Goal: Communication & Community: Answer question/provide support

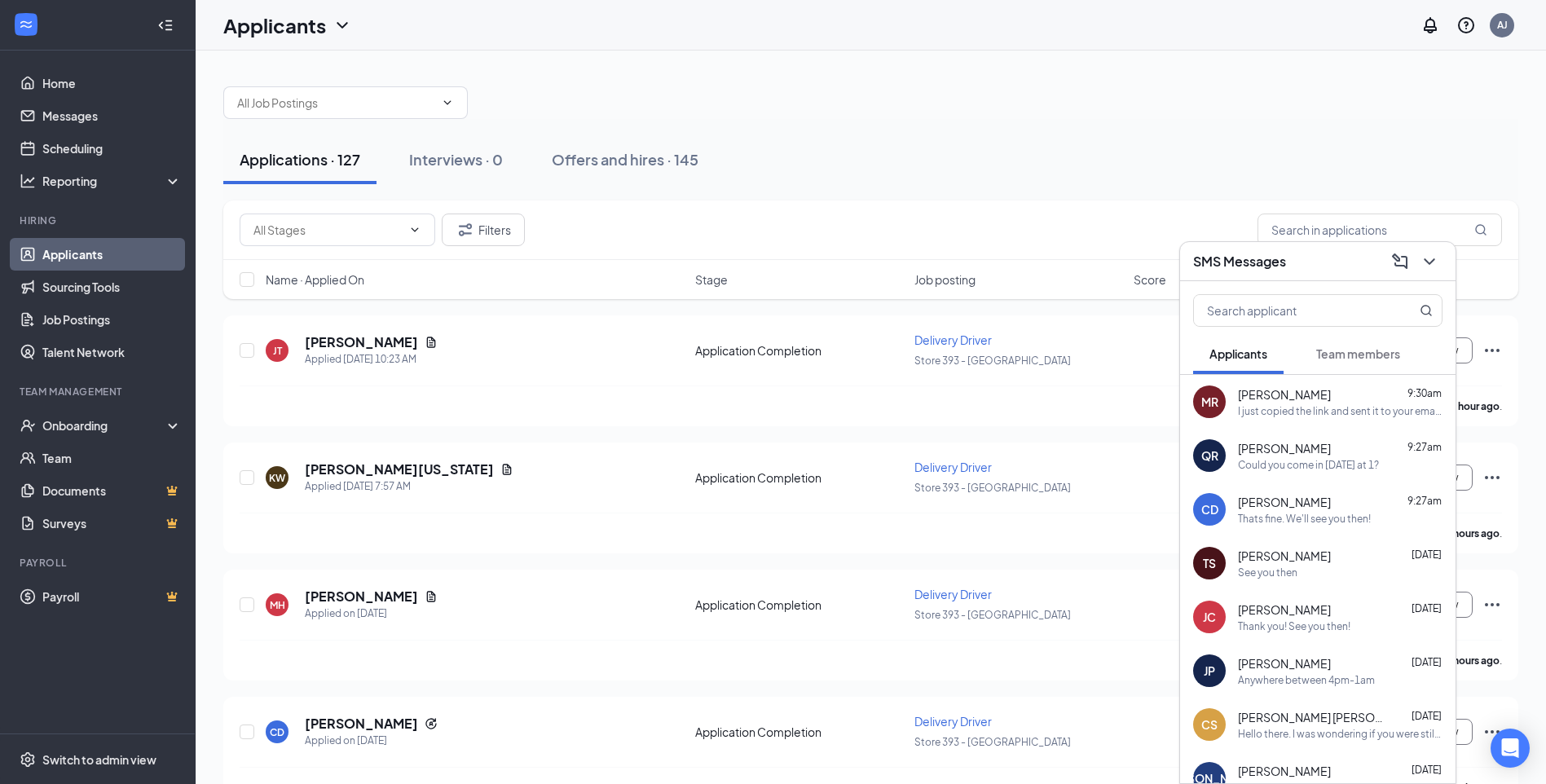
scroll to position [32, 0]
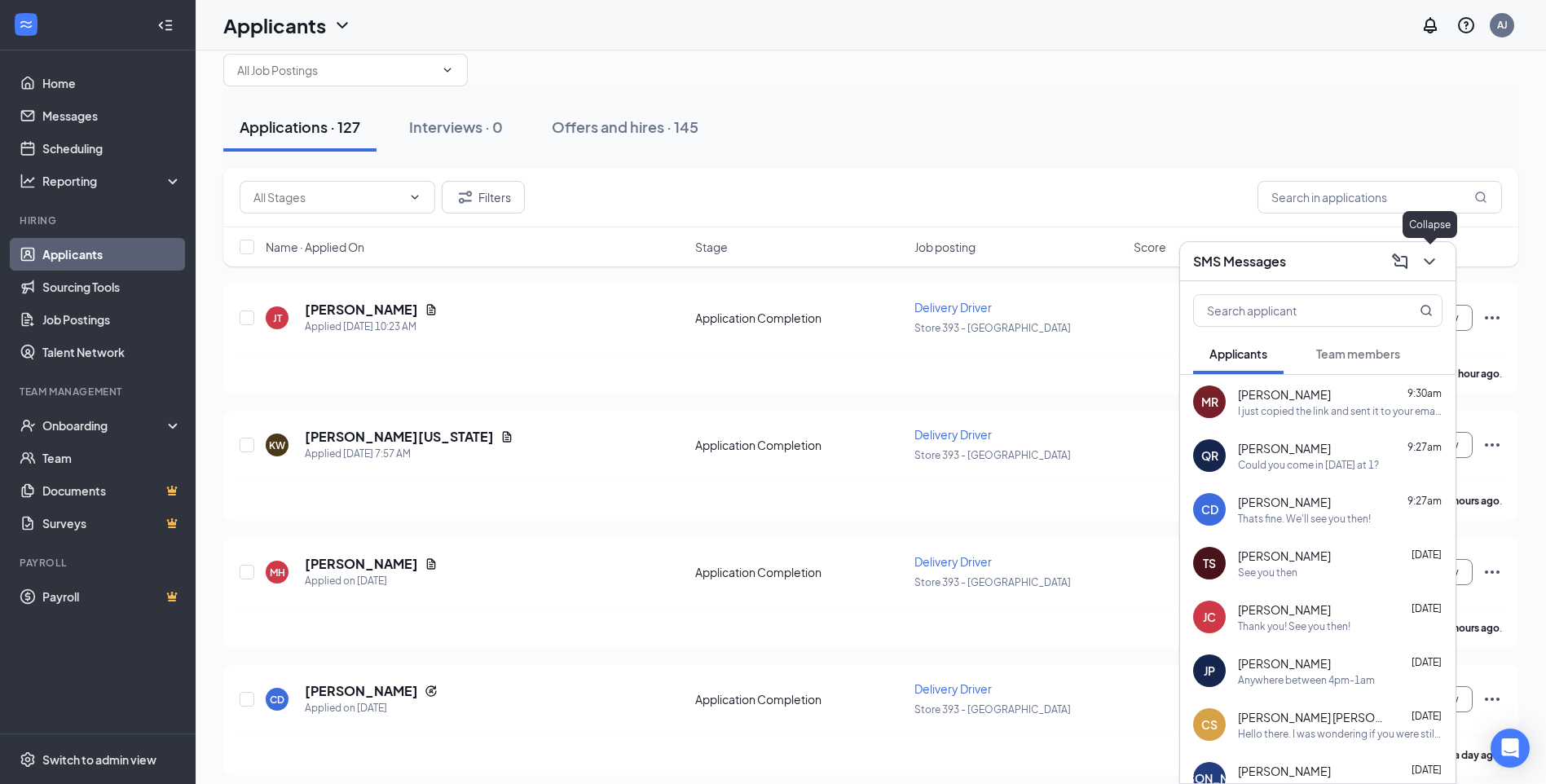
click at [1434, 262] on icon "ChevronDown" at bounding box center [1429, 262] width 20 height 20
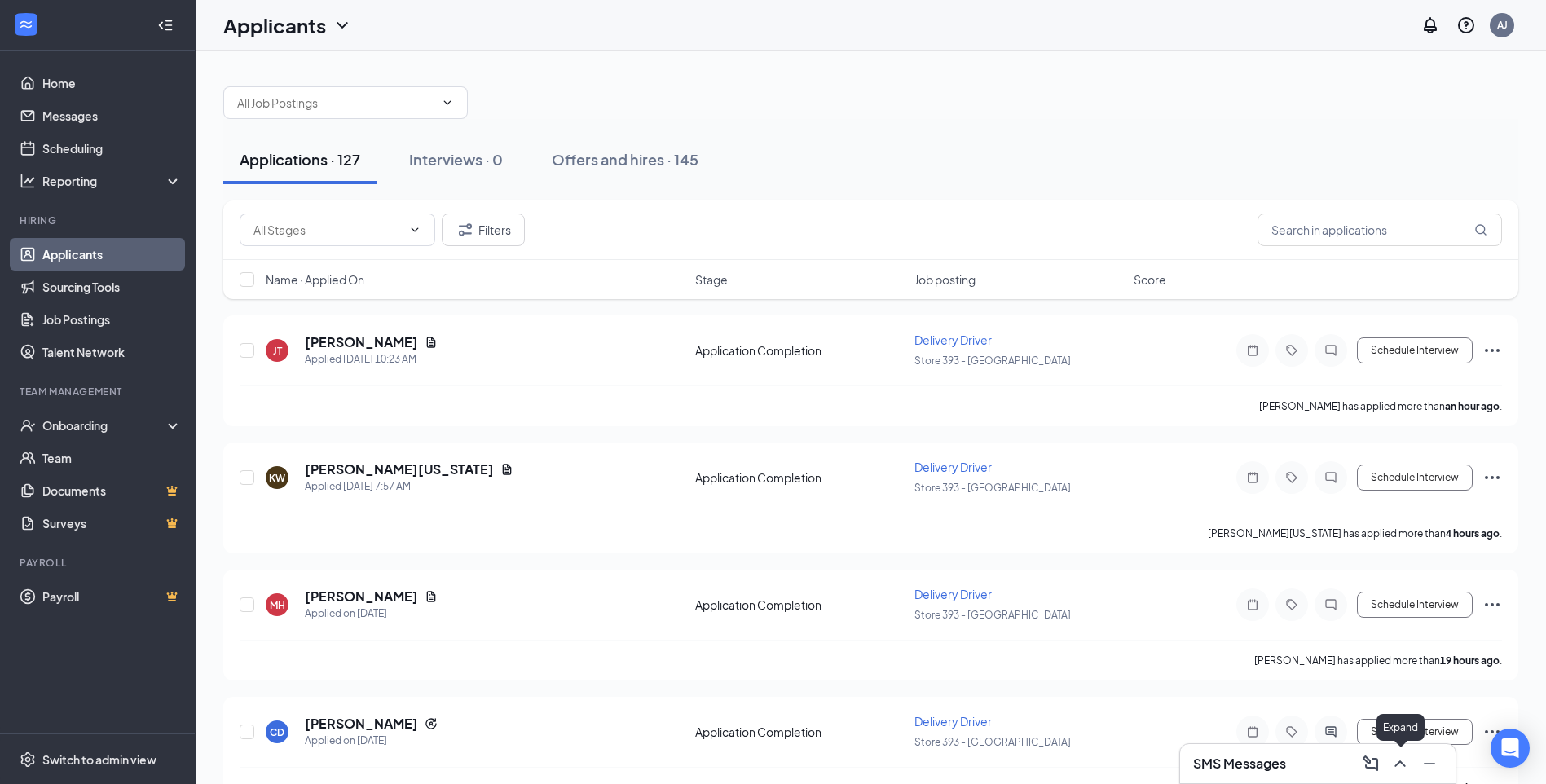
click at [1400, 763] on icon "ChevronUp" at bounding box center [1400, 763] width 10 height 7
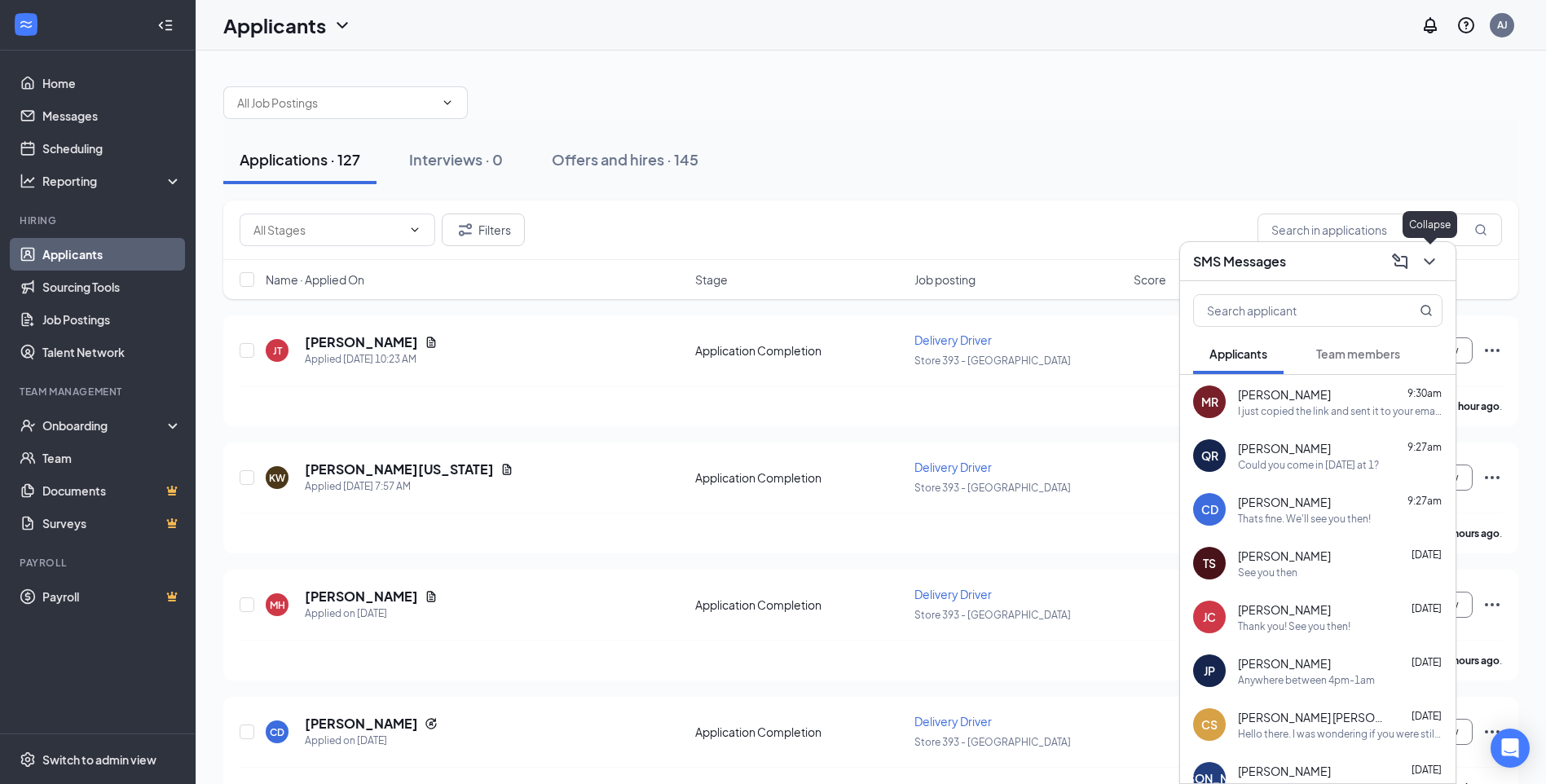
click at [1431, 258] on icon "ChevronDown" at bounding box center [1429, 262] width 20 height 20
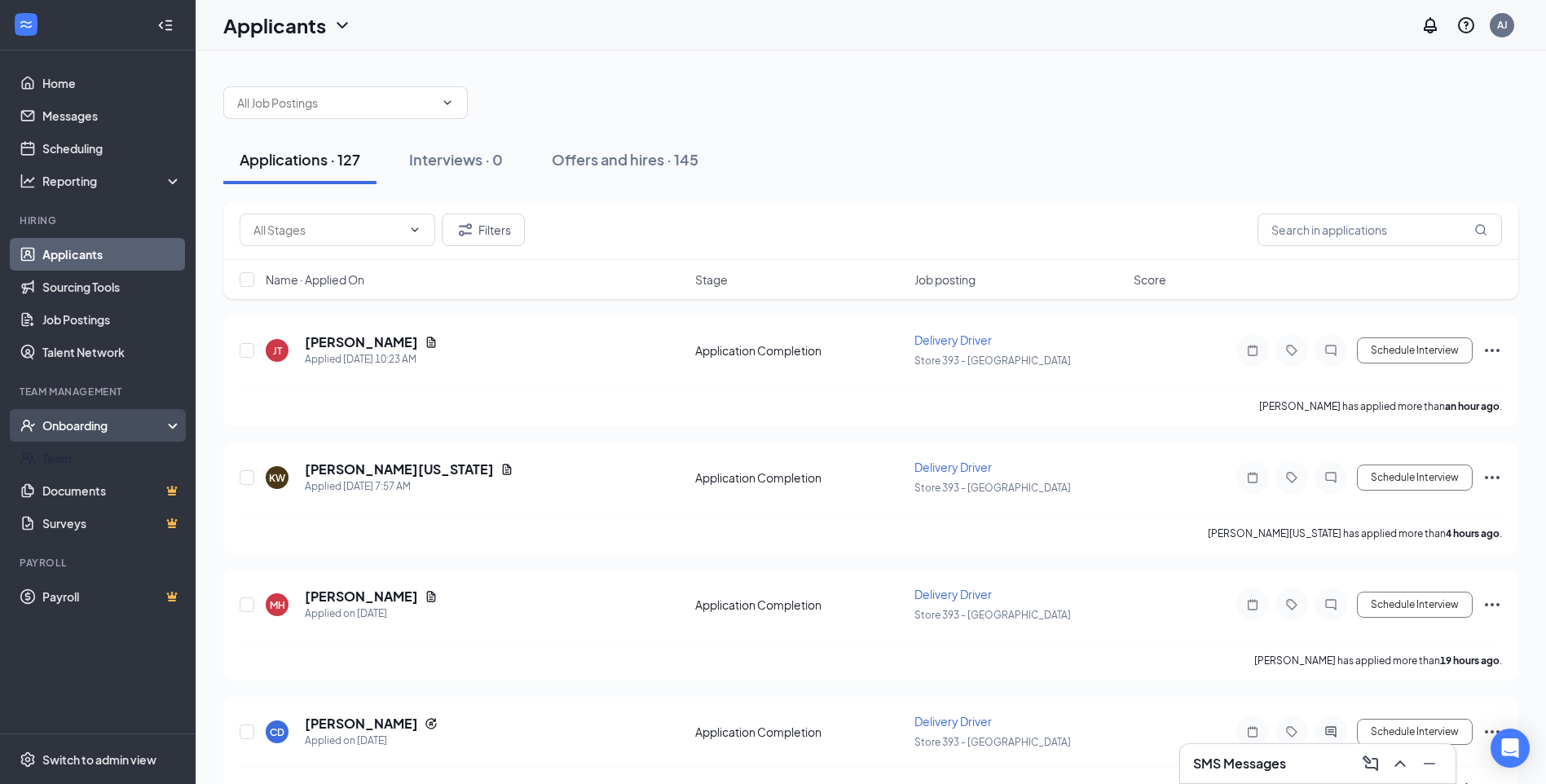
click at [109, 426] on div "Onboarding" at bounding box center [105, 425] width 126 height 16
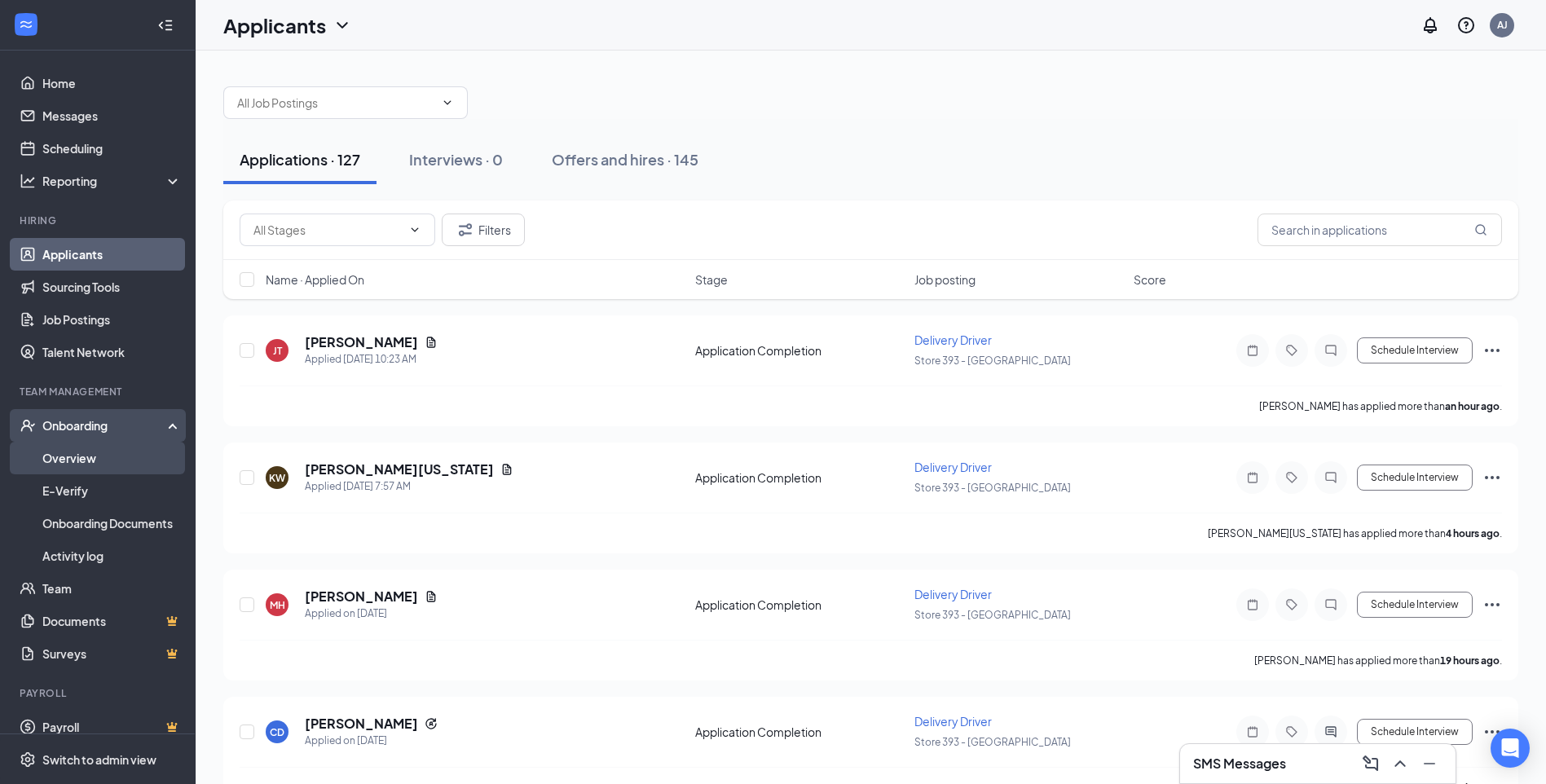
click at [104, 461] on link "Overview" at bounding box center [112, 458] width 139 height 32
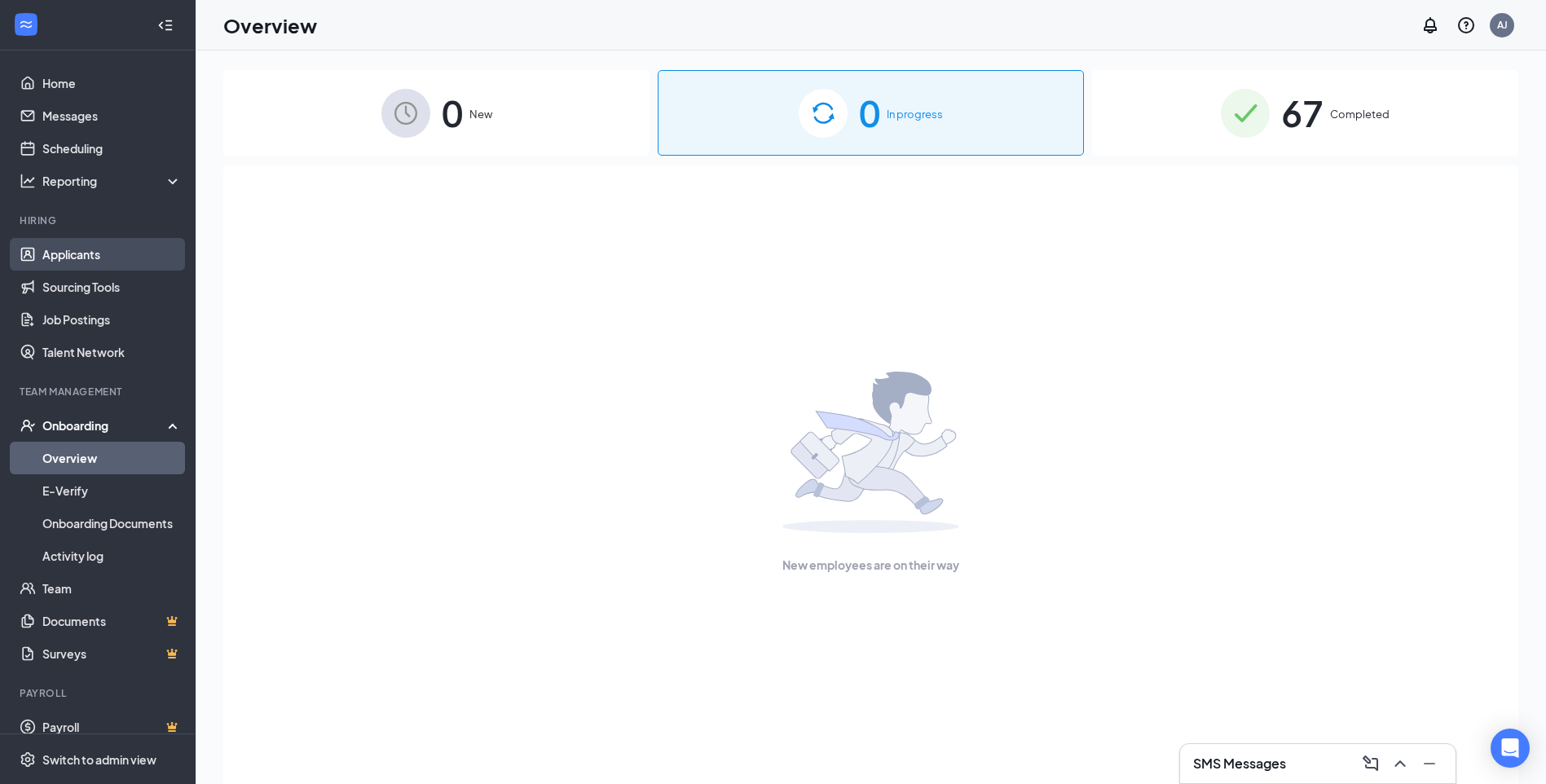
click at [80, 261] on link "Applicants" at bounding box center [112, 254] width 139 height 32
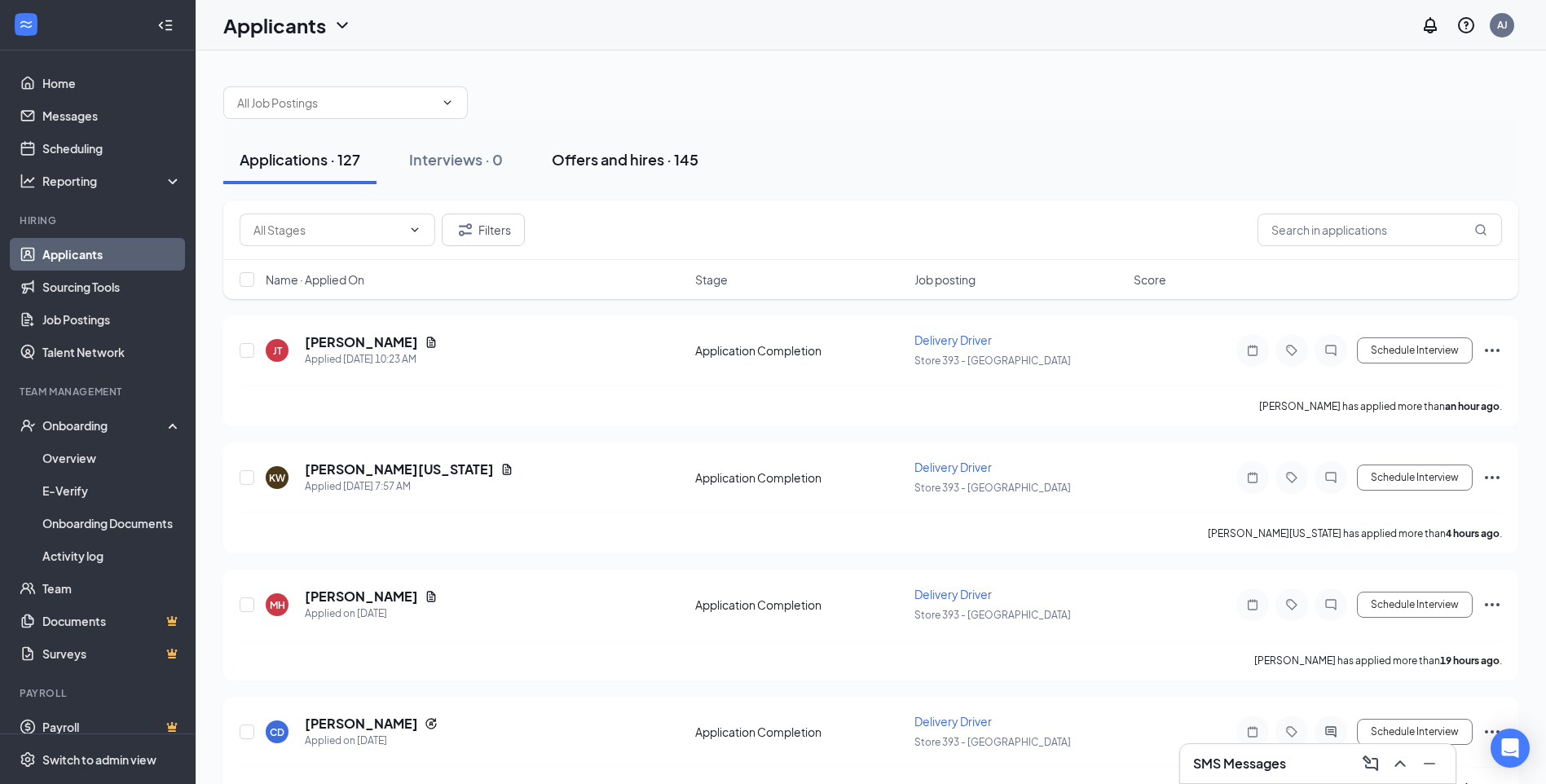
click at [640, 164] on div "Offers and hires · 145" at bounding box center [625, 159] width 147 height 21
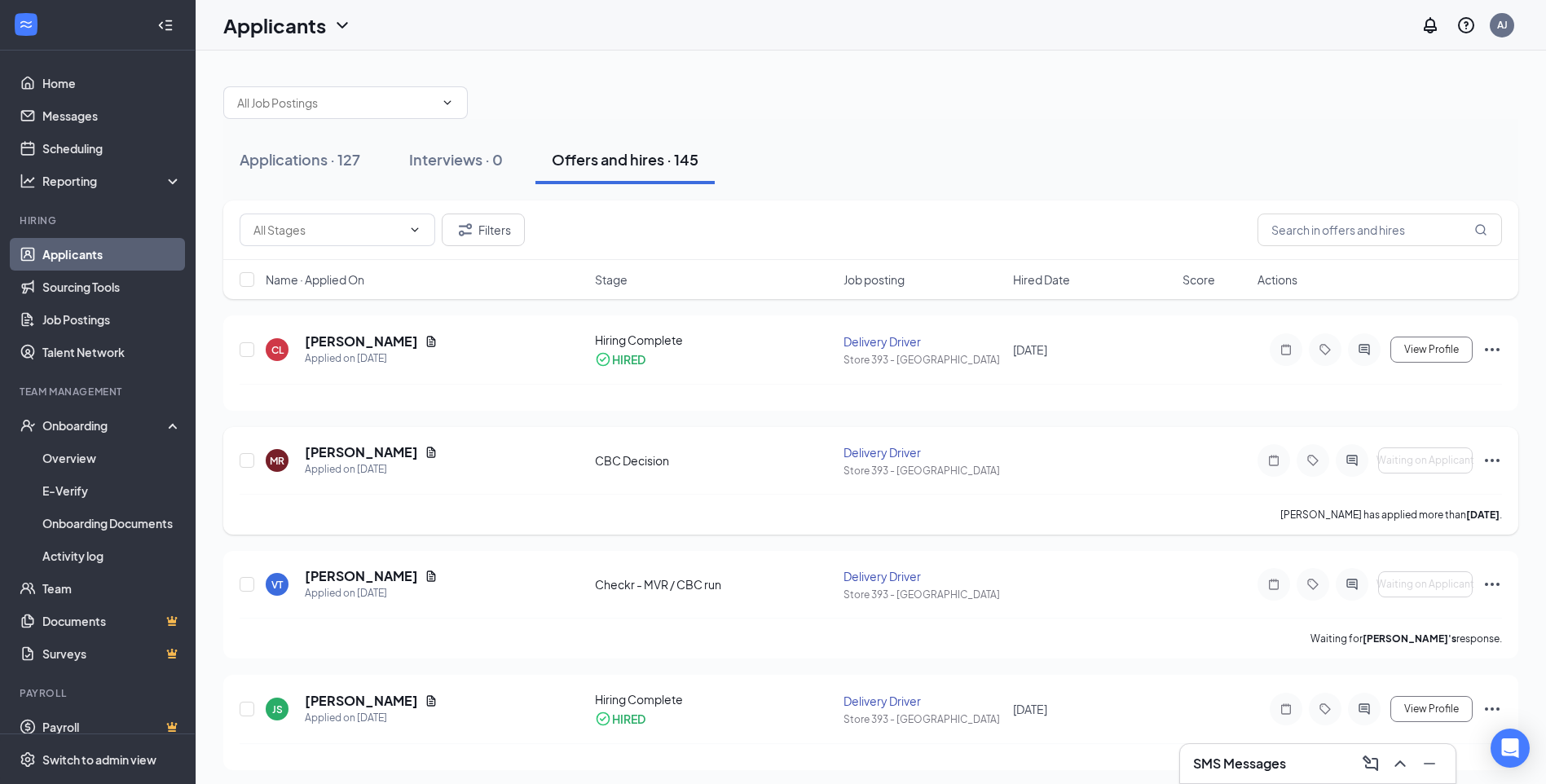
click at [1492, 461] on icon "Ellipses" at bounding box center [1492, 461] width 15 height 3
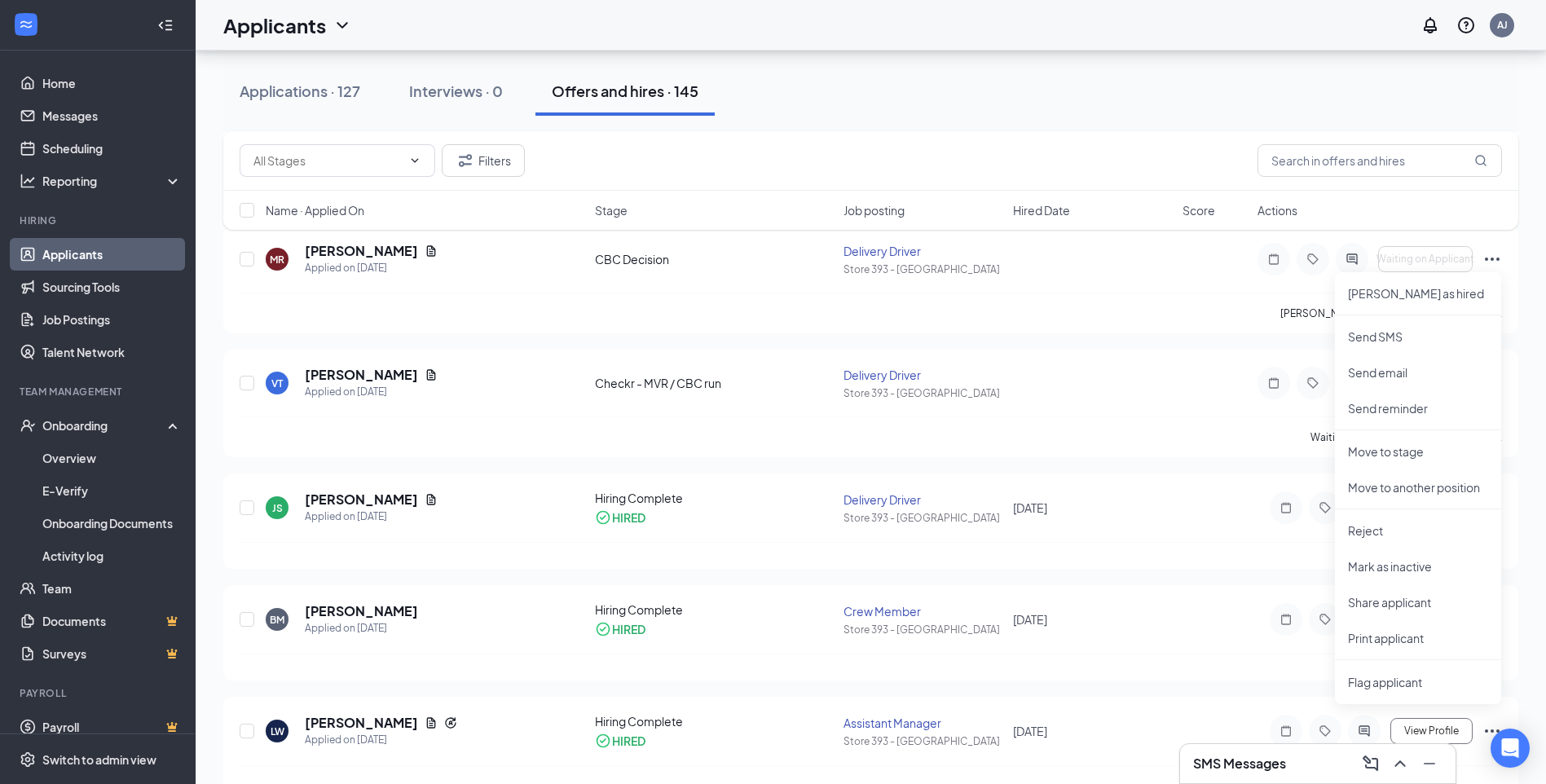
scroll to position [163, 0]
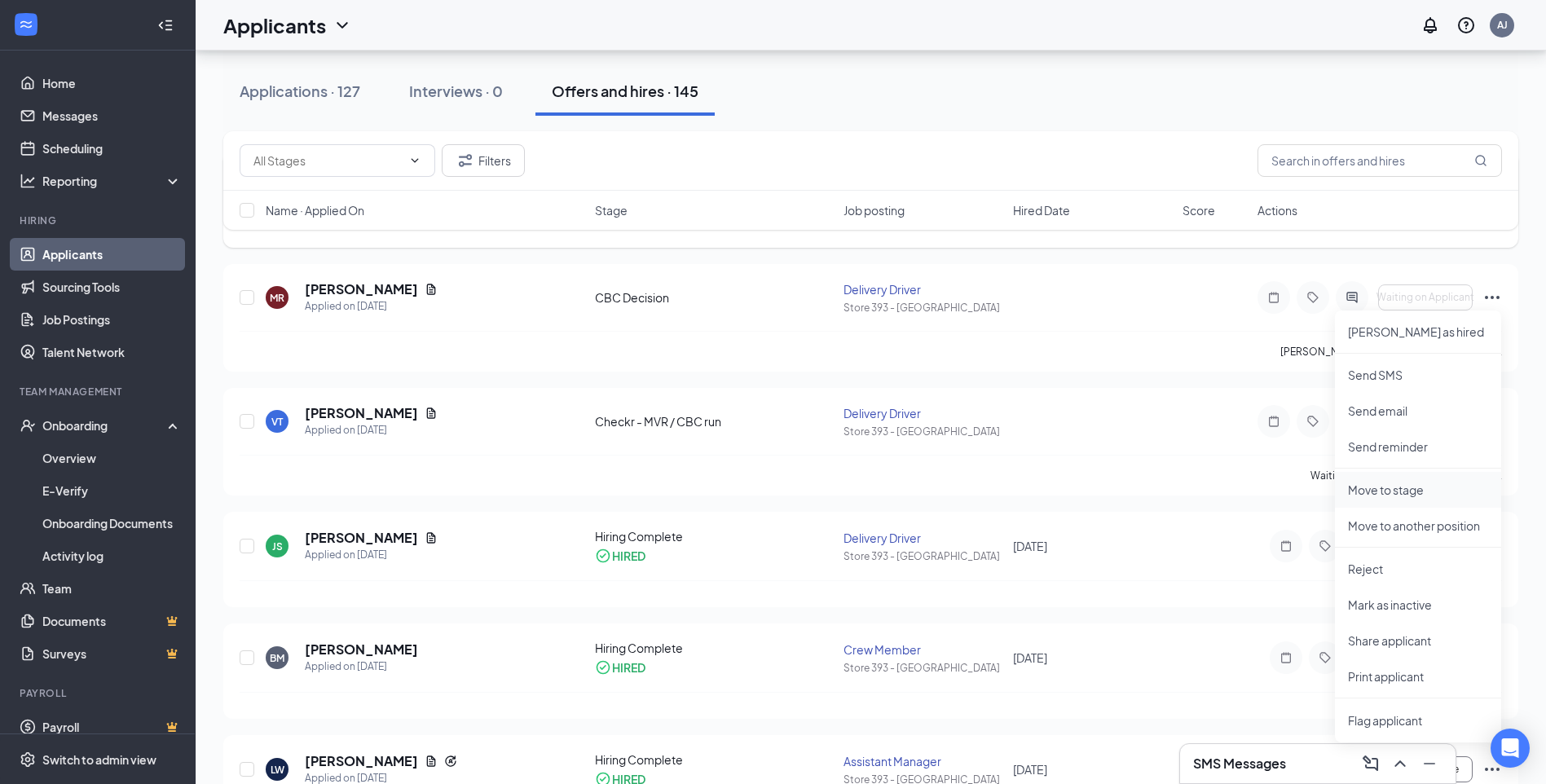
click at [1414, 489] on p "Move to stage" at bounding box center [1419, 489] width 140 height 16
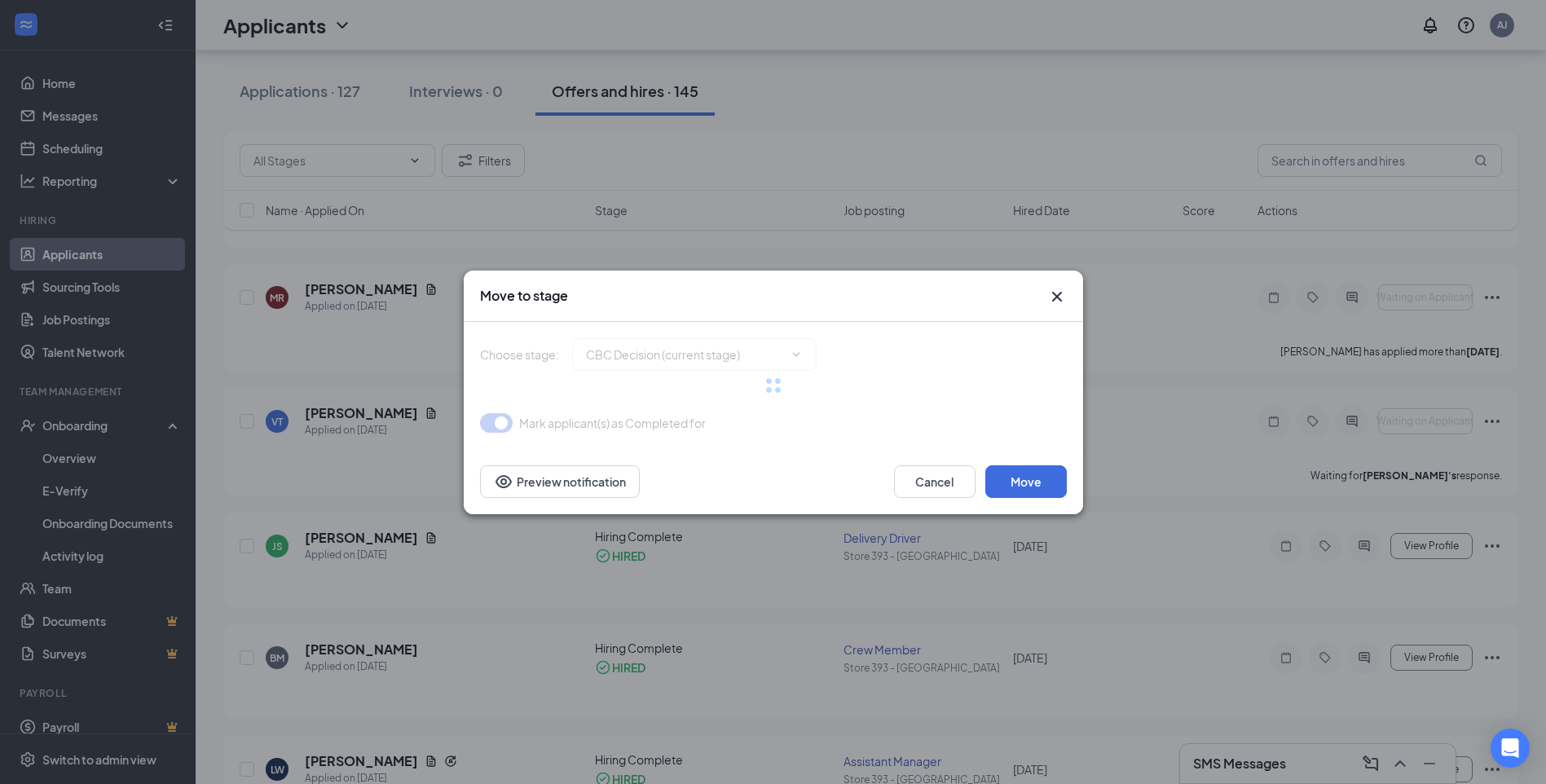
type input "Checkr - MVR / CBC run (next stage)"
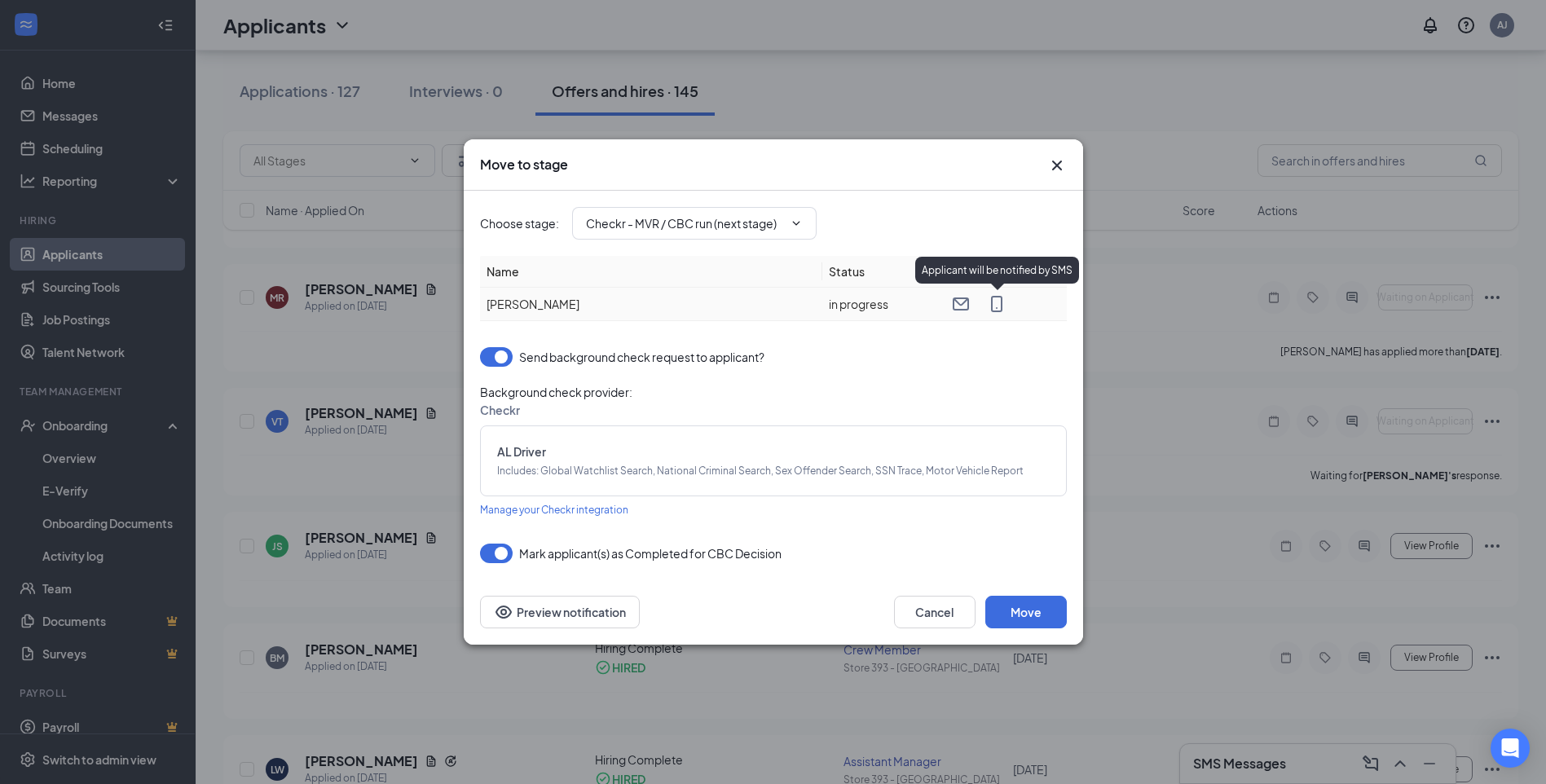
click at [996, 304] on icon "MobileSms" at bounding box center [996, 304] width 20 height 20
click at [923, 598] on button "Cancel" at bounding box center [935, 612] width 81 height 32
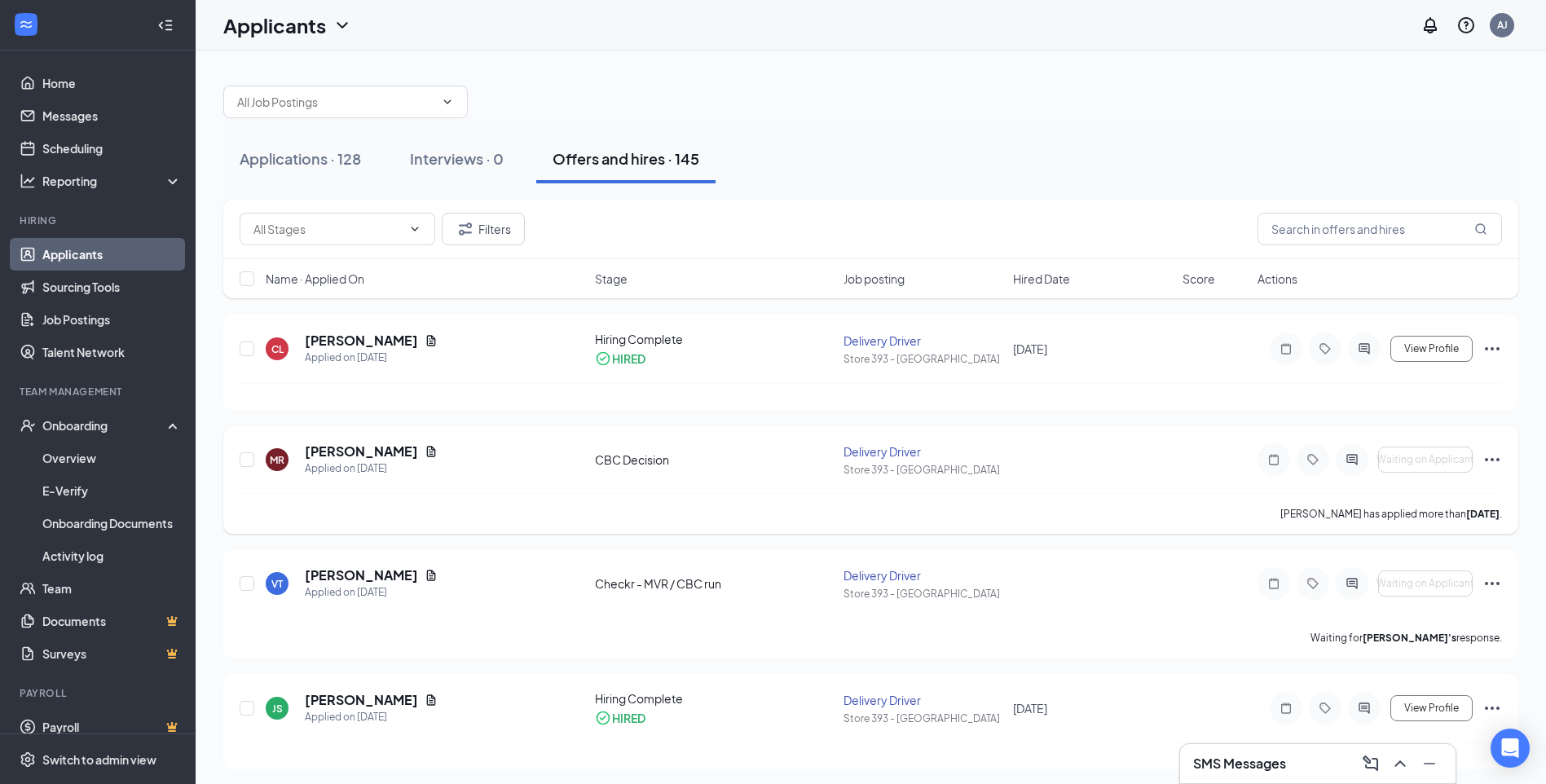
scroll to position [0, 0]
click at [1402, 767] on icon "ChevronUp" at bounding box center [1400, 763] width 20 height 20
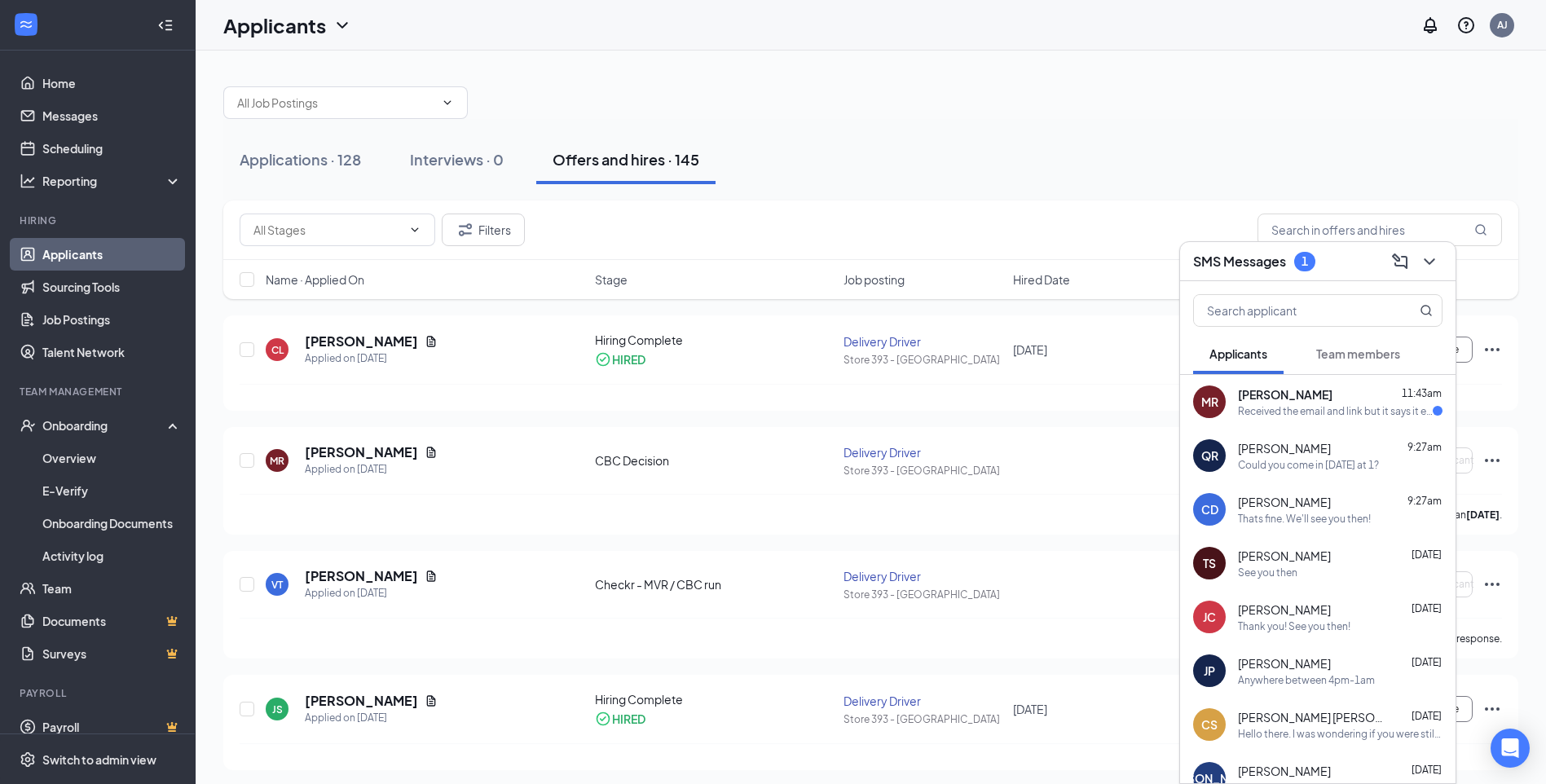
click at [1305, 398] on span "[PERSON_NAME]" at bounding box center [1285, 394] width 95 height 16
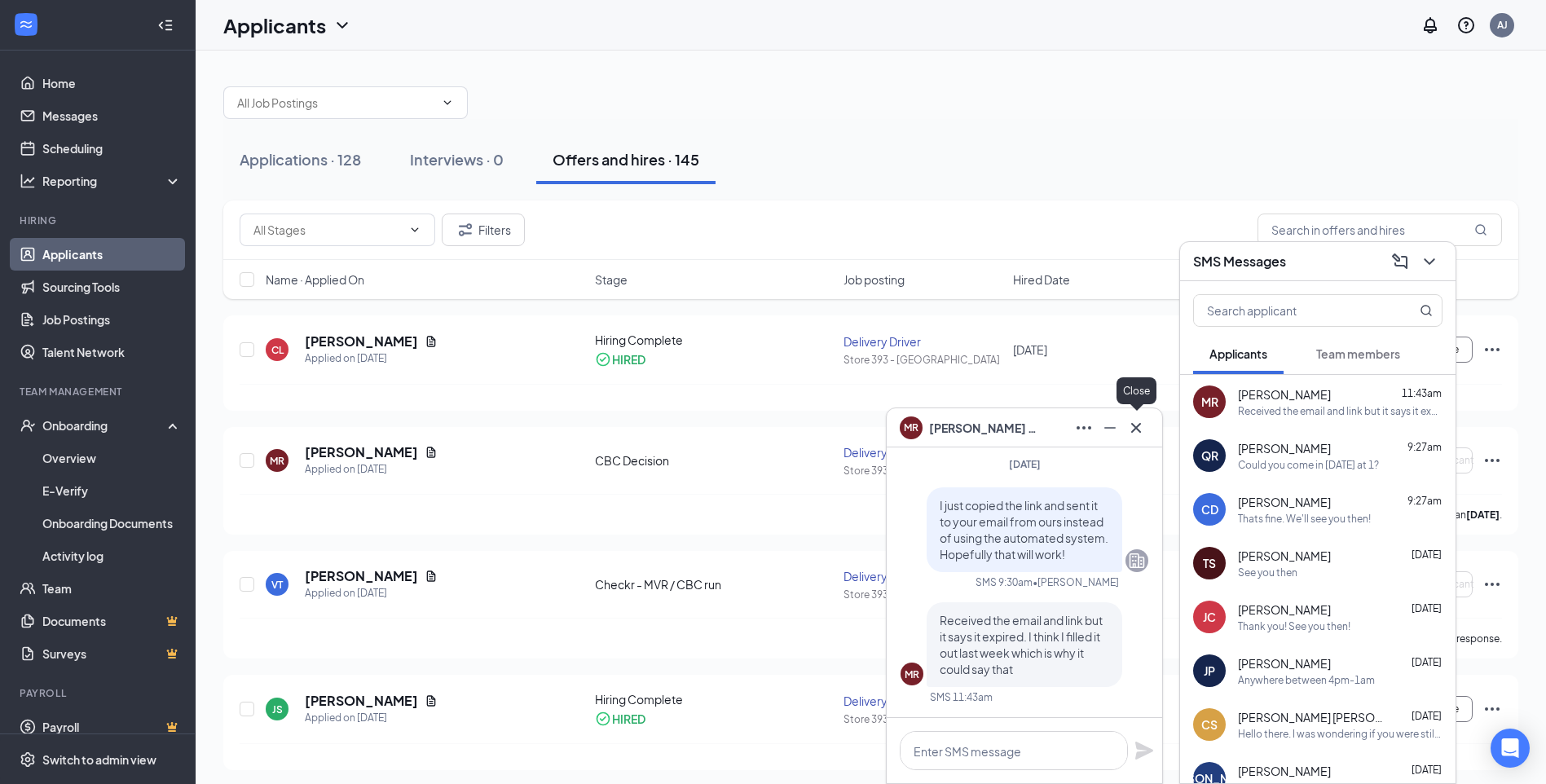
click at [1133, 432] on icon "Cross" at bounding box center [1136, 427] width 20 height 20
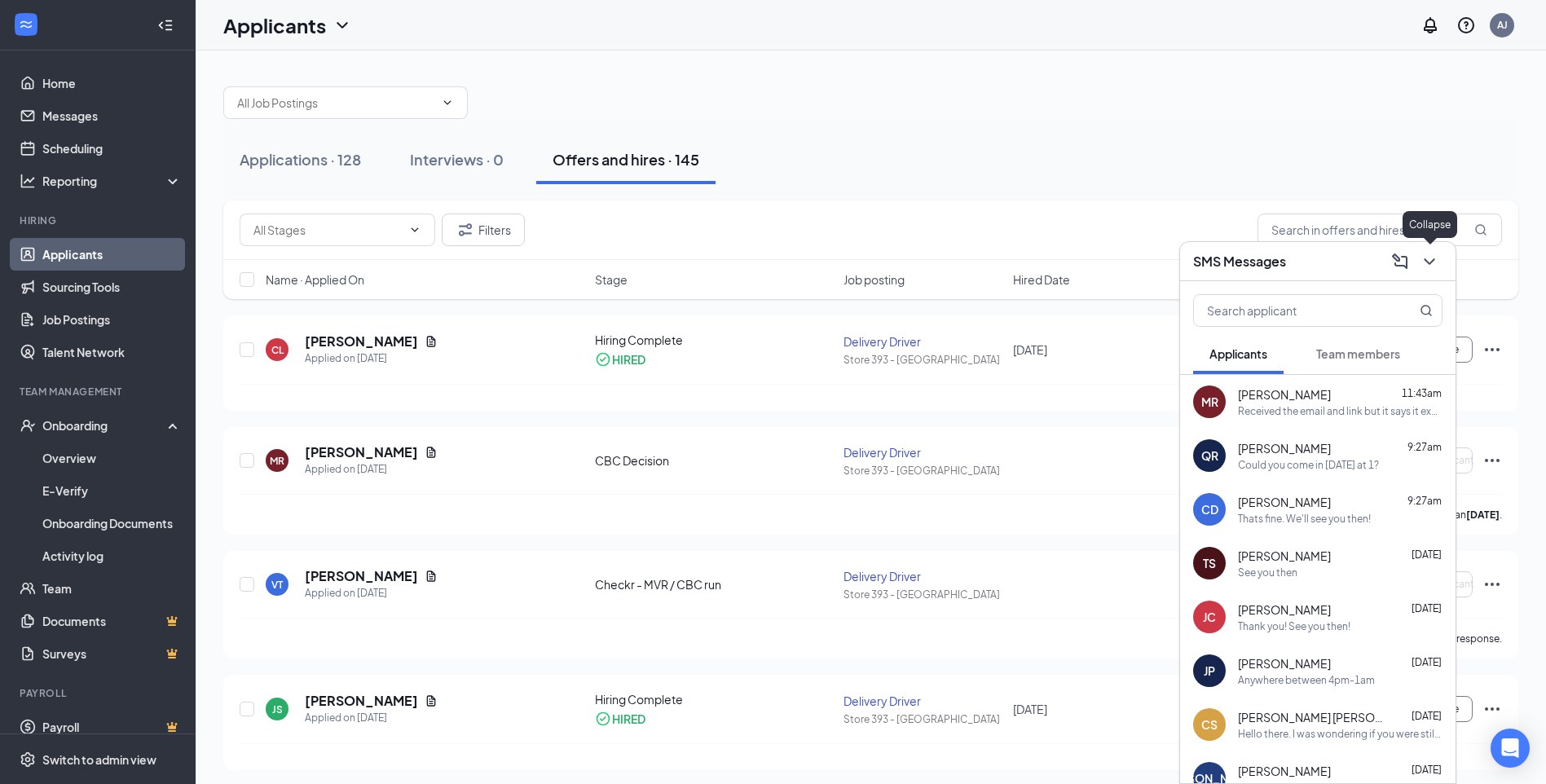
click at [1425, 269] on icon "ChevronDown" at bounding box center [1429, 262] width 20 height 20
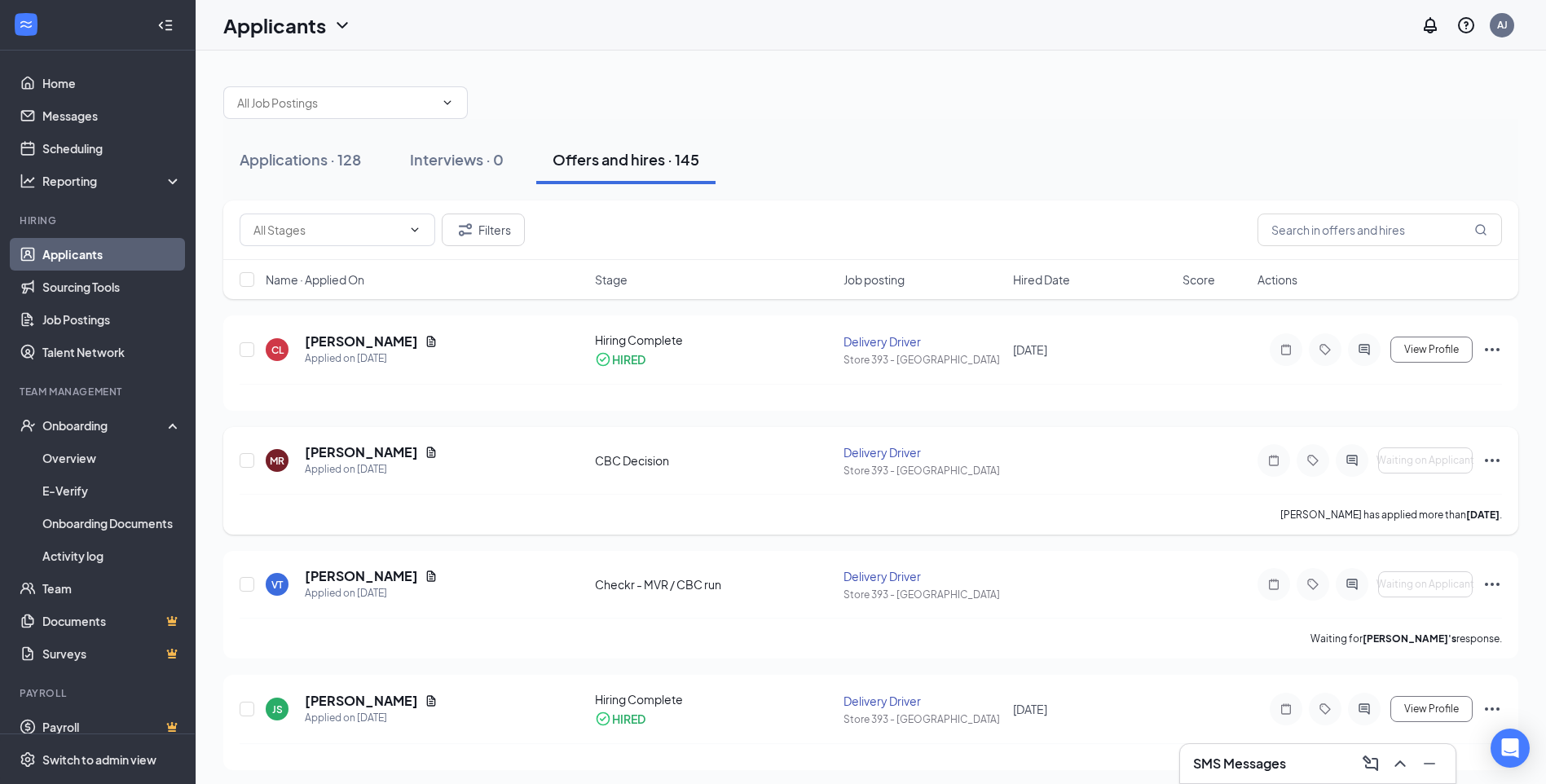
click at [1496, 458] on icon "Ellipses" at bounding box center [1492, 460] width 20 height 20
click at [1514, 755] on icon "Open Intercom Messenger" at bounding box center [1510, 748] width 19 height 21
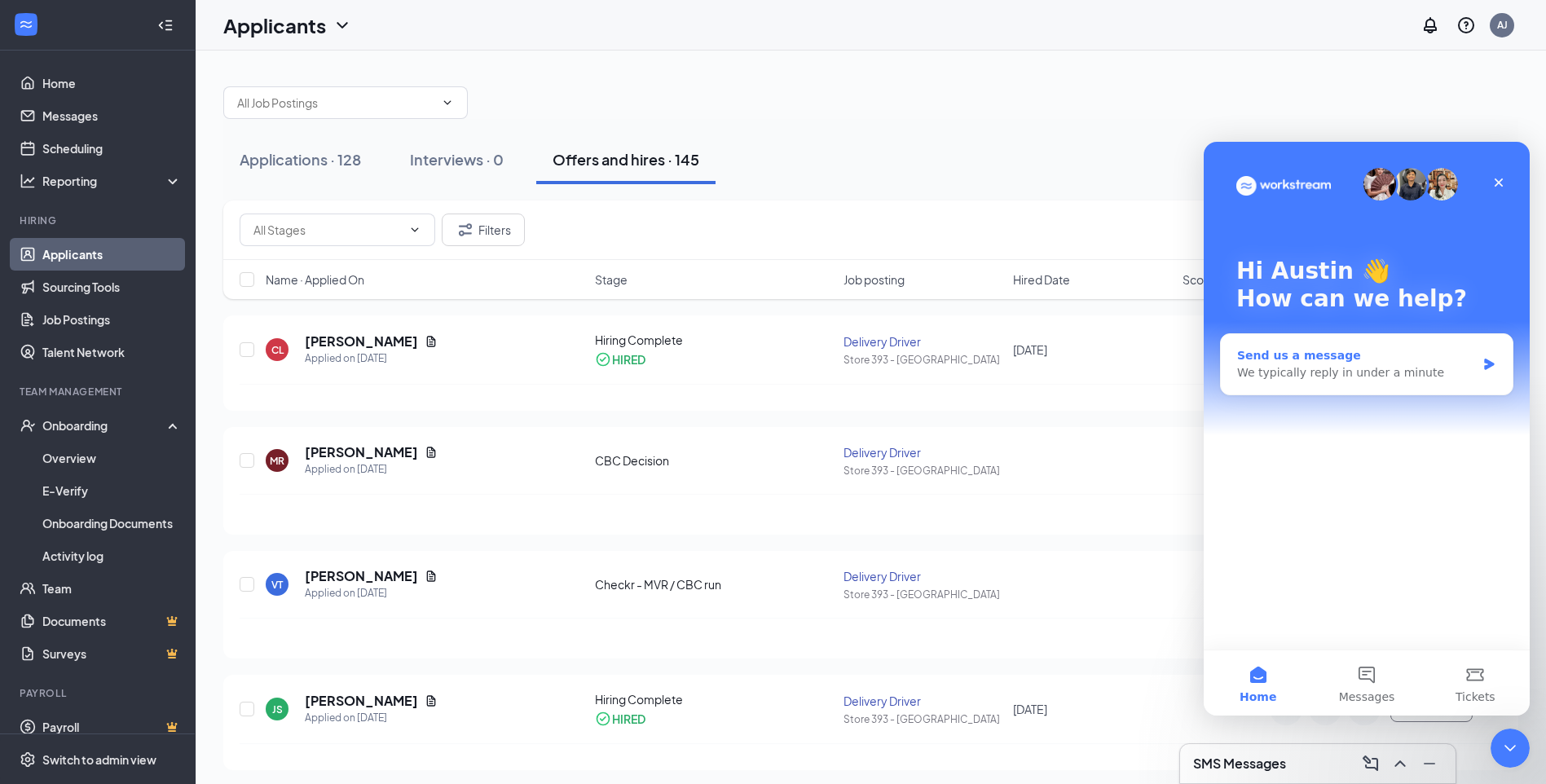
click at [1484, 361] on icon "Intercom messenger" at bounding box center [1490, 363] width 14 height 13
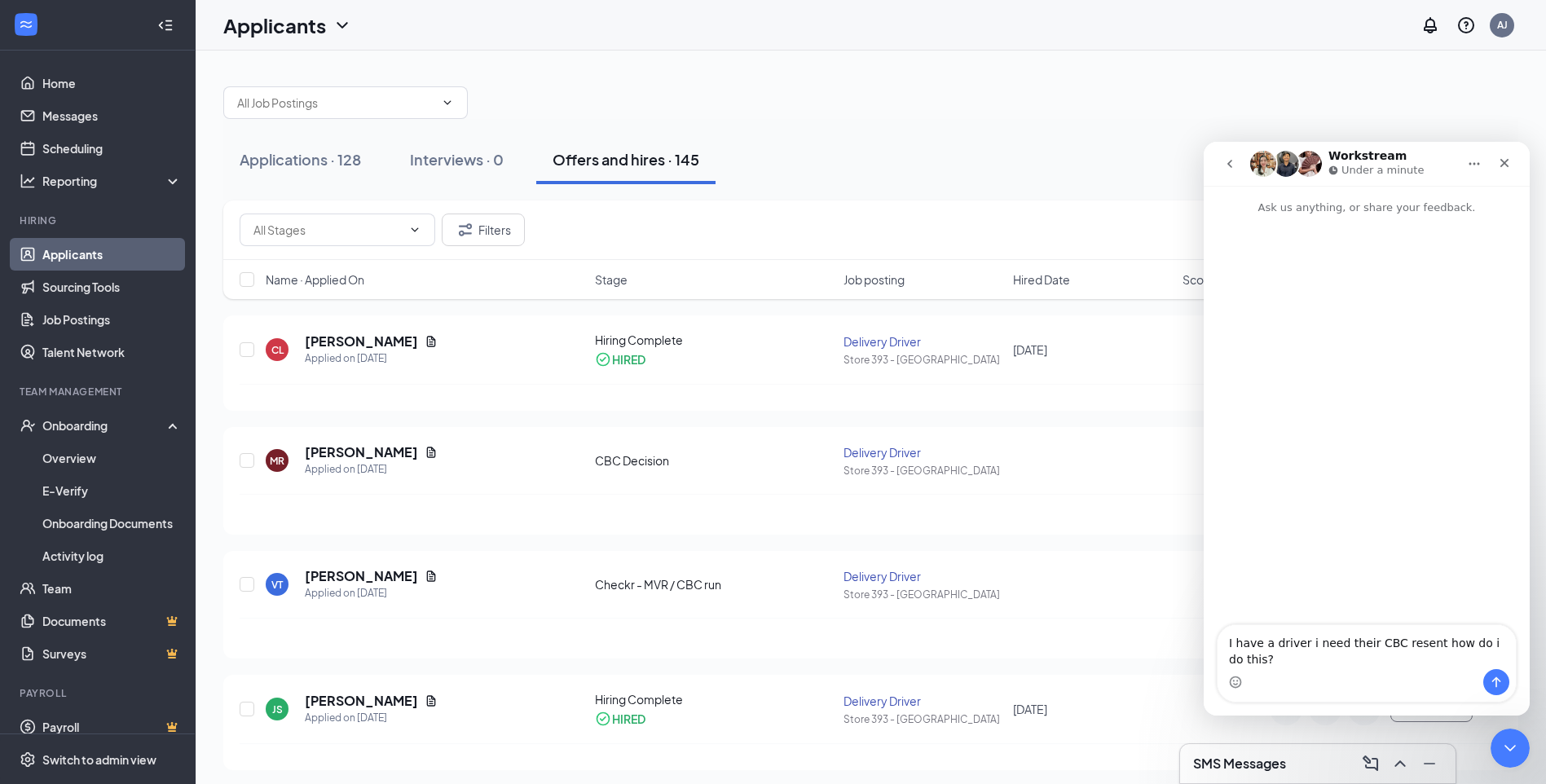
type textarea "I have a driver i need their CBC resent how do i do this?"
click at [1498, 681] on icon "Send a message…" at bounding box center [1496, 681] width 13 height 13
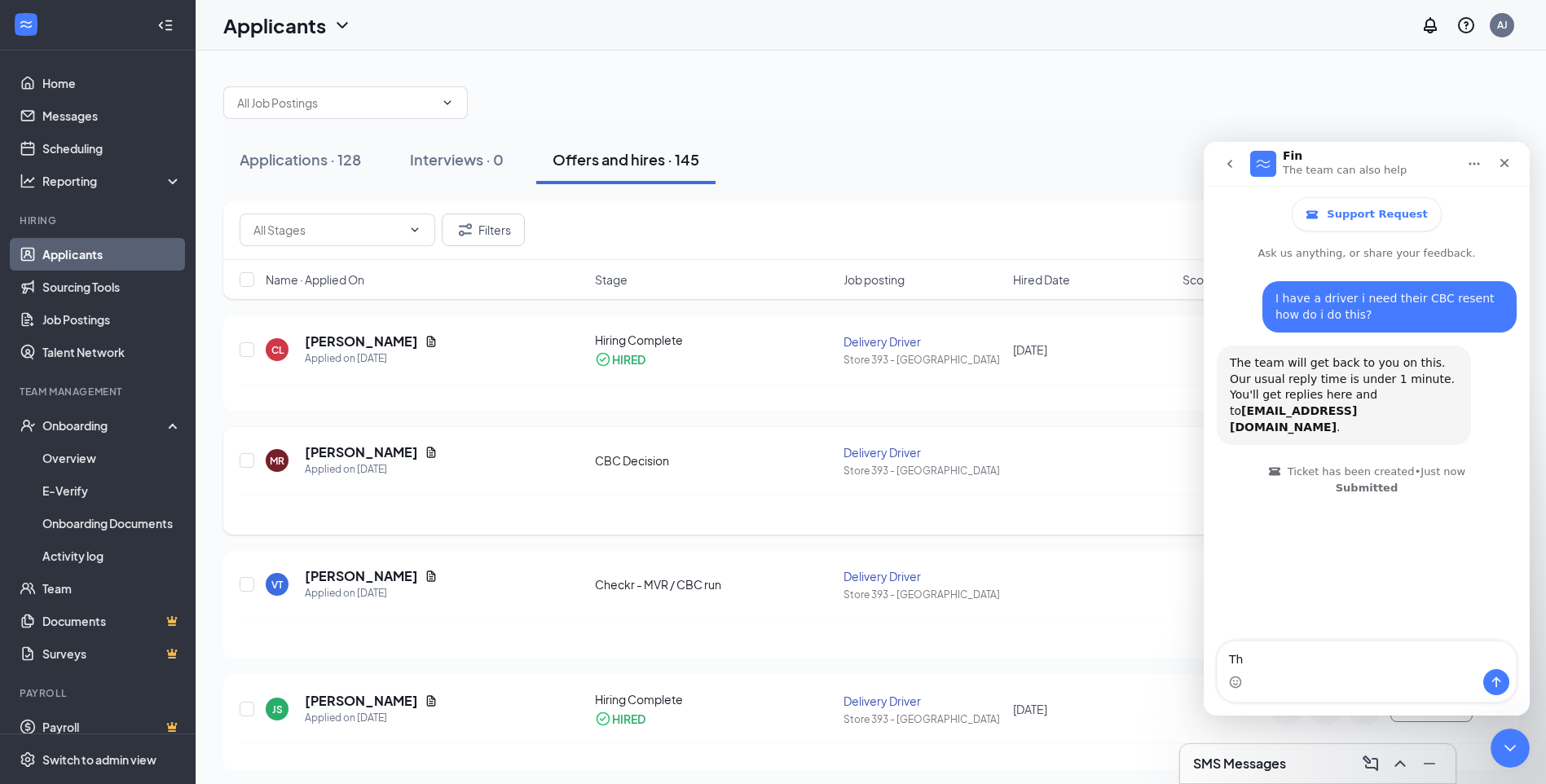
type textarea "T"
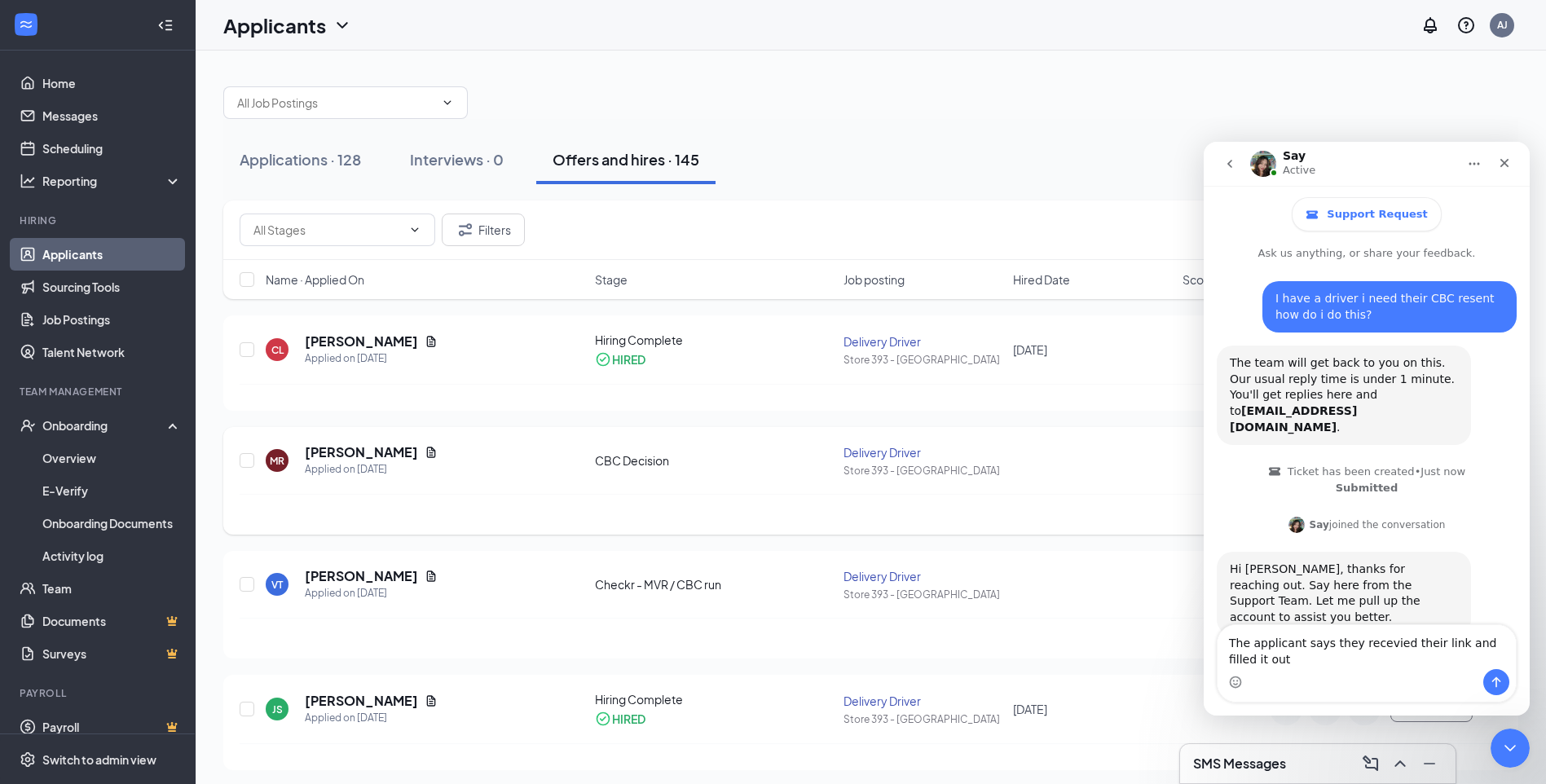
scroll to position [12, 0]
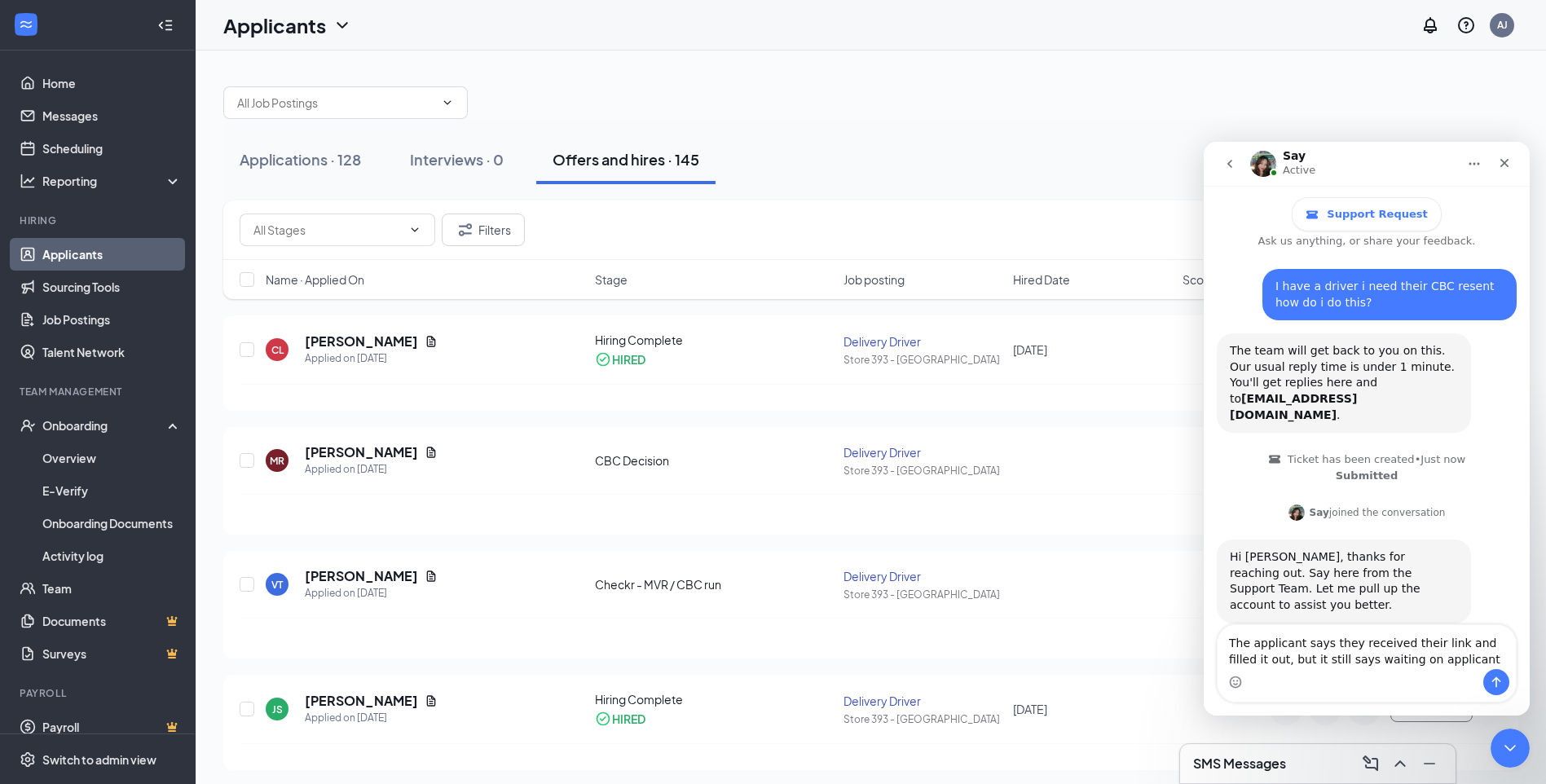
click at [1442, 663] on textarea "The applicant says they received their link and filled it out, but it still say…" at bounding box center [1366, 646] width 298 height 44
type textarea "The applicant says they received their link and filled it out, but it still say…"
click at [1497, 689] on button "Send a message…" at bounding box center [1496, 682] width 27 height 27
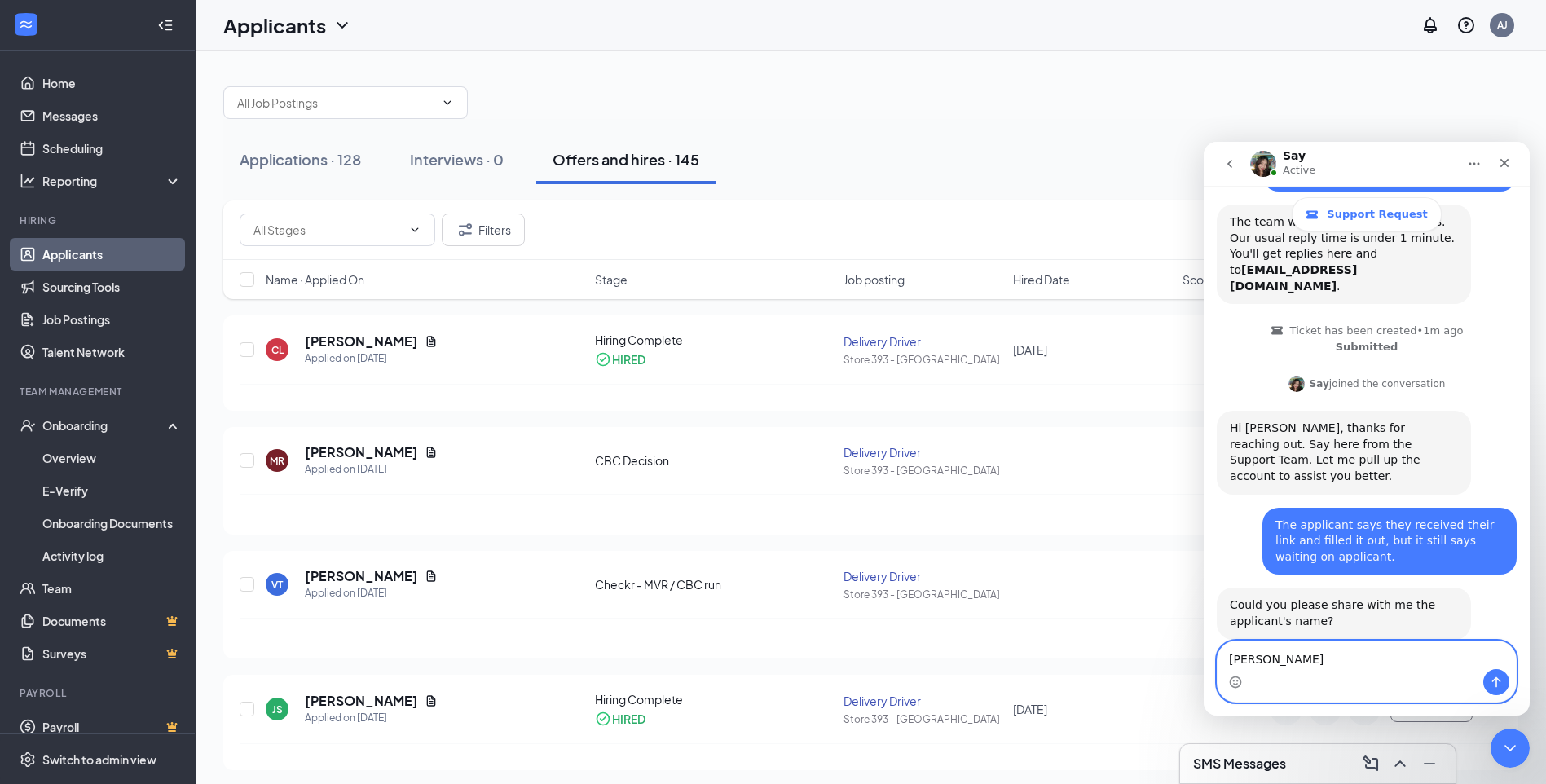
scroll to position [181, 0]
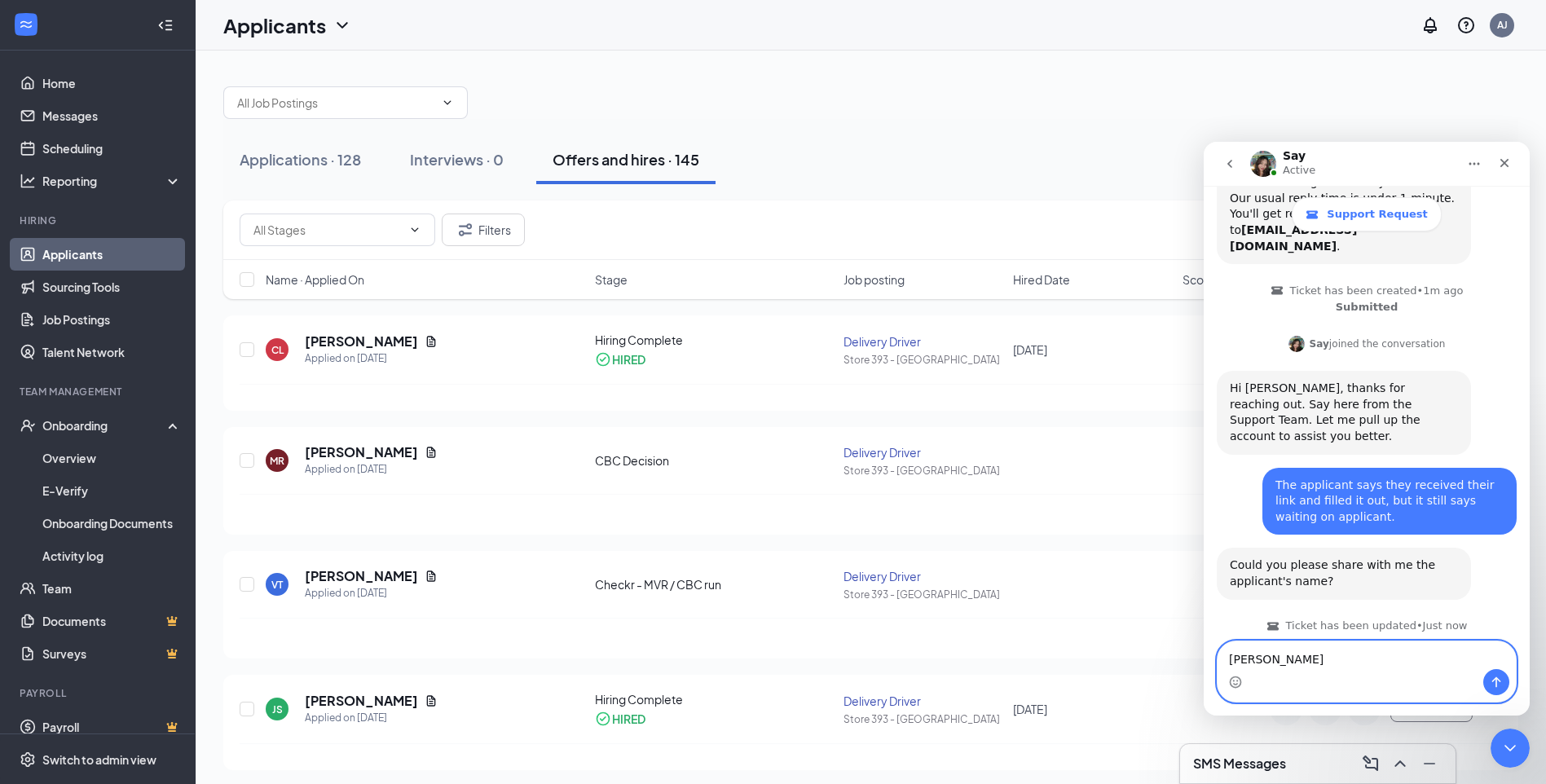
type textarea "Matthew Riad"
click at [1498, 682] on icon "Send a message…" at bounding box center [1496, 681] width 13 height 13
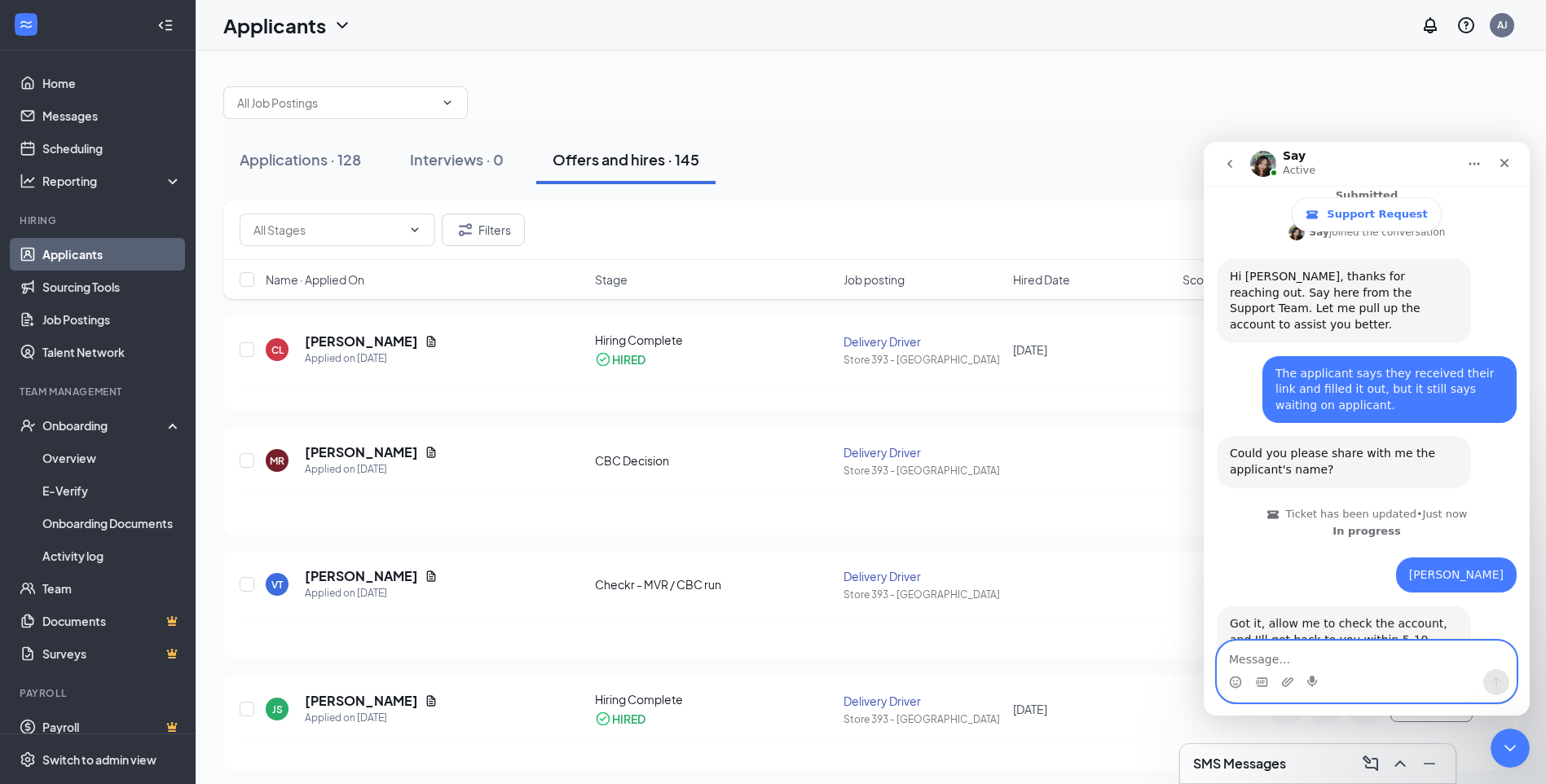
scroll to position [327, 0]
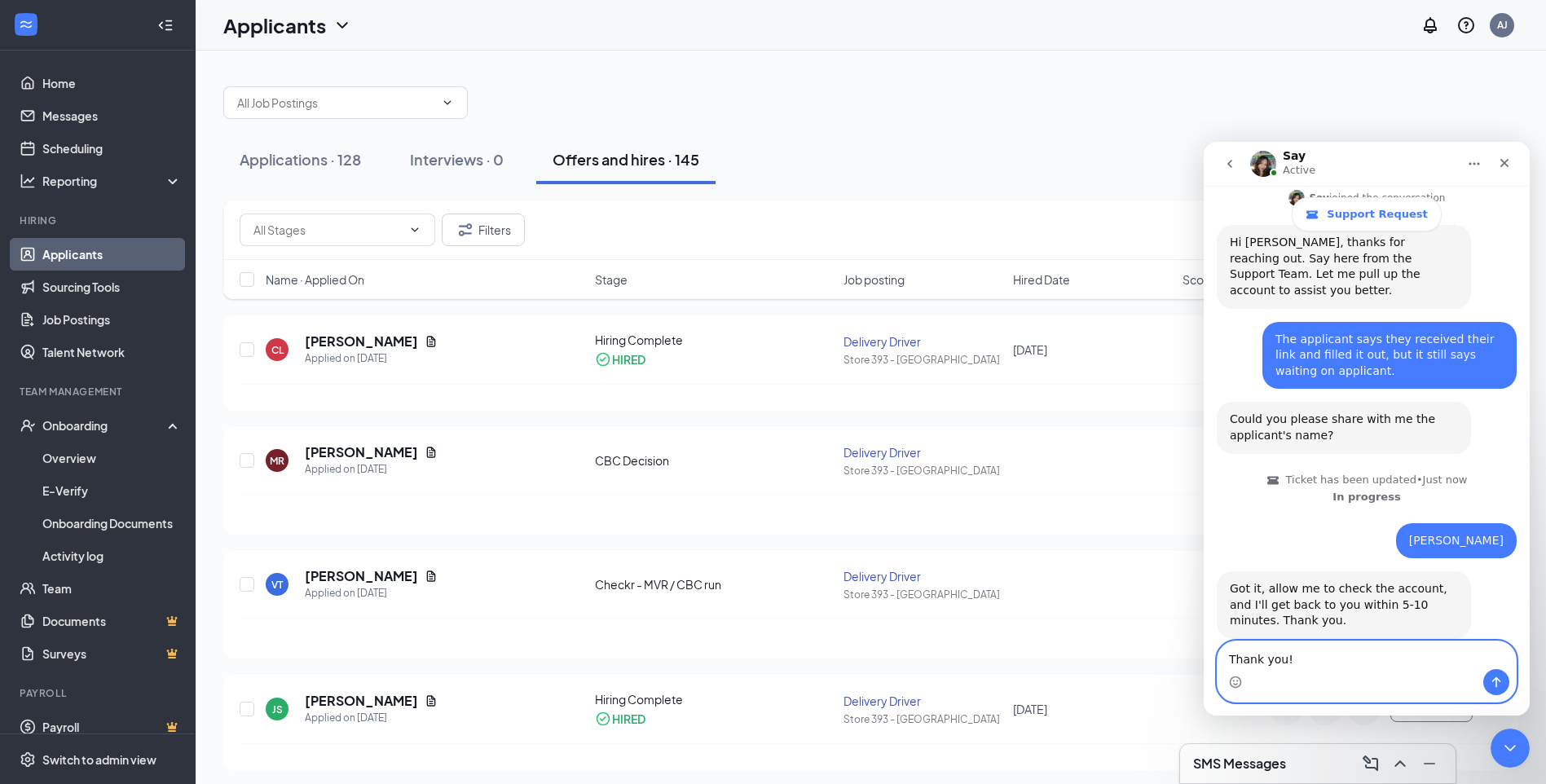
type textarea "Thank you!"
click at [1503, 687] on button "Send a message…" at bounding box center [1496, 682] width 27 height 27
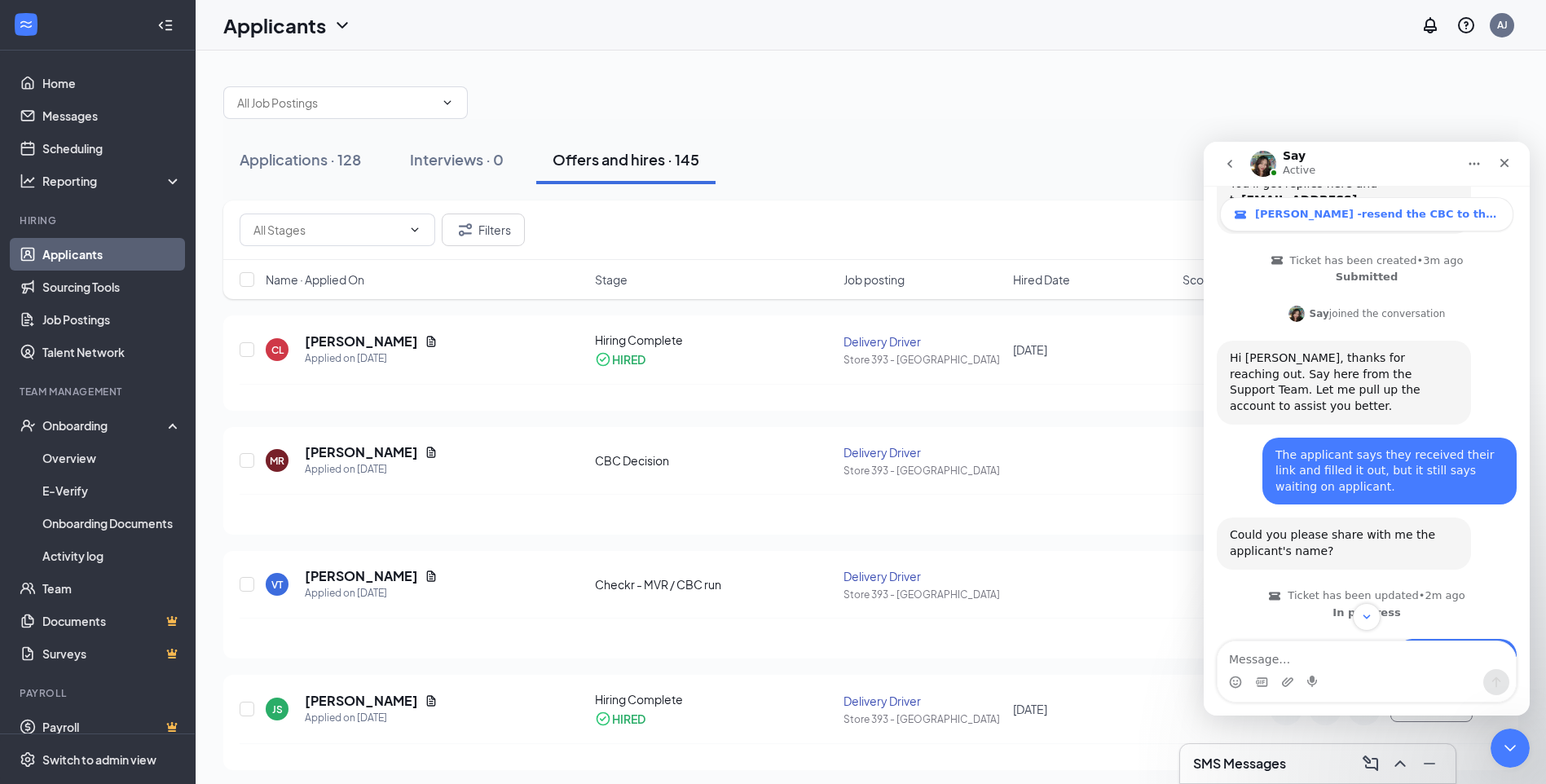
scroll to position [374, 0]
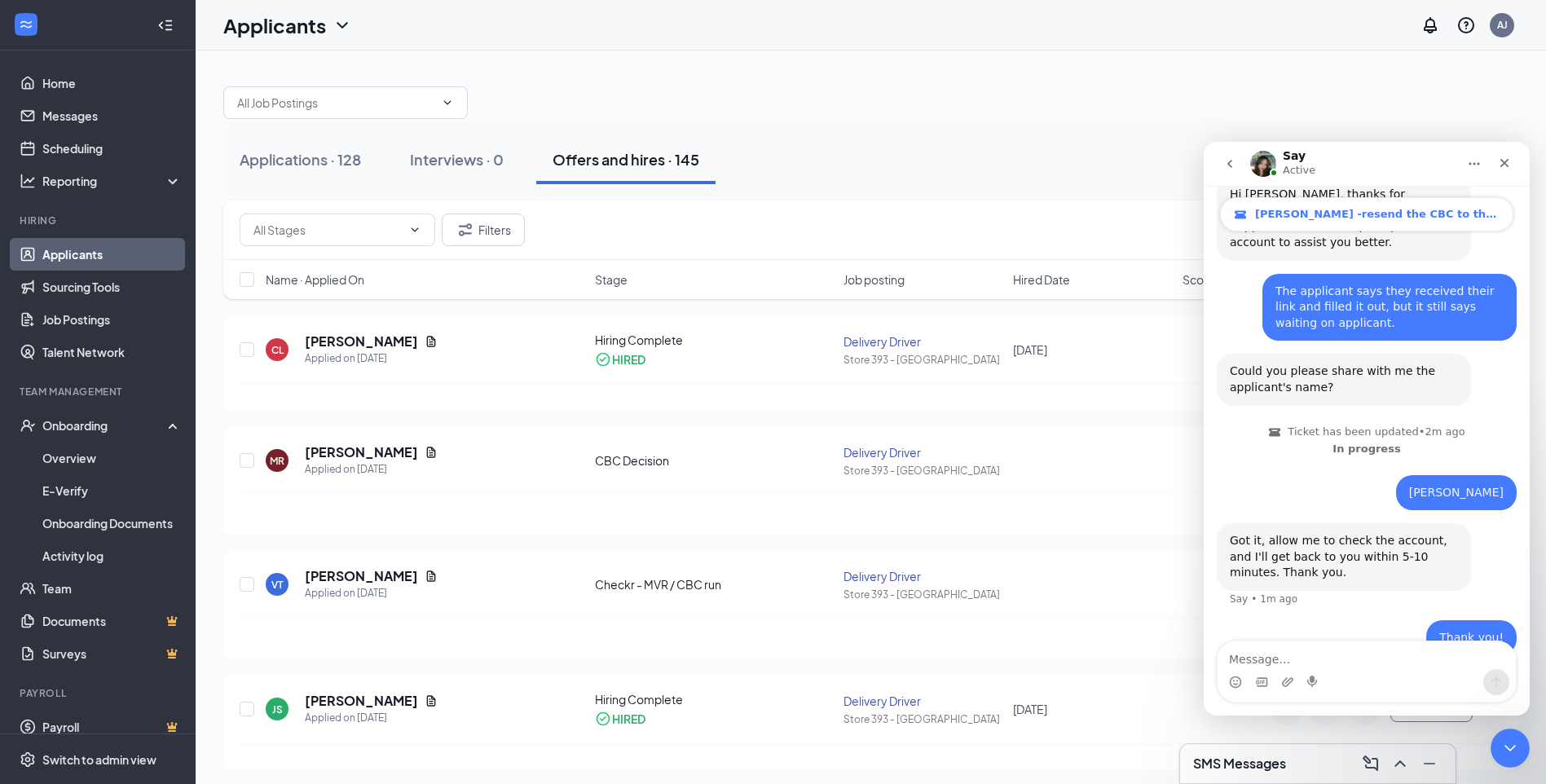
click at [1394, 212] on span "Matthew Riad -resend the CBC to the applicant" at bounding box center [1378, 214] width 245 height 13
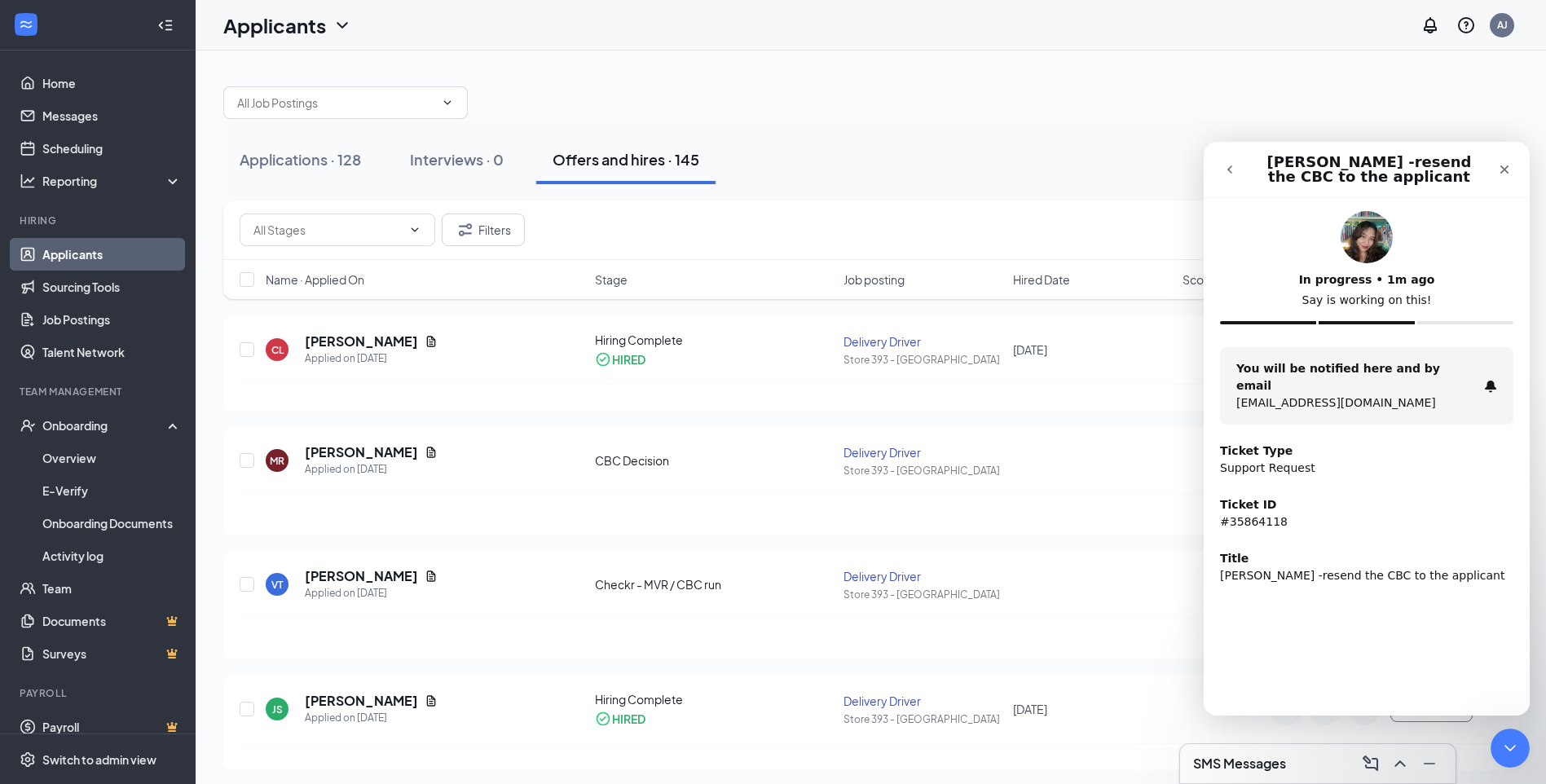
scroll to position [0, 0]
click at [1227, 162] on button "go back" at bounding box center [1230, 169] width 31 height 31
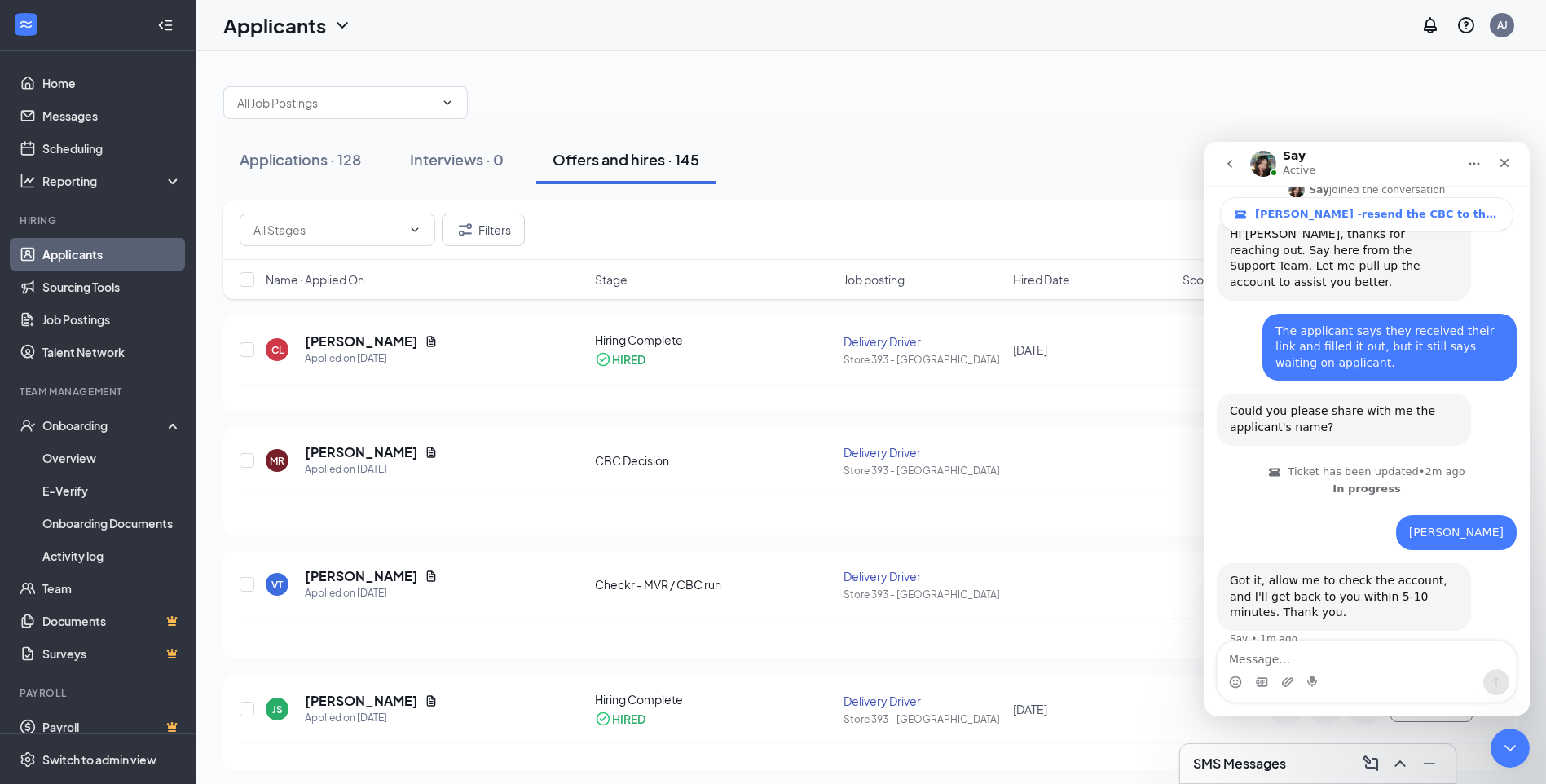
scroll to position [374, 0]
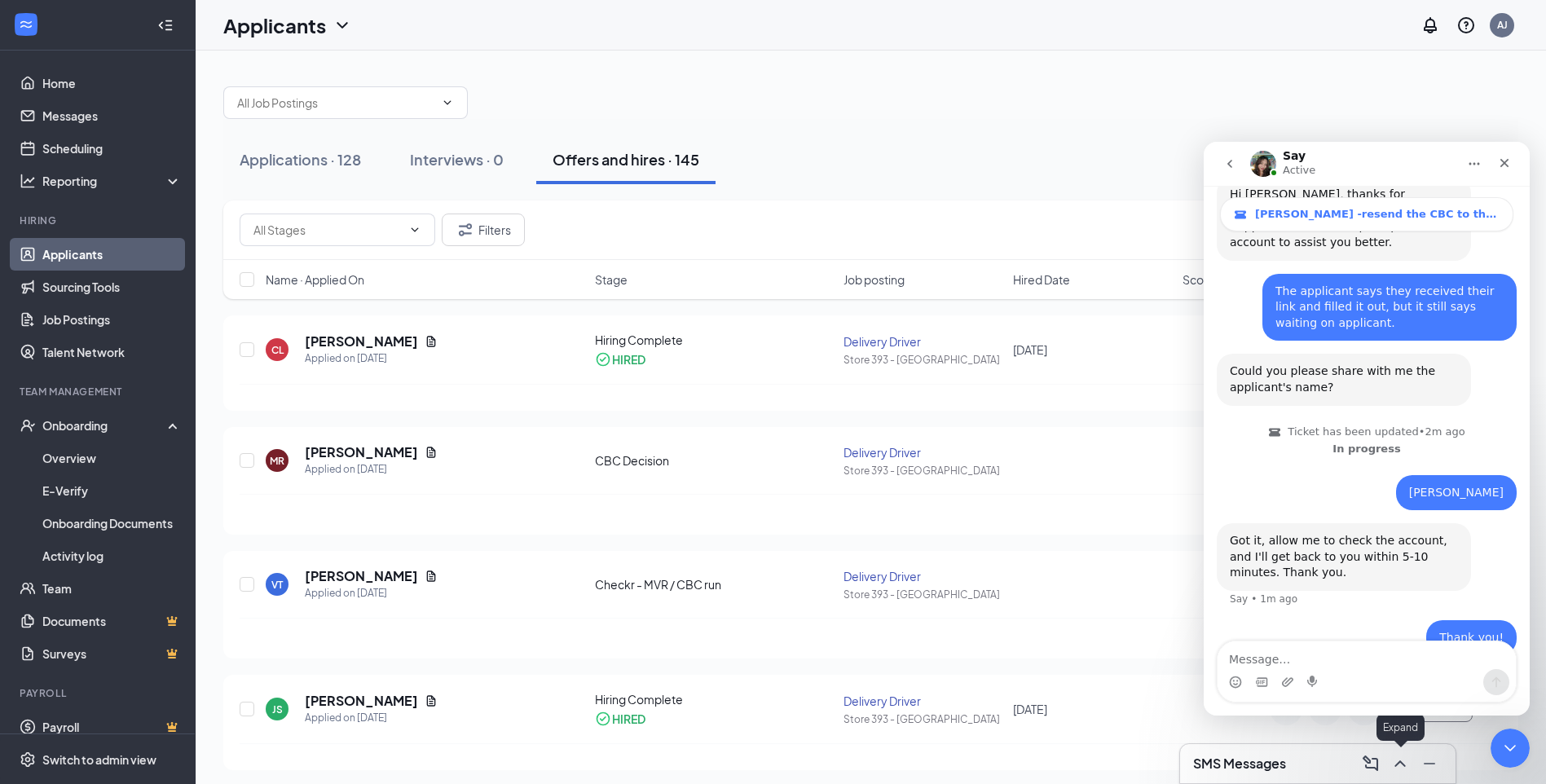
click at [1401, 764] on icon "ChevronUp" at bounding box center [1400, 763] width 20 height 20
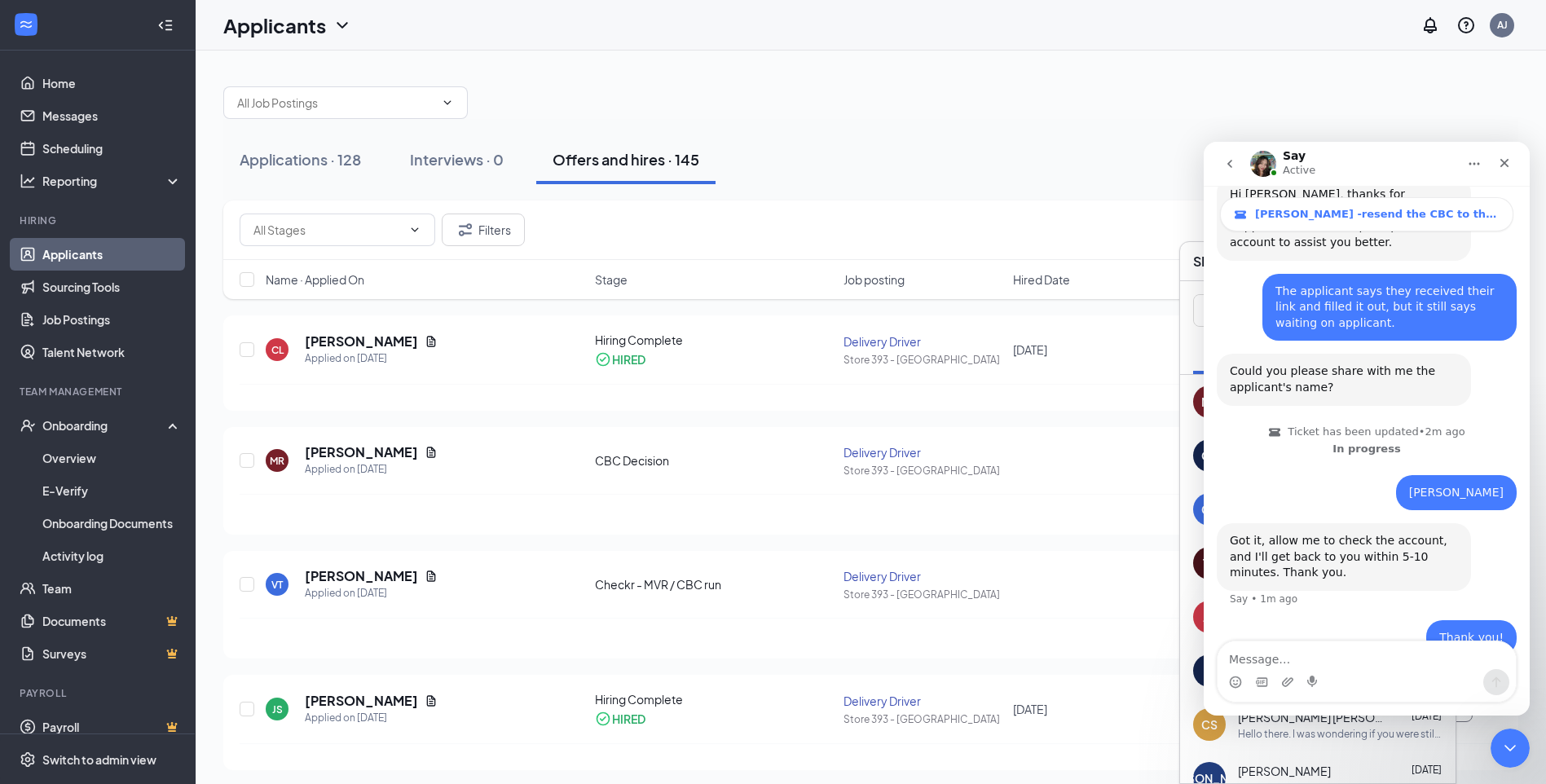
click at [1193, 399] on div "MR" at bounding box center [1209, 402] width 32 height 32
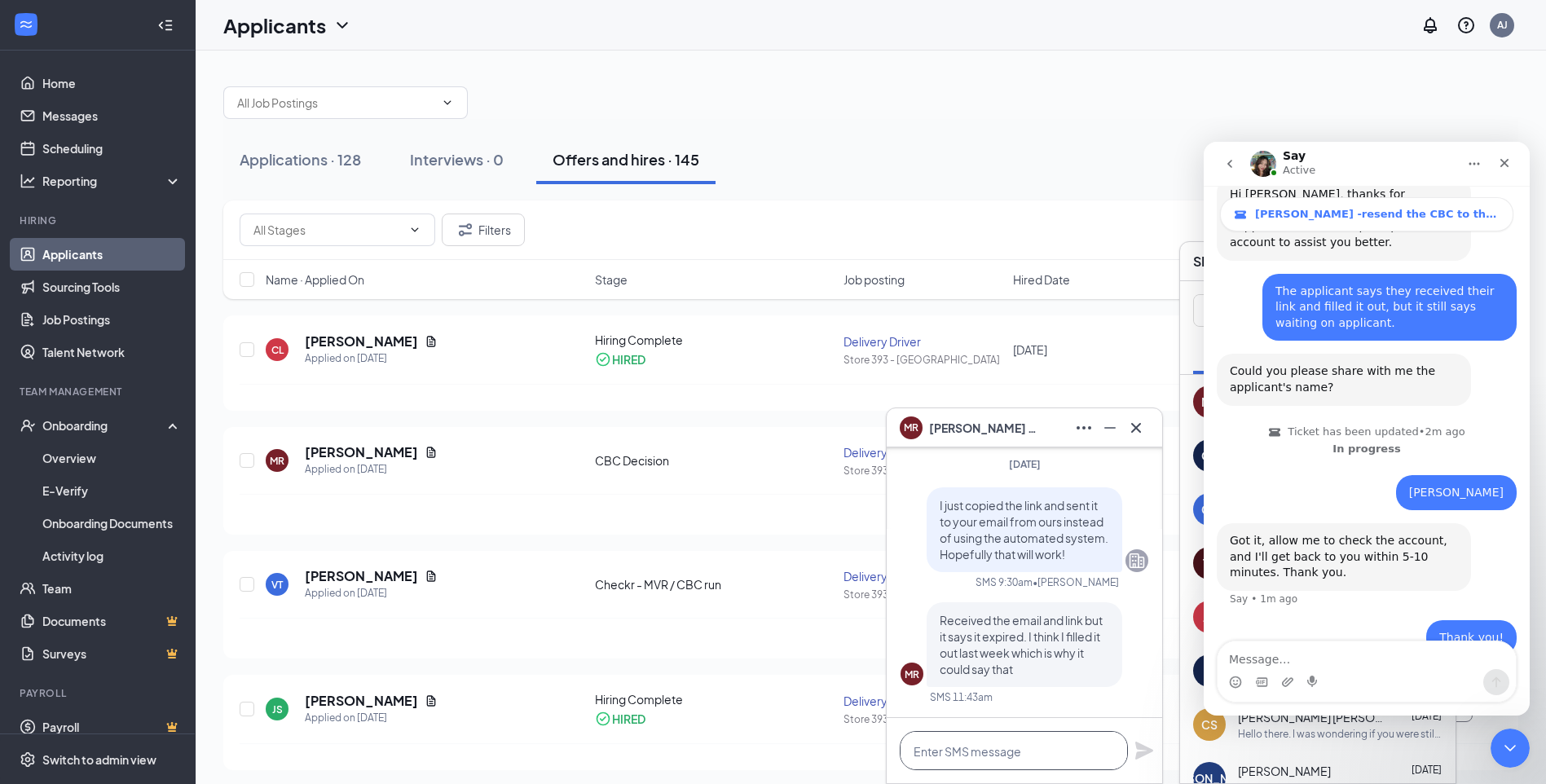
click at [1041, 740] on textarea at bounding box center [1013, 751] width 228 height 39
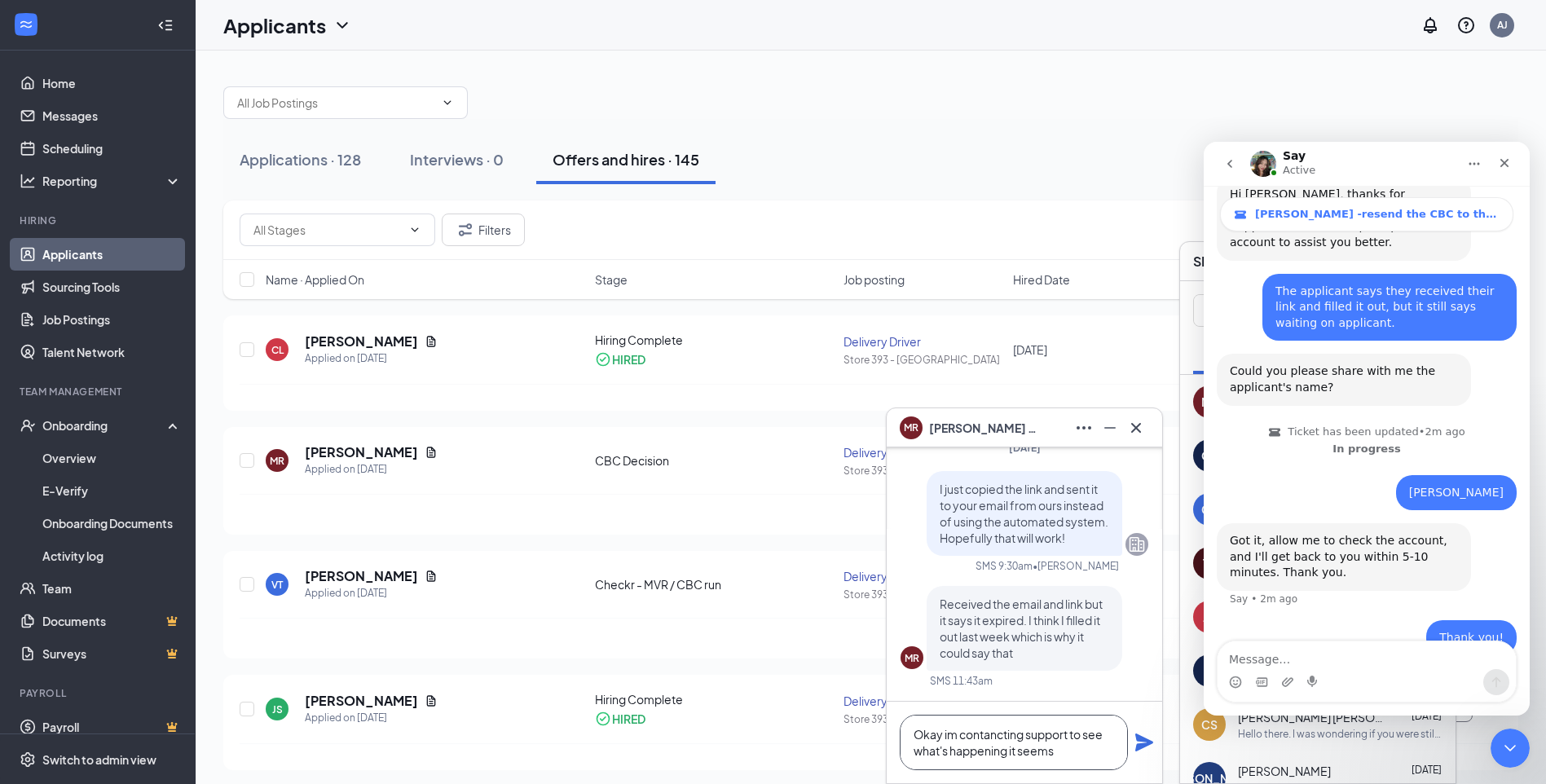
type textarea "Okay im contancting support to see what's happening it seems"
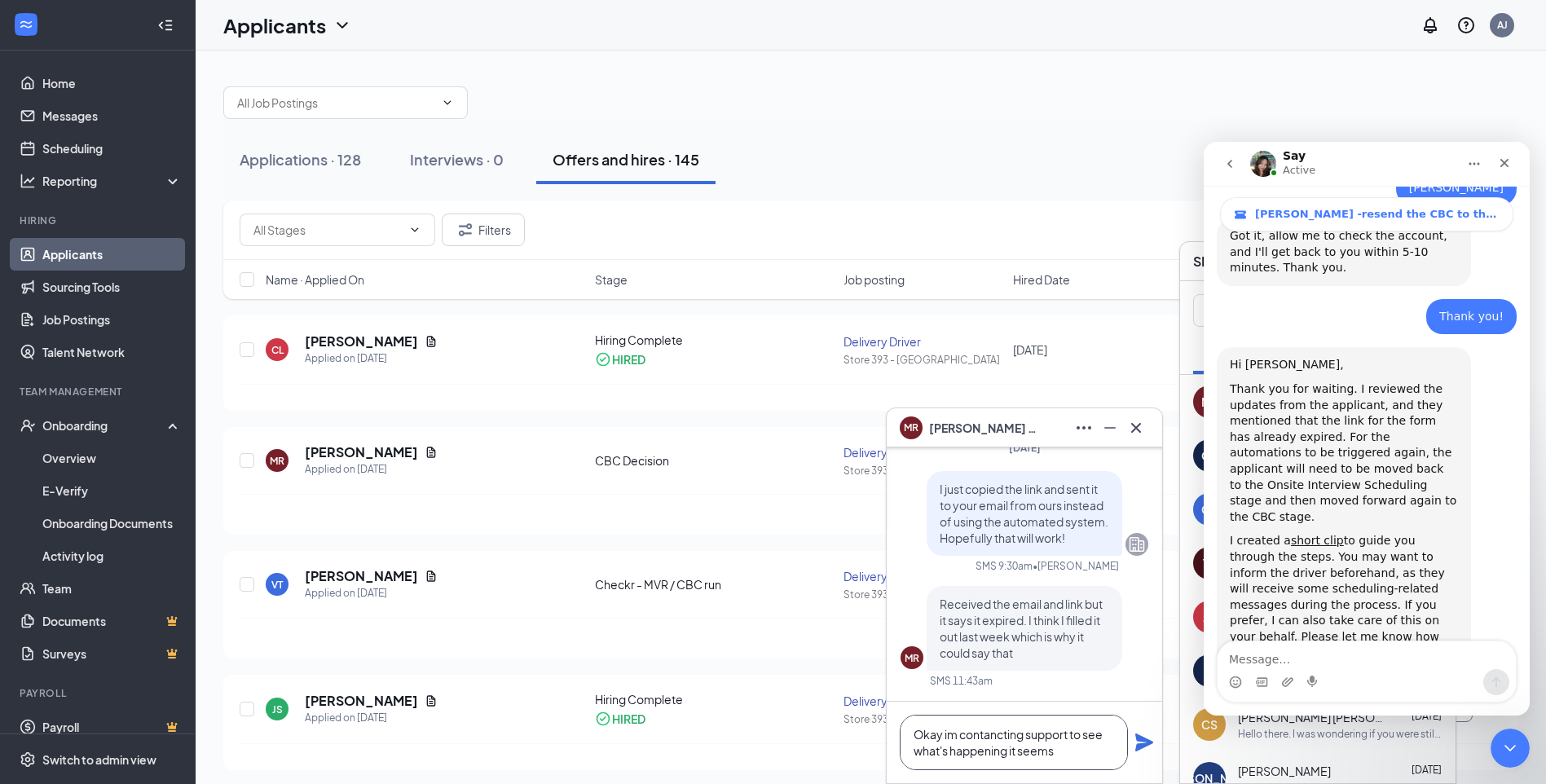
scroll to position [0, 0]
drag, startPoint x: 1069, startPoint y: 744, endPoint x: 913, endPoint y: 716, distance: 158.5
click at [913, 716] on textarea "Okay im contancting support to see what's happening it seems" at bounding box center [1013, 742] width 228 height 56
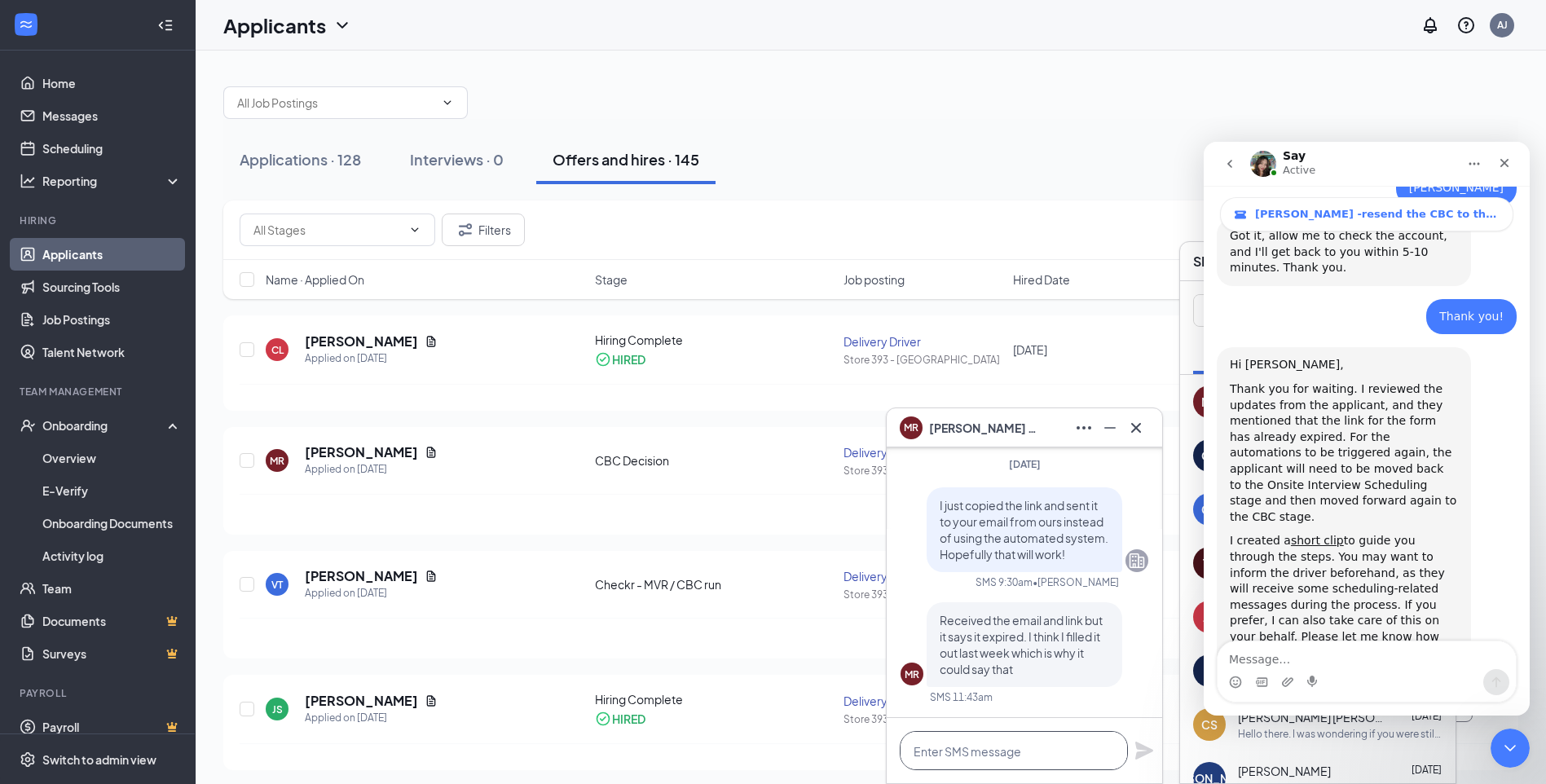
scroll to position [1, 0]
click at [1340, 657] on textarea "Message…" at bounding box center [1366, 655] width 298 height 27
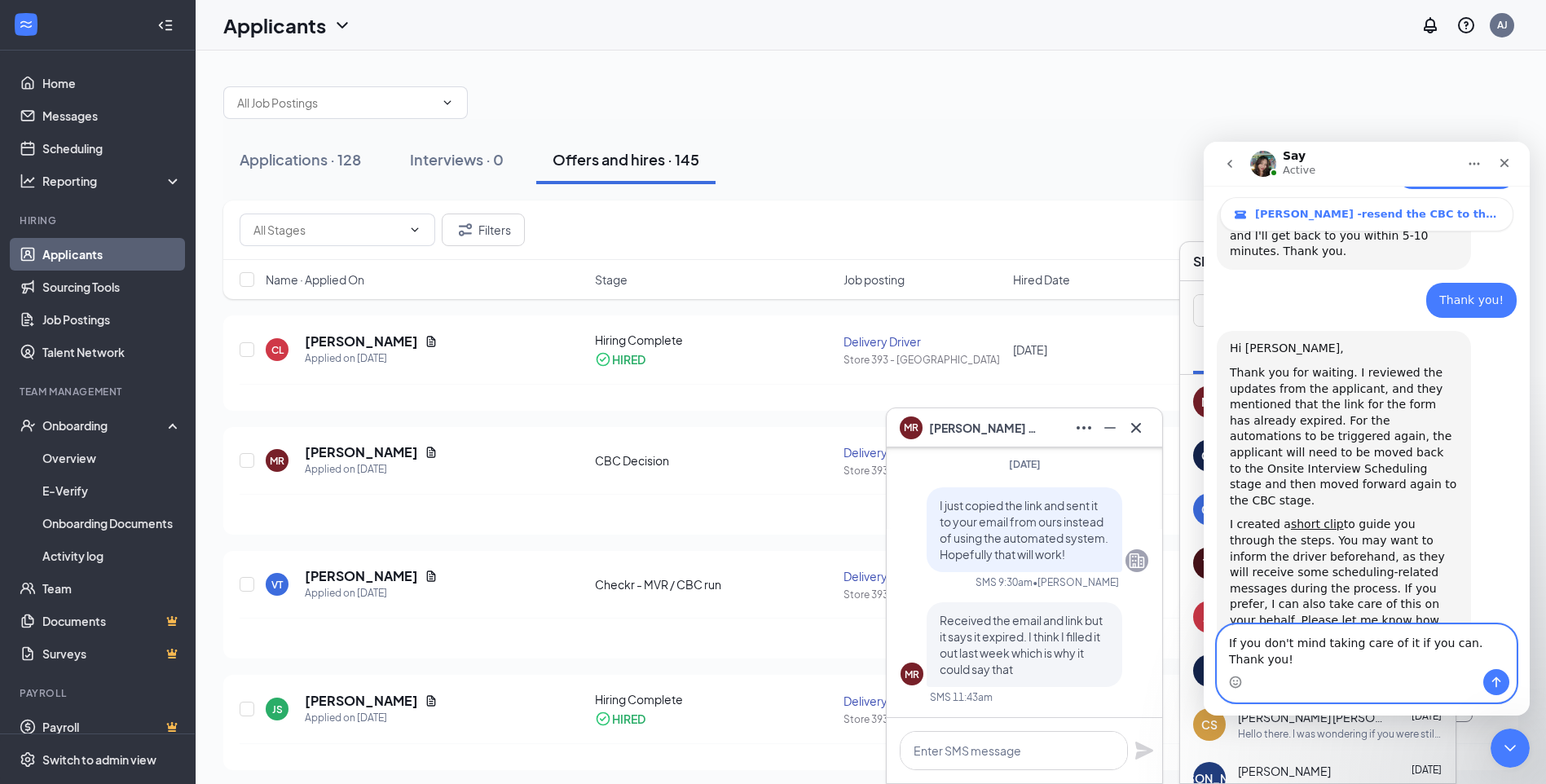
type textarea "If you don't mind taking care of it if you can. Thank you!"
click at [1494, 683] on icon "Send a message…" at bounding box center [1496, 681] width 13 height 13
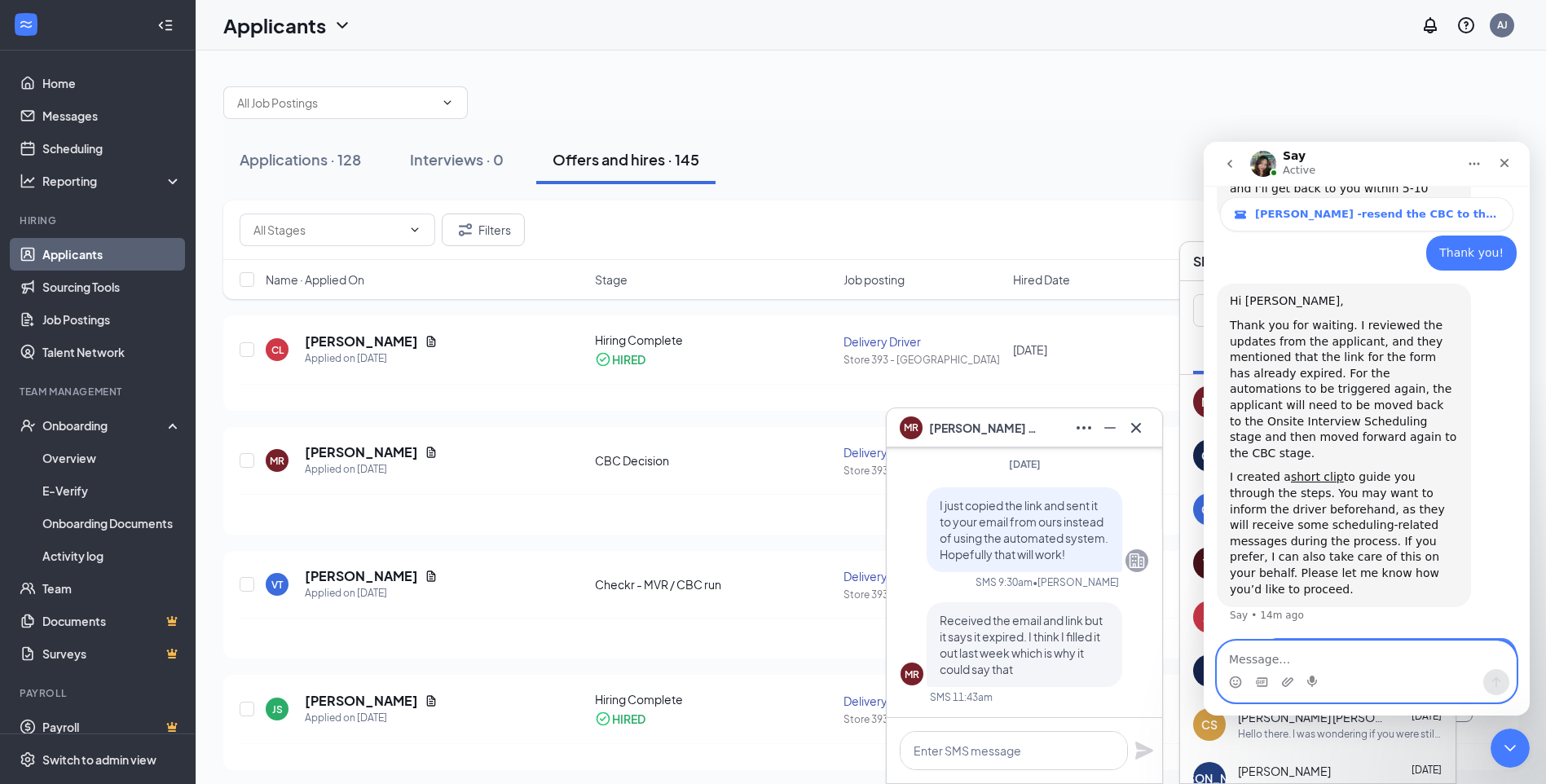
scroll to position [744, 0]
drag, startPoint x: 39, startPoint y: 214, endPoint x: 1141, endPoint y: 428, distance: 1122.6
click at [1141, 428] on icon "Cross" at bounding box center [1136, 427] width 20 height 20
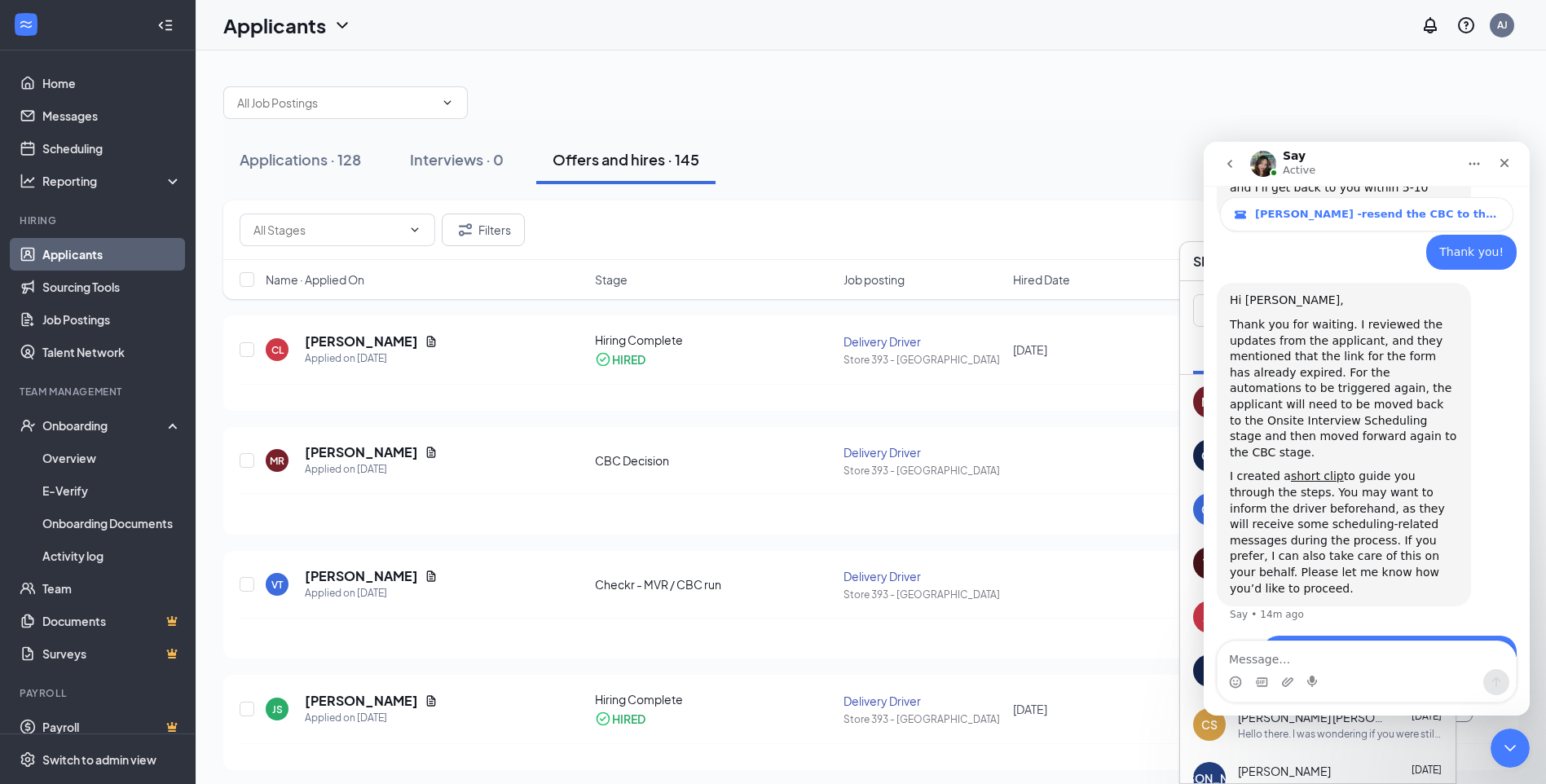
drag, startPoint x: 322, startPoint y: 174, endPoint x: 391, endPoint y: 187, distance: 70.2
click at [323, 174] on button "Applications · 128" at bounding box center [300, 159] width 154 height 49
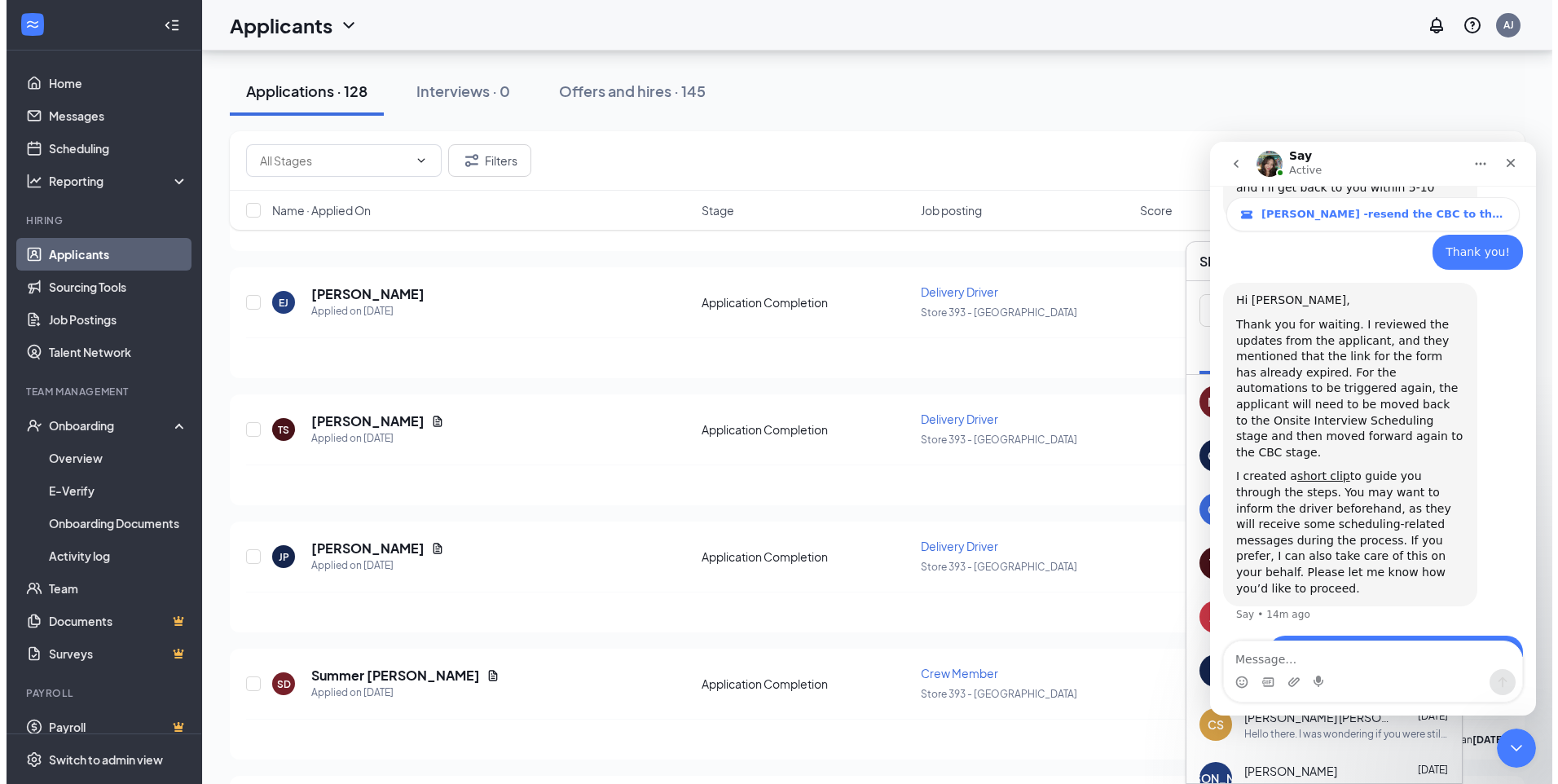
scroll to position [815, 0]
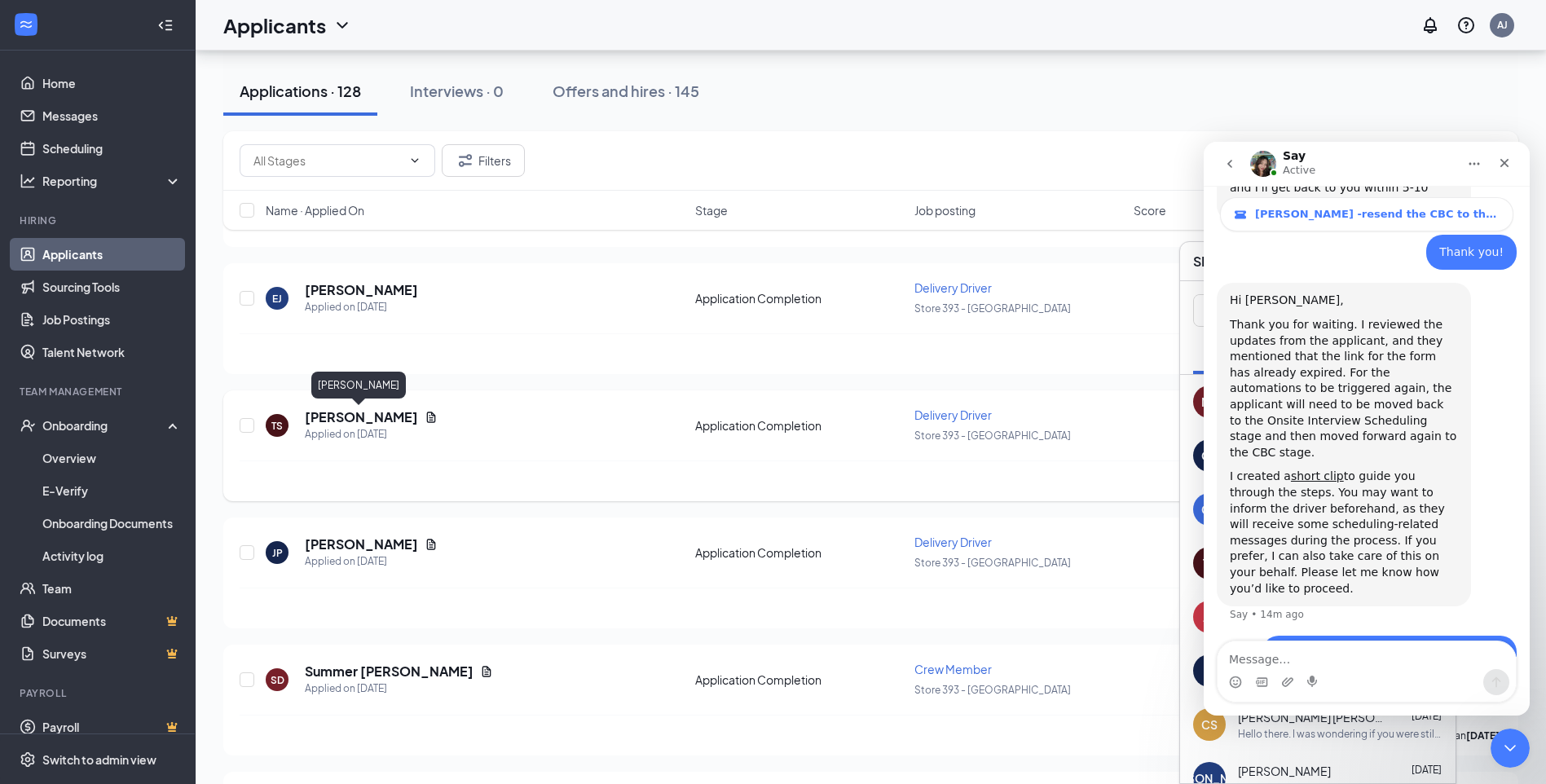
click at [375, 420] on h5 "[PERSON_NAME]" at bounding box center [361, 417] width 113 height 18
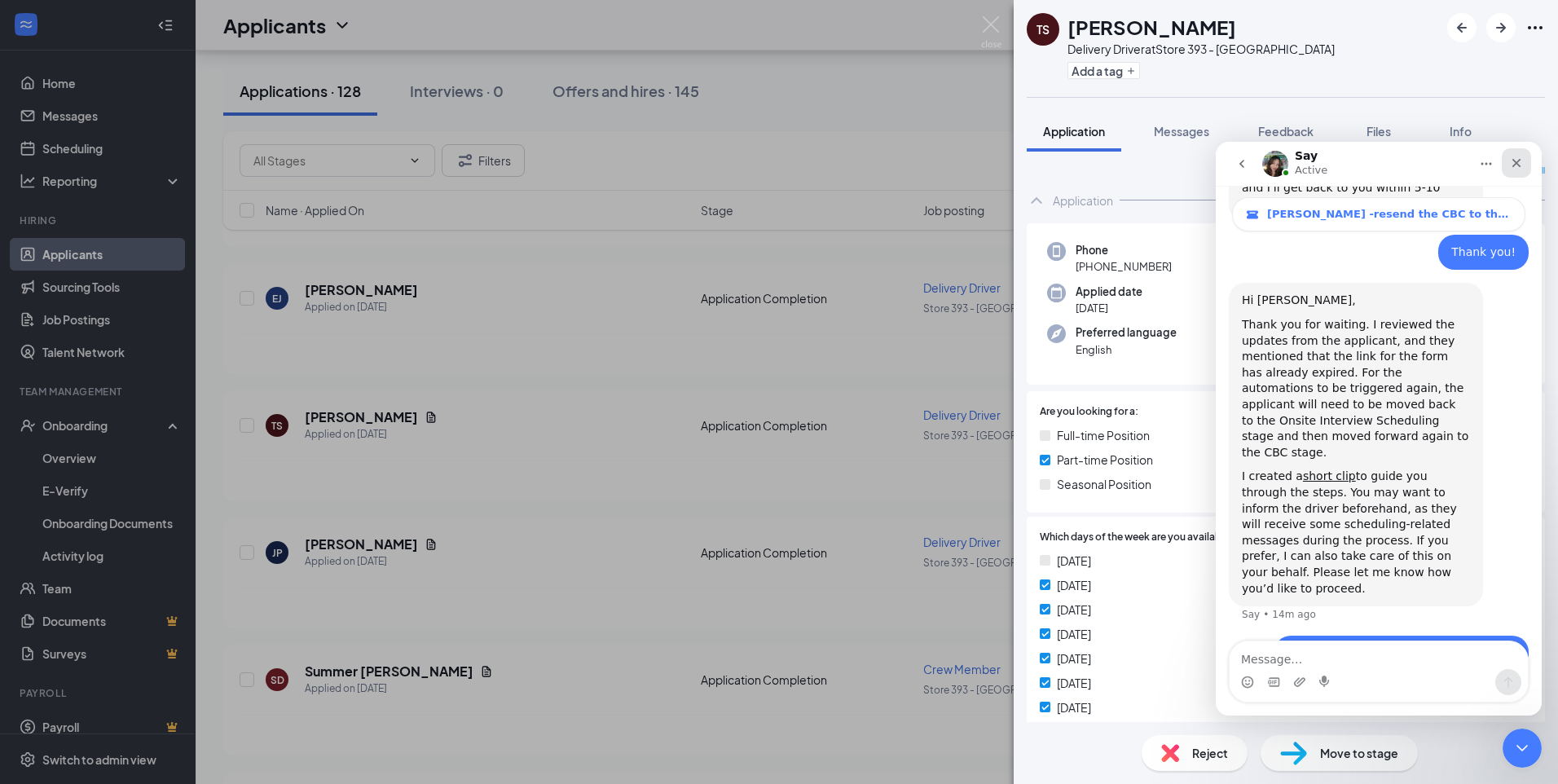
click at [1522, 162] on icon "Close" at bounding box center [1516, 162] width 13 height 13
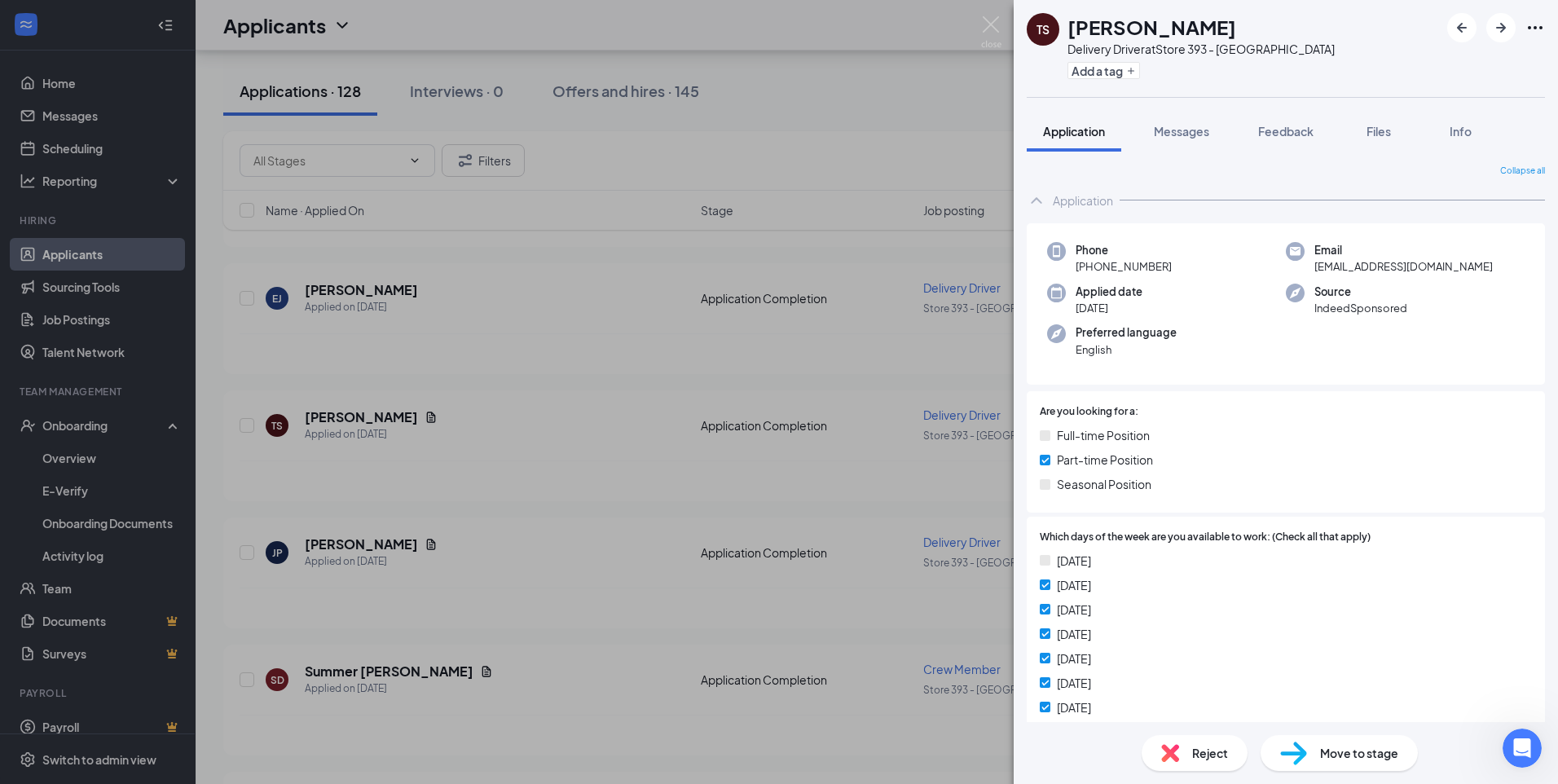
click at [1339, 753] on span "Move to stage" at bounding box center [1360, 752] width 79 height 18
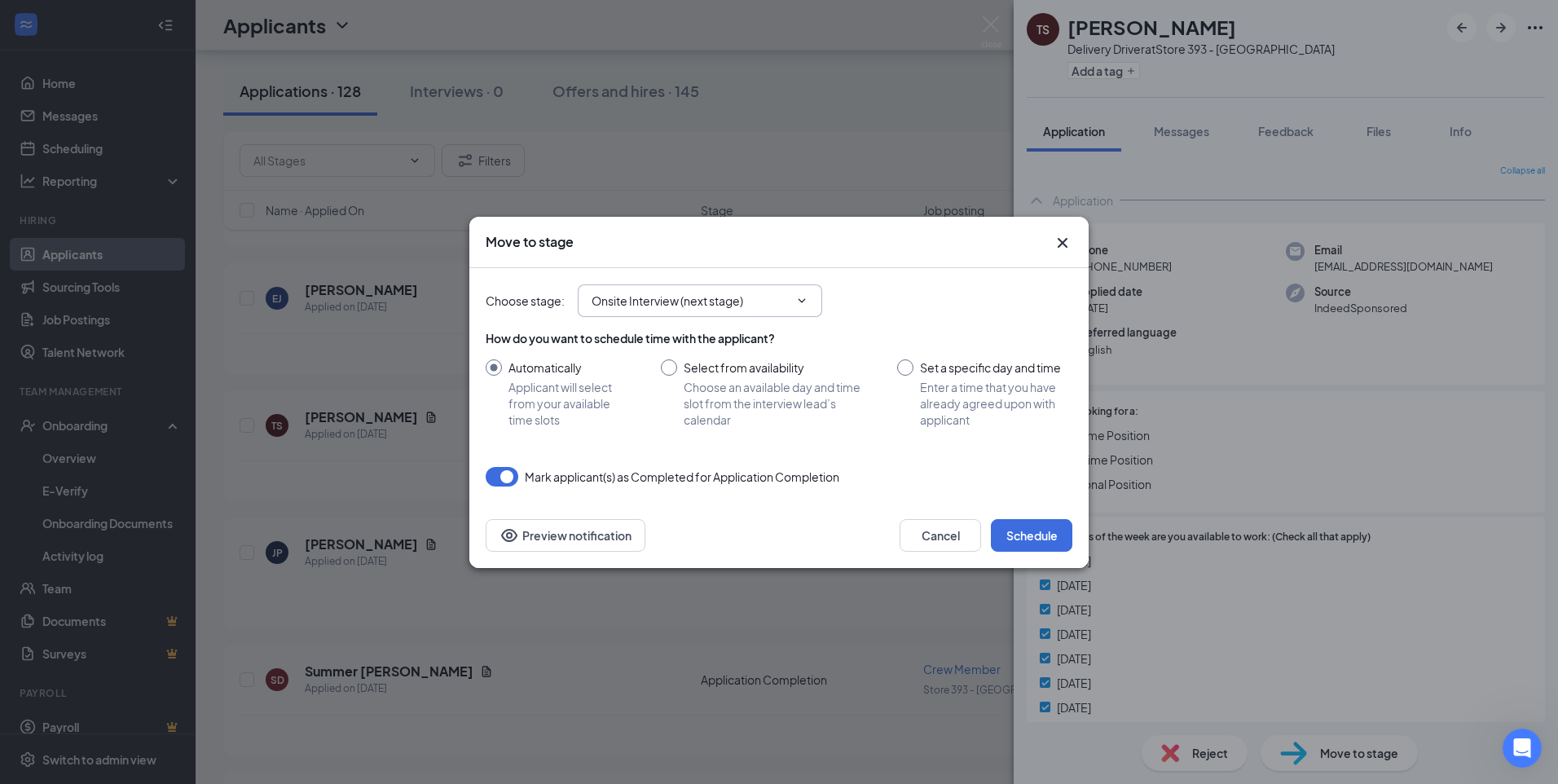
click at [705, 303] on input "Onsite Interview (next stage)" at bounding box center [690, 300] width 198 height 18
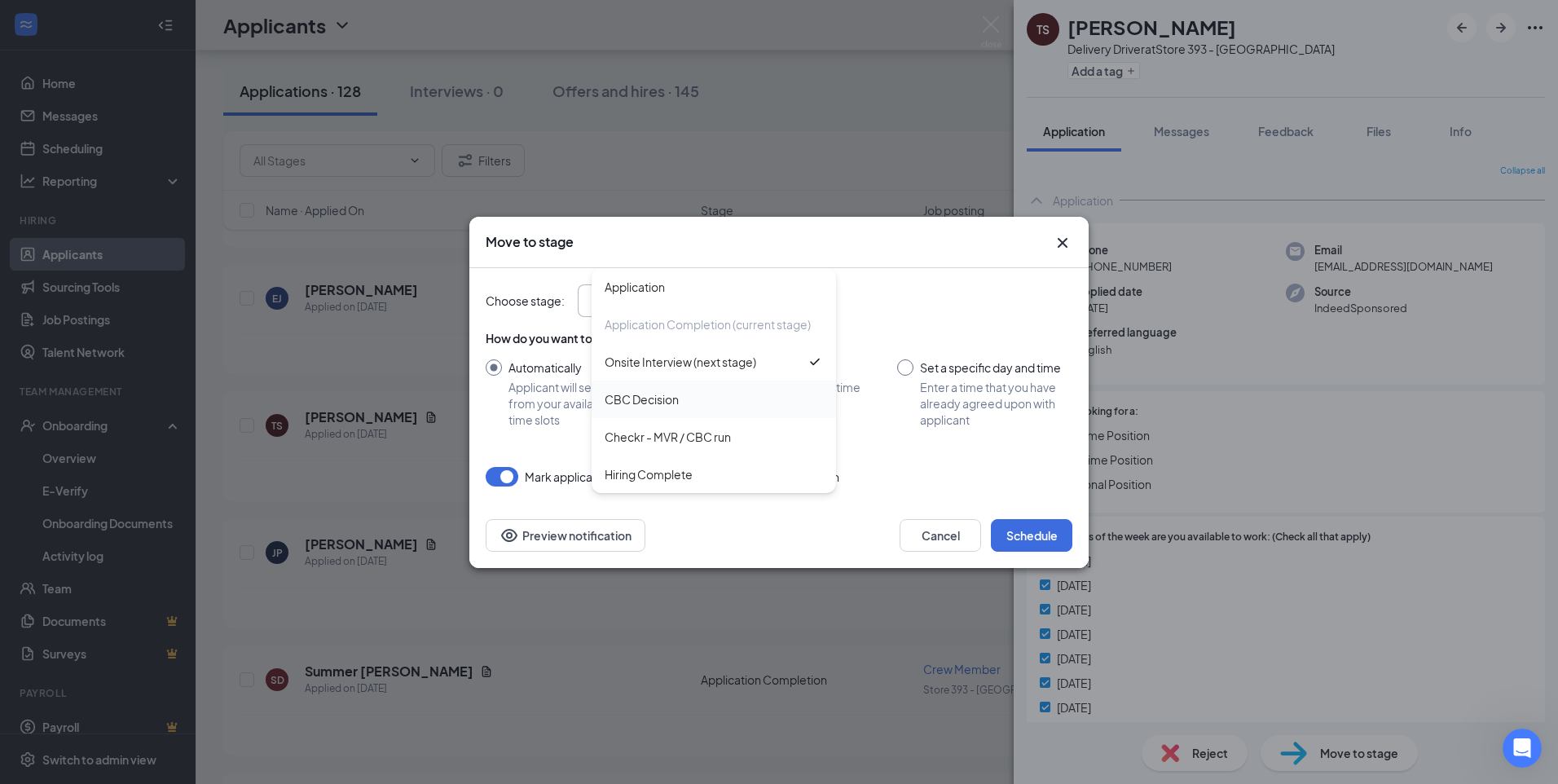
click at [710, 388] on div "CBC Decision" at bounding box center [714, 399] width 245 height 38
type input "CBC Decision"
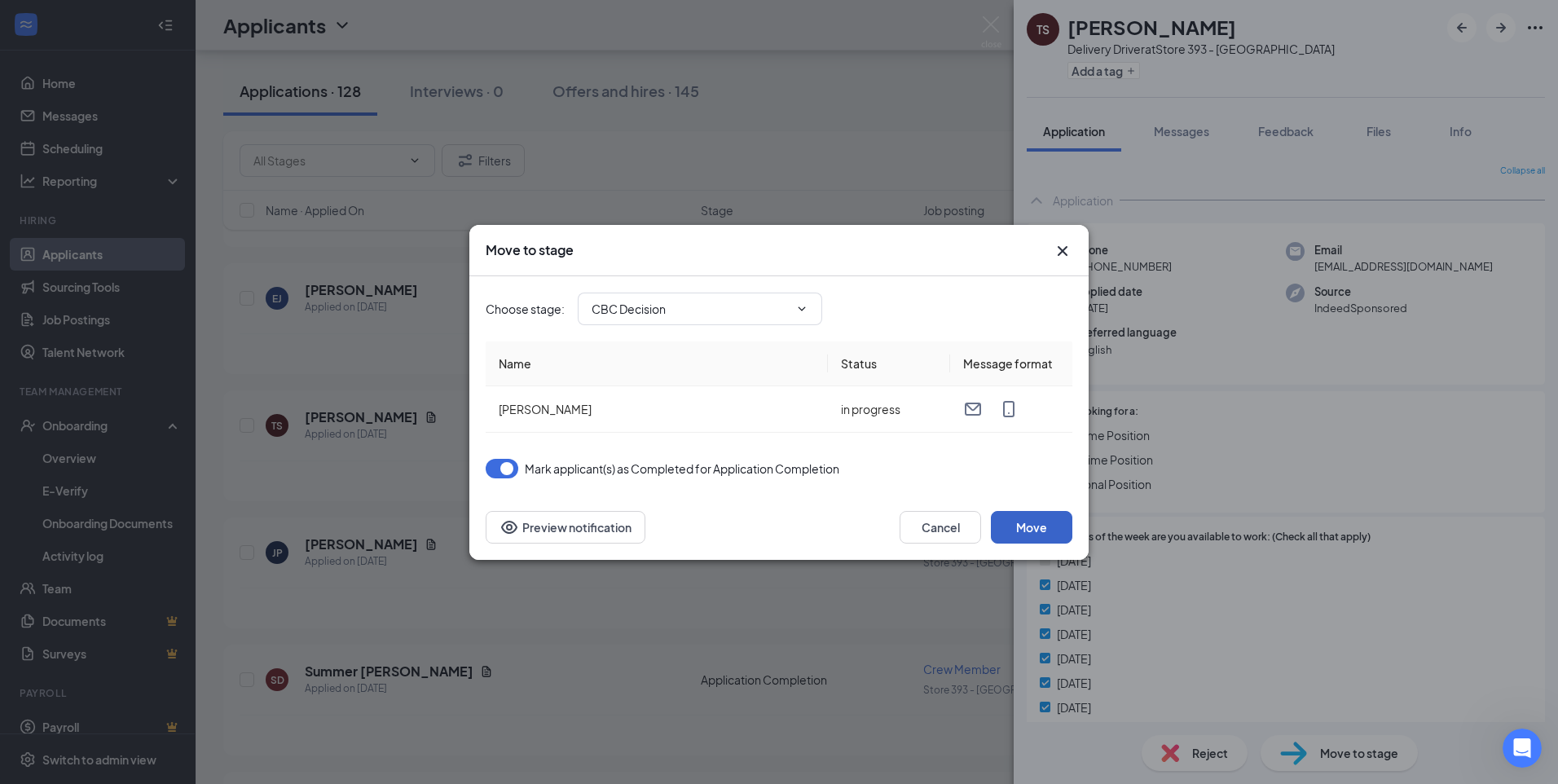
click at [1032, 528] on button "Move" at bounding box center [1031, 528] width 81 height 32
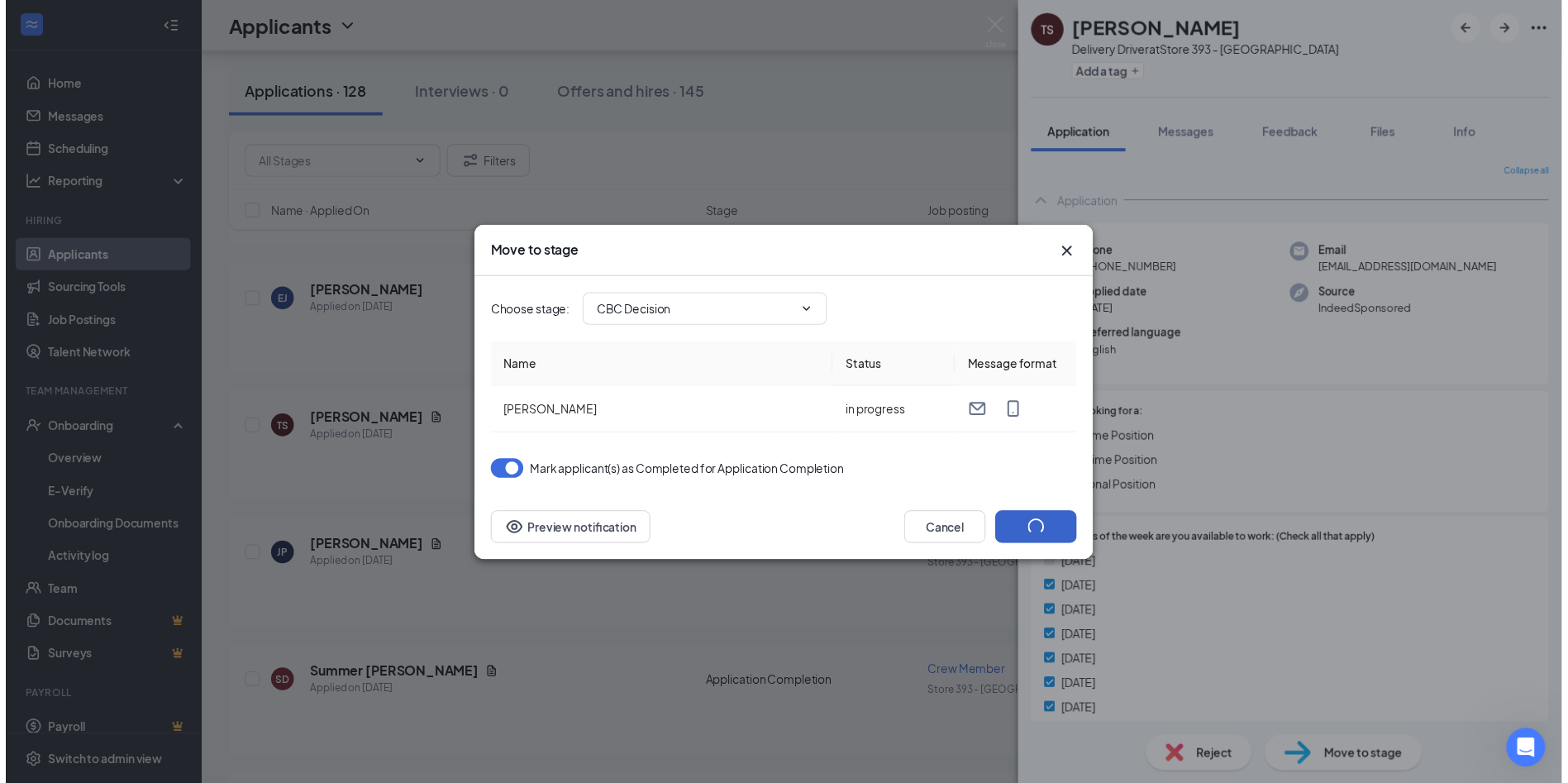
scroll to position [819, 0]
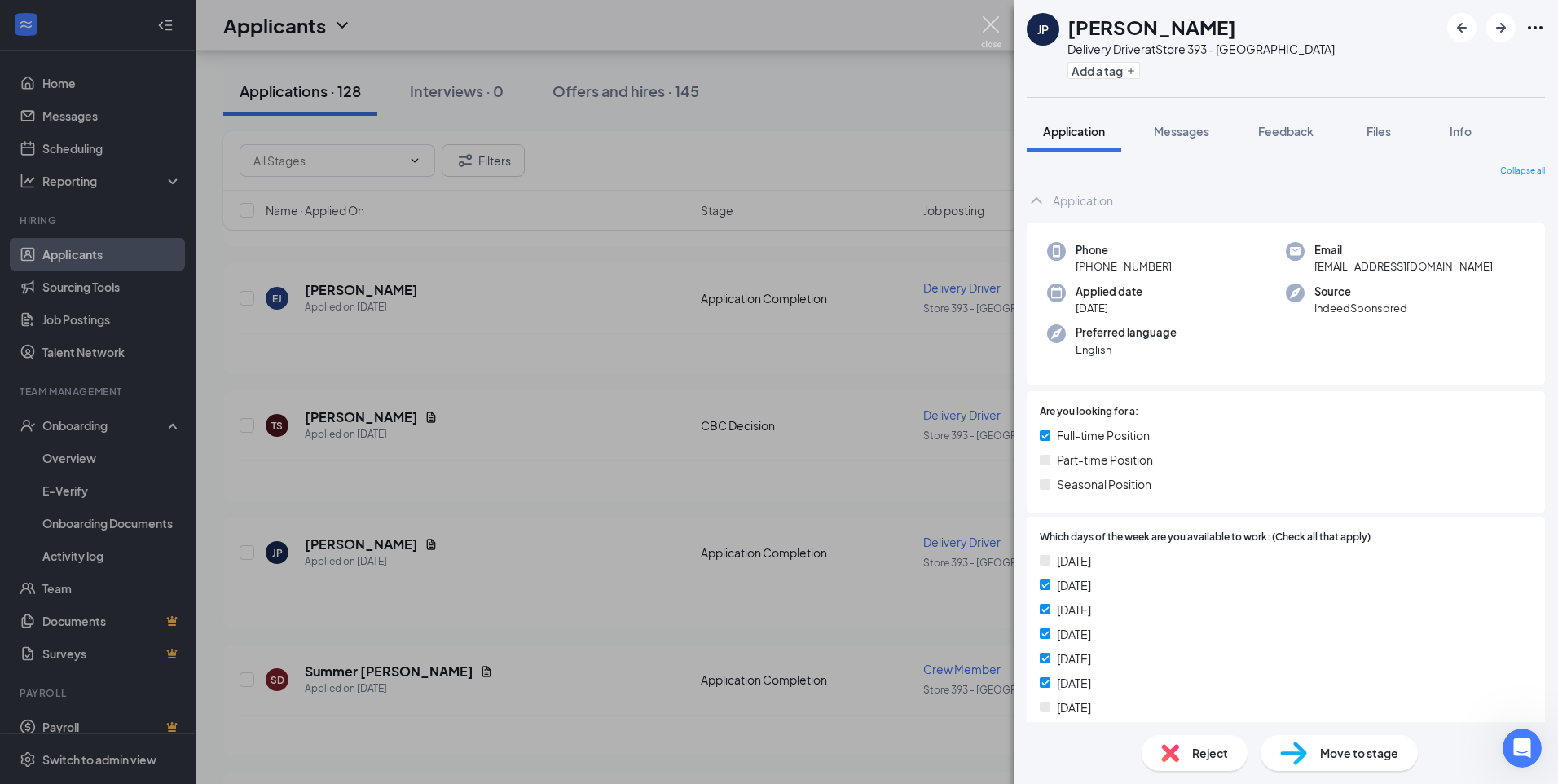
click at [990, 23] on img at bounding box center [992, 32] width 21 height 32
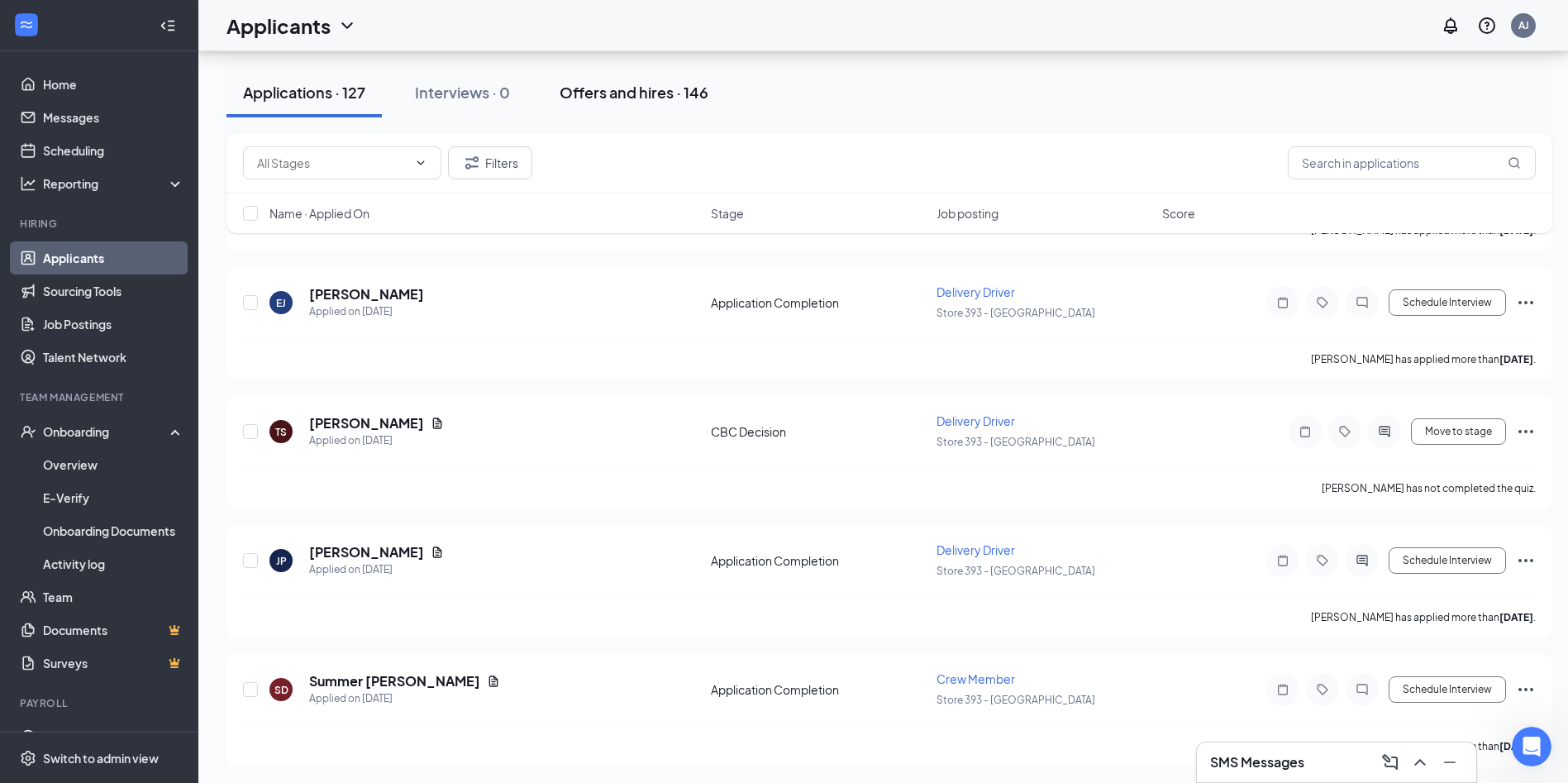
click at [597, 84] on div "Offers and hires · 146" at bounding box center [634, 92] width 149 height 21
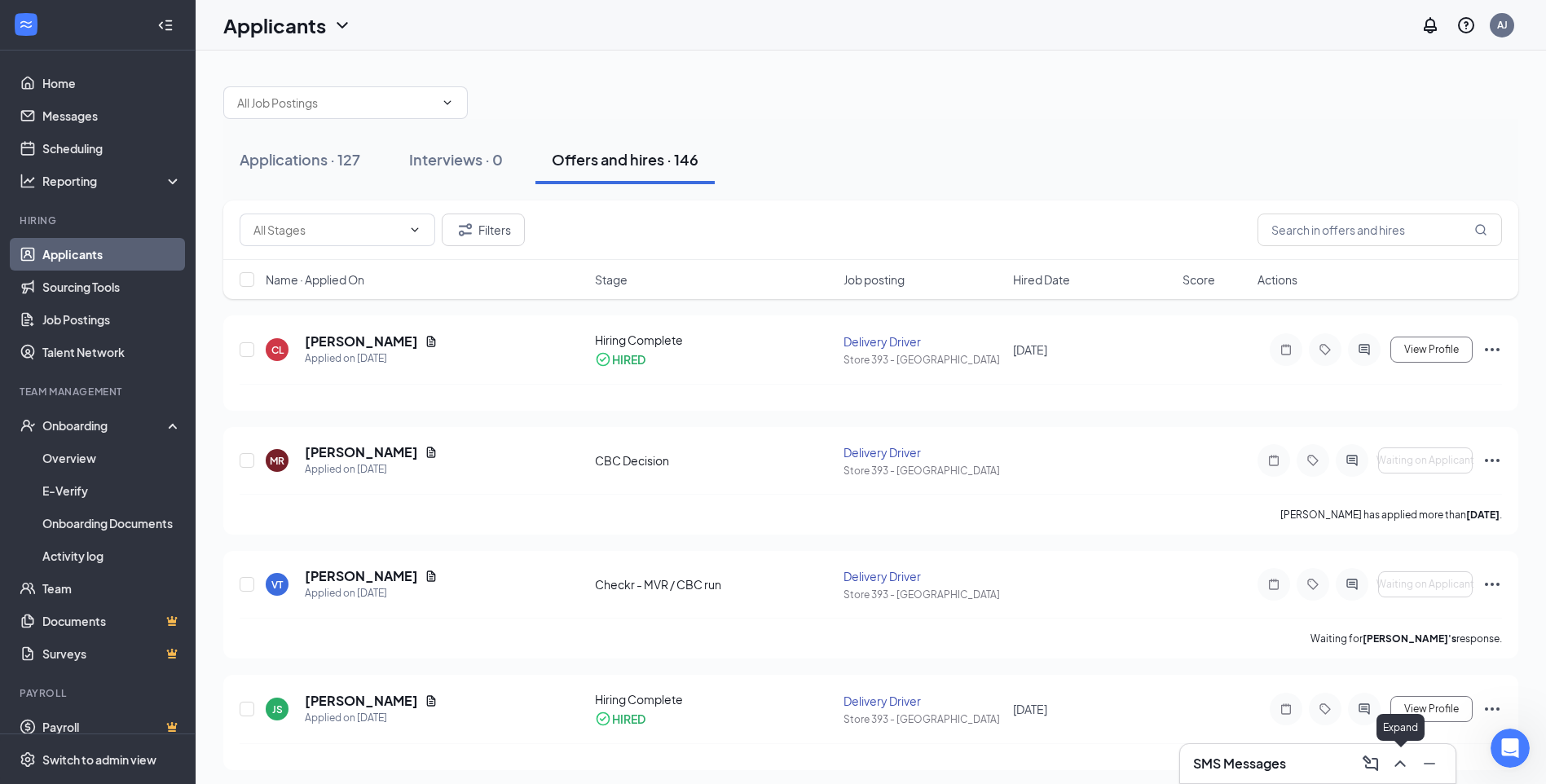
click at [1401, 760] on icon "ChevronUp" at bounding box center [1400, 763] width 20 height 20
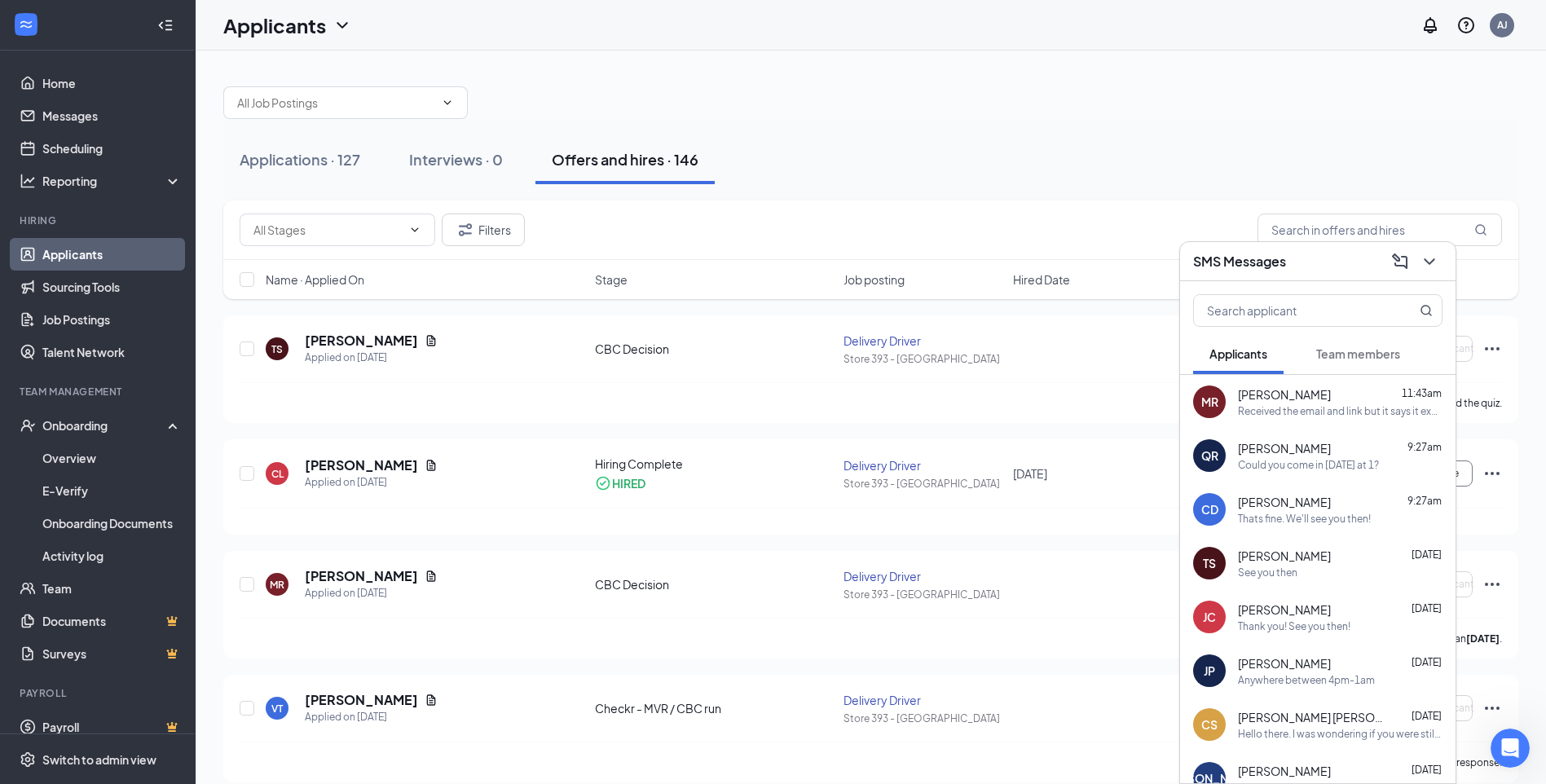
click at [1279, 566] on div "See you then" at bounding box center [1268, 573] width 60 height 14
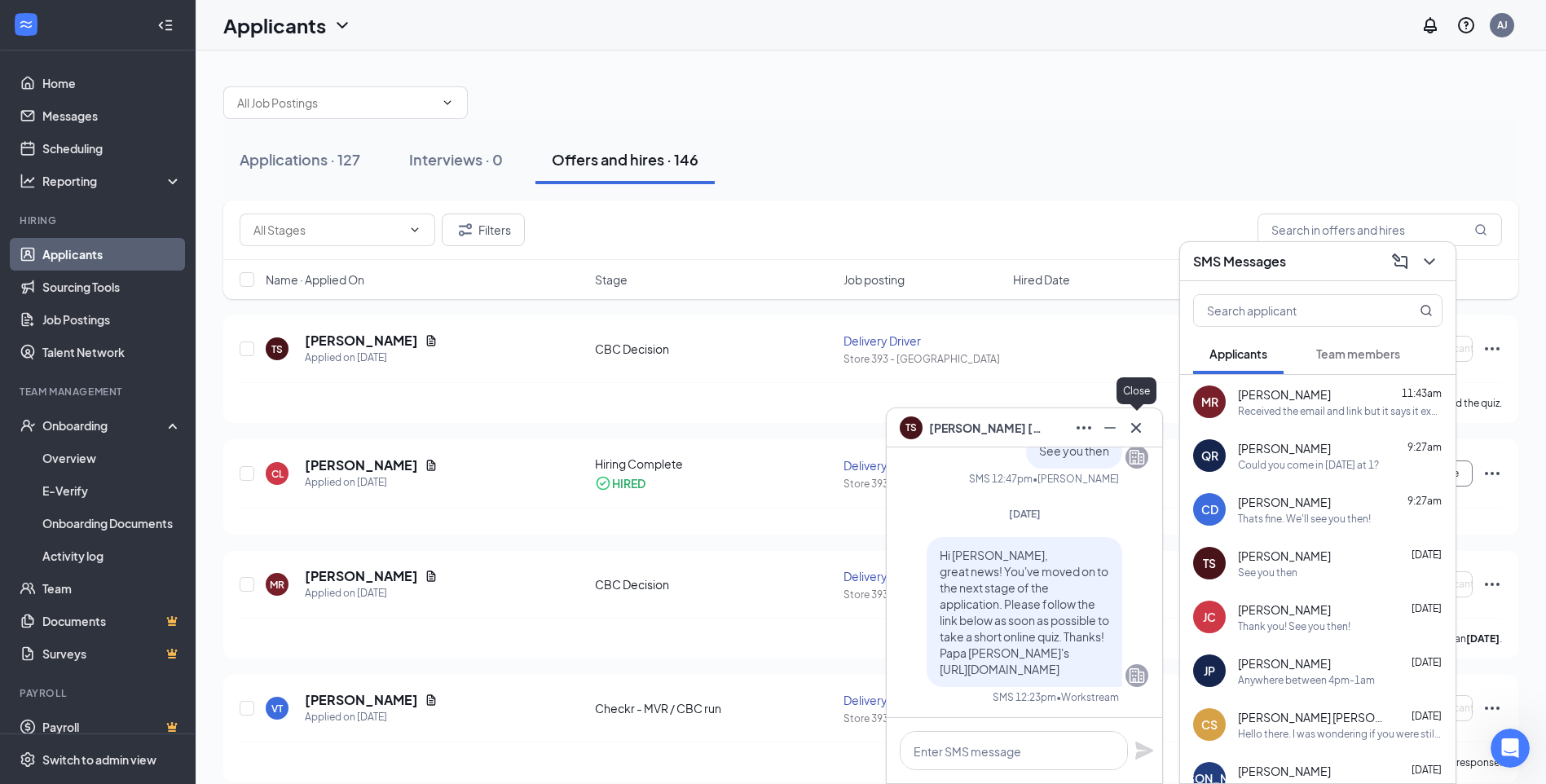
click at [1137, 422] on icon "Cross" at bounding box center [1136, 427] width 20 height 20
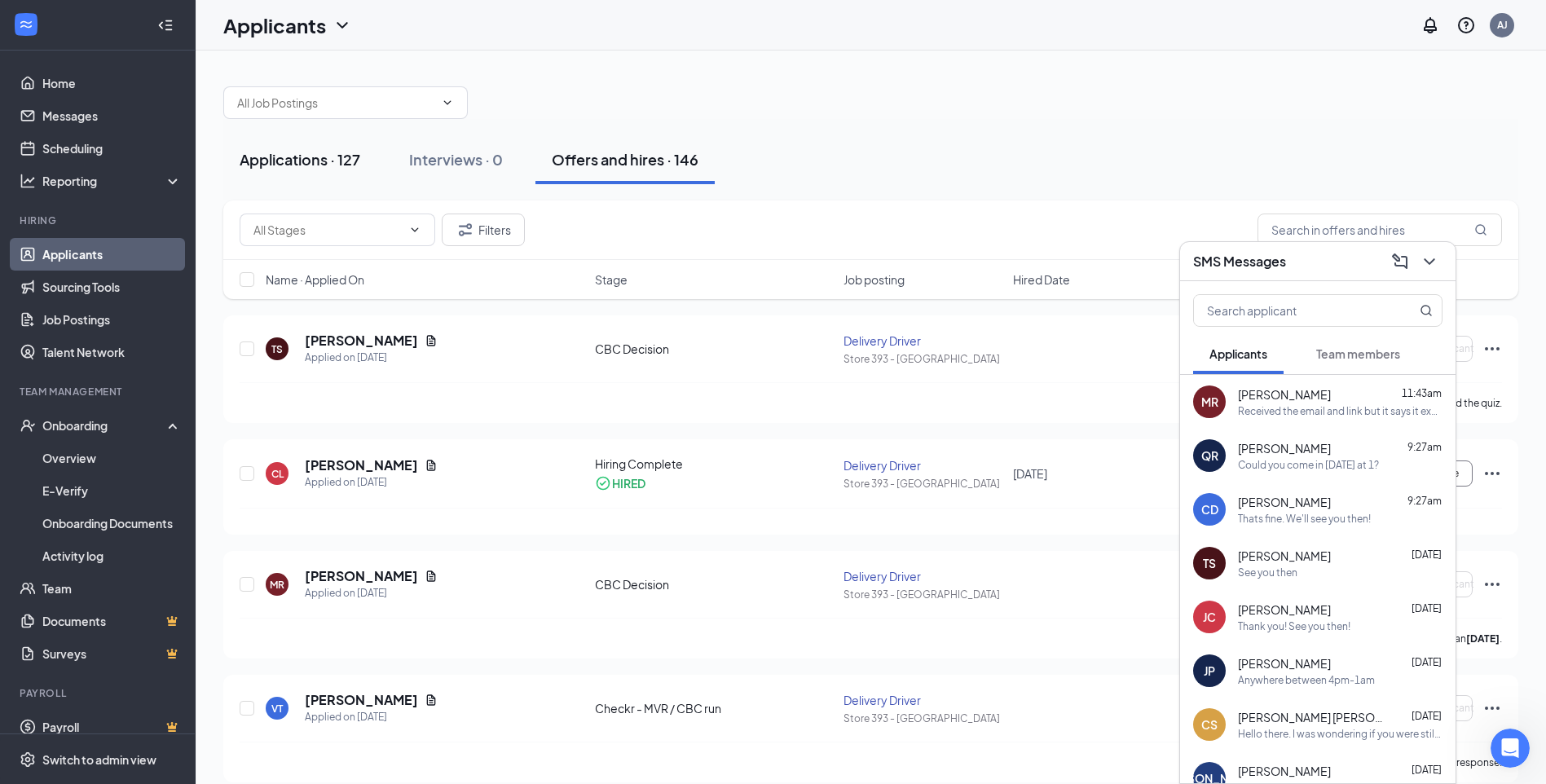
click at [327, 168] on div "Applications · 127" at bounding box center [299, 159] width 121 height 21
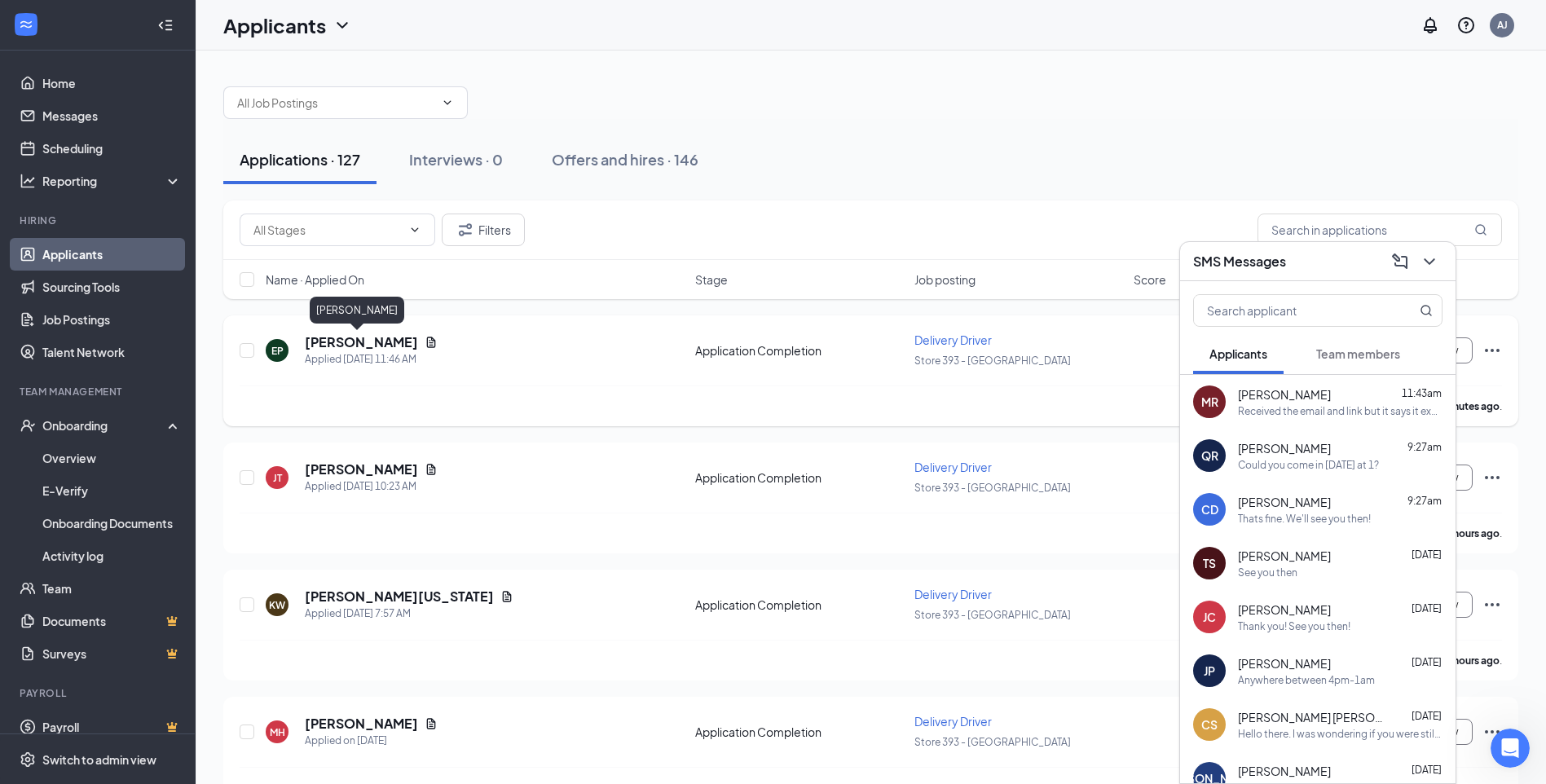
click at [369, 339] on h5 "[PERSON_NAME]" at bounding box center [361, 342] width 113 height 18
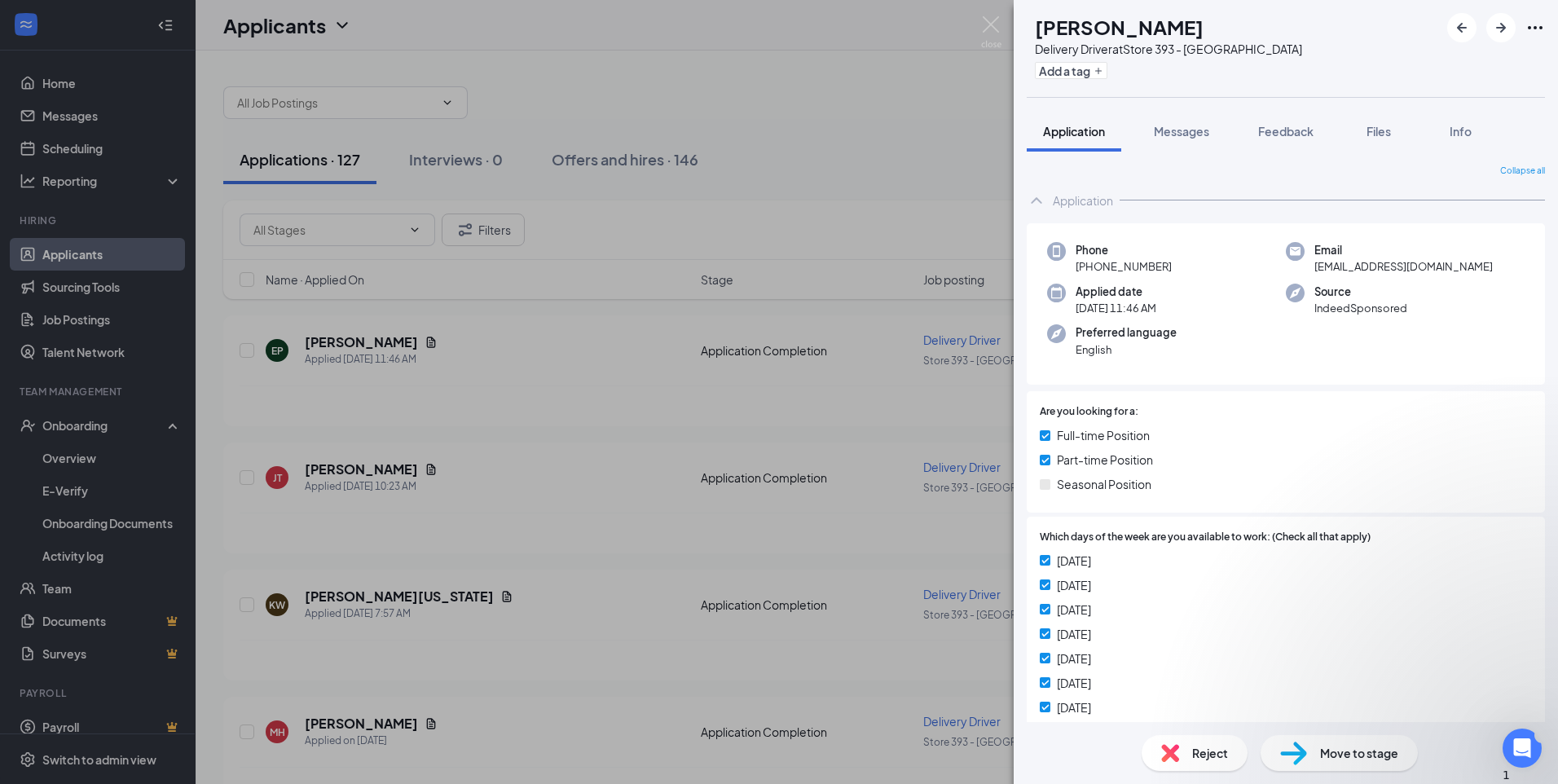
scroll to position [809, 0]
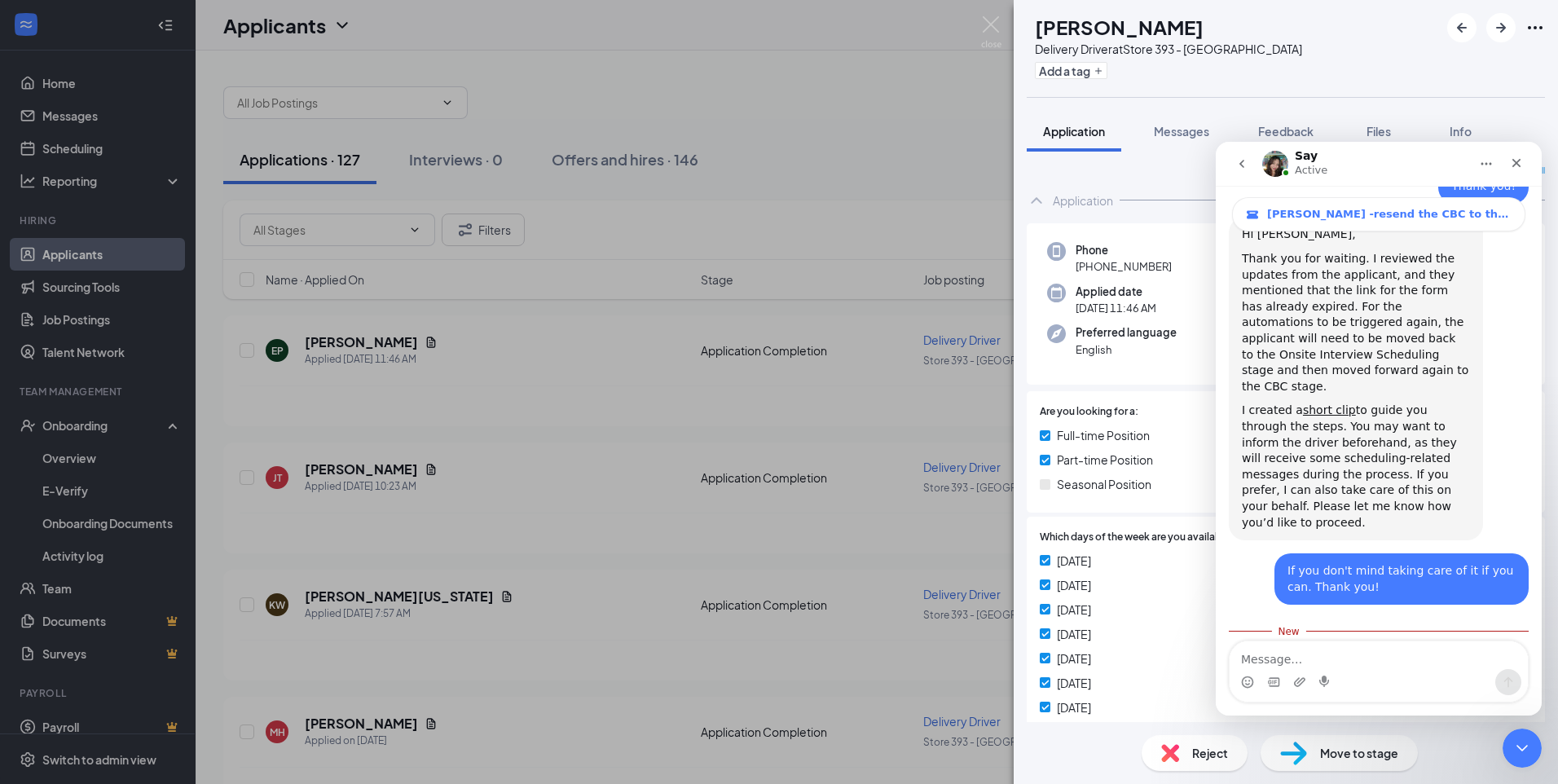
scroll to position [835, 0]
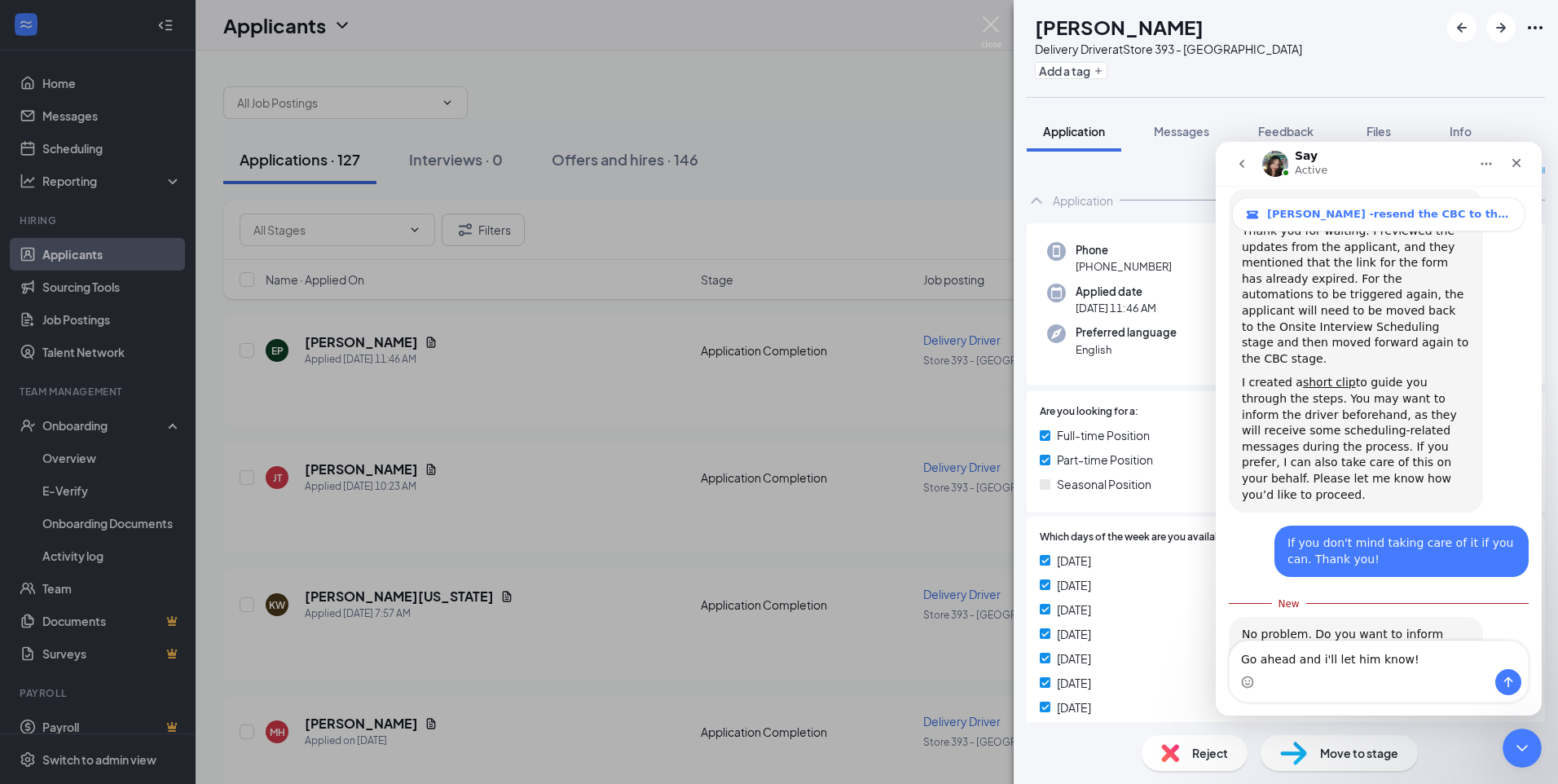
type textarea "Go ahead and i'll let him know!"
click at [1504, 687] on icon "Send a message…" at bounding box center [1508, 681] width 13 height 13
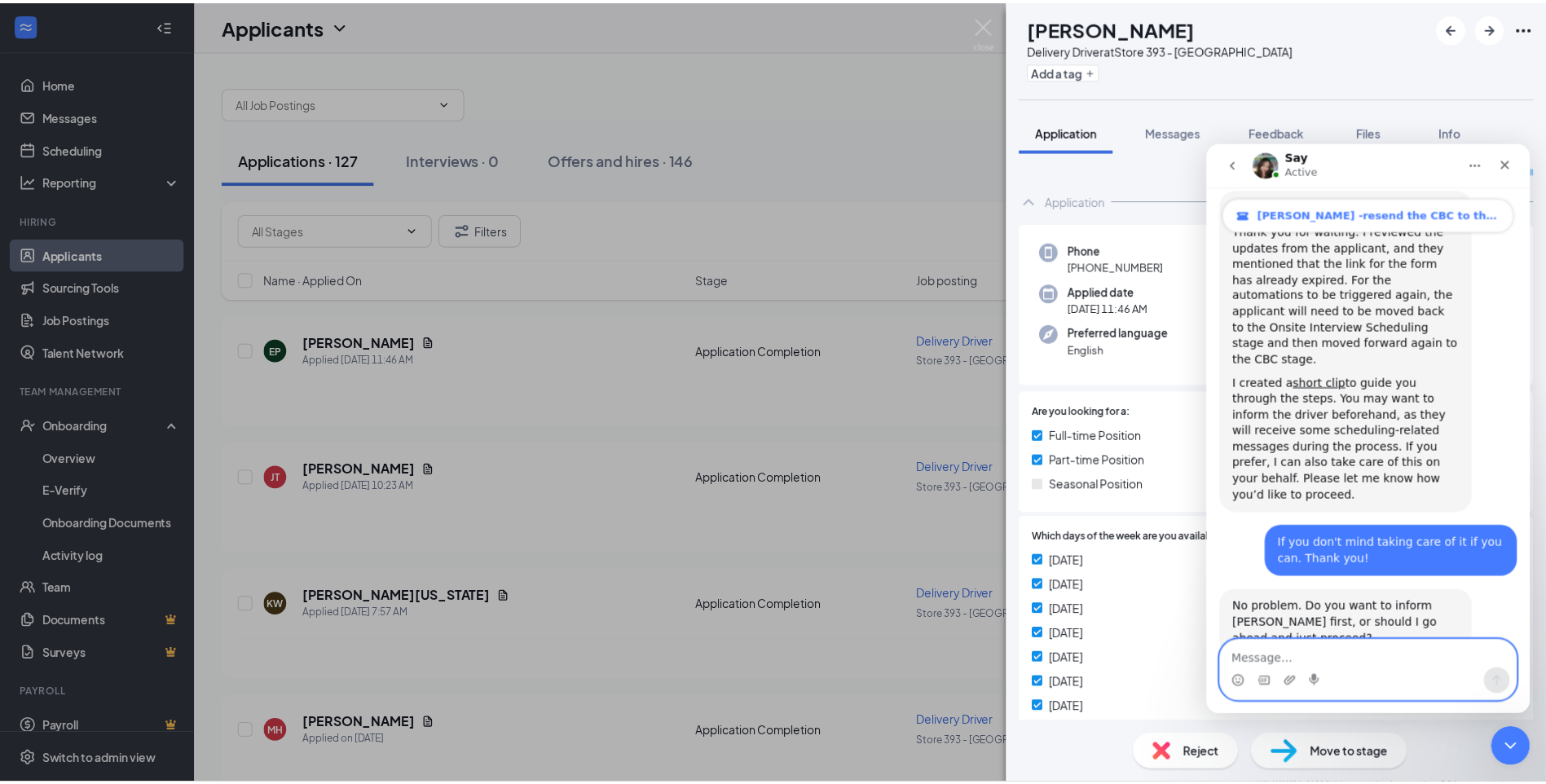
scroll to position [858, 0]
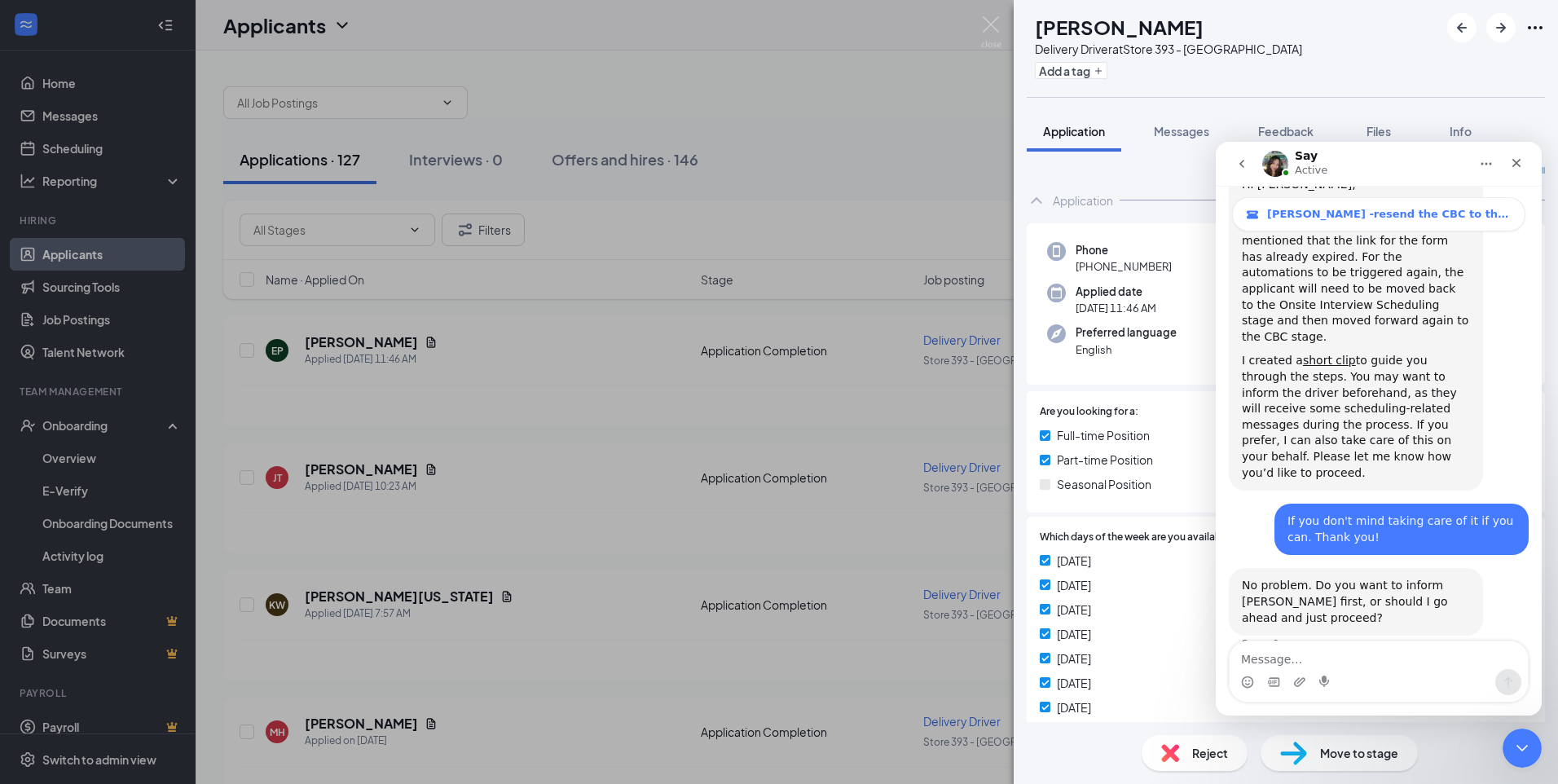
click at [994, 17] on img at bounding box center [992, 32] width 21 height 32
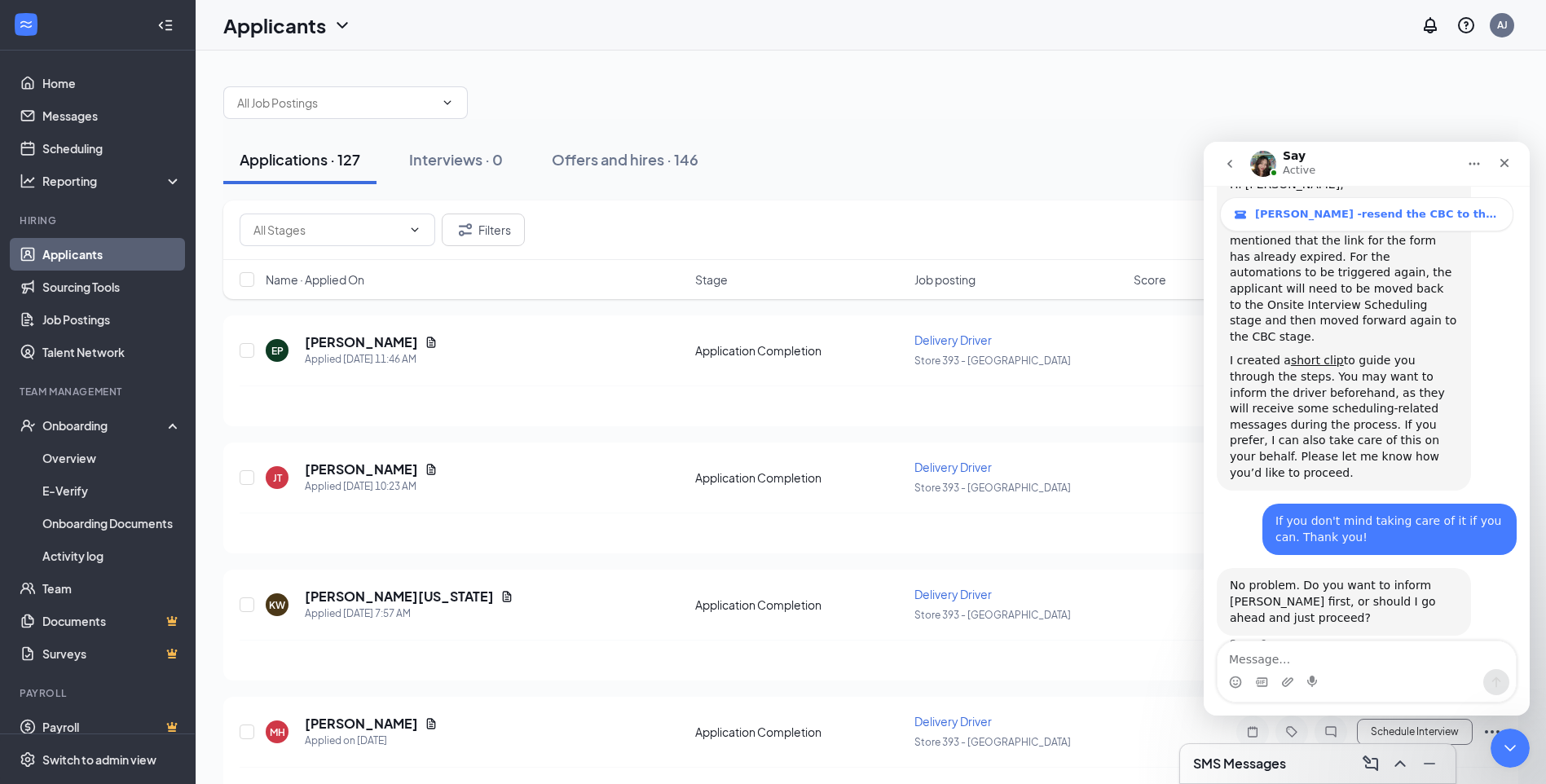
click at [1400, 767] on icon "ChevronUp" at bounding box center [1400, 763] width 20 height 20
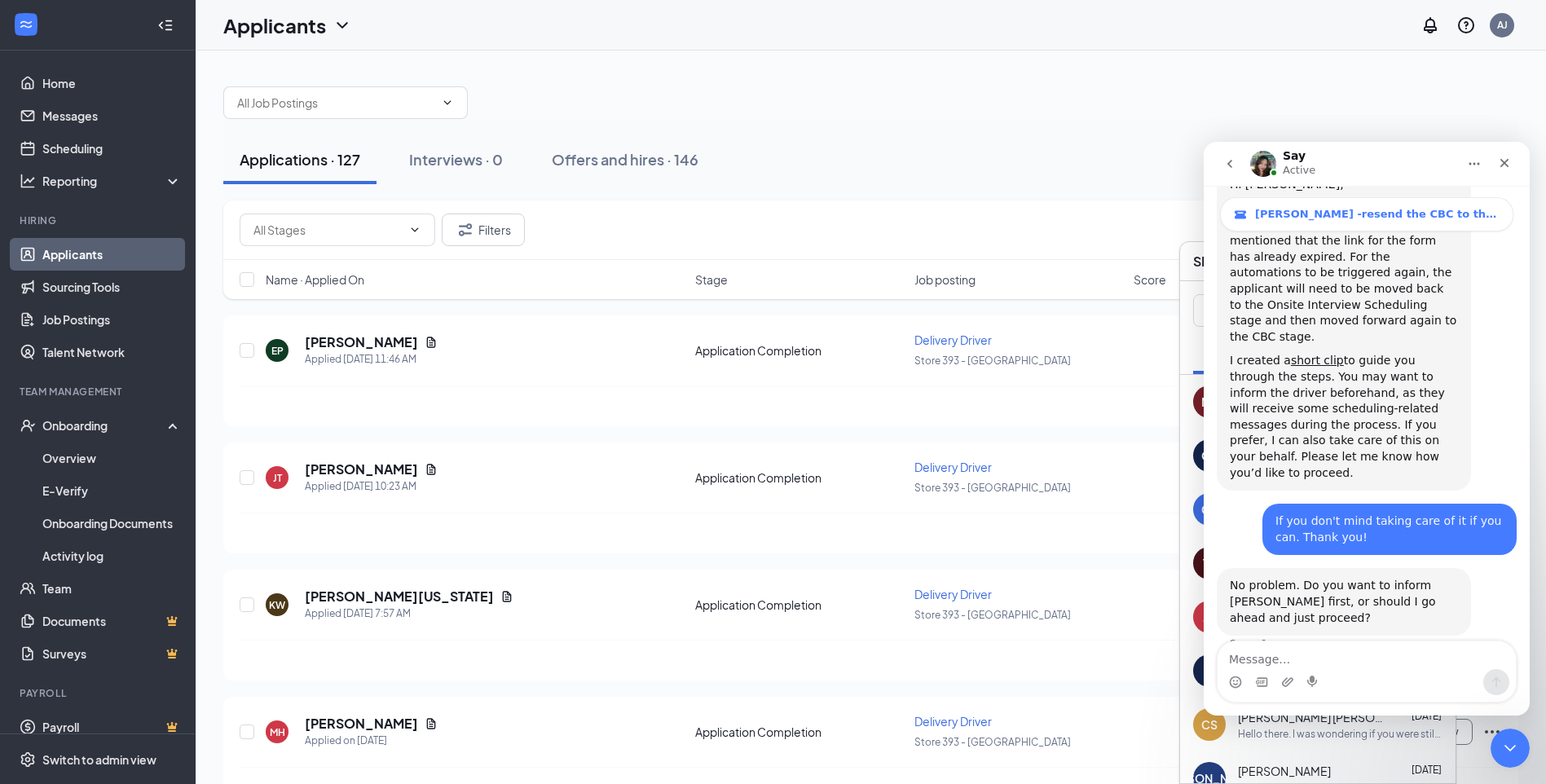
click at [1197, 401] on div "MR" at bounding box center [1209, 402] width 32 height 32
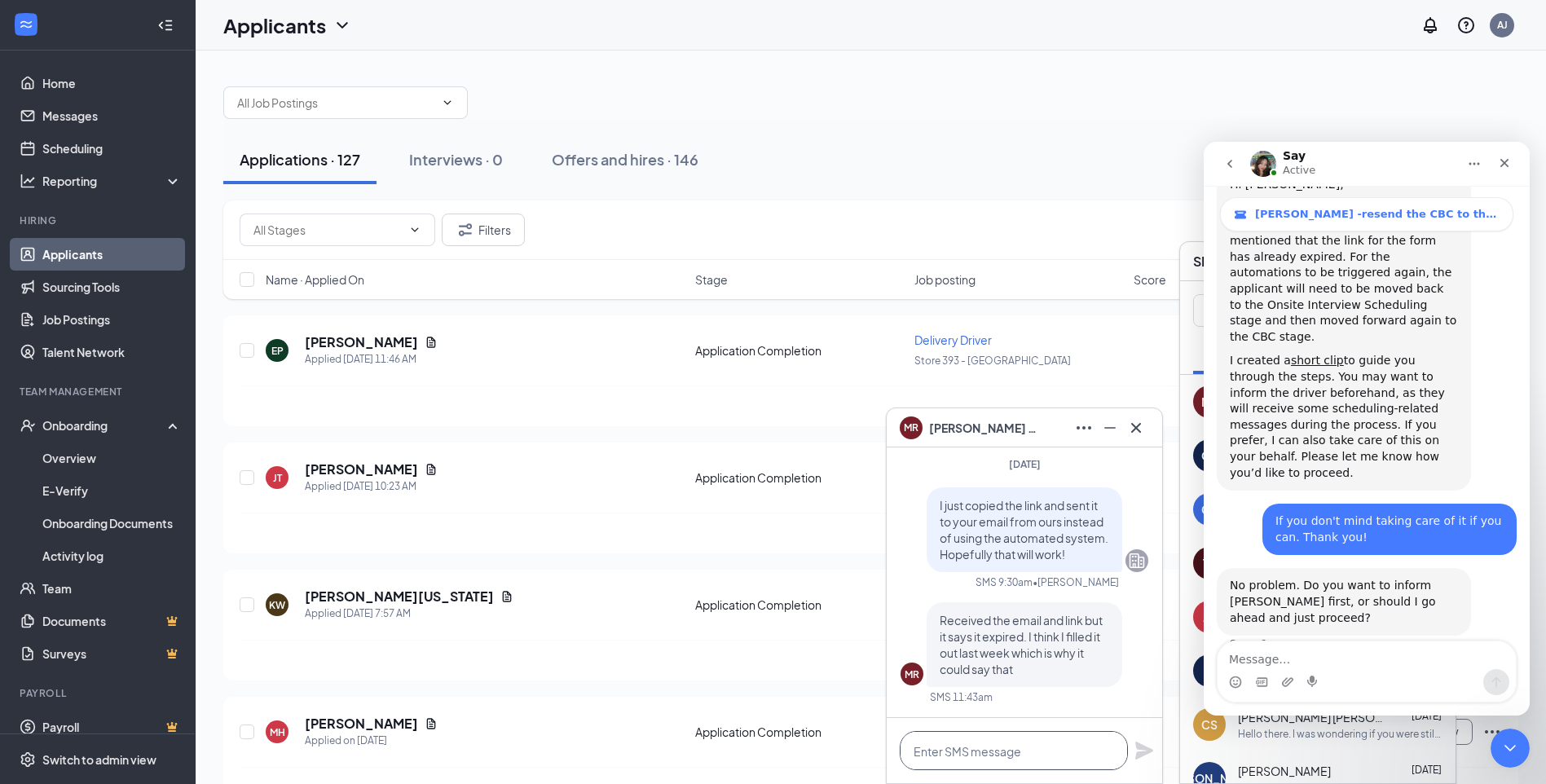
click at [1028, 763] on textarea at bounding box center [1013, 751] width 228 height 39
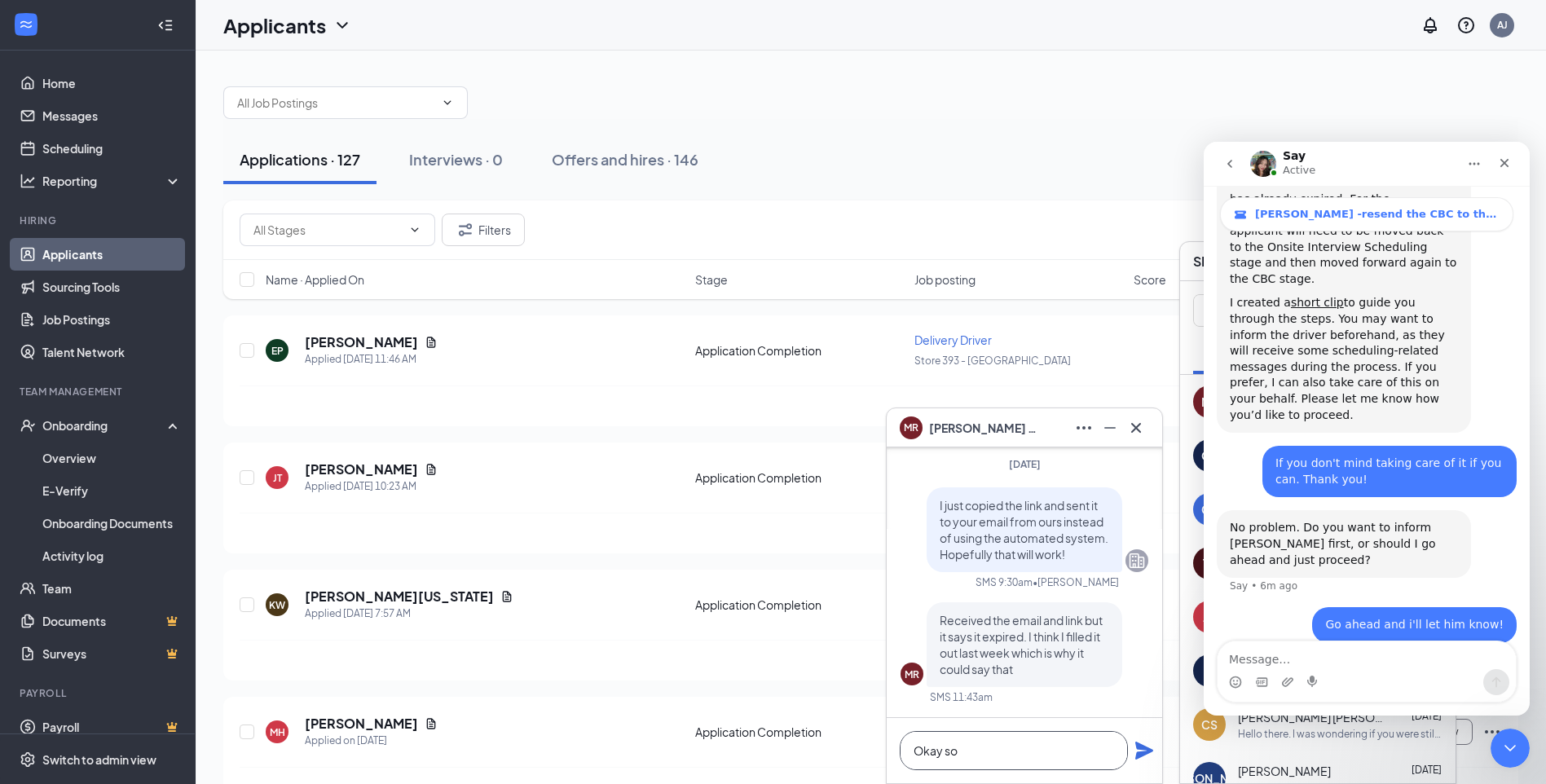
scroll to position [920, 0]
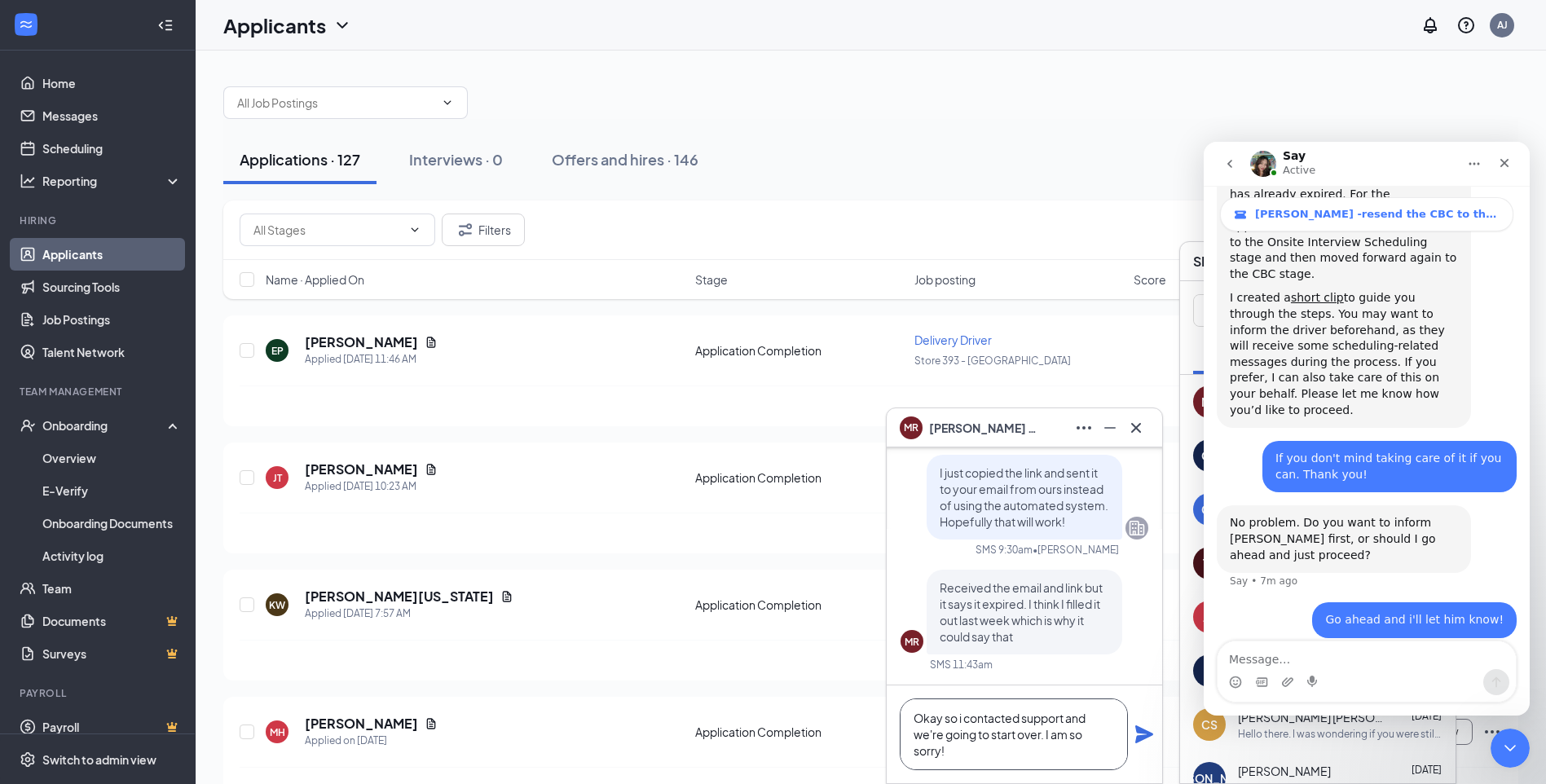
click at [1040, 734] on textarea "Okay so i contacted support and we're going to start over. I am so sorry!" at bounding box center [1013, 734] width 228 height 72
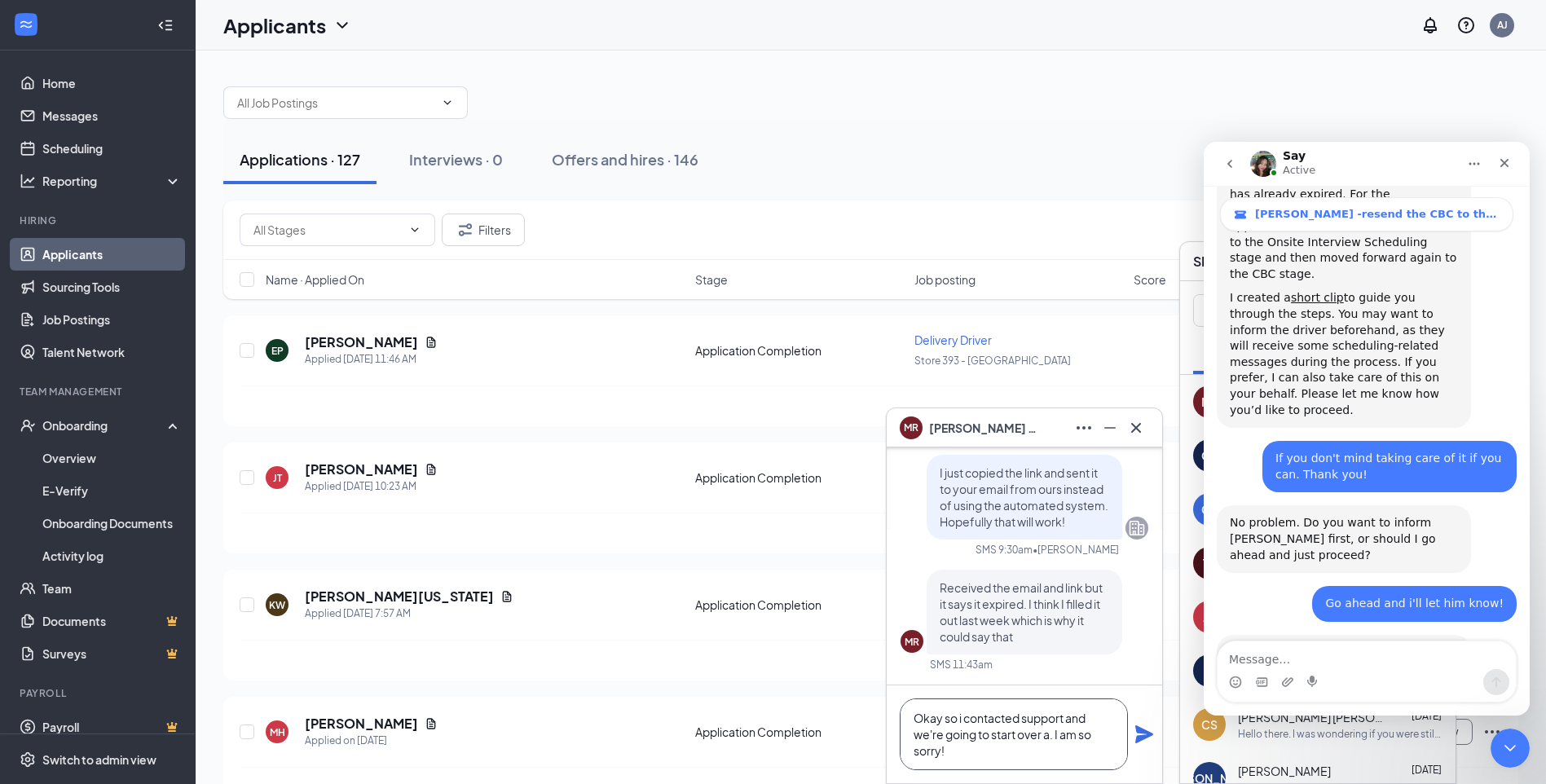
scroll to position [922, 0]
type textarea "Okay so i contacted support and we're going to start over. I am so sorry!"
click at [1146, 730] on icon "Plane" at bounding box center [1144, 734] width 18 height 18
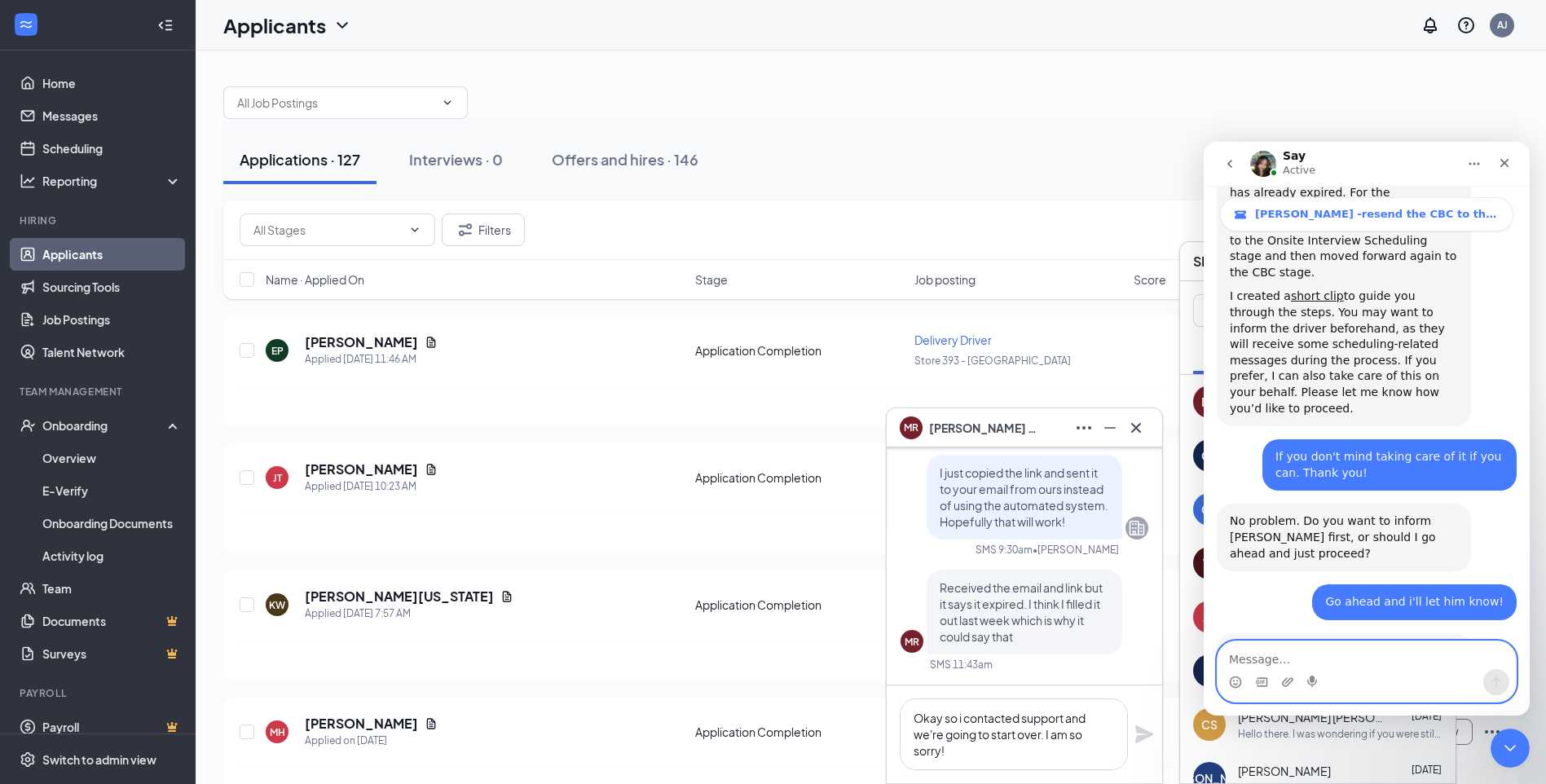
click at [1305, 668] on textarea "Message…" at bounding box center [1366, 655] width 298 height 27
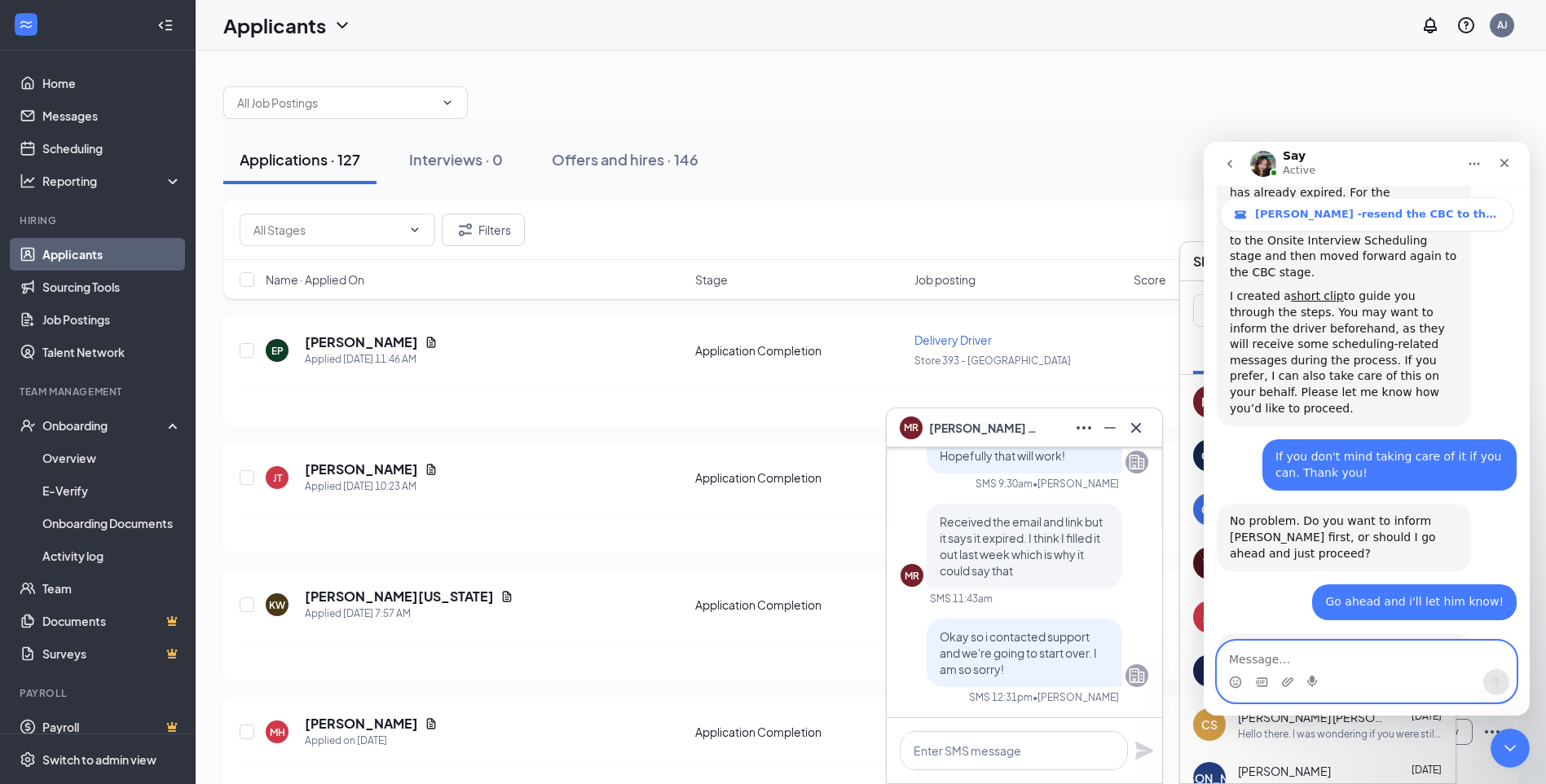
scroll to position [0, 0]
type textarea "Thank you!"
click at [1503, 684] on button "Send a message…" at bounding box center [1496, 682] width 27 height 27
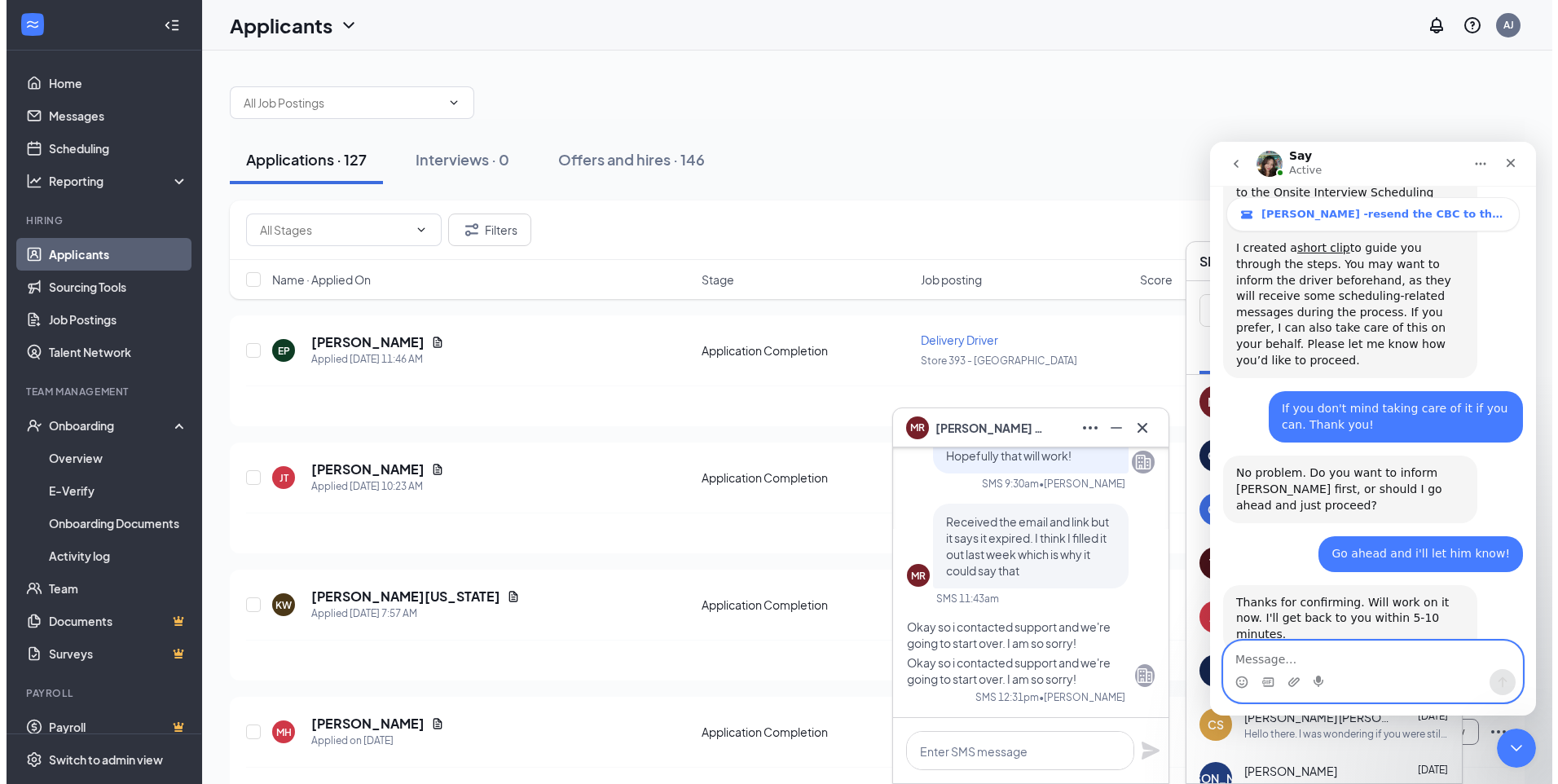
scroll to position [970, 0]
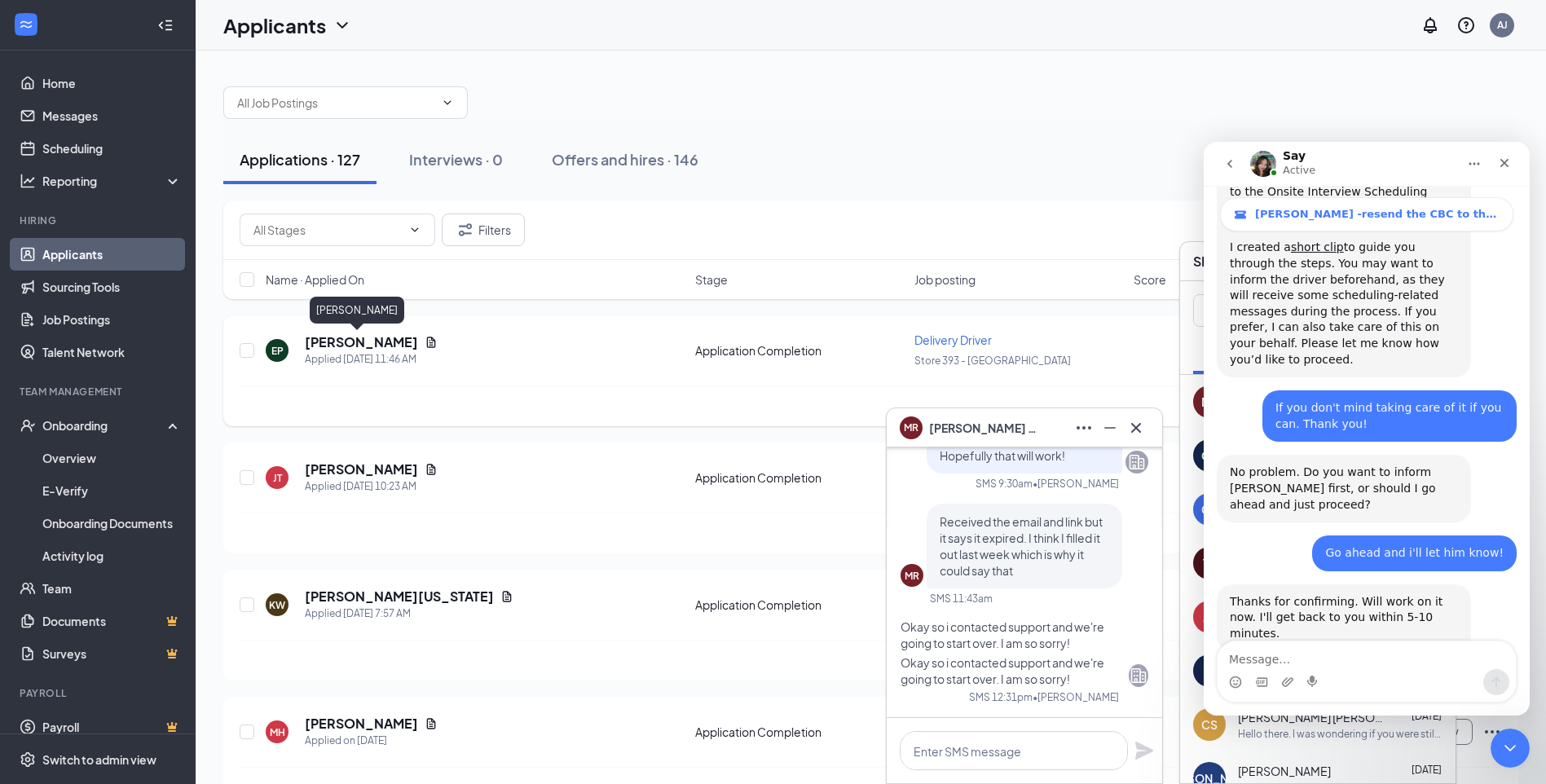
click at [354, 341] on h5 "[PERSON_NAME]" at bounding box center [361, 342] width 113 height 18
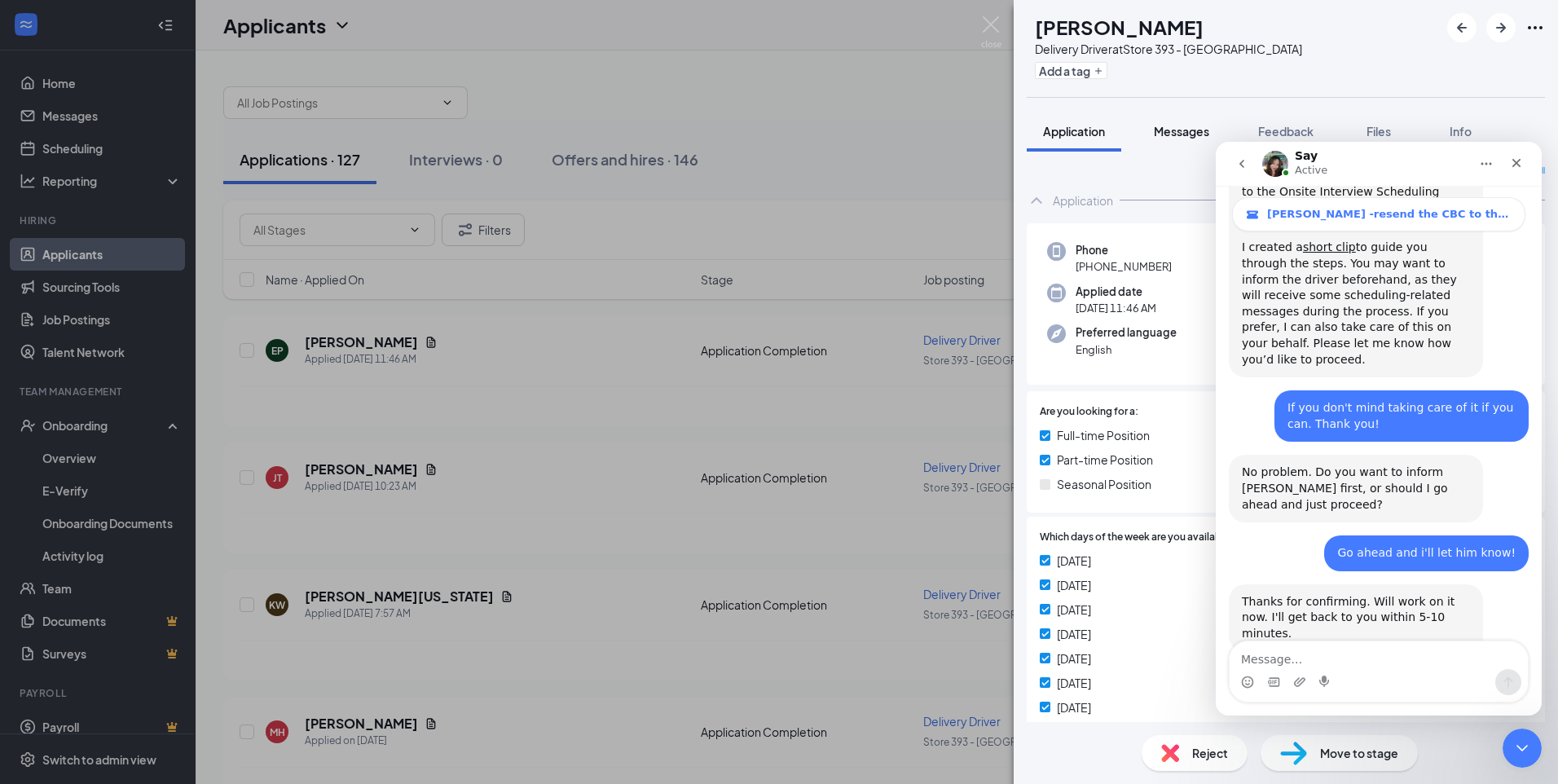
click at [1166, 138] on span "Messages" at bounding box center [1182, 131] width 56 height 15
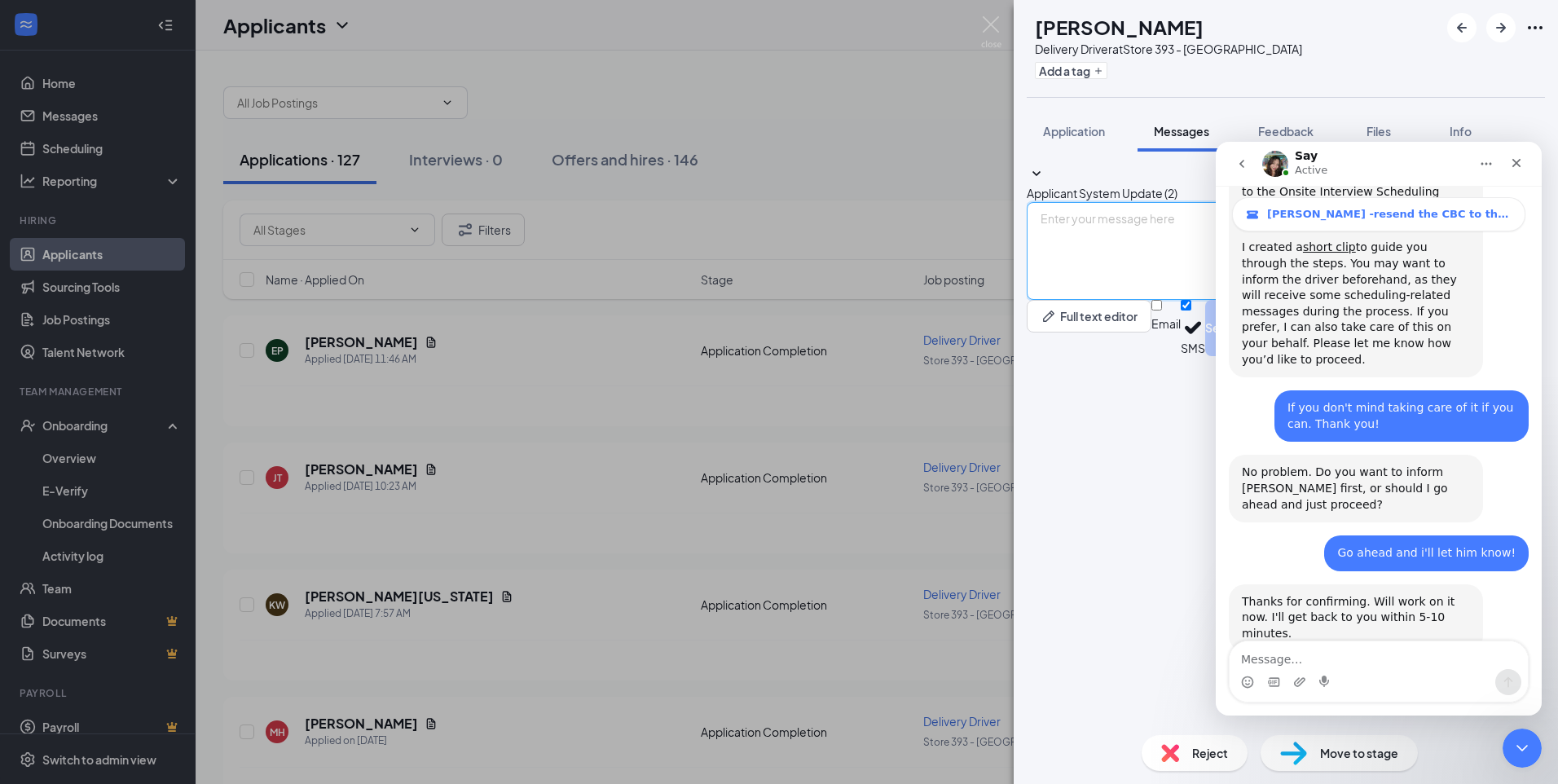
click at [1139, 300] on textarea at bounding box center [1130, 251] width 207 height 97
type textarea "Thank you for your application! When could you come in for an interview?"
drag, startPoint x: 1526, startPoint y: 160, endPoint x: 2655, endPoint y: 498, distance: 1178.5
click at [1526, 160] on div "Close" at bounding box center [1517, 162] width 29 height 29
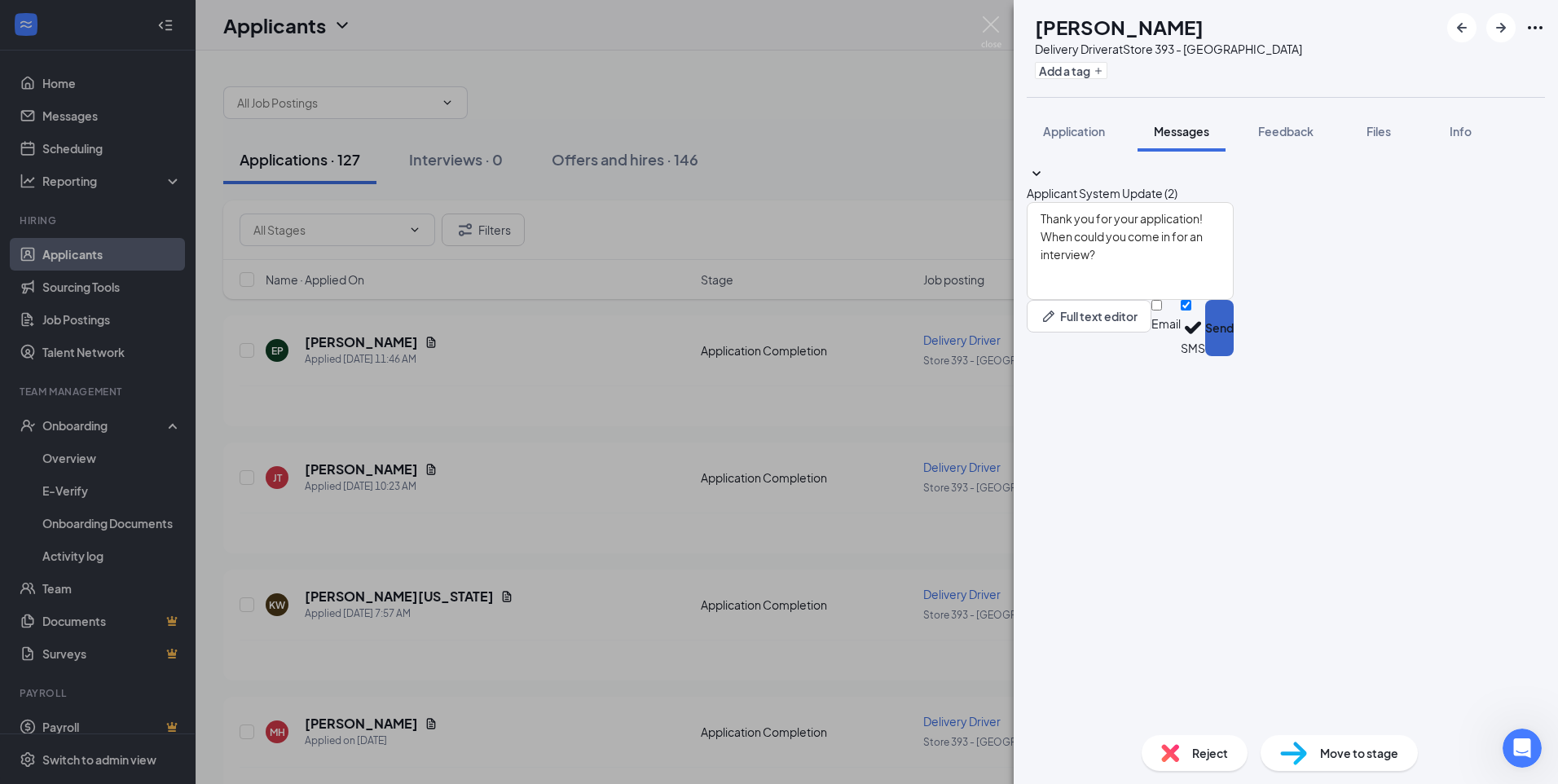
click at [1234, 357] on button "Send" at bounding box center [1219, 328] width 28 height 56
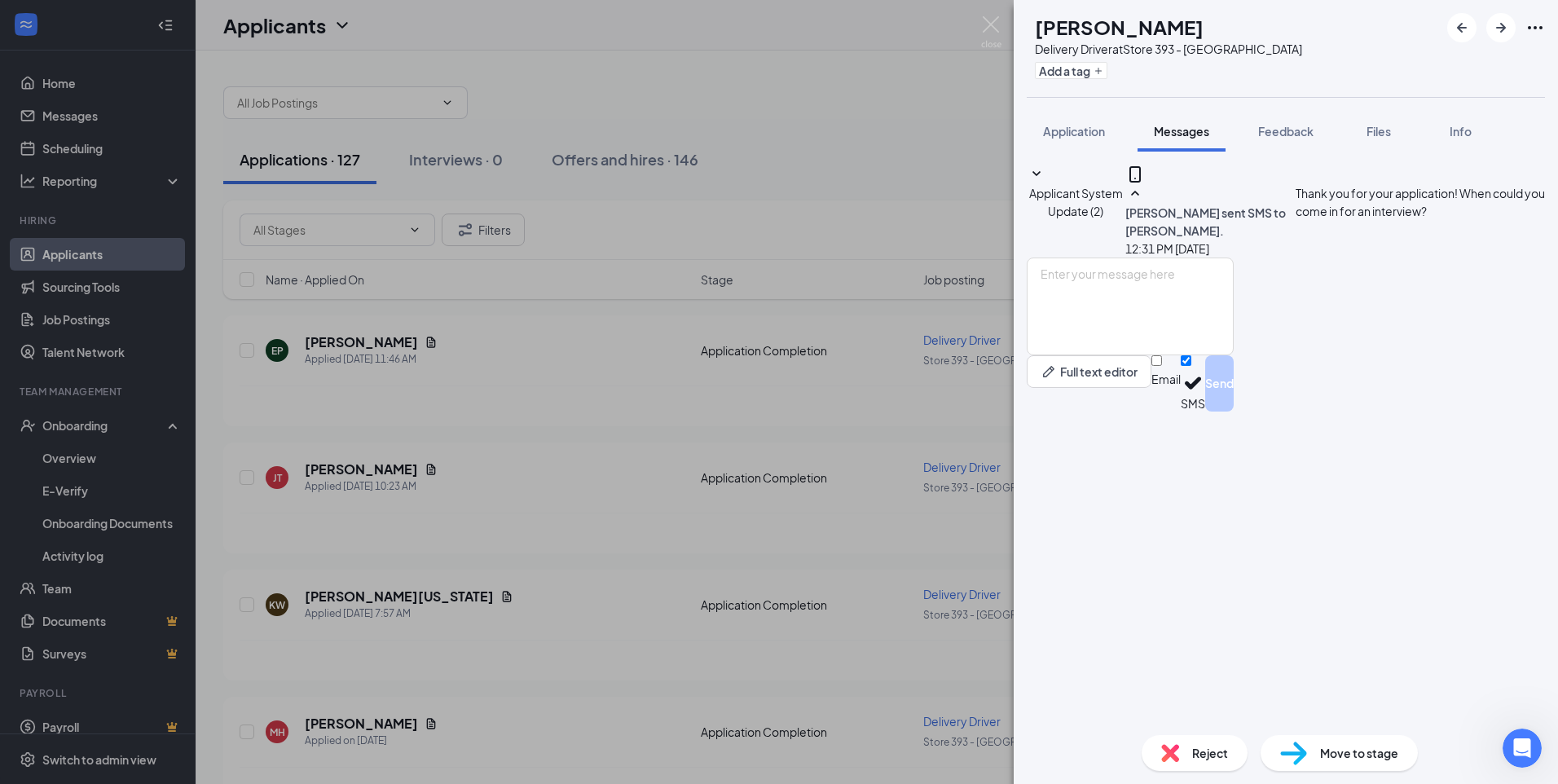
click at [994, 15] on div "EP Ethan Parrish Delivery Driver at Store 393 - Auburn Add a tag Application Me…" at bounding box center [779, 392] width 1558 height 784
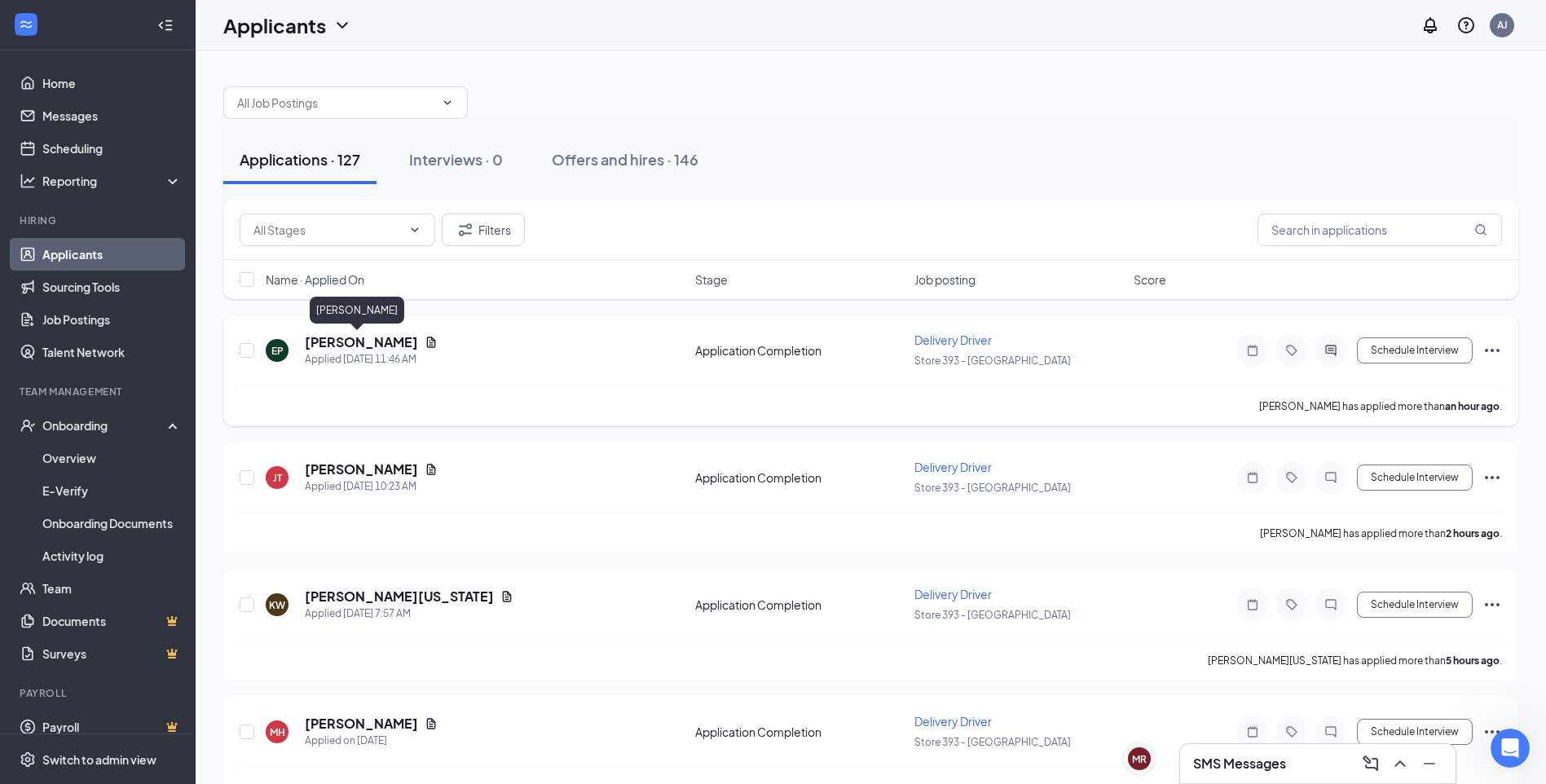
click at [379, 345] on h5 "[PERSON_NAME]" at bounding box center [361, 342] width 113 height 18
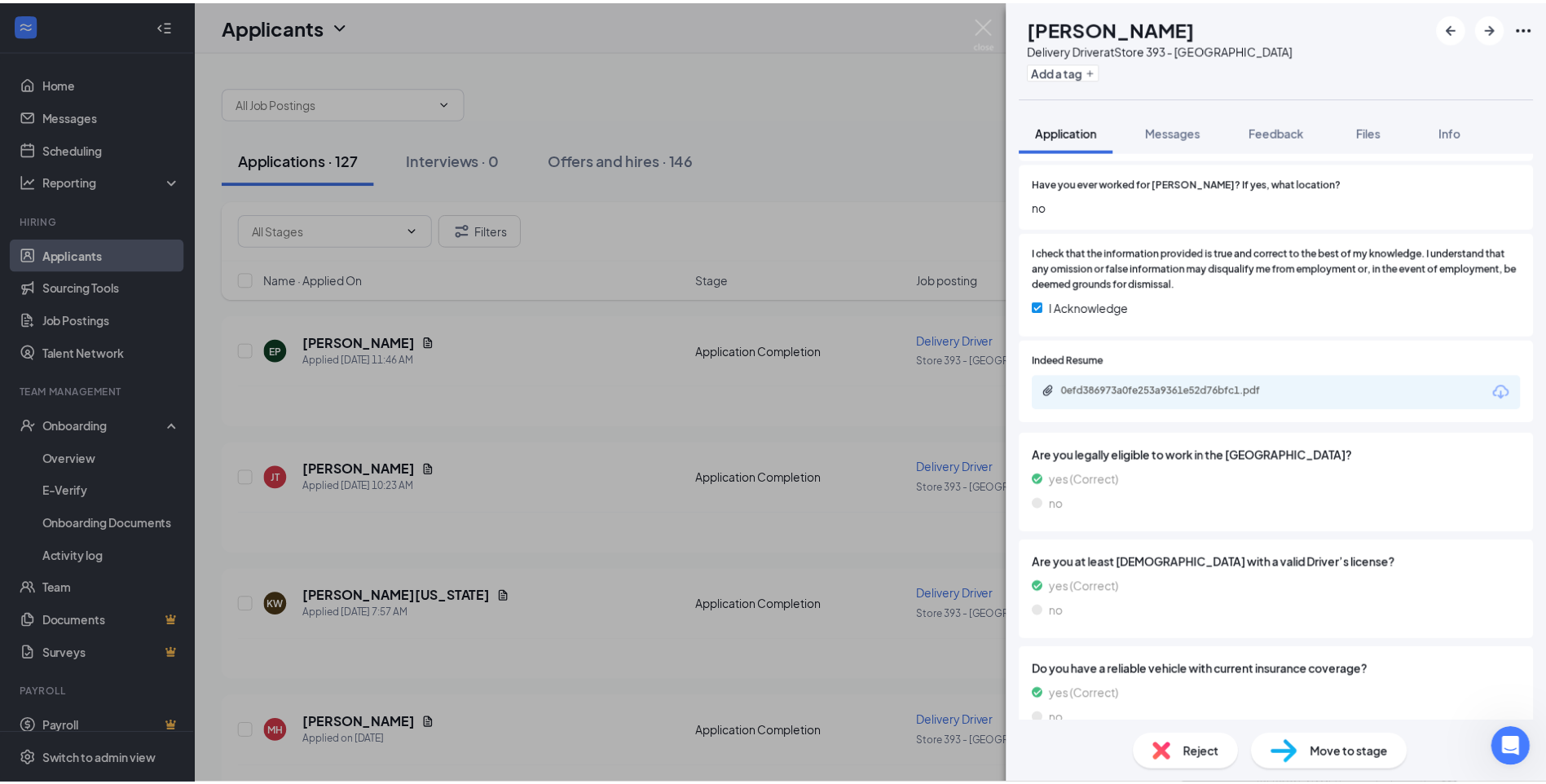
scroll to position [734, 0]
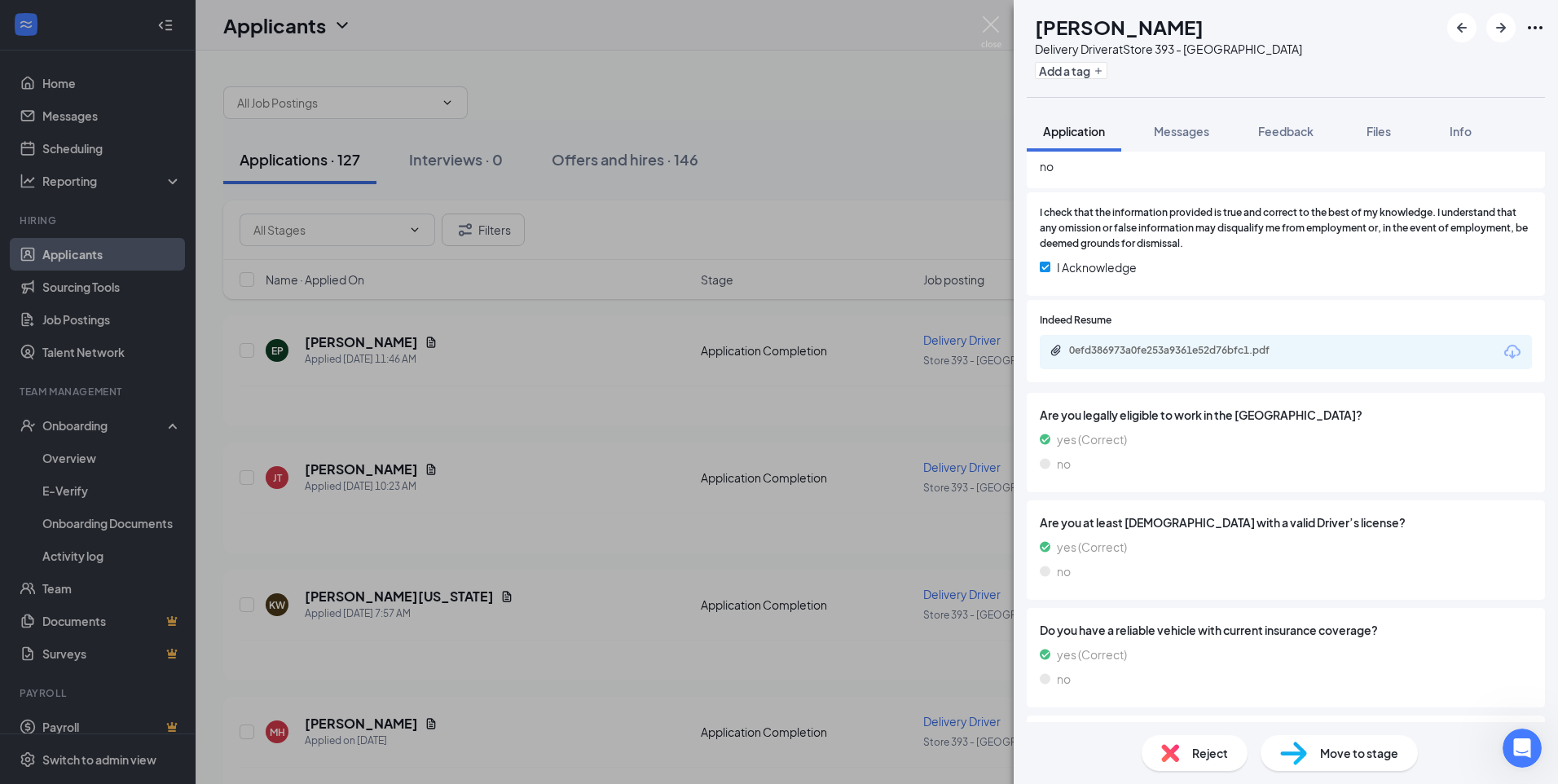
click at [1193, 357] on div "0efd386973a0fe253a9361e52d76bfc1.pdf" at bounding box center [1183, 350] width 228 height 13
click at [999, 22] on img at bounding box center [992, 32] width 21 height 32
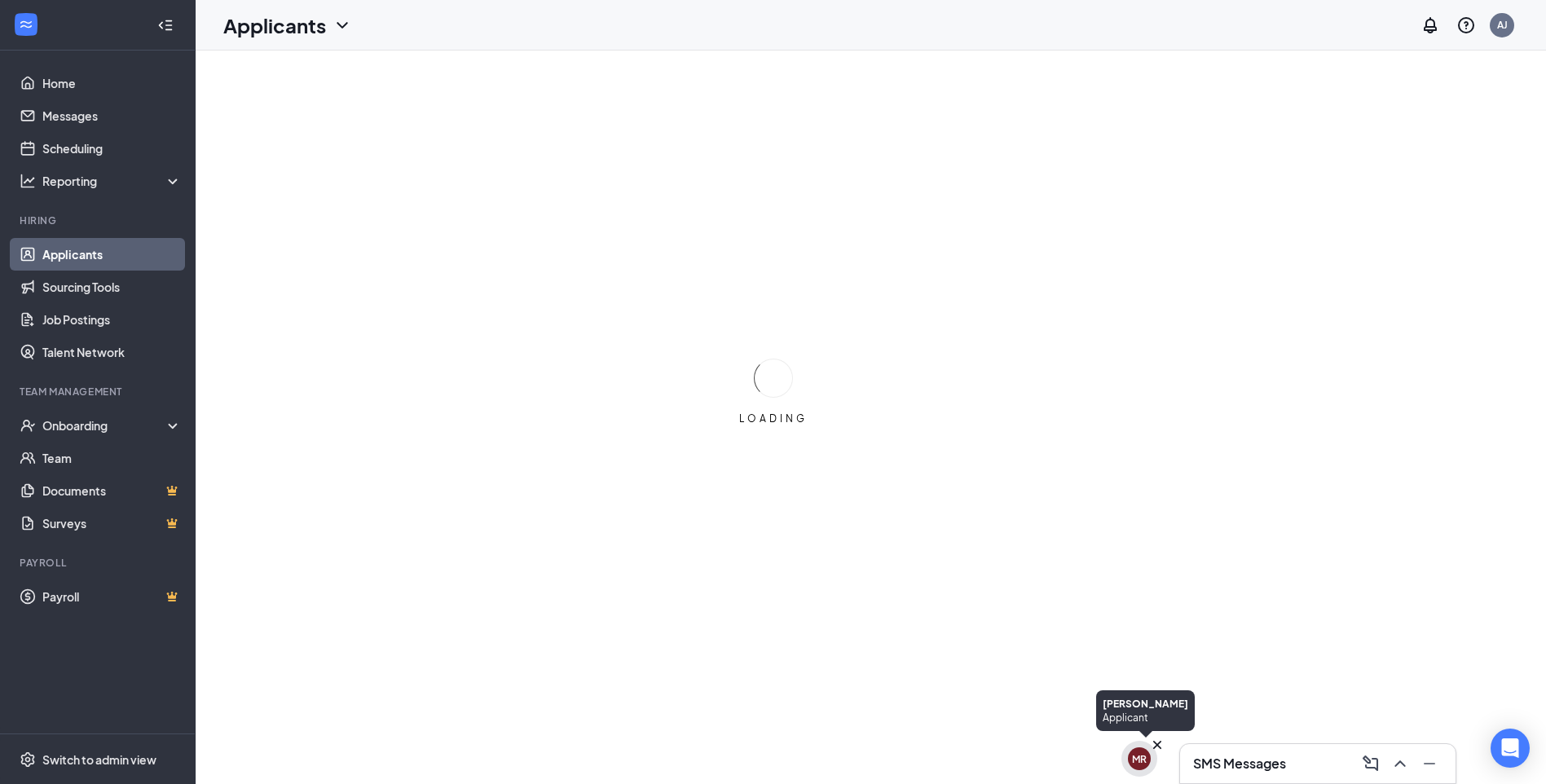
click at [1133, 758] on div "MR" at bounding box center [1139, 759] width 15 height 14
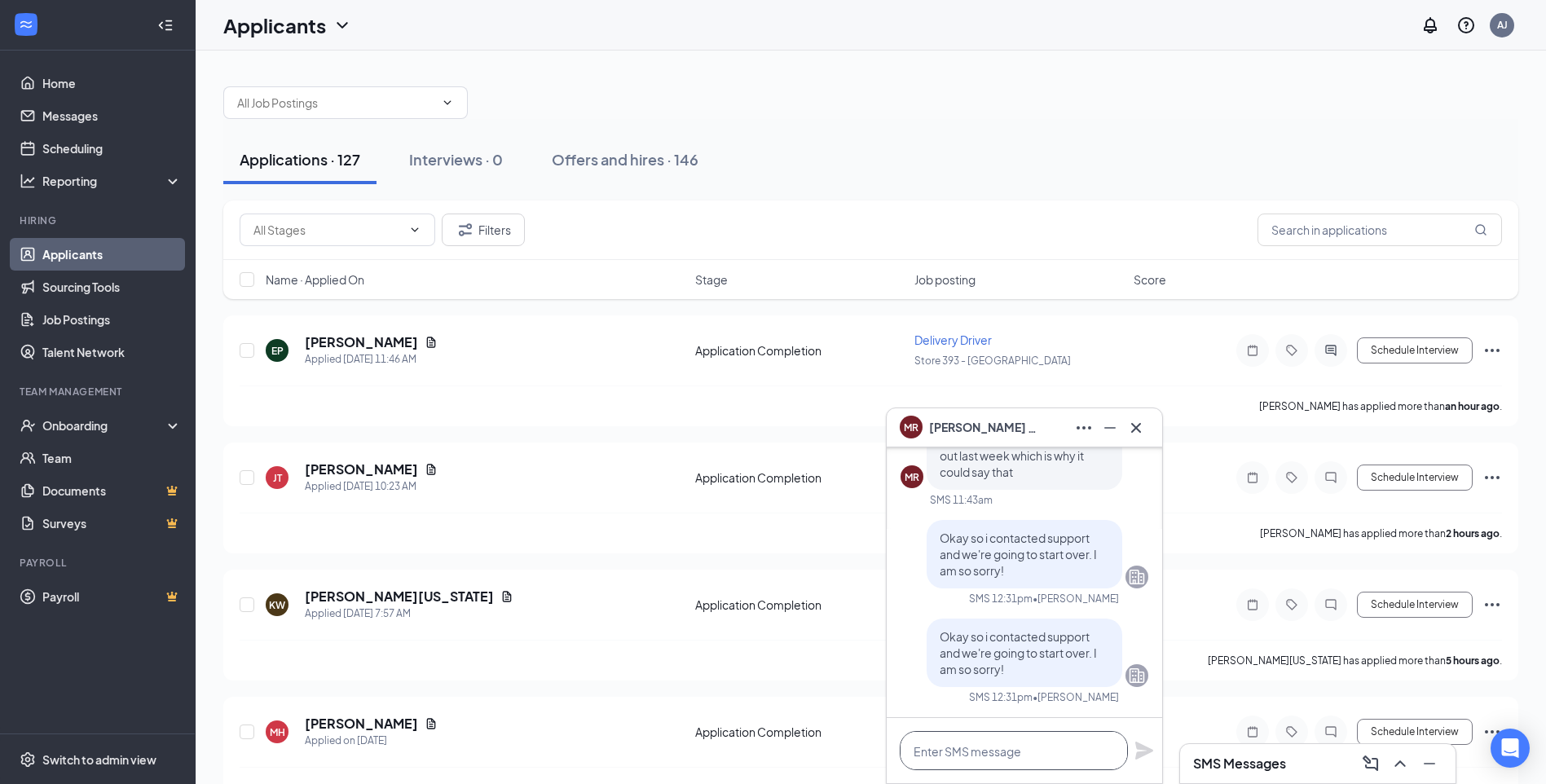
click at [1031, 740] on textarea at bounding box center [1013, 751] width 228 height 39
type textarea "You should get a new link soon"
click at [1149, 747] on icon "Plane" at bounding box center [1144, 750] width 20 height 20
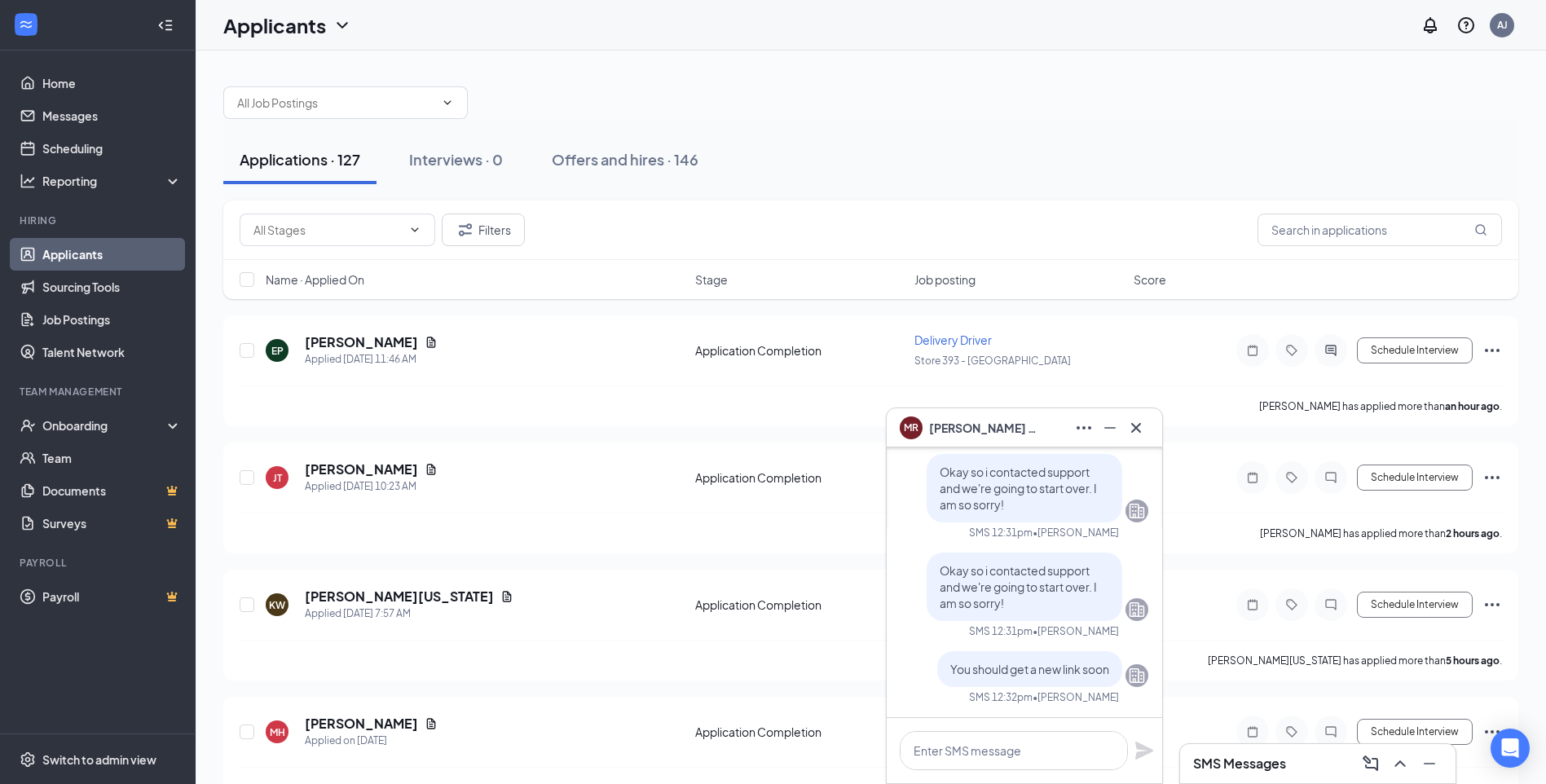
click at [1148, 434] on div at bounding box center [1136, 427] width 27 height 27
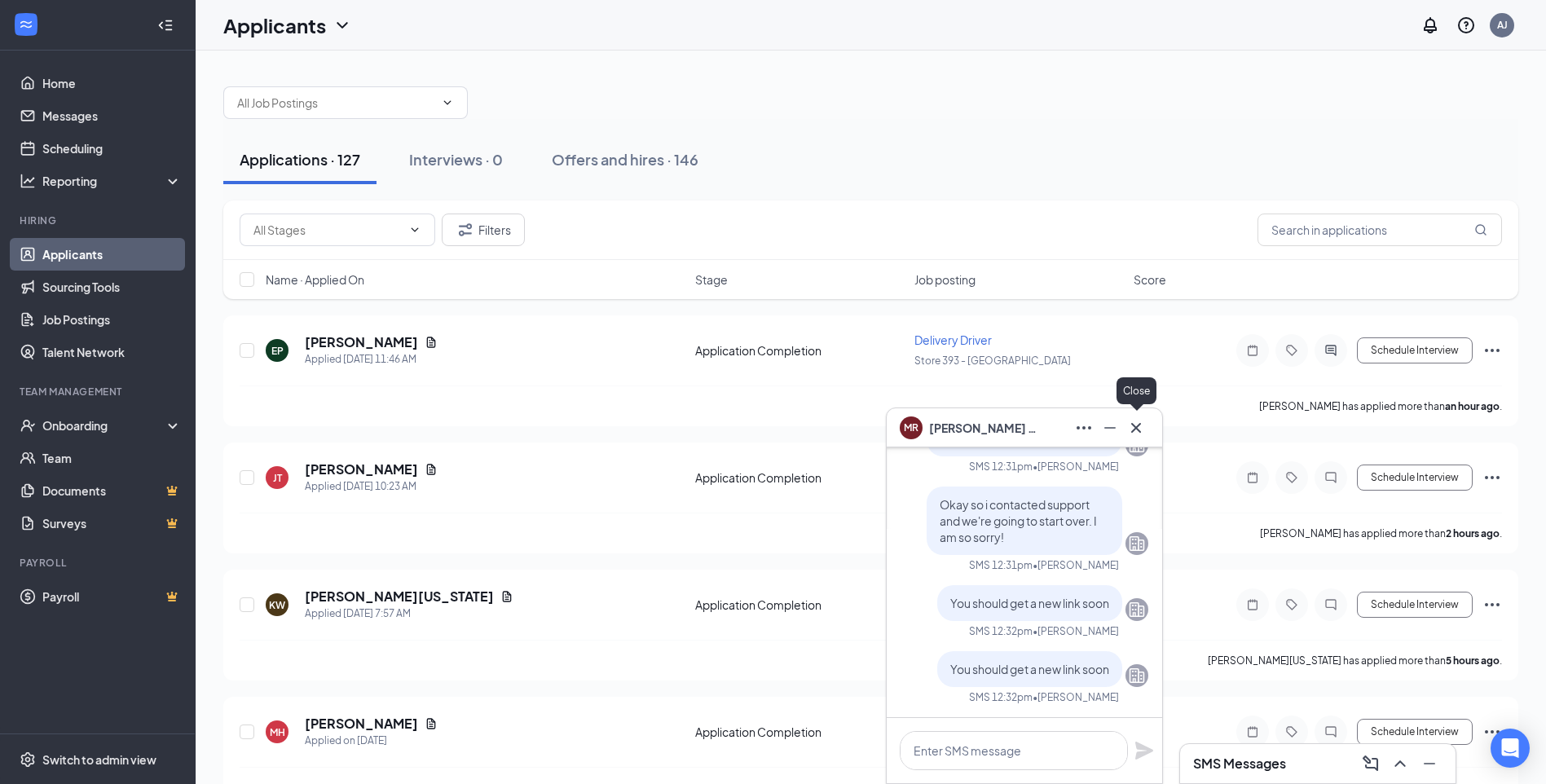
click at [1129, 425] on icon "Cross" at bounding box center [1136, 427] width 20 height 20
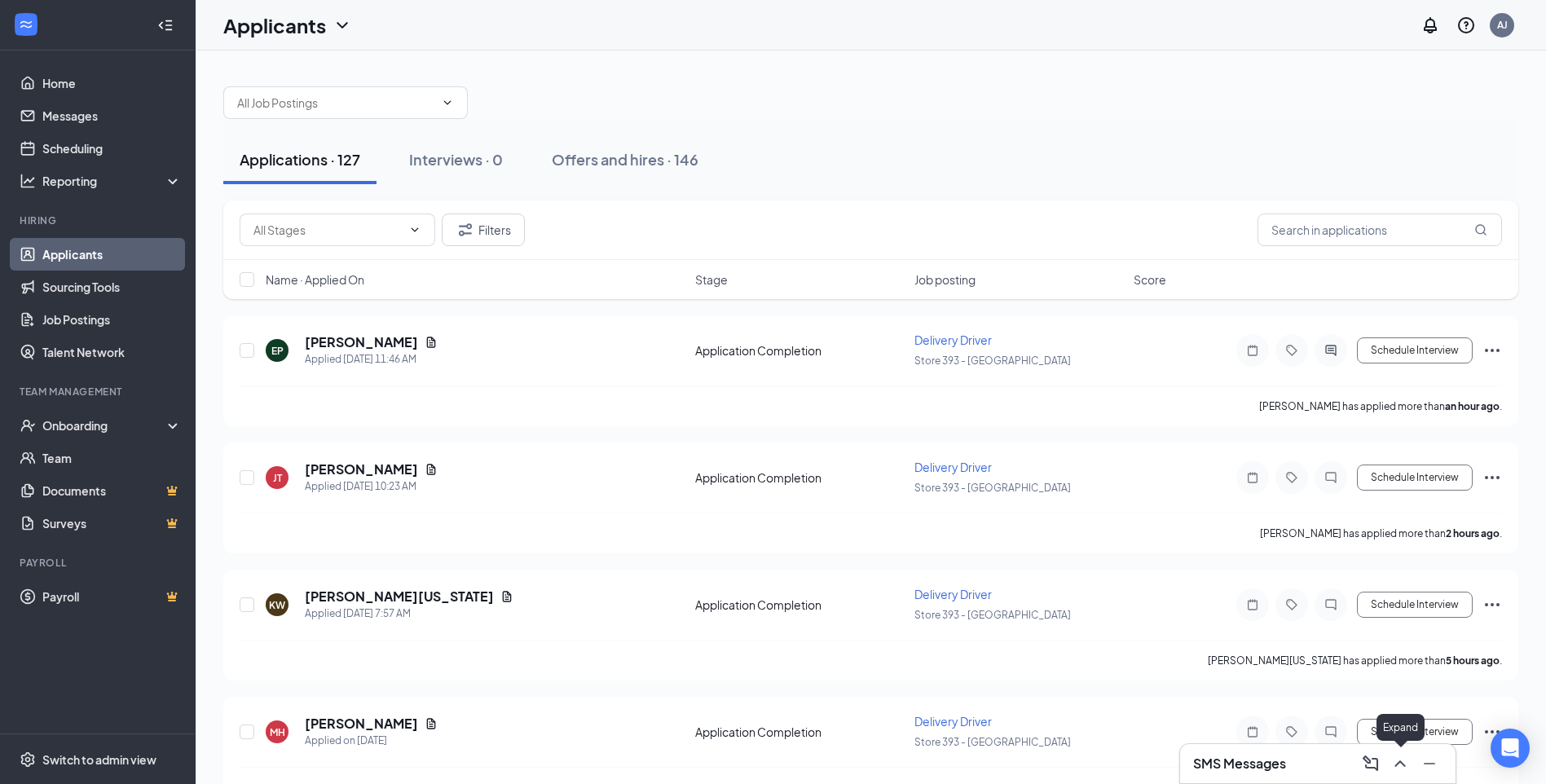
click at [1407, 757] on icon "ChevronUp" at bounding box center [1400, 763] width 20 height 20
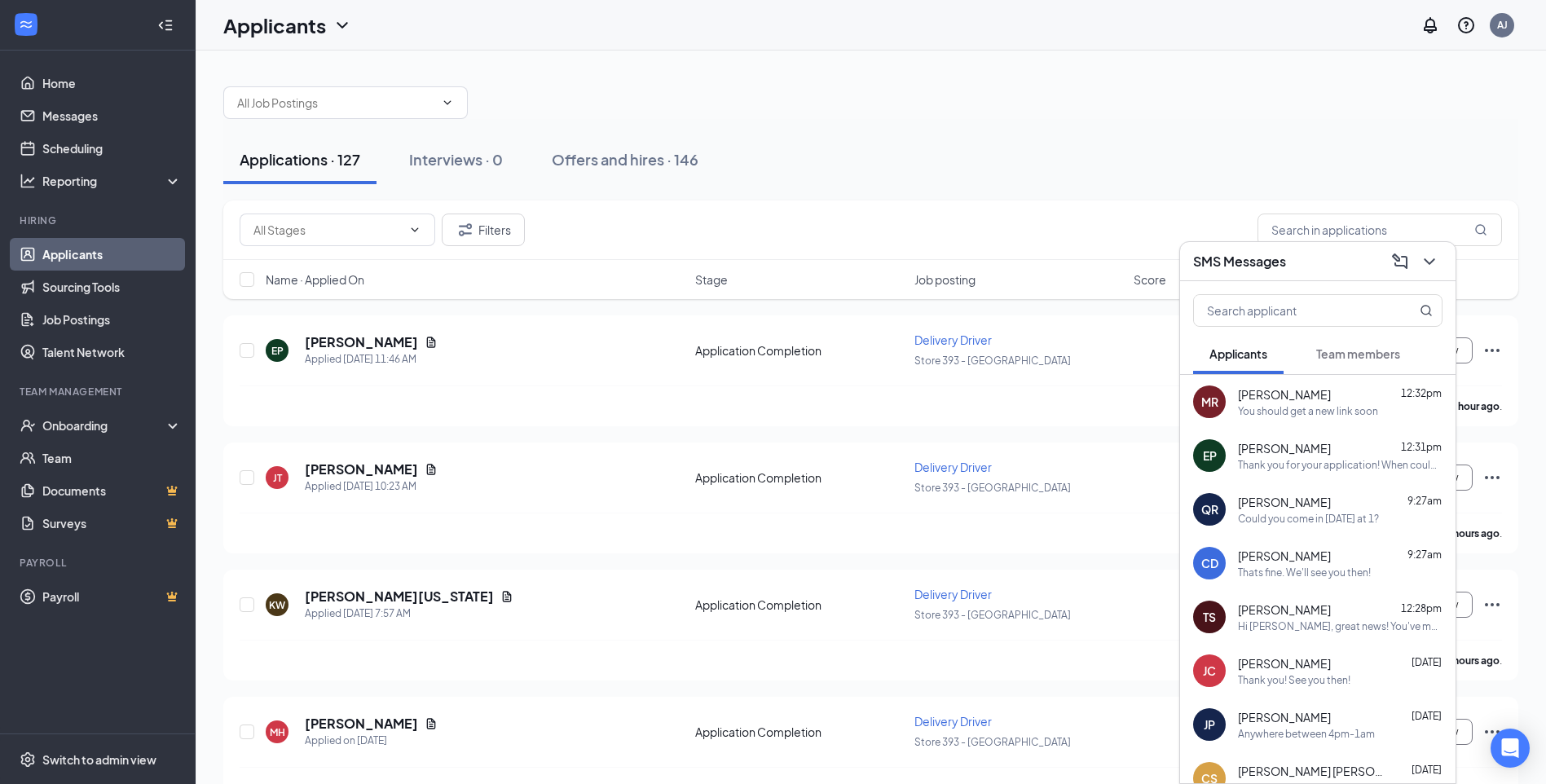
click at [1367, 345] on button "Team members" at bounding box center [1358, 354] width 116 height 41
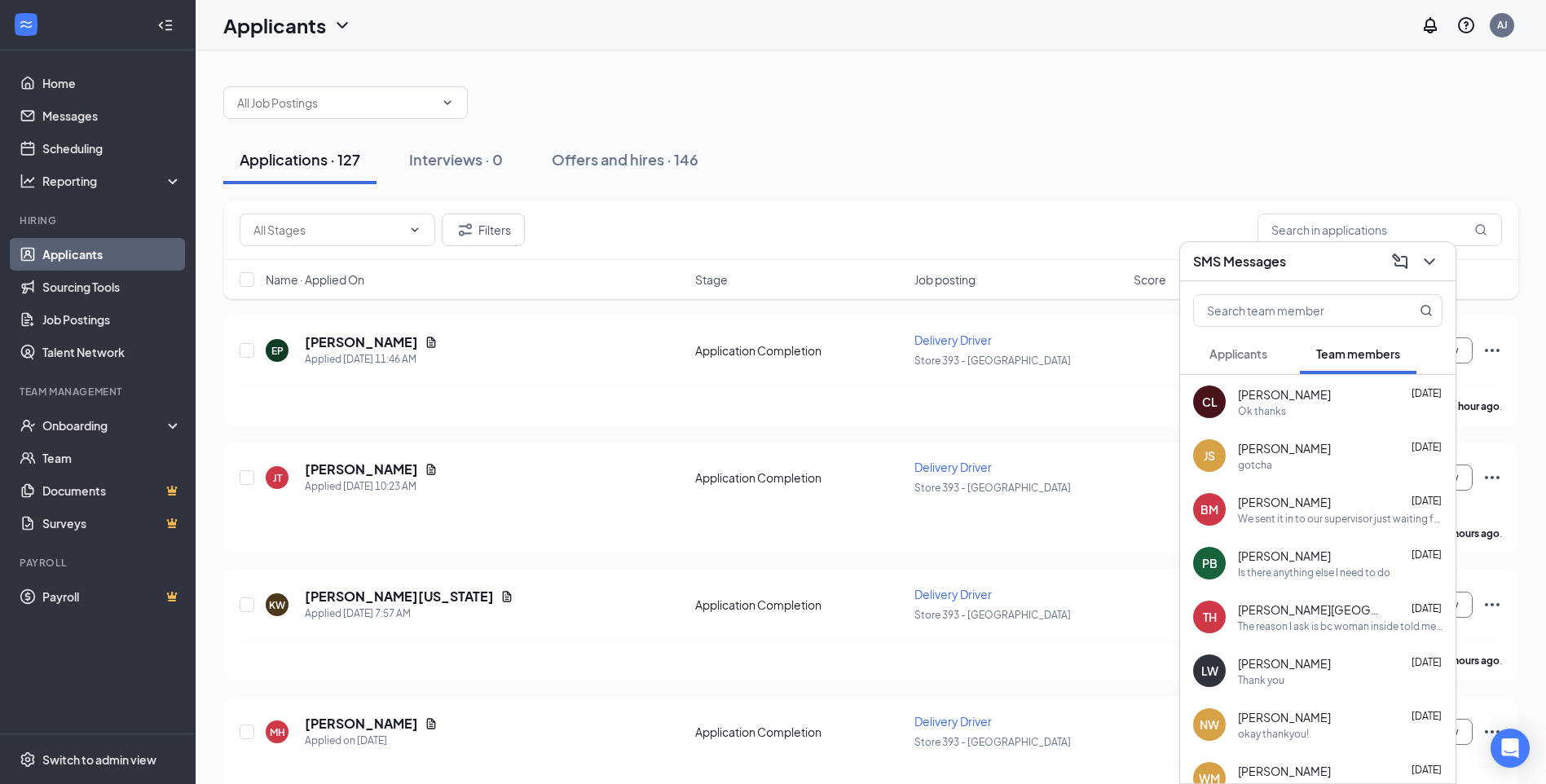
click at [1262, 358] on span "Applicants" at bounding box center [1239, 353] width 58 height 15
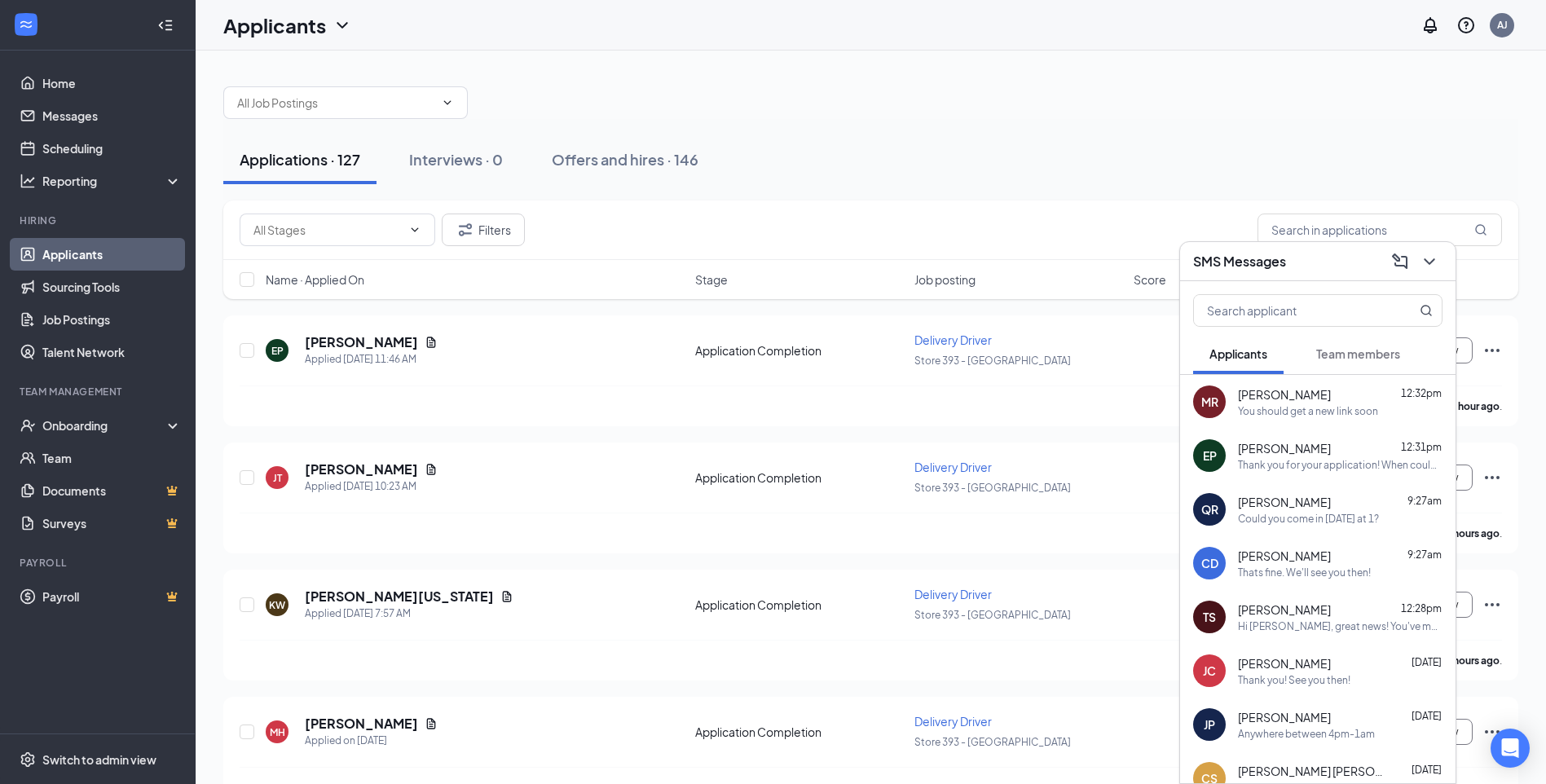
click at [1342, 368] on button "Team members" at bounding box center [1358, 354] width 116 height 41
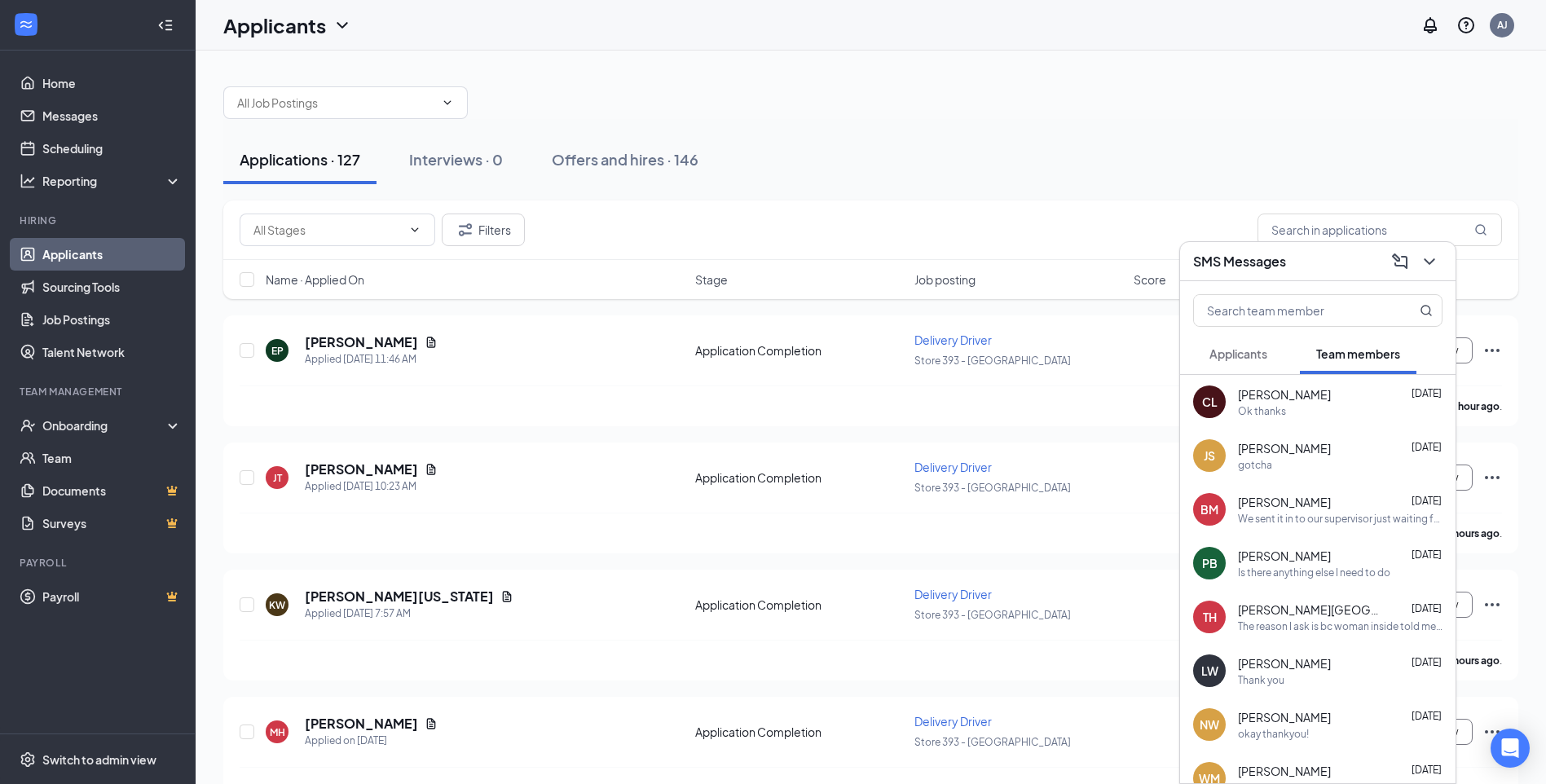
click at [1253, 366] on button "Applicants" at bounding box center [1238, 354] width 91 height 41
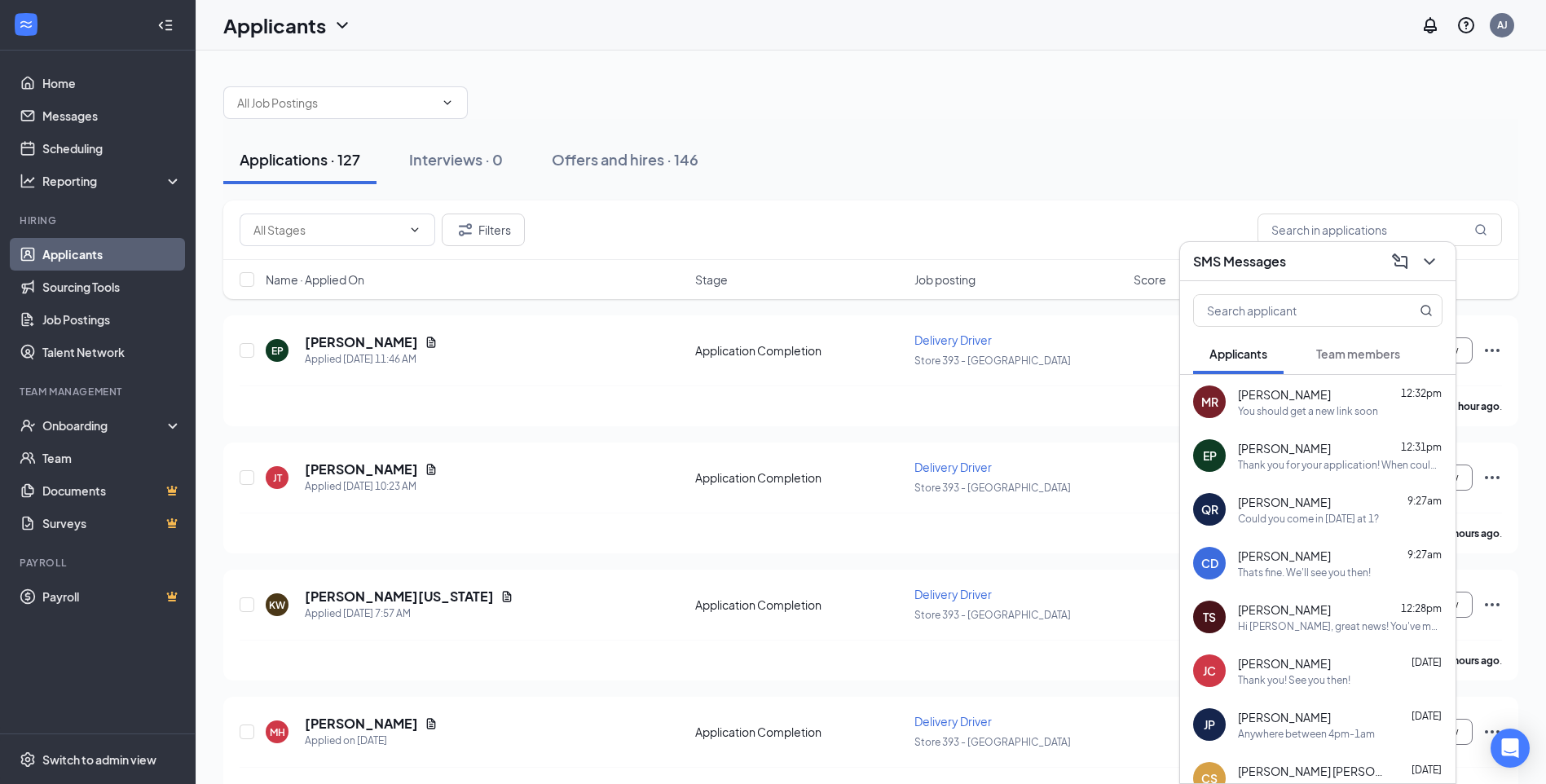
click at [1319, 367] on button "Team members" at bounding box center [1358, 354] width 116 height 41
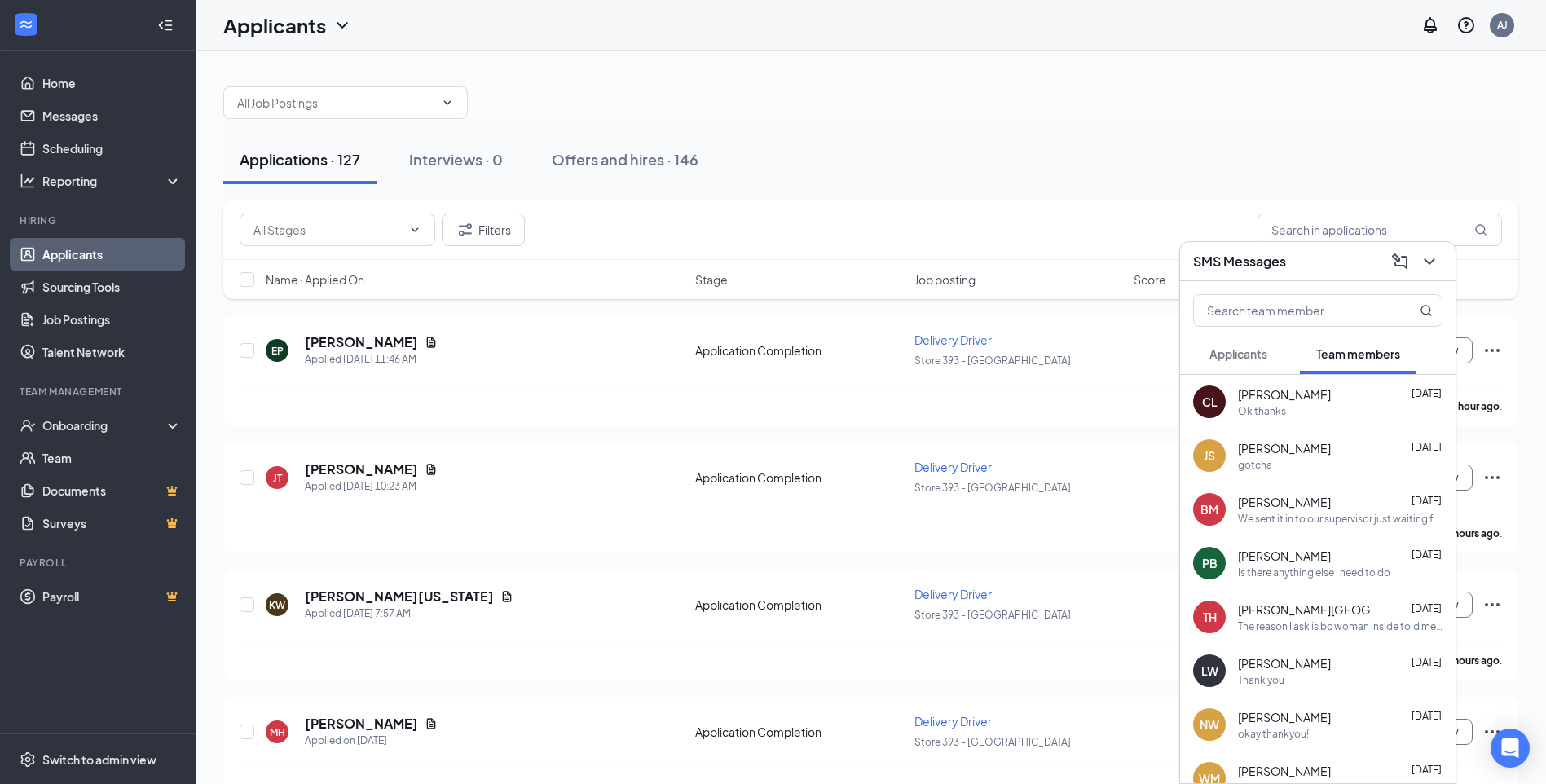
click at [1318, 444] on span "Jacob Scruggs" at bounding box center [1284, 448] width 93 height 16
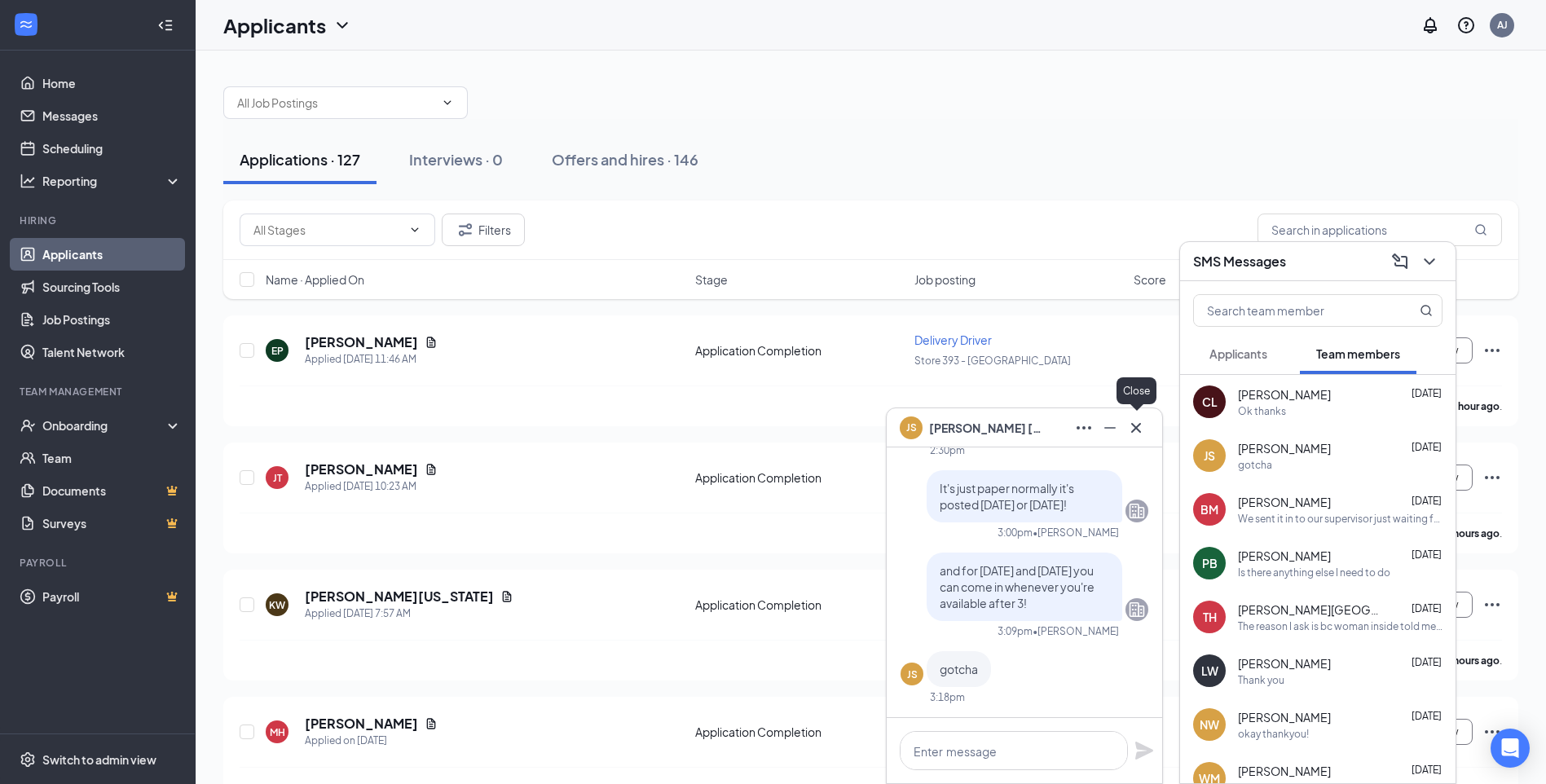
click at [1145, 432] on icon "Cross" at bounding box center [1136, 427] width 20 height 20
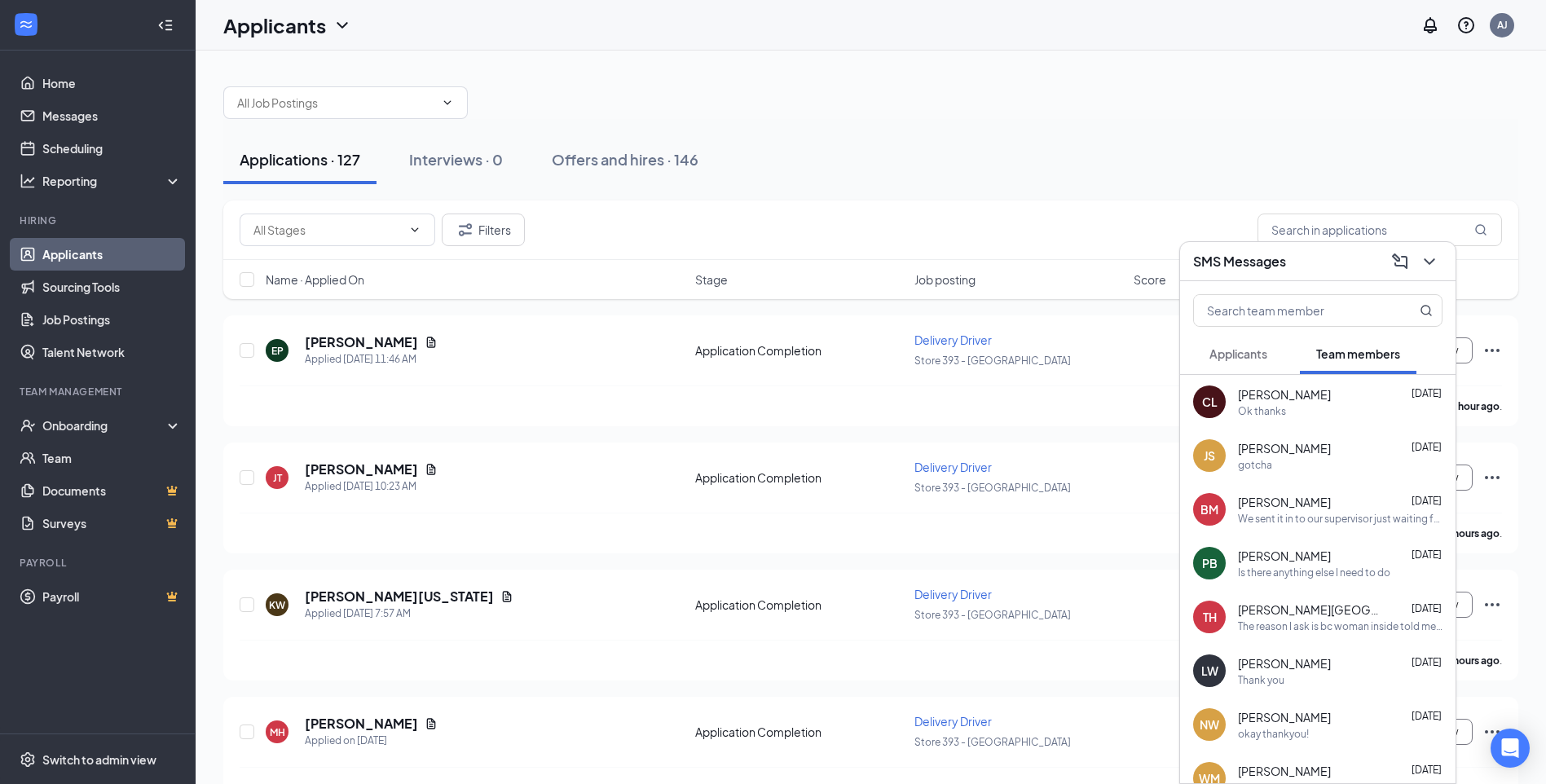
click at [1252, 351] on span "Applicants" at bounding box center [1239, 353] width 58 height 15
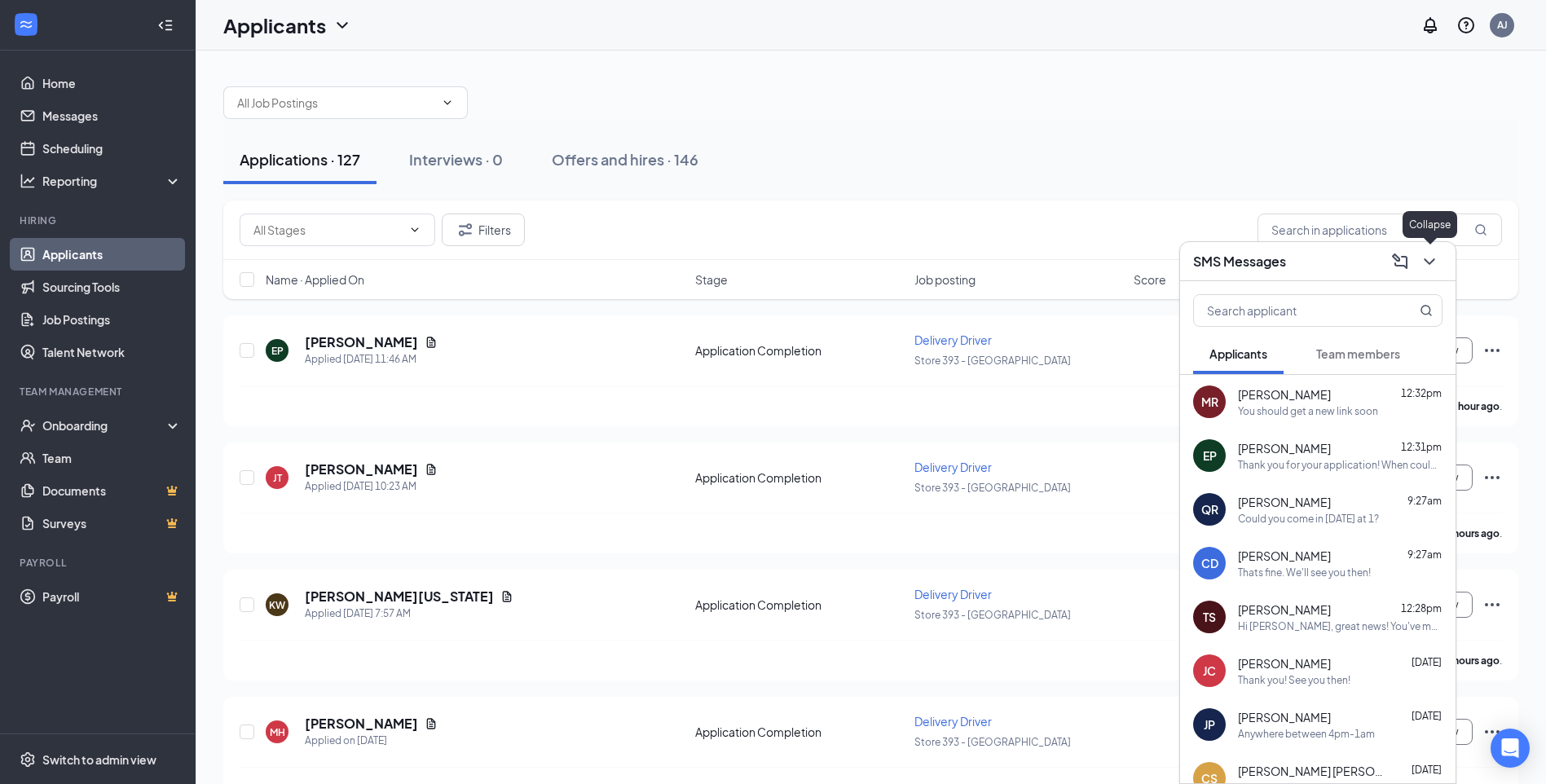
click at [1431, 259] on icon "ChevronDown" at bounding box center [1429, 262] width 20 height 20
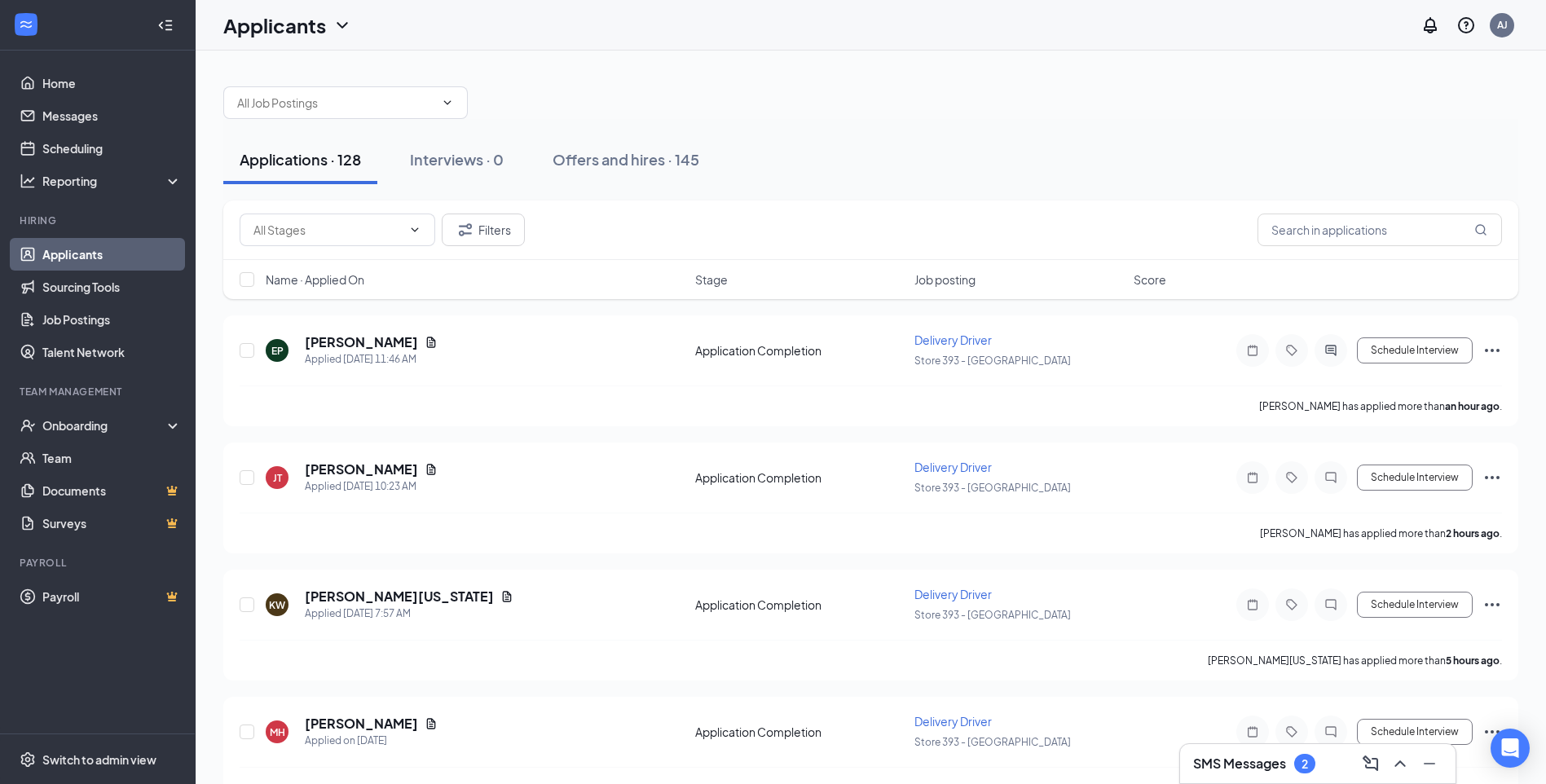
click at [1403, 765] on icon "ChevronUp" at bounding box center [1400, 763] width 10 height 7
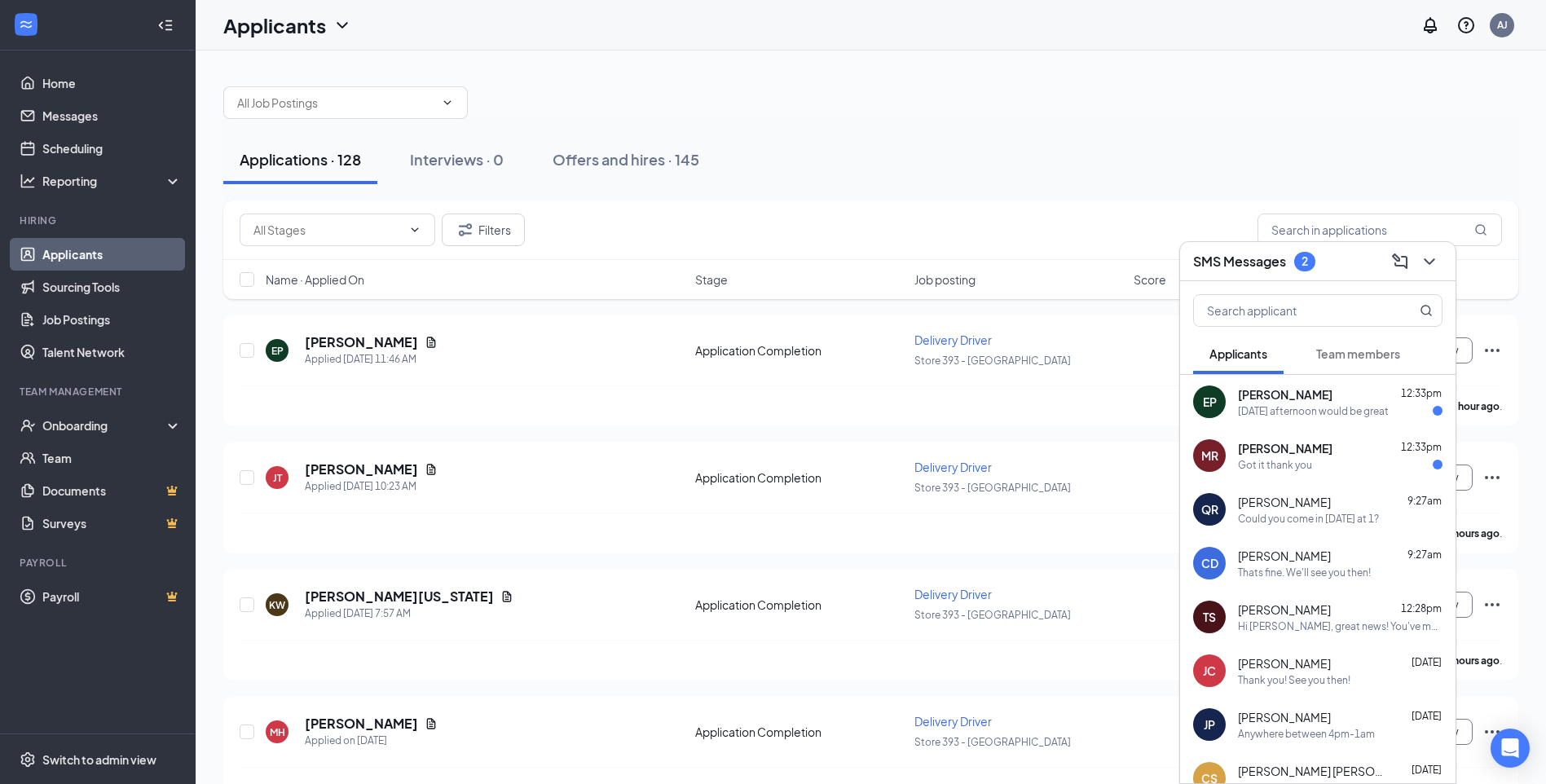
click at [1307, 409] on div "tomorrow afternoon would be great" at bounding box center [1313, 411] width 150 height 14
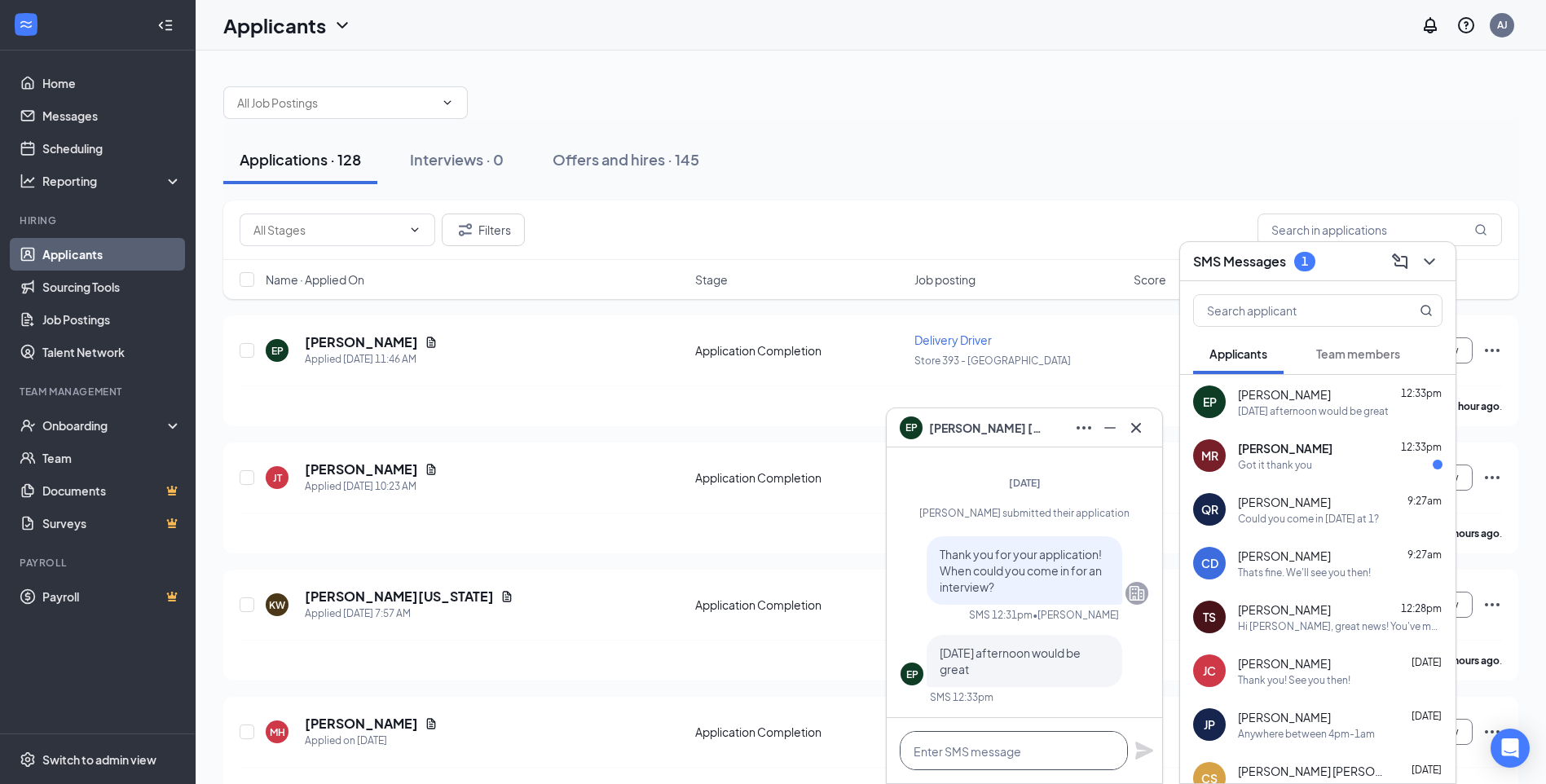
click at [1040, 763] on textarea at bounding box center [1013, 751] width 228 height 39
type textarea "Okay"
click at [1334, 569] on div "Thats fine. We'll see you then!" at bounding box center [1304, 573] width 133 height 14
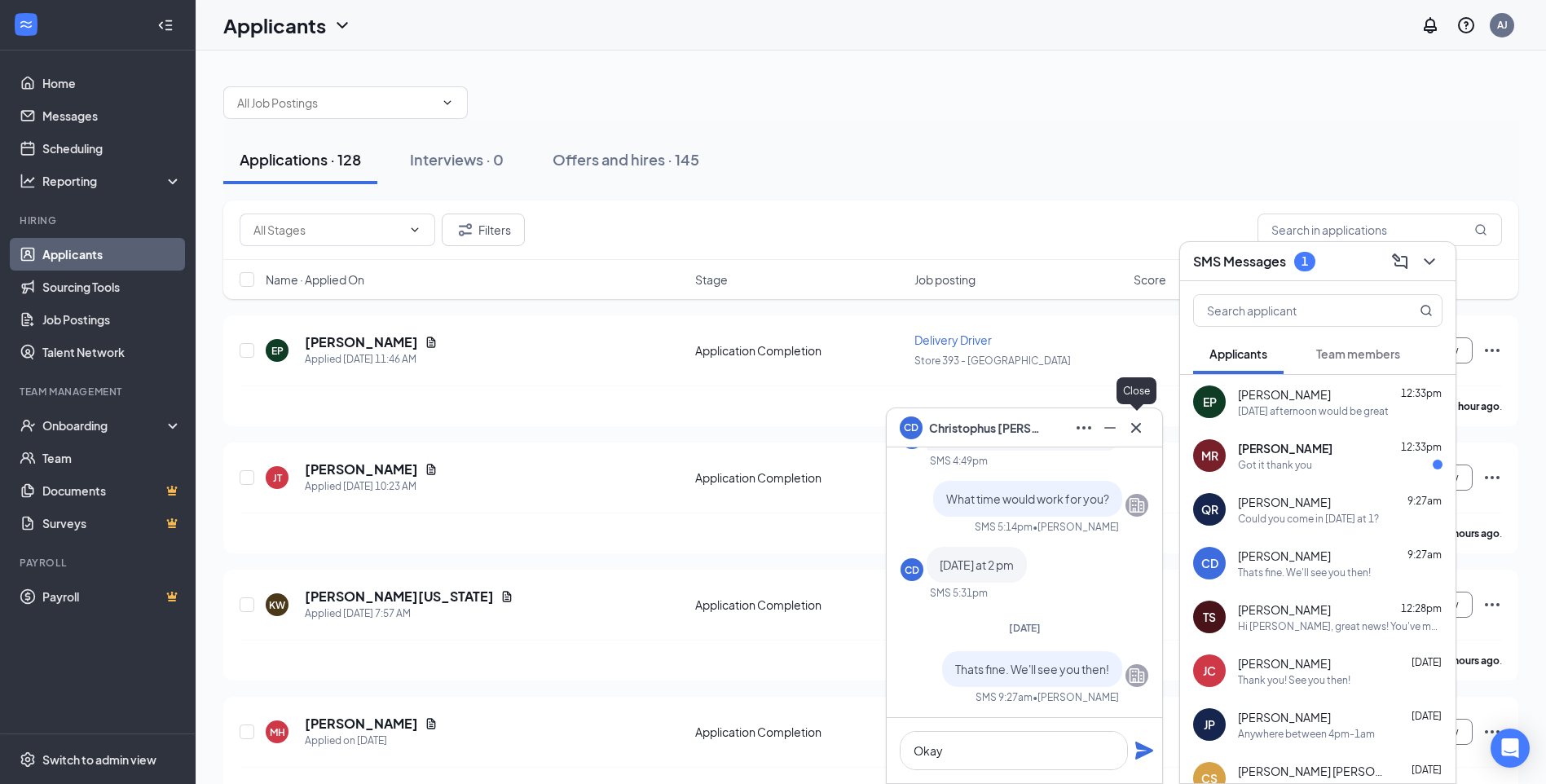
click at [1144, 427] on icon "Cross" at bounding box center [1136, 427] width 20 height 20
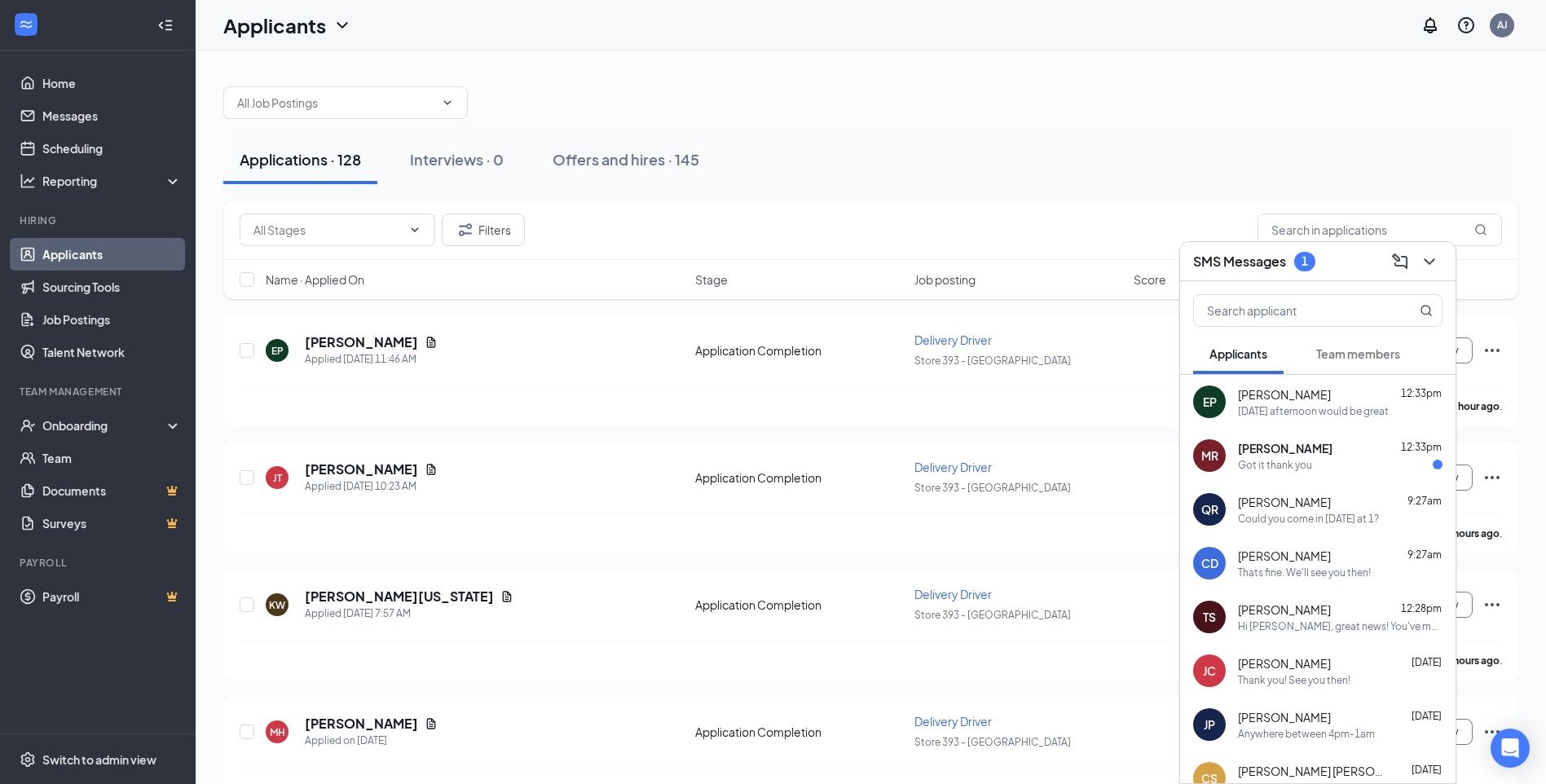
click at [1315, 418] on div "EP Ethan Parrish 12:33pm tomorrow afternoon would be great" at bounding box center [1318, 401] width 275 height 54
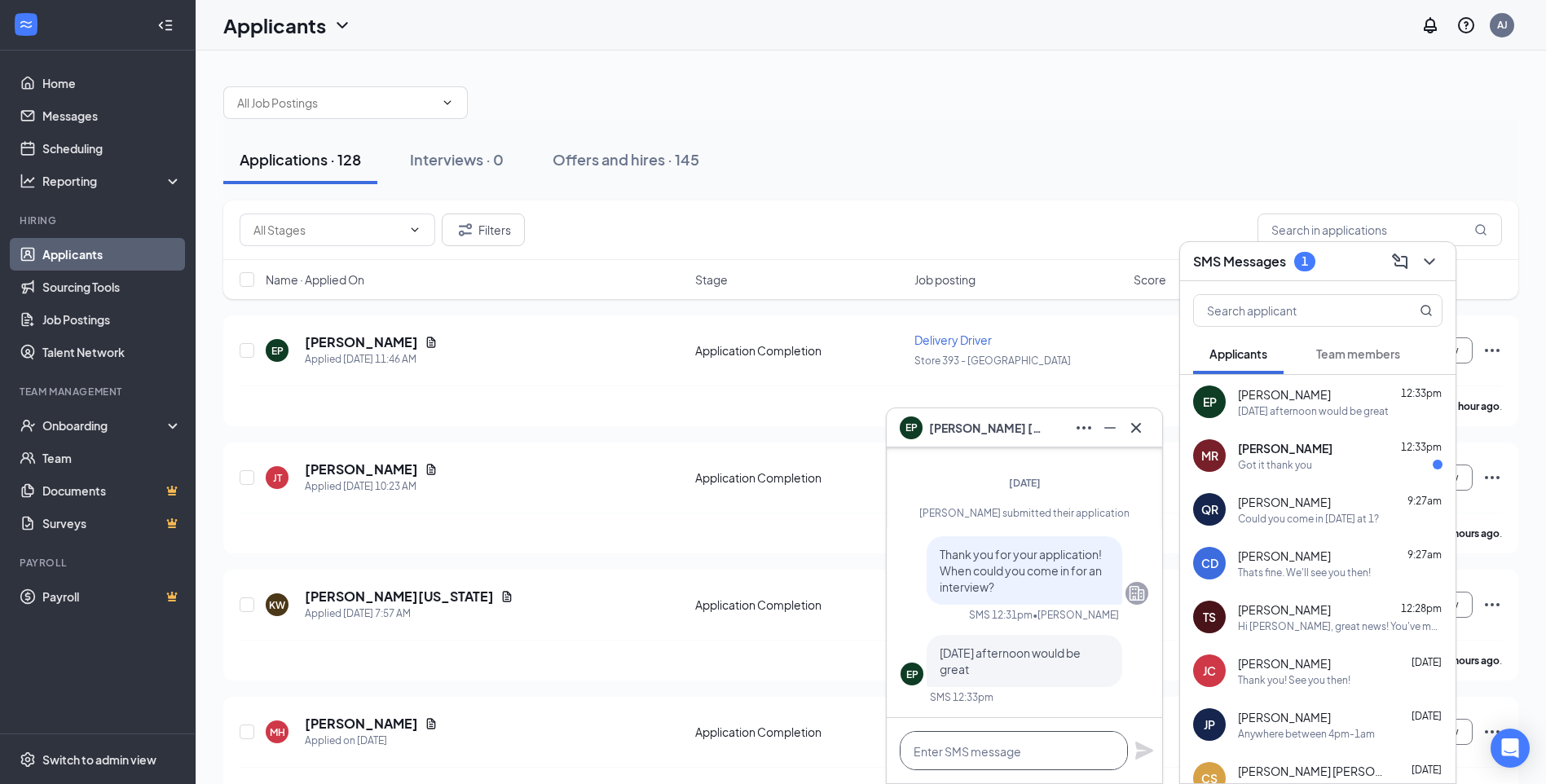
click at [1005, 738] on textarea at bounding box center [1013, 751] width 228 height 39
type textarea "Okay could you do 3?"
click at [1136, 757] on icon "Plane" at bounding box center [1144, 750] width 20 height 20
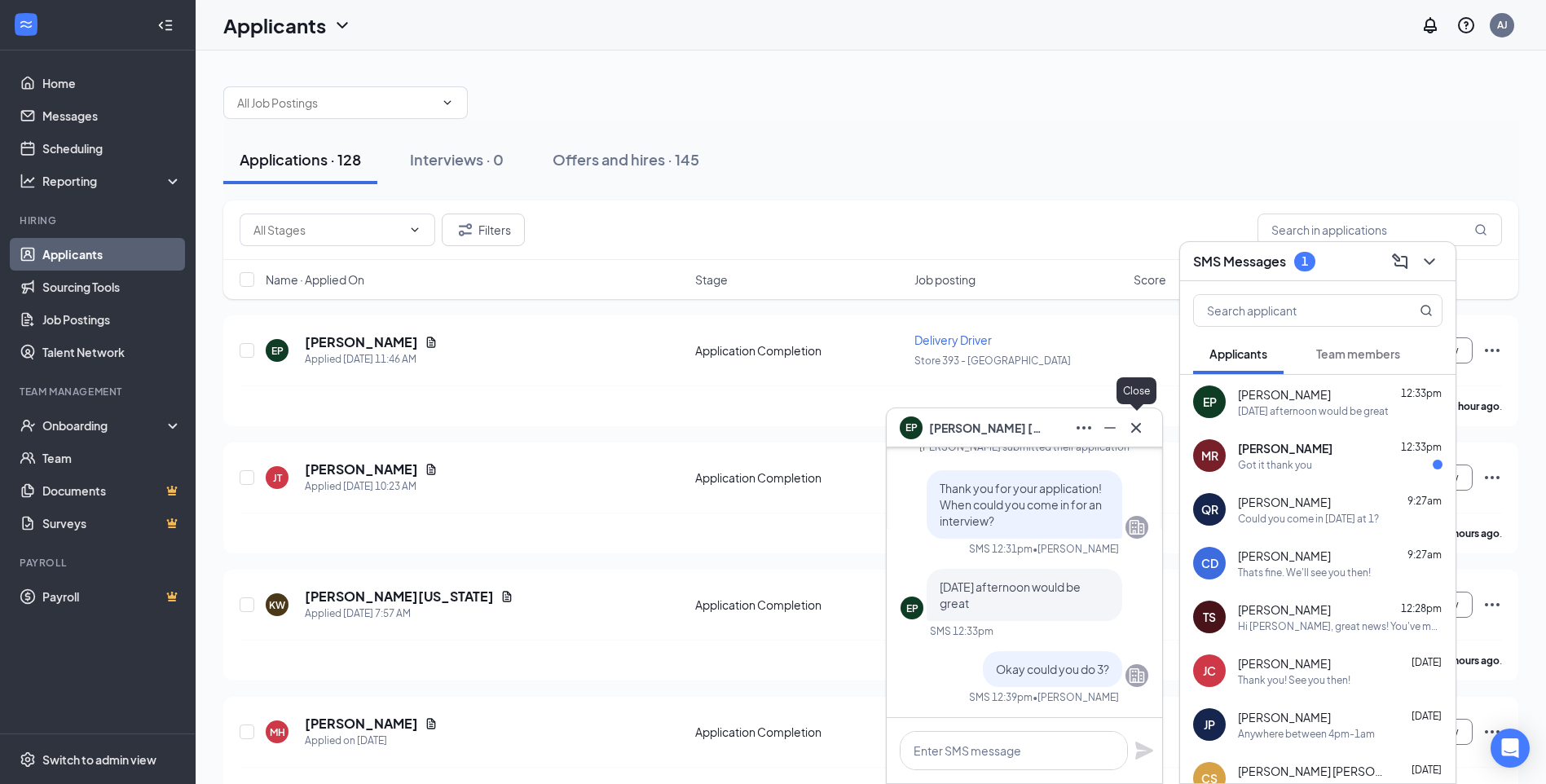
click at [1138, 431] on icon "Cross" at bounding box center [1136, 427] width 20 height 20
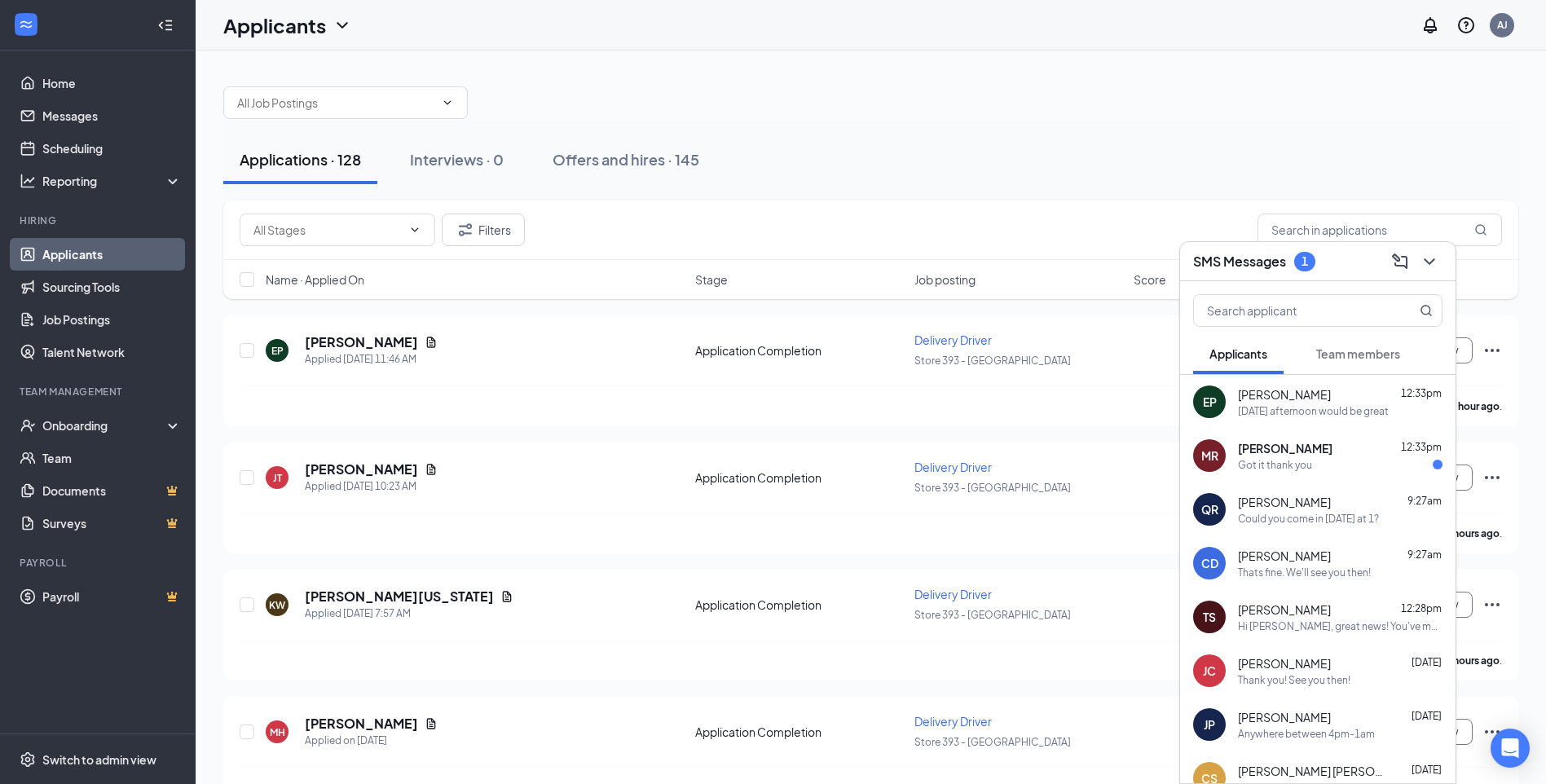
click at [1294, 472] on div "MR MATTHEW RIAD 12:33pm Got it thank you" at bounding box center [1318, 455] width 275 height 54
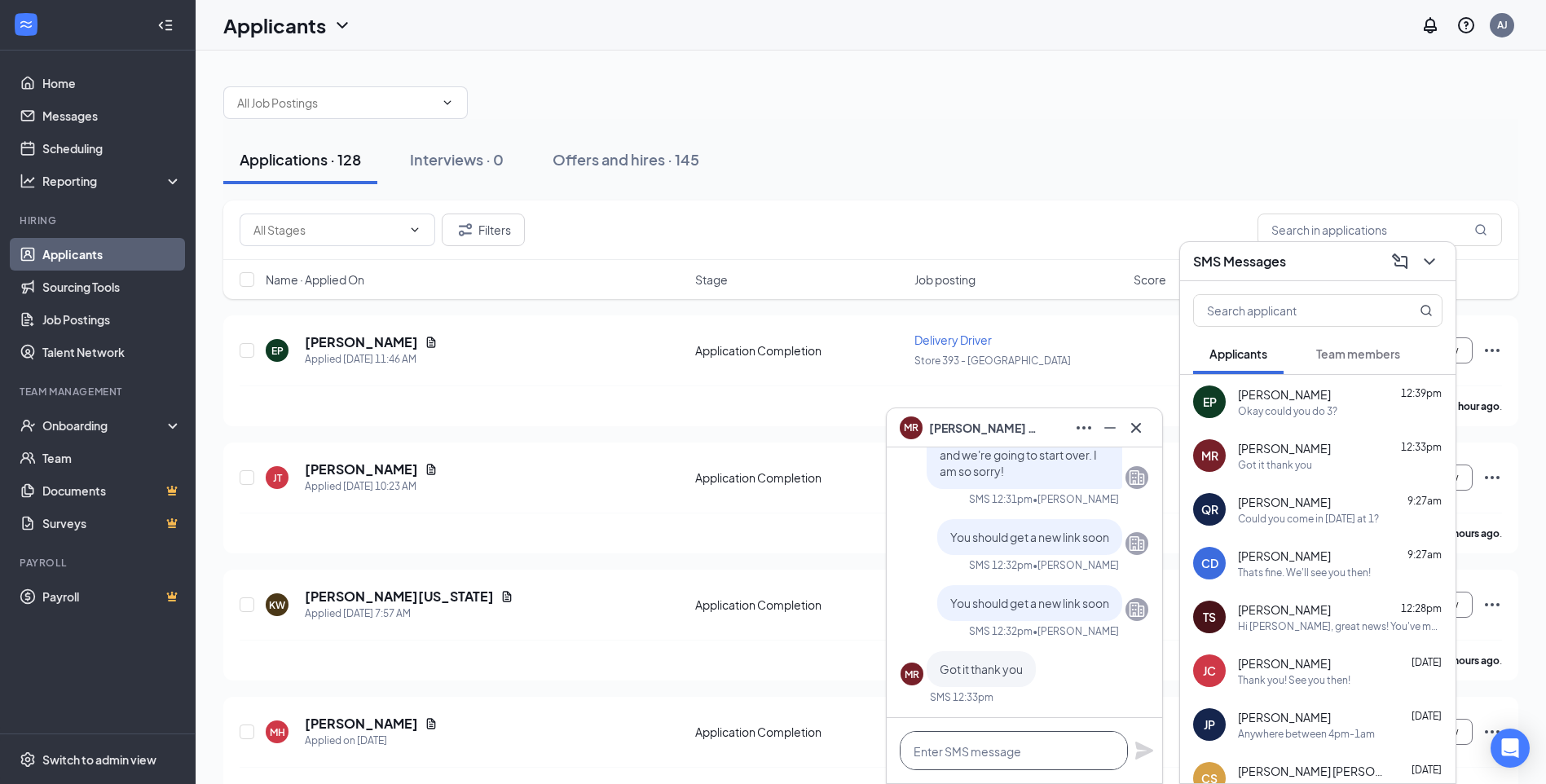
click at [1006, 748] on textarea at bounding box center [1013, 751] width 228 height 39
click at [1140, 423] on icon "Cross" at bounding box center [1136, 427] width 9 height 9
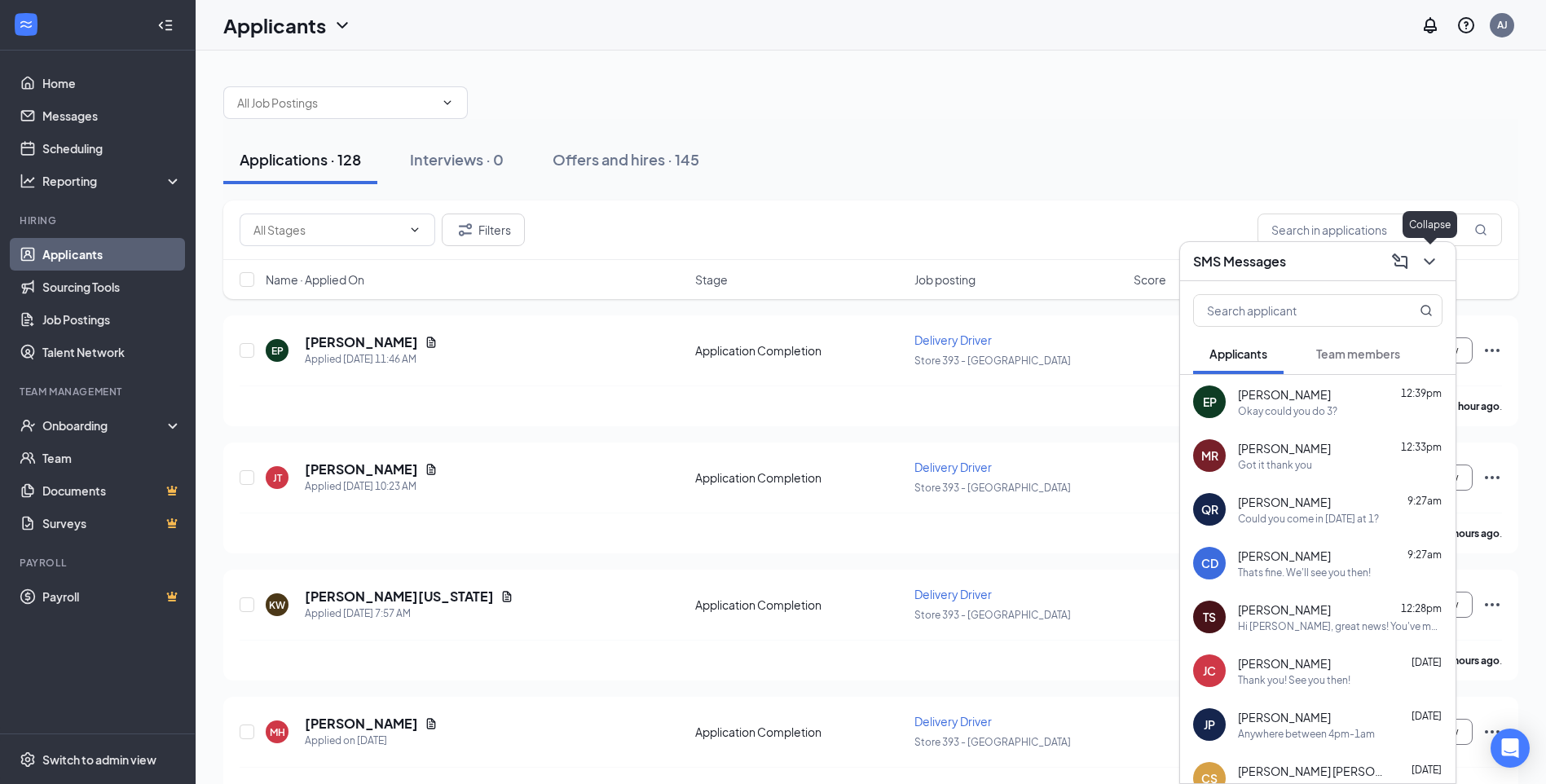
click at [1423, 253] on icon "ChevronDown" at bounding box center [1429, 262] width 20 height 20
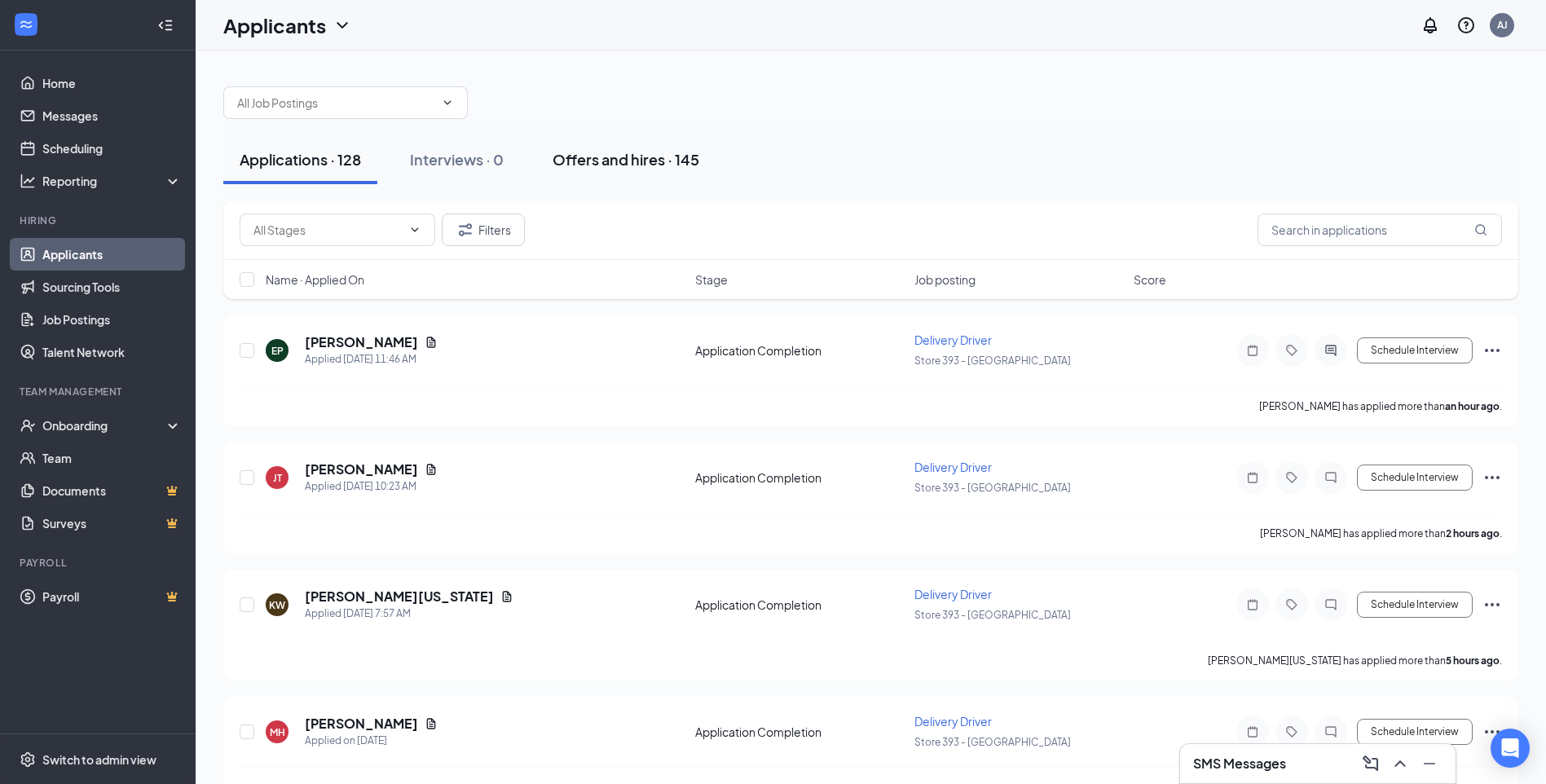
click at [693, 161] on div "Offers and hires · 145" at bounding box center [626, 159] width 147 height 21
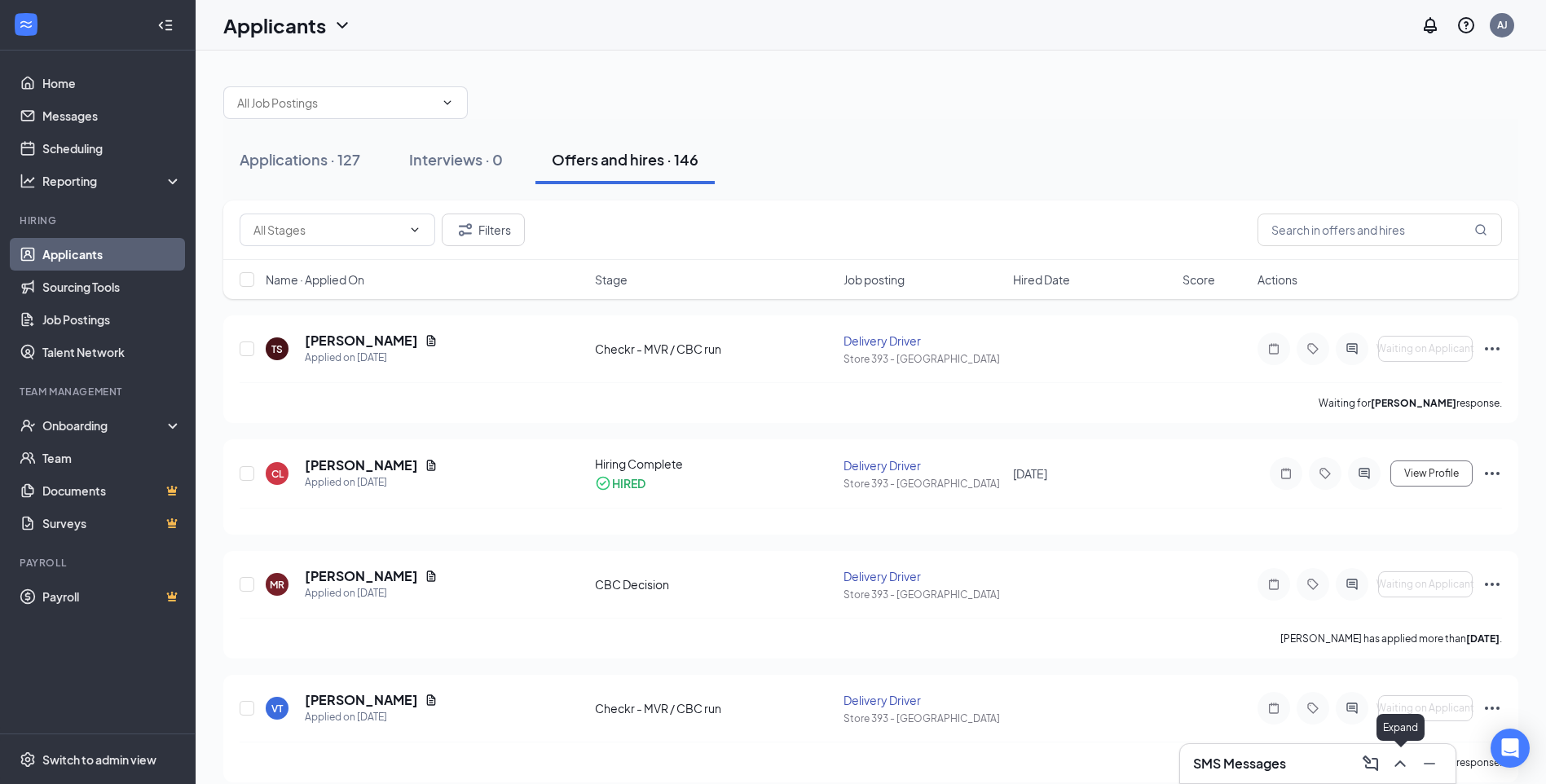
click at [1401, 760] on icon "ChevronUp" at bounding box center [1400, 763] width 20 height 20
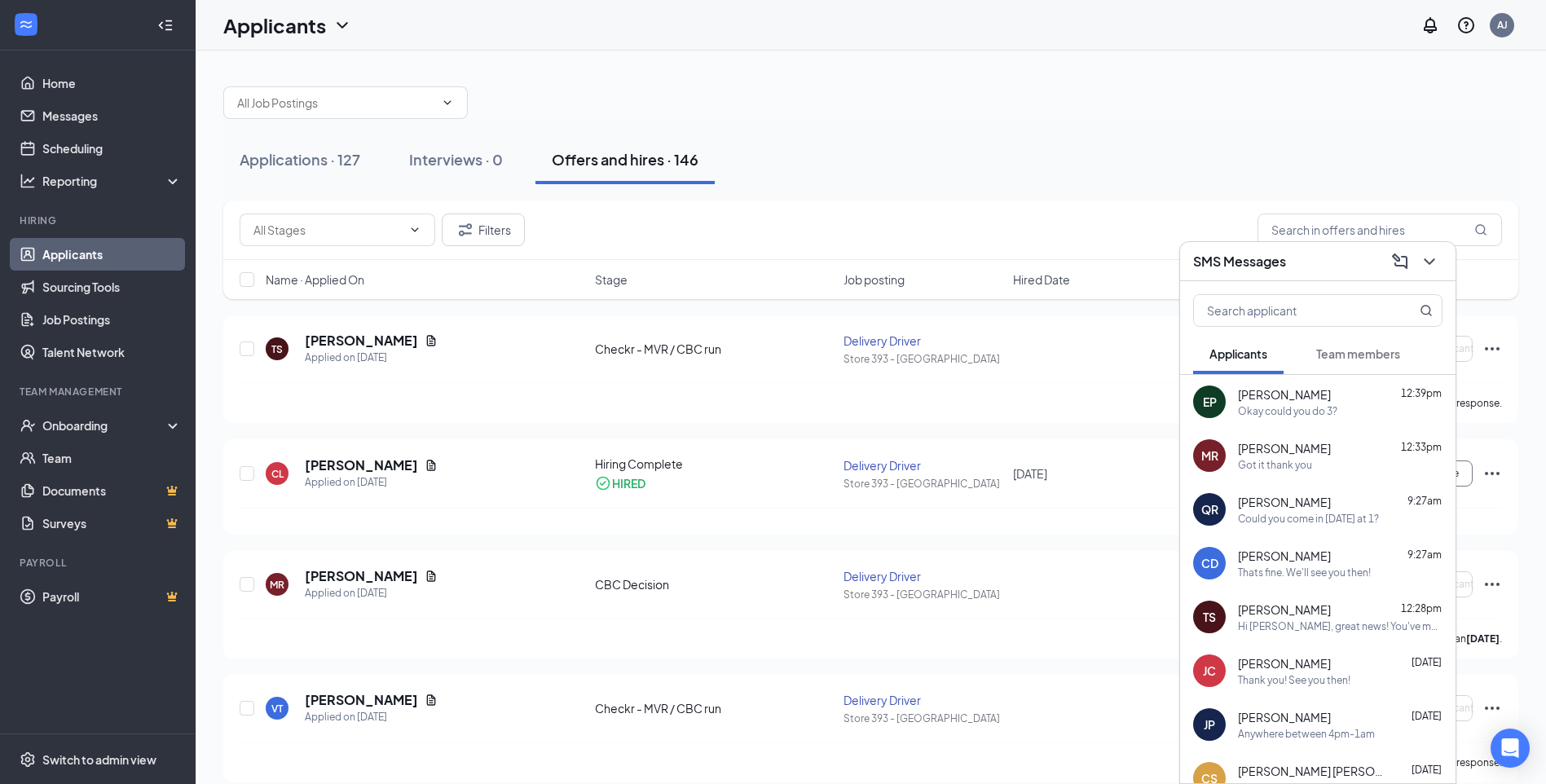
click at [1298, 460] on div "Got it thank you" at bounding box center [1275, 465] width 74 height 14
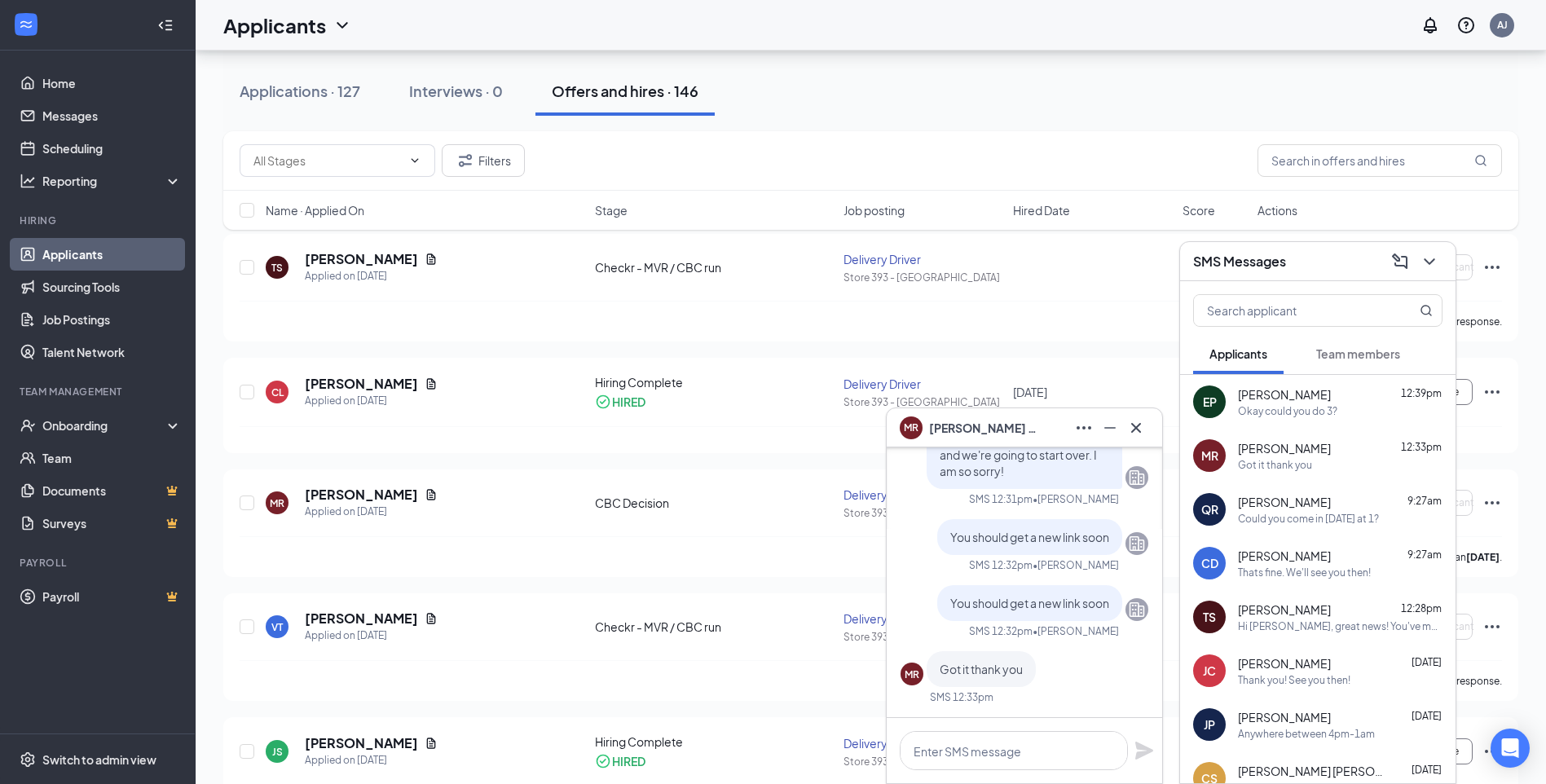
scroll to position [163, 0]
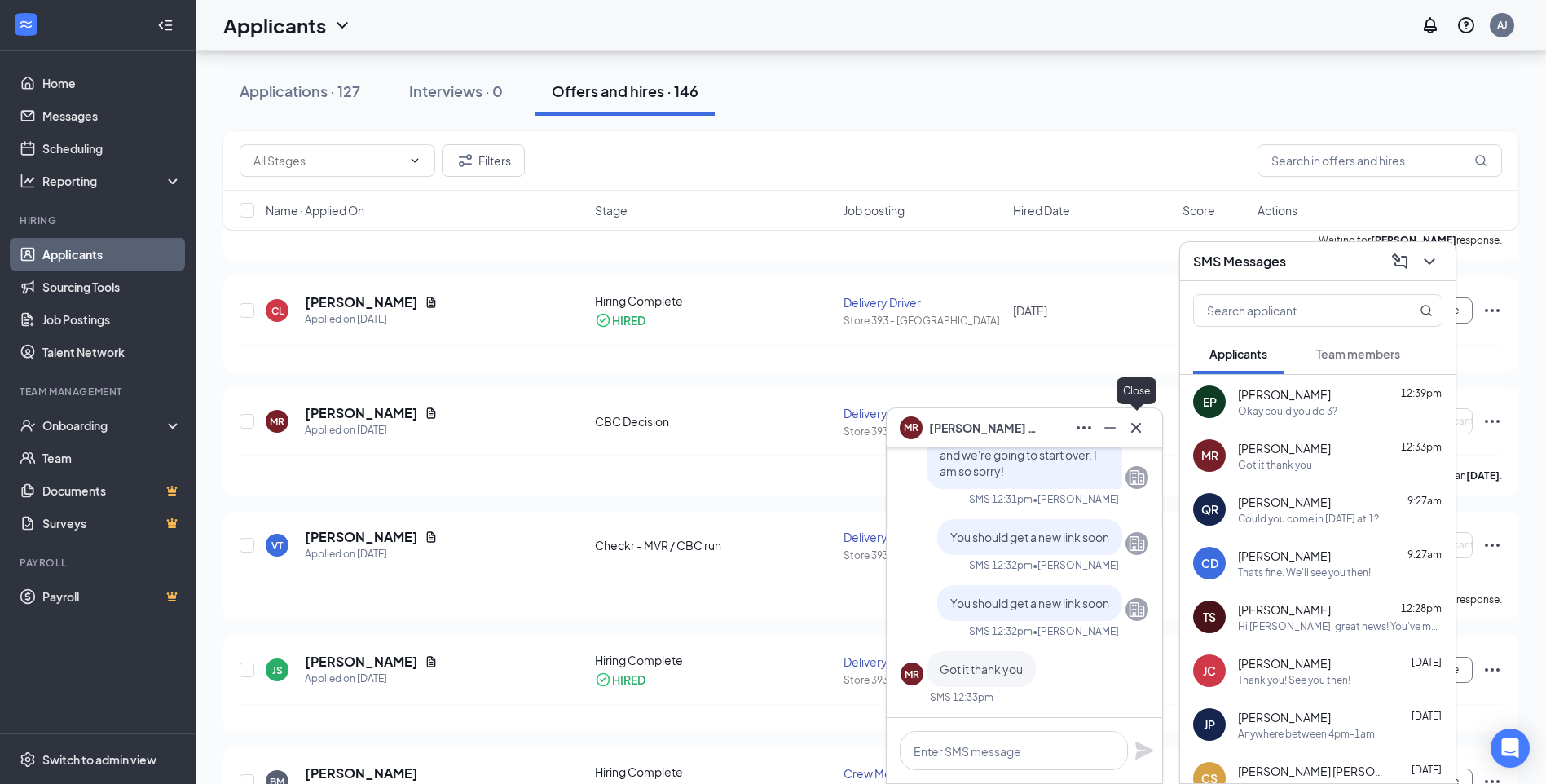
click at [1139, 431] on icon "Cross" at bounding box center [1136, 427] width 20 height 20
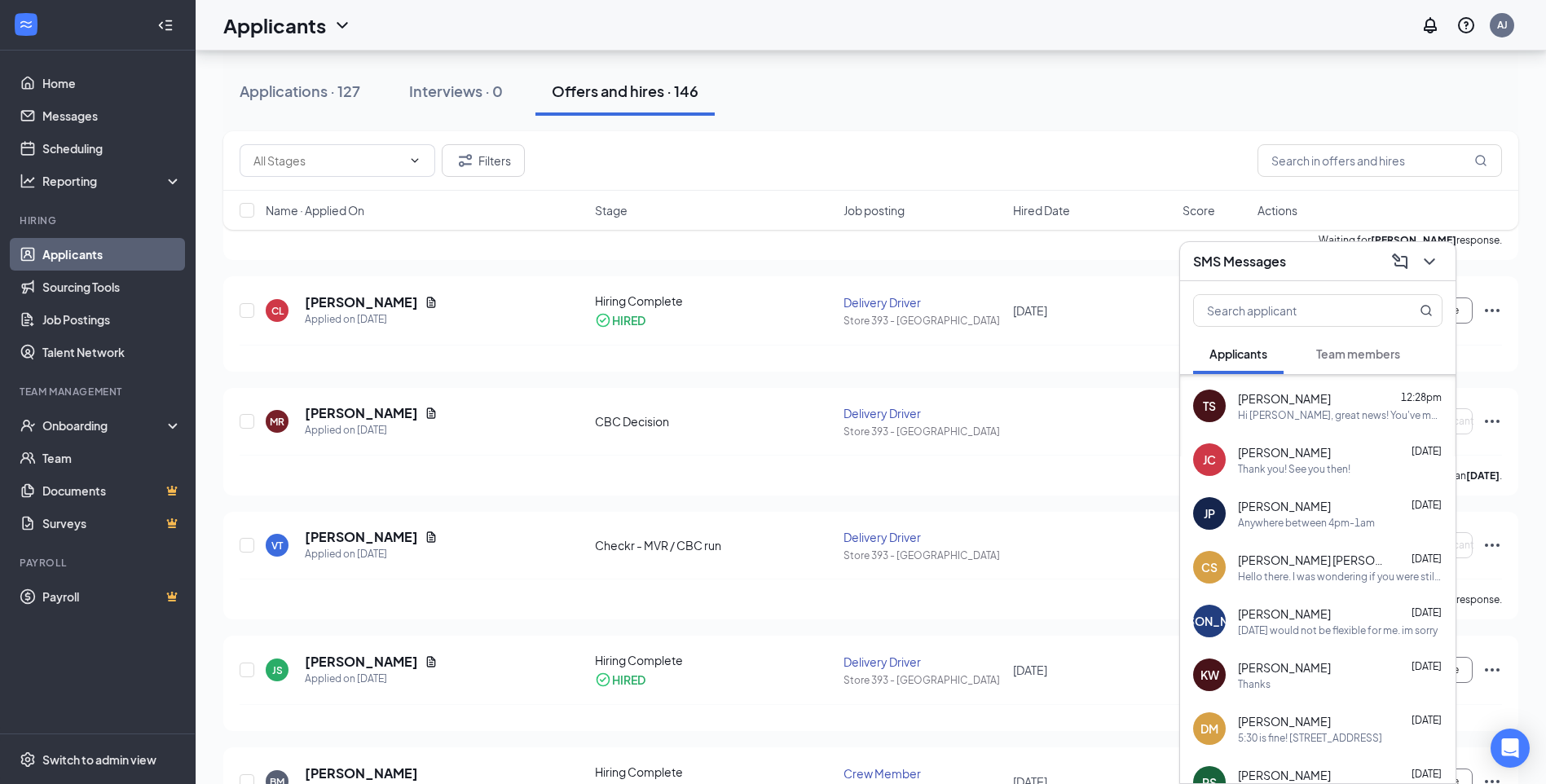
scroll to position [0, 0]
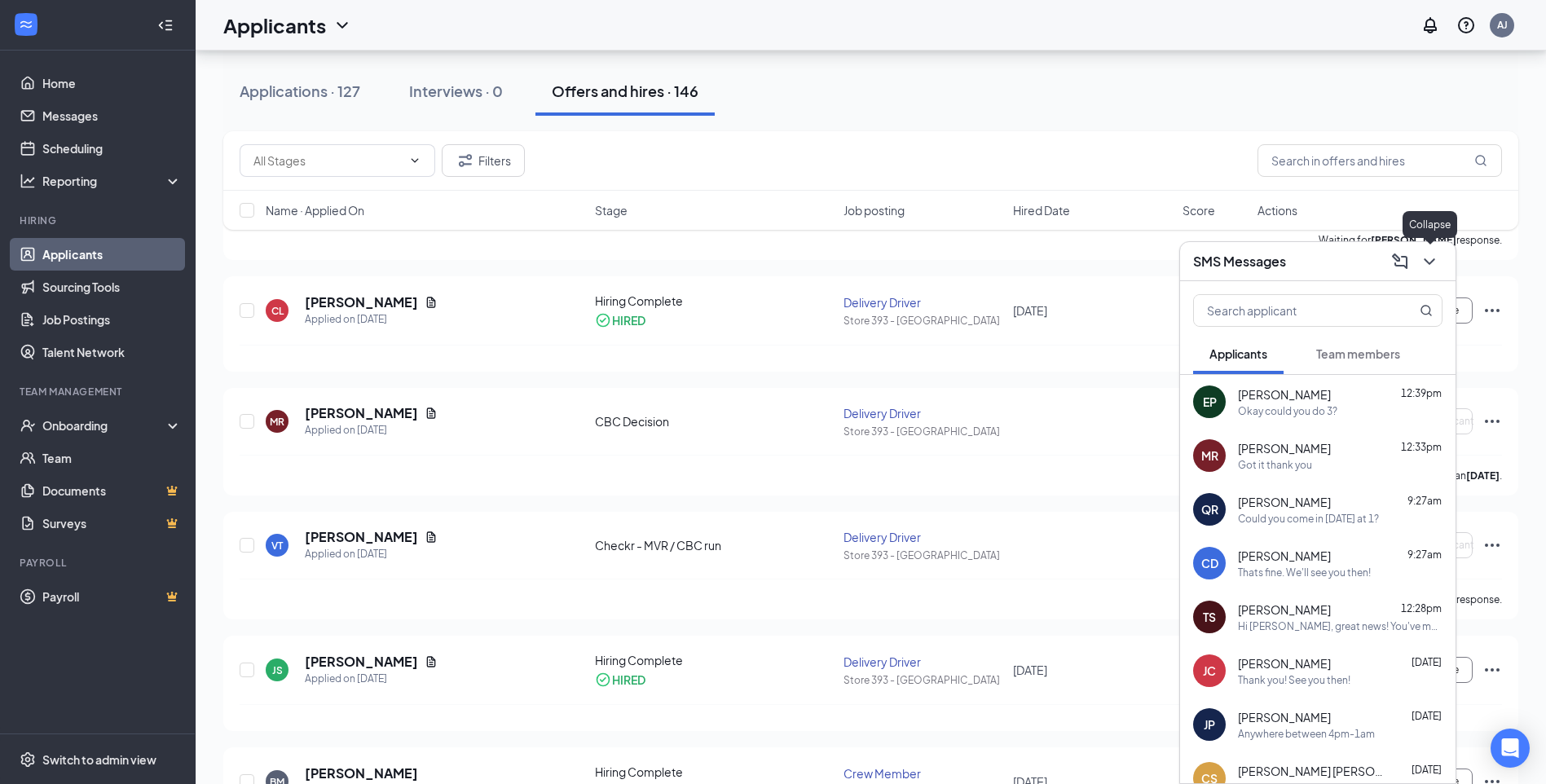
click at [1433, 266] on icon "ChevronDown" at bounding box center [1429, 262] width 20 height 20
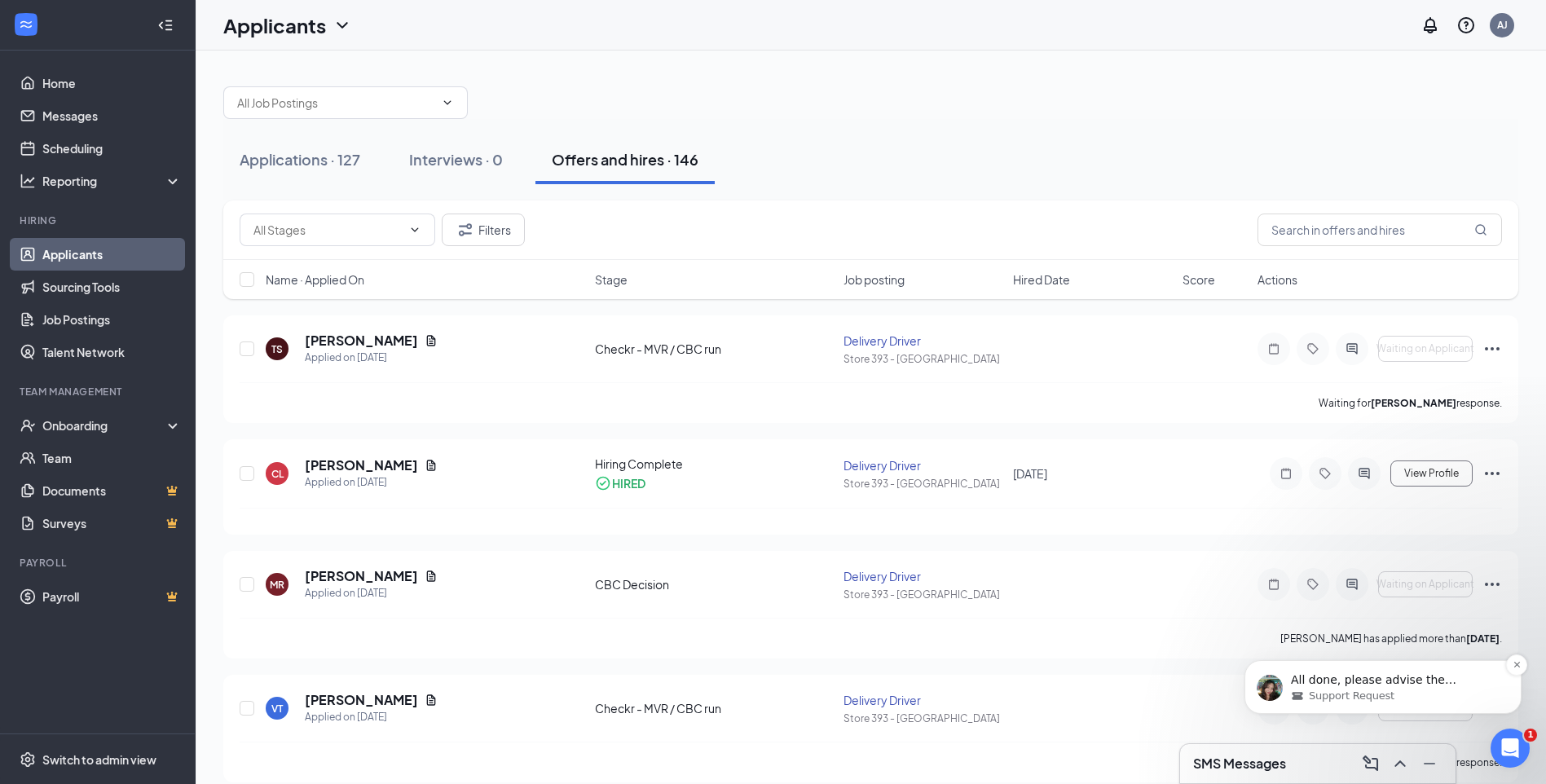
click at [1437, 688] on div "Support Request" at bounding box center [1396, 695] width 210 height 15
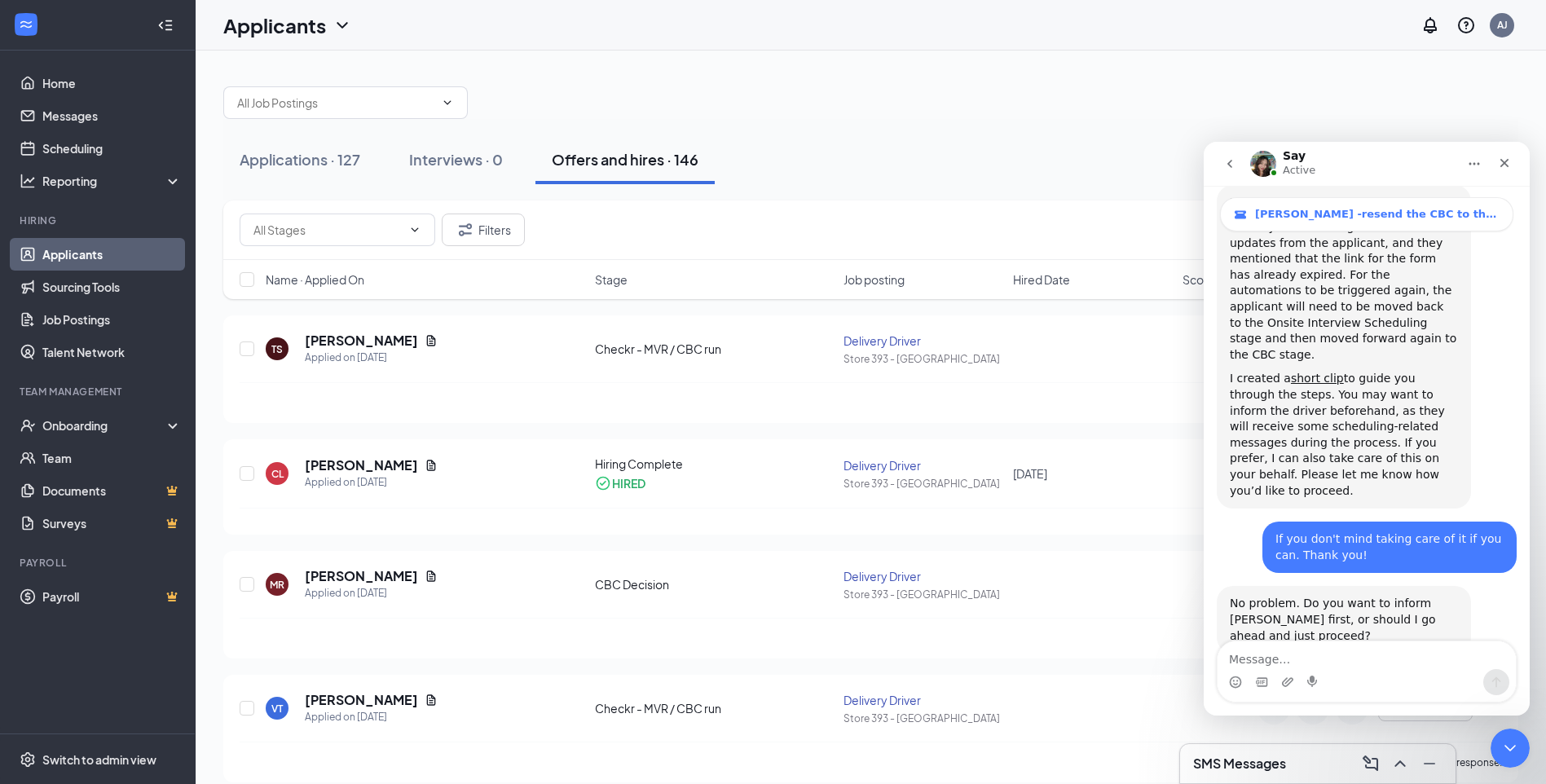
scroll to position [1062, 0]
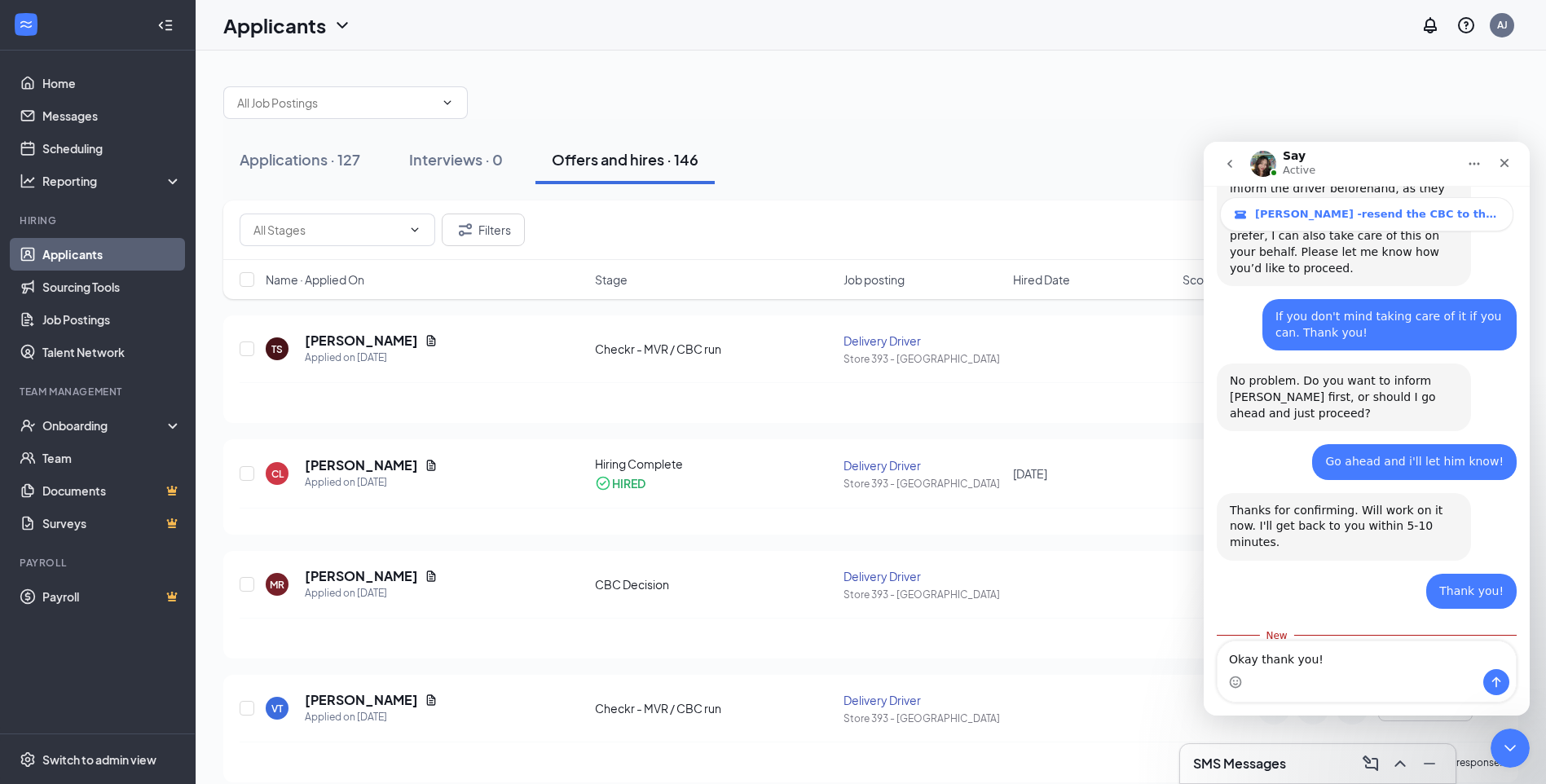
type textarea "Okay thank you!"
click at [1504, 686] on button "Send a message…" at bounding box center [1496, 682] width 27 height 27
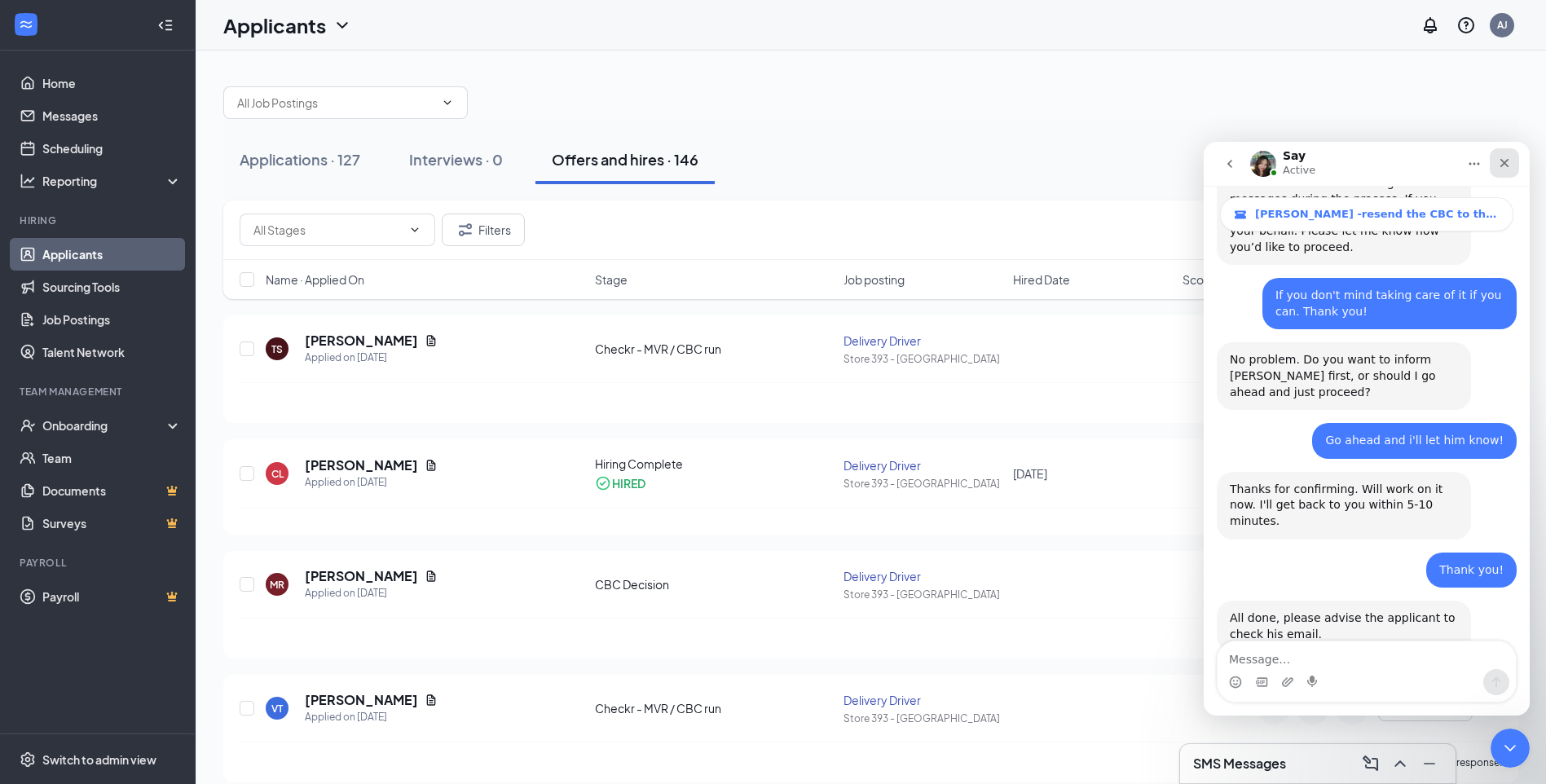
click at [1507, 165] on icon "Close" at bounding box center [1505, 163] width 9 height 9
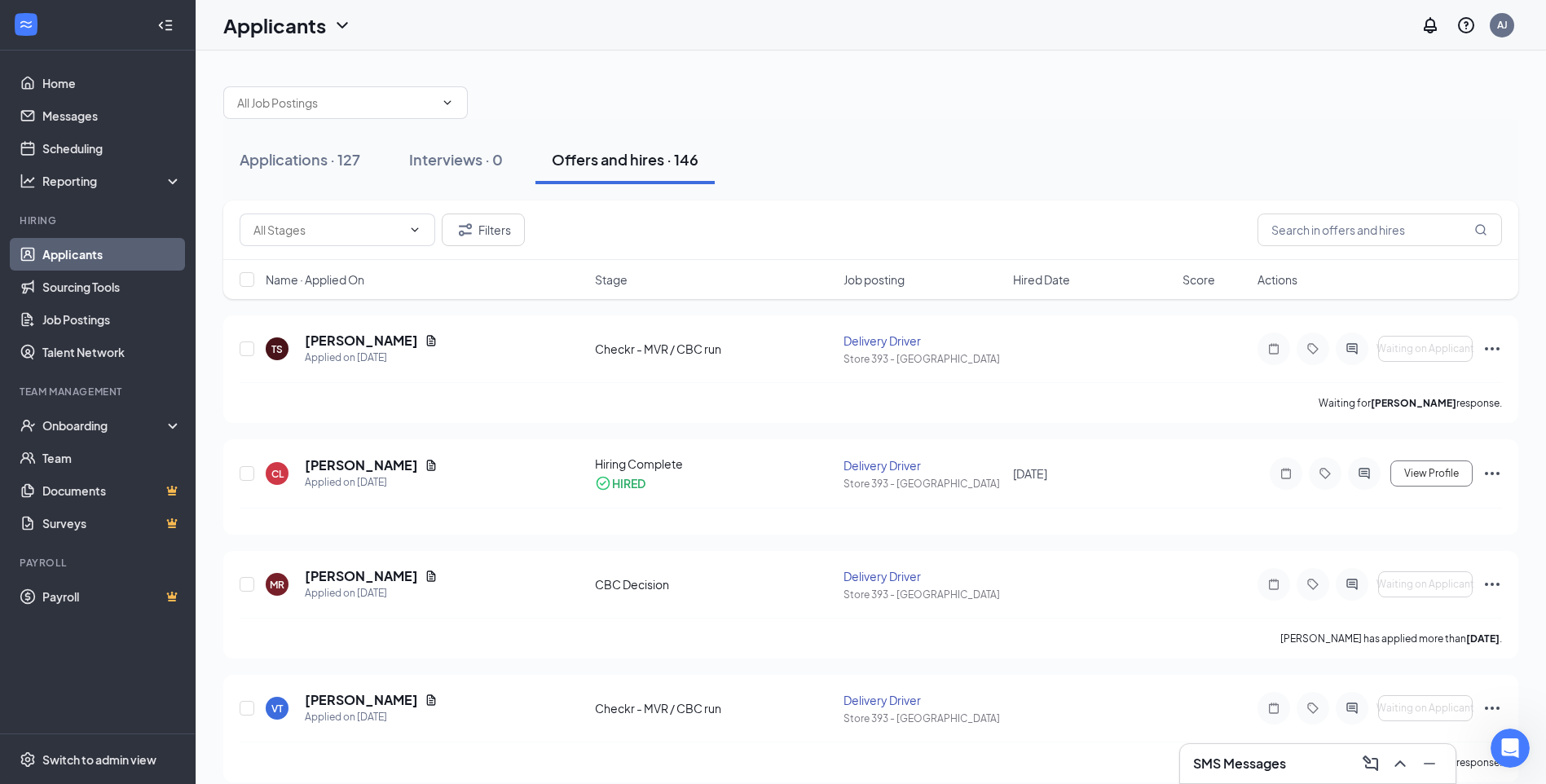
click at [889, 283] on span "Job posting" at bounding box center [874, 279] width 61 height 16
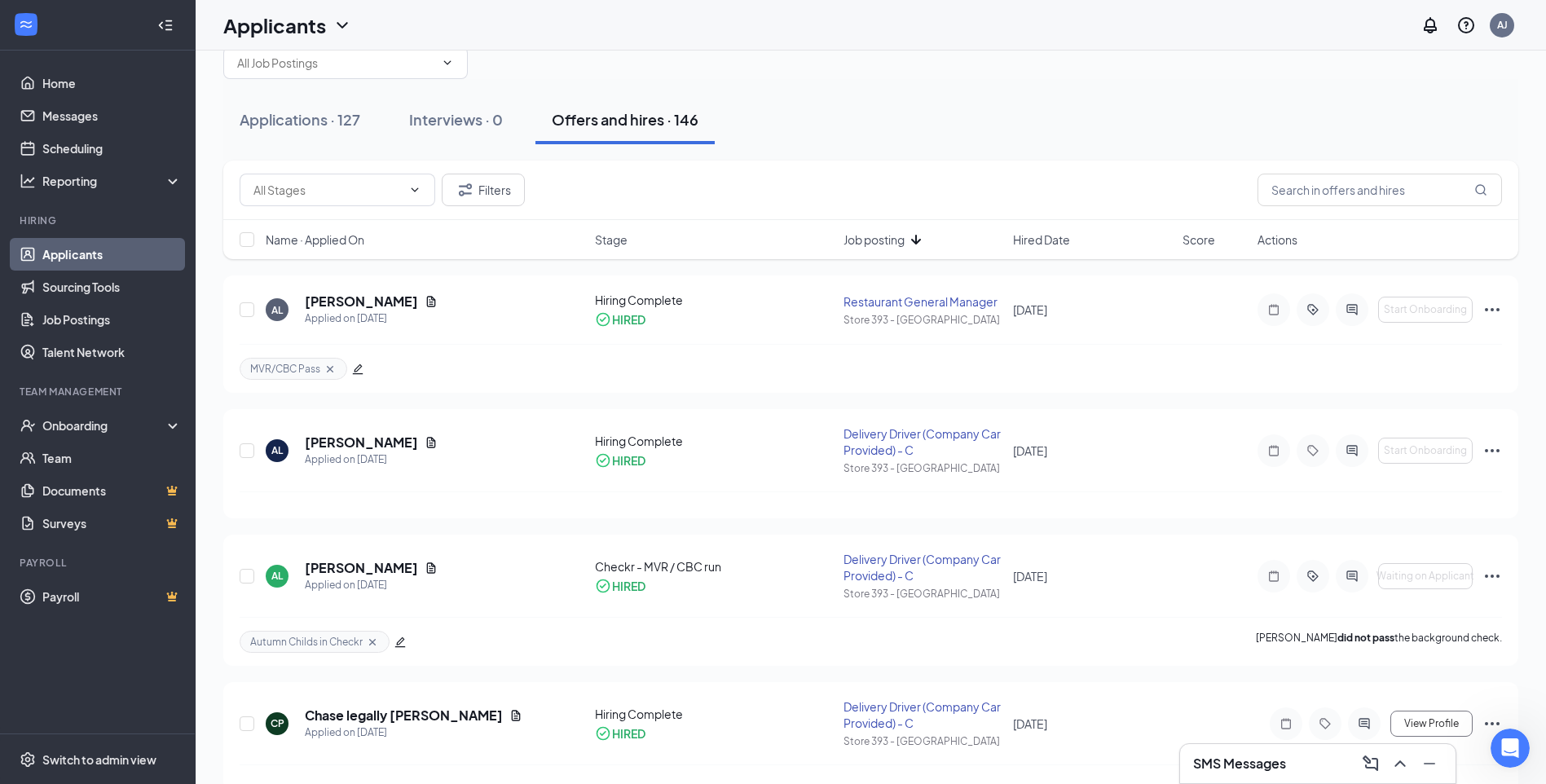
scroll to position [0, 0]
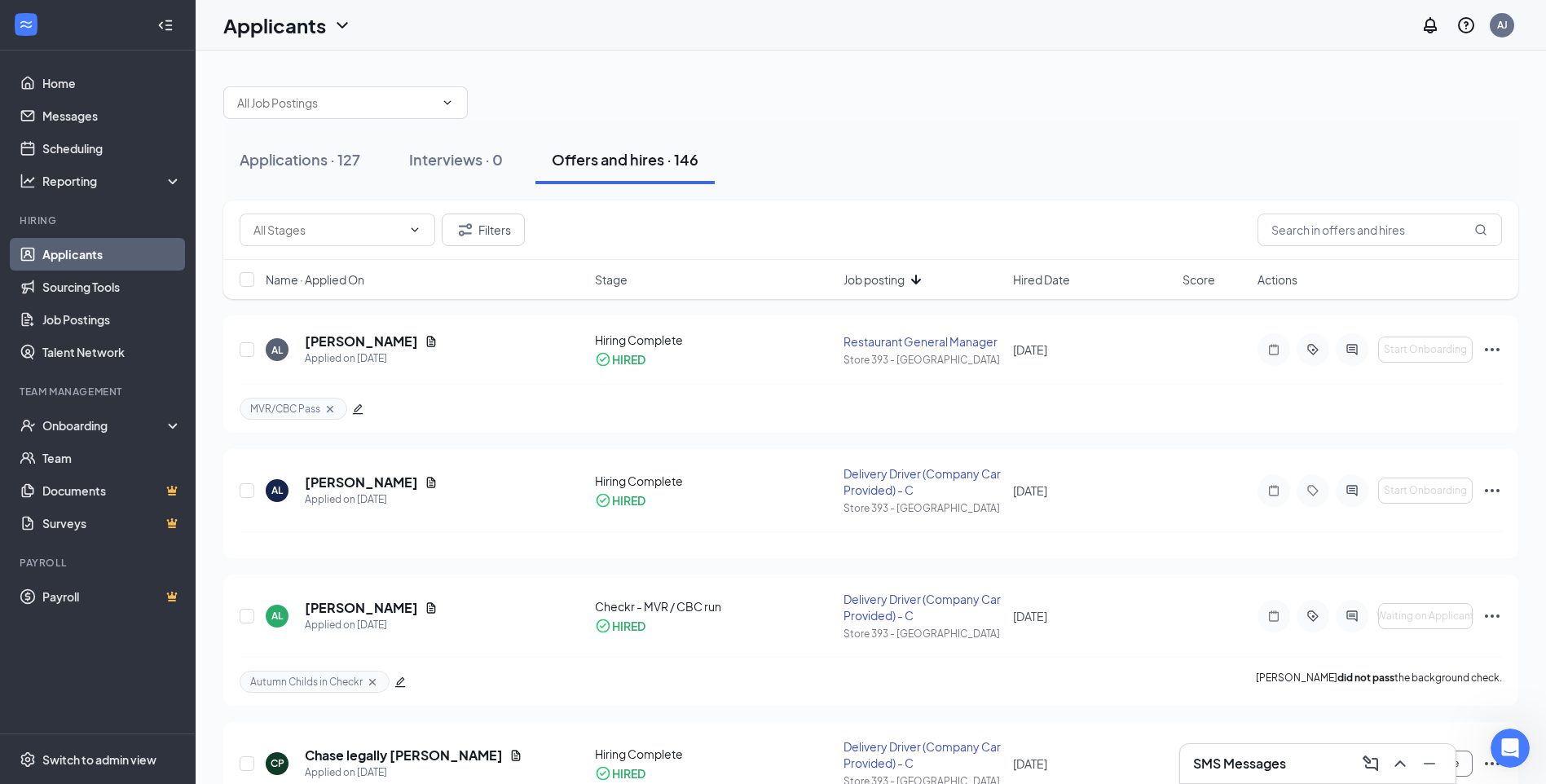
click at [905, 277] on span "Job posting" at bounding box center [874, 279] width 61 height 16
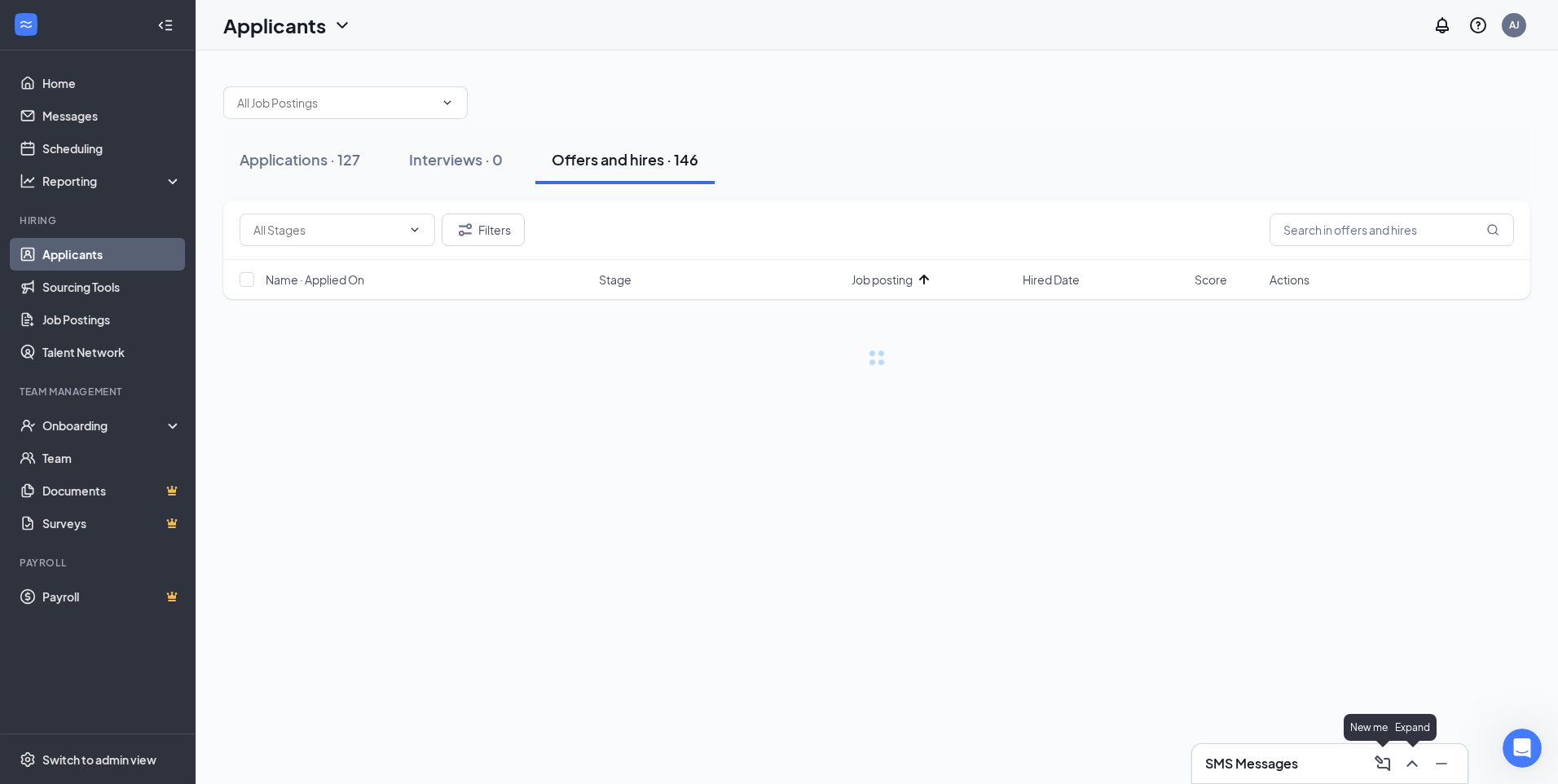
click at [1429, 764] on button at bounding box center [1442, 763] width 27 height 27
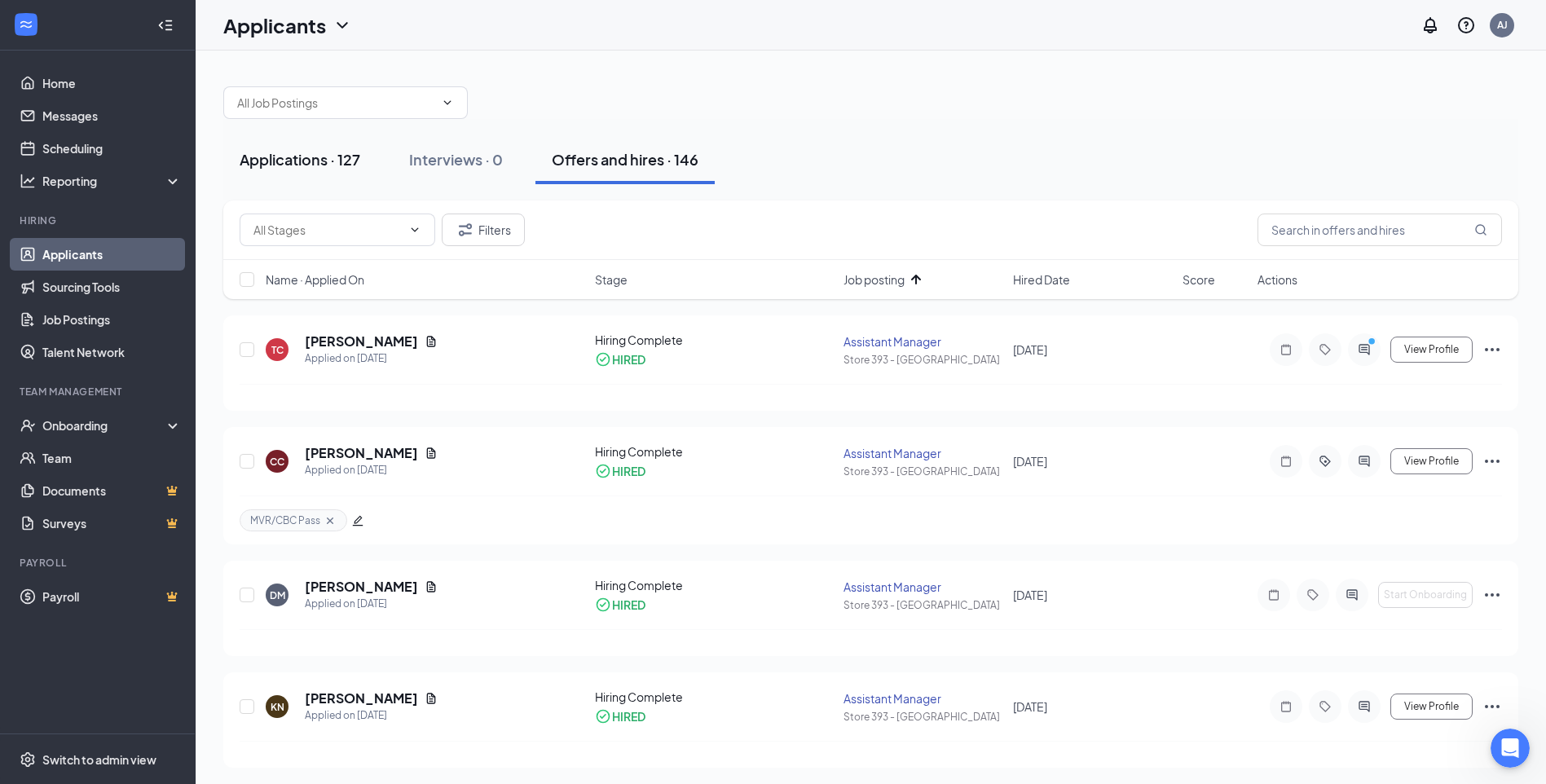
click at [269, 168] on div "Applications · 127" at bounding box center [299, 159] width 121 height 21
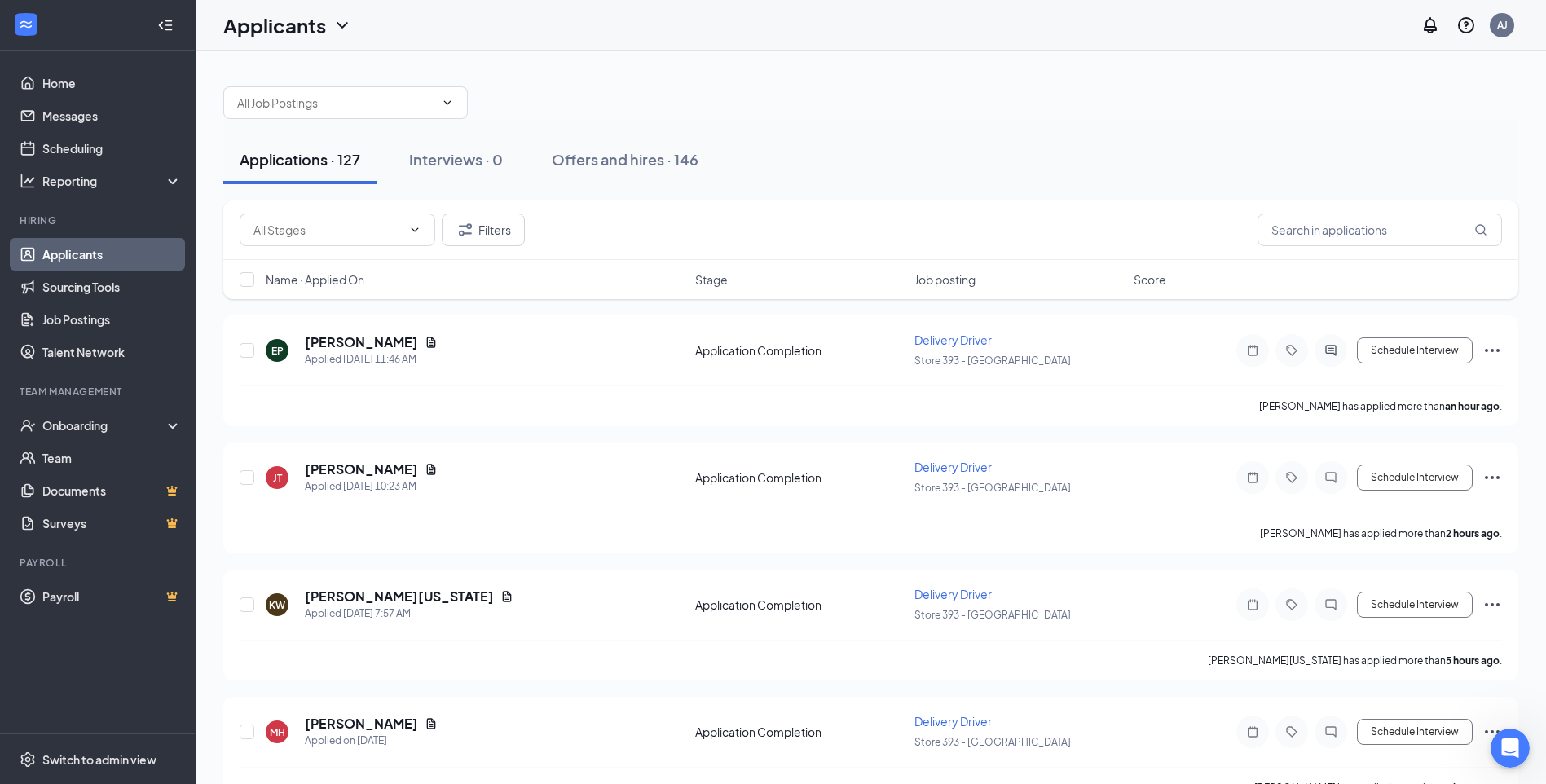
drag, startPoint x: 81, startPoint y: 257, endPoint x: 96, endPoint y: 261, distance: 15.5
click at [81, 257] on link "Applicants" at bounding box center [112, 254] width 139 height 32
click at [110, 256] on link "Applicants" at bounding box center [112, 254] width 139 height 32
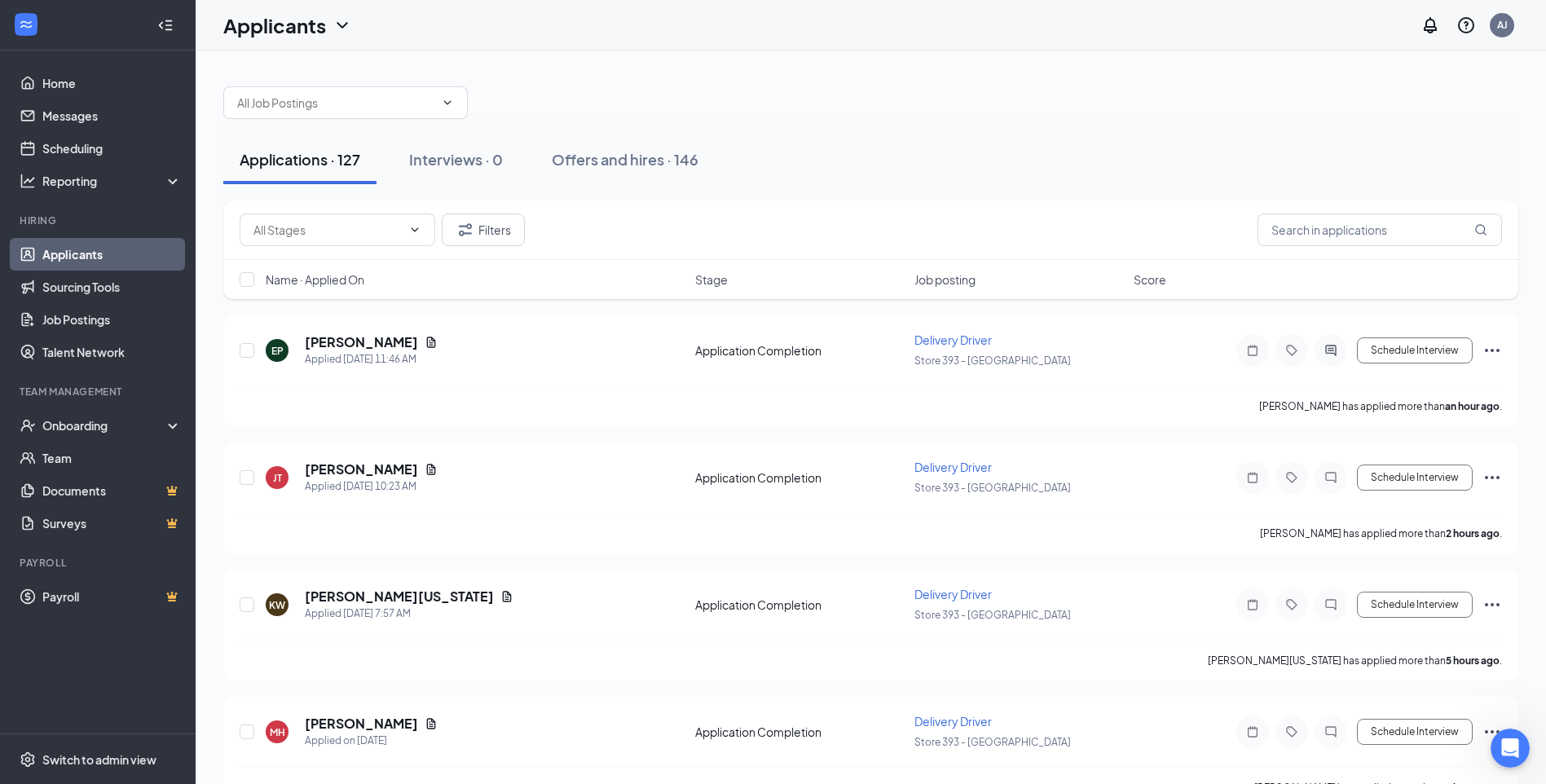
click at [110, 256] on link "Applicants" at bounding box center [112, 254] width 139 height 32
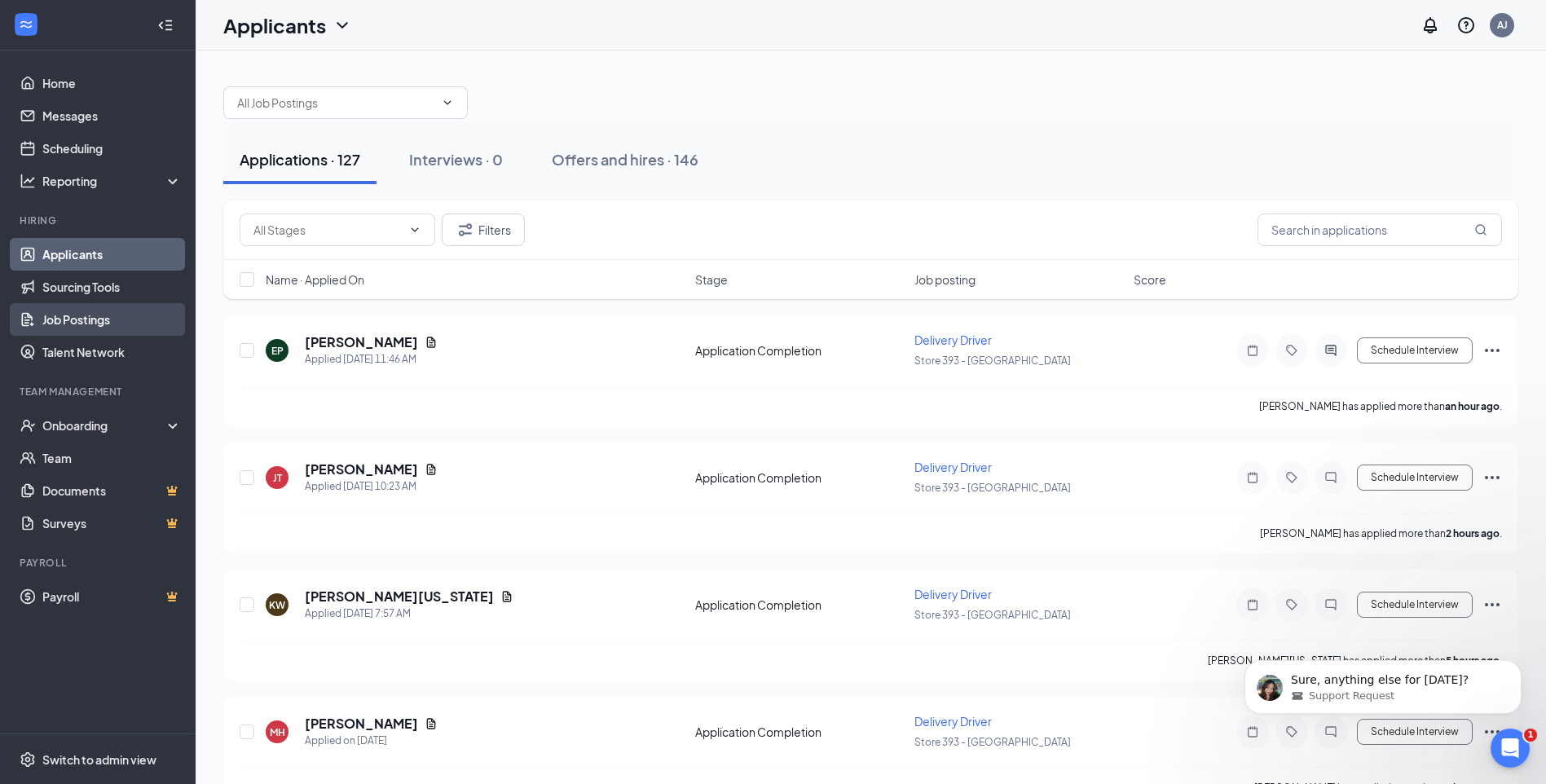
scroll to position [1132, 0]
click at [1420, 687] on p "Sure, anything else for today?" at bounding box center [1396, 680] width 210 height 16
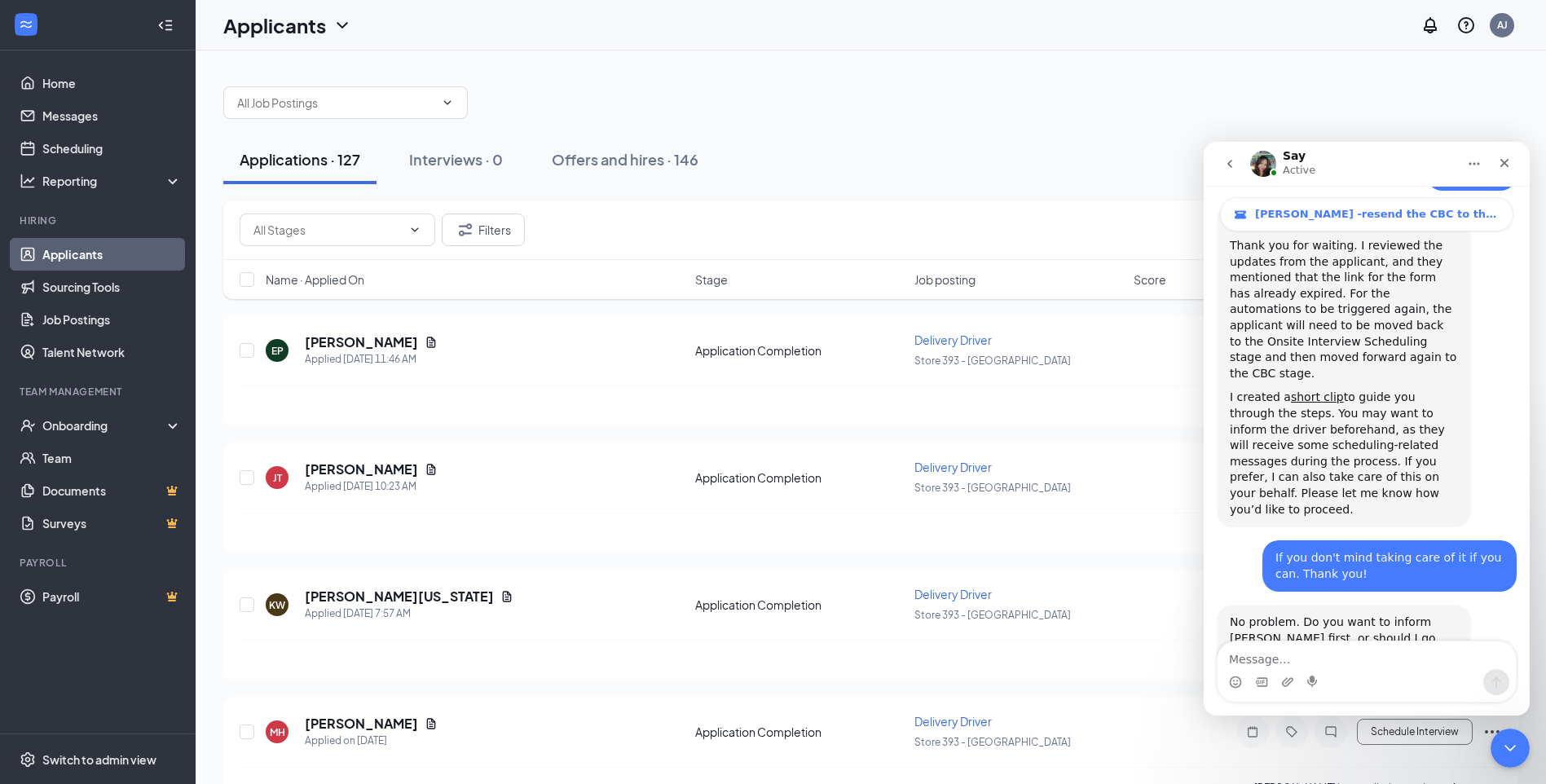
scroll to position [1158, 0]
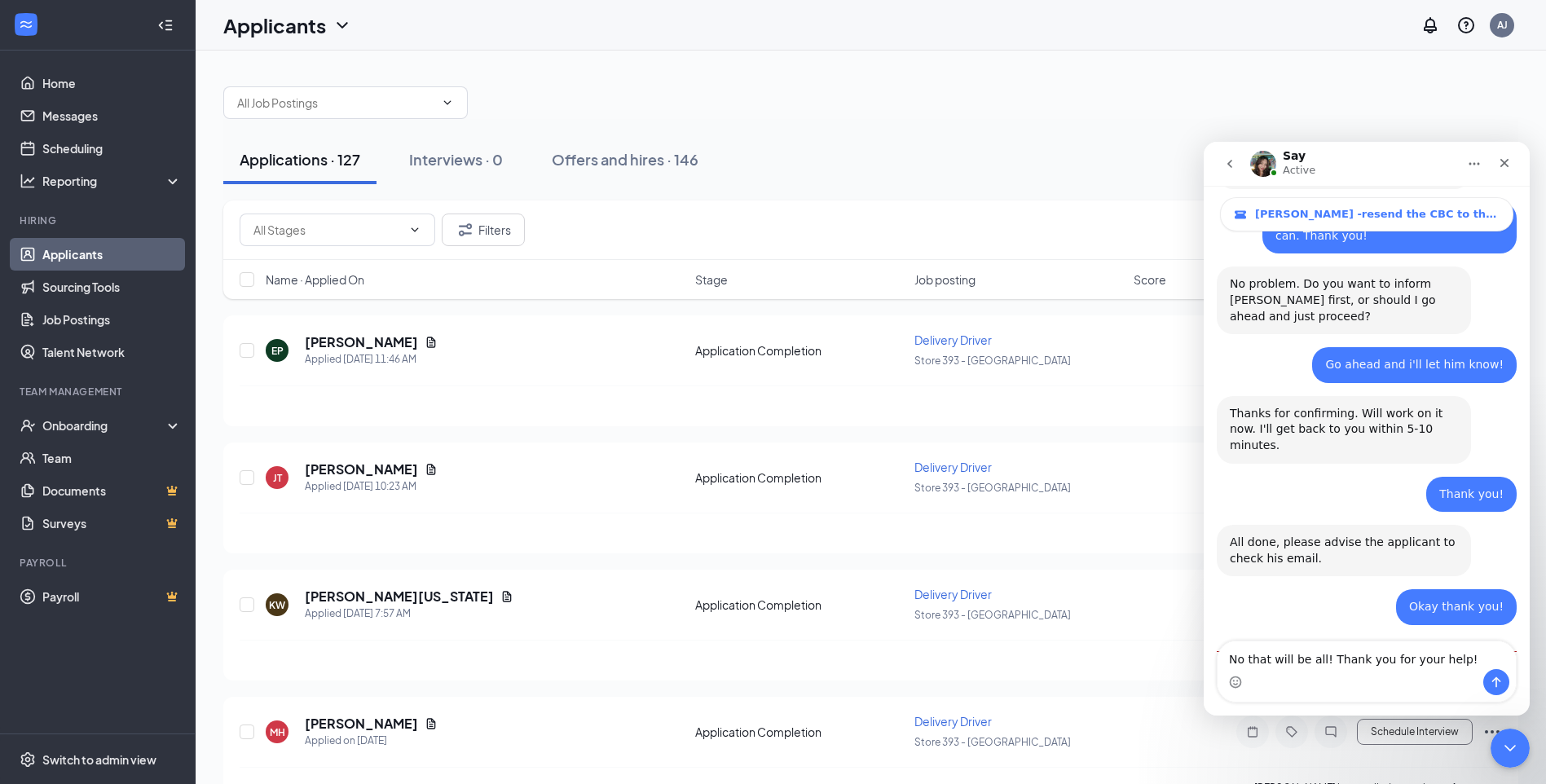
type textarea "No that will be all! Thank you for your help!"
click at [1507, 684] on button "Send a message…" at bounding box center [1496, 682] width 27 height 27
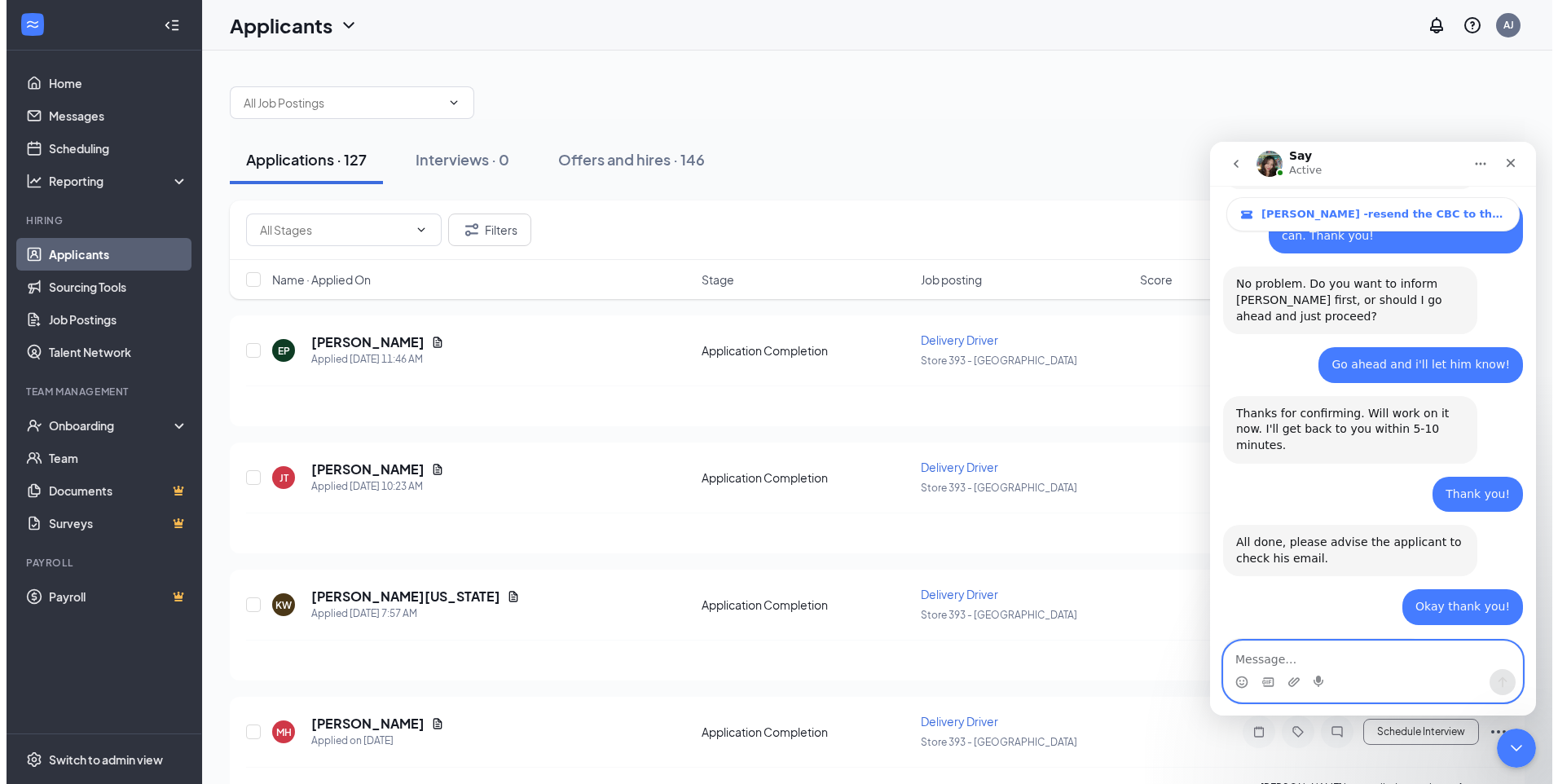
scroll to position [1181, 0]
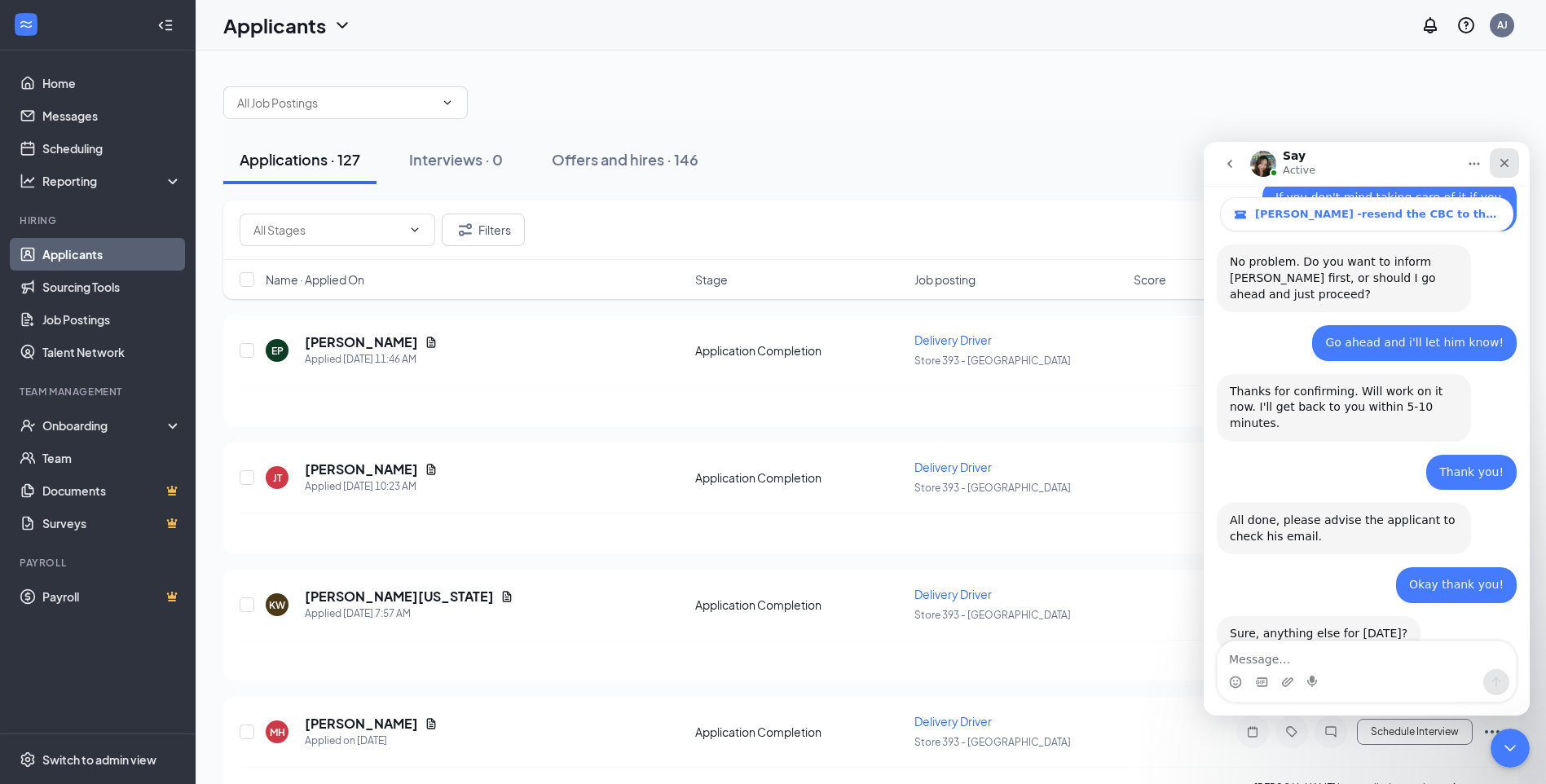
click at [1504, 163] on icon "Close" at bounding box center [1505, 163] width 9 height 9
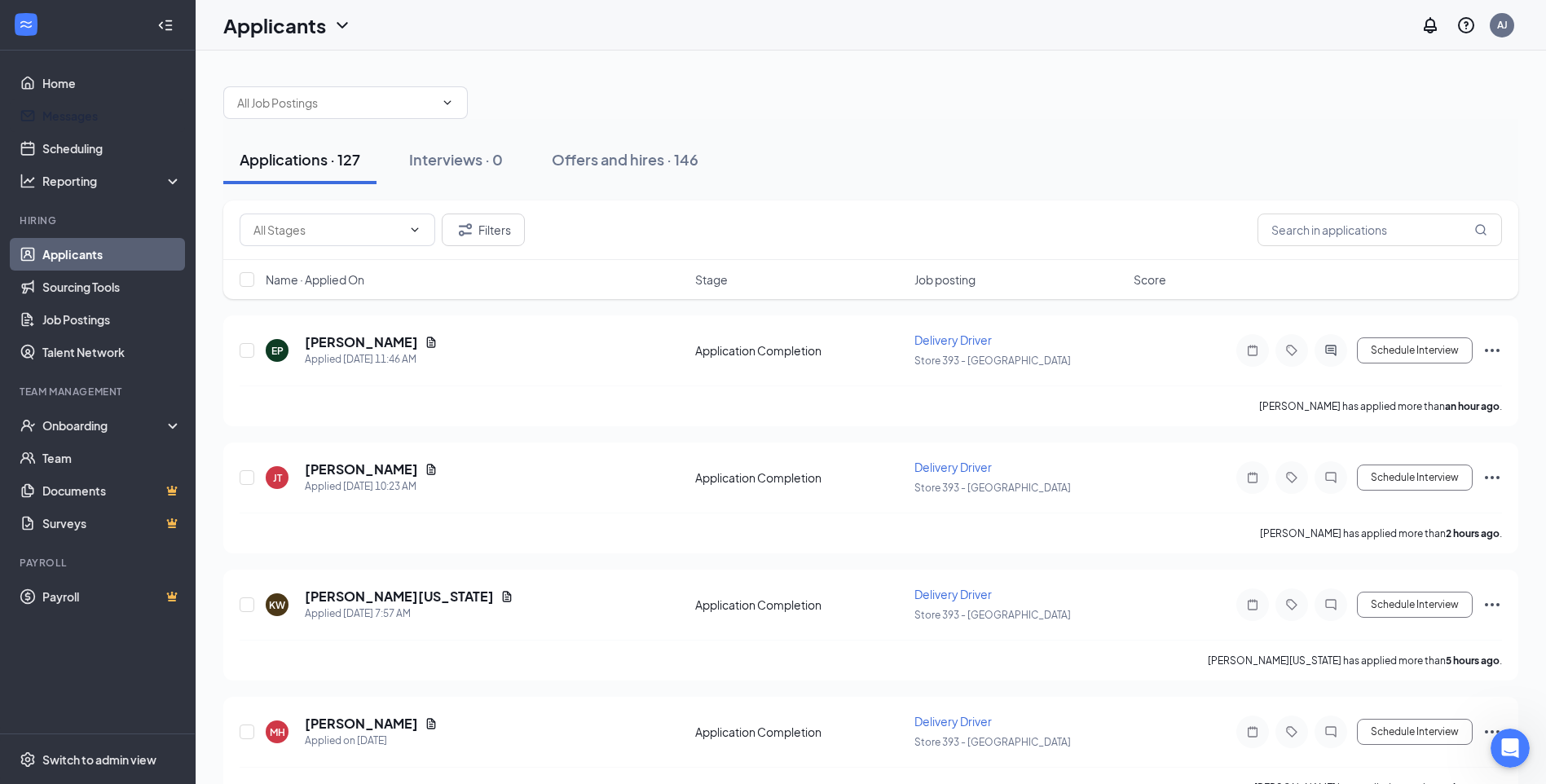
drag, startPoint x: 96, startPoint y: 115, endPoint x: 218, endPoint y: 203, distance: 150.4
click at [96, 115] on link "Messages" at bounding box center [112, 115] width 139 height 32
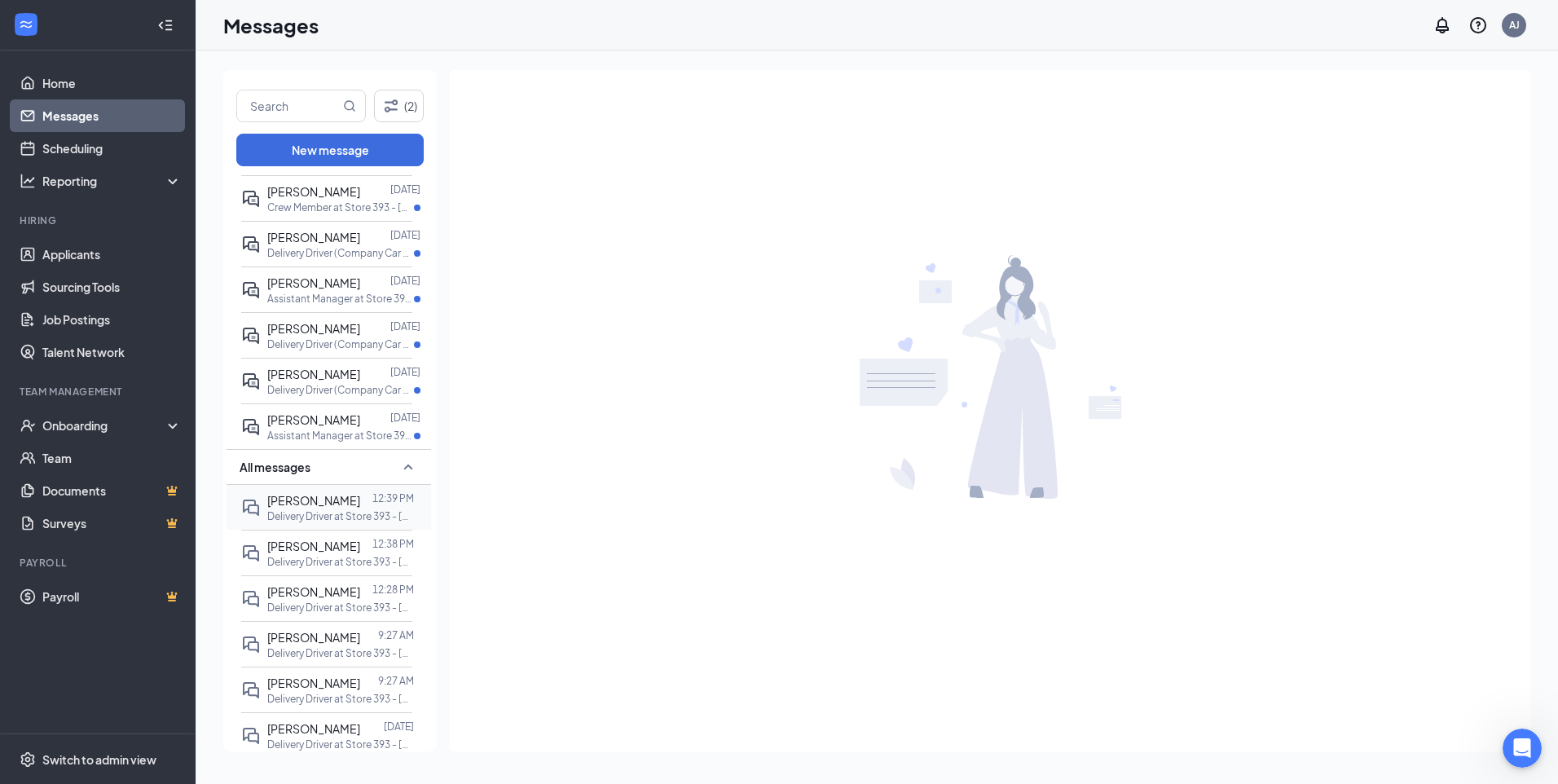
scroll to position [163, 0]
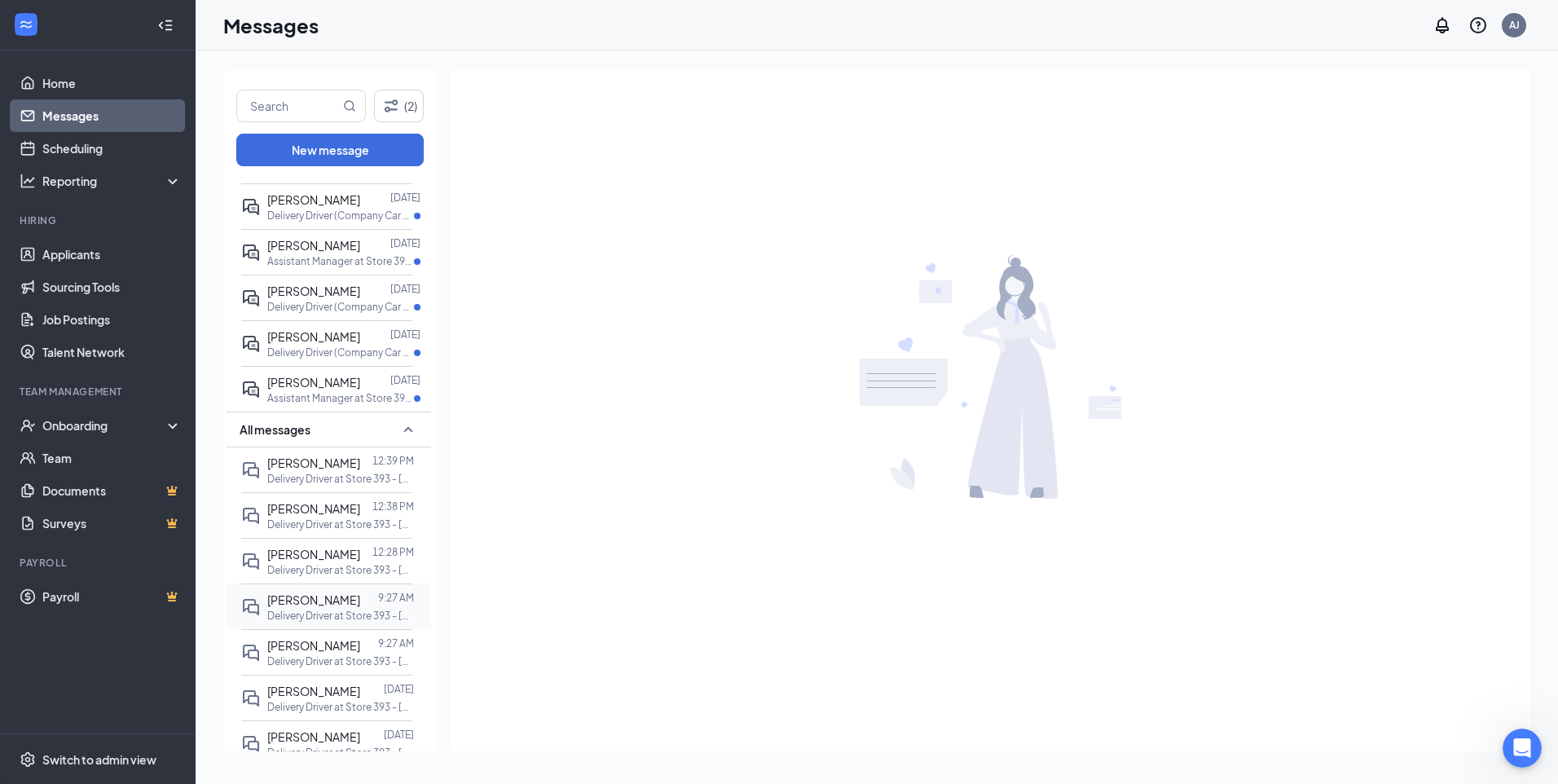
click at [328, 604] on span "[PERSON_NAME]" at bounding box center [314, 599] width 93 height 15
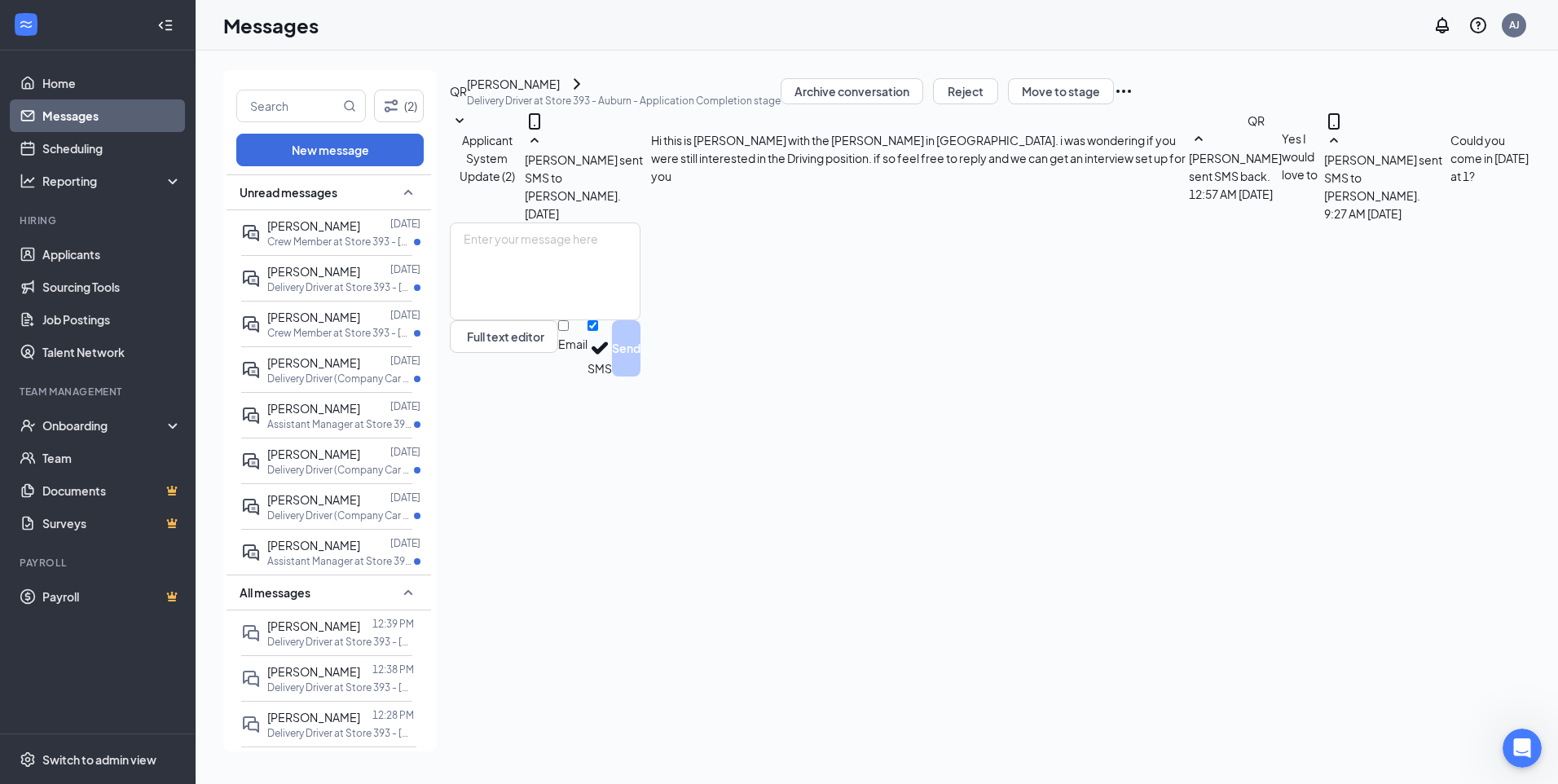
click at [286, 192] on span "Unread messages" at bounding box center [288, 192] width 97 height 16
click at [319, 625] on span "[PERSON_NAME]" at bounding box center [314, 625] width 93 height 15
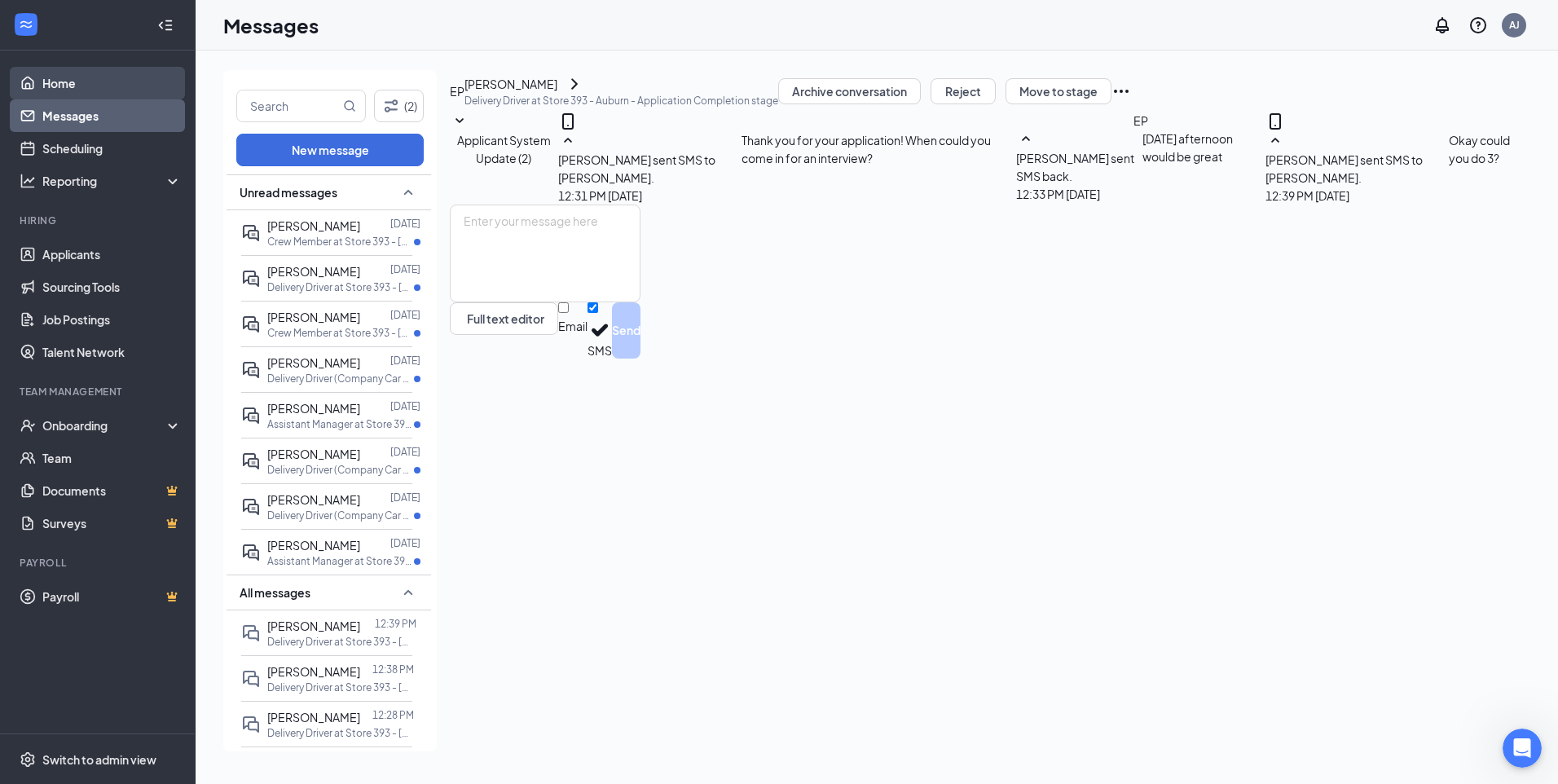
click at [89, 92] on link "Home" at bounding box center [112, 83] width 139 height 32
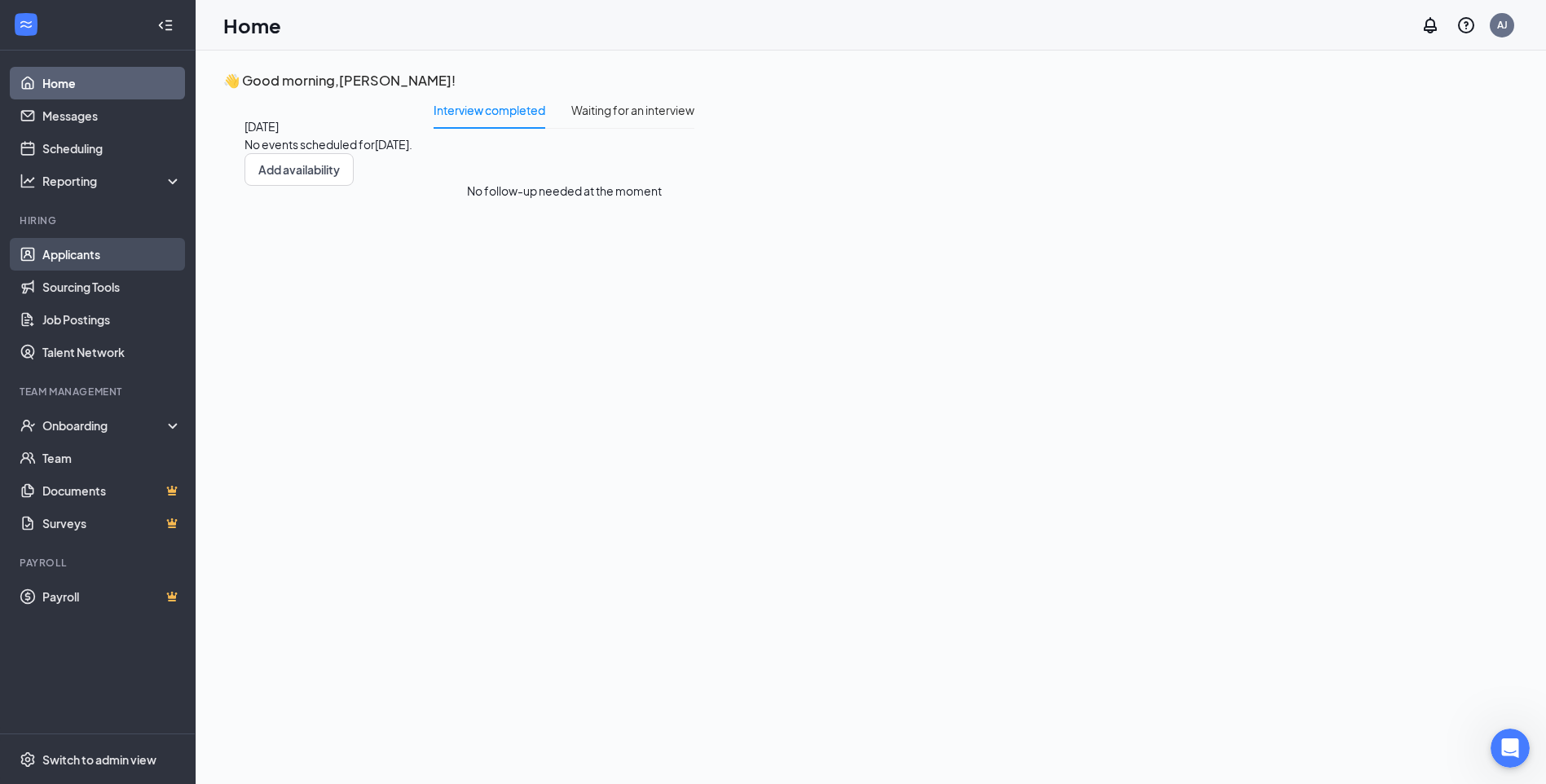
click at [109, 252] on link "Applicants" at bounding box center [112, 254] width 139 height 32
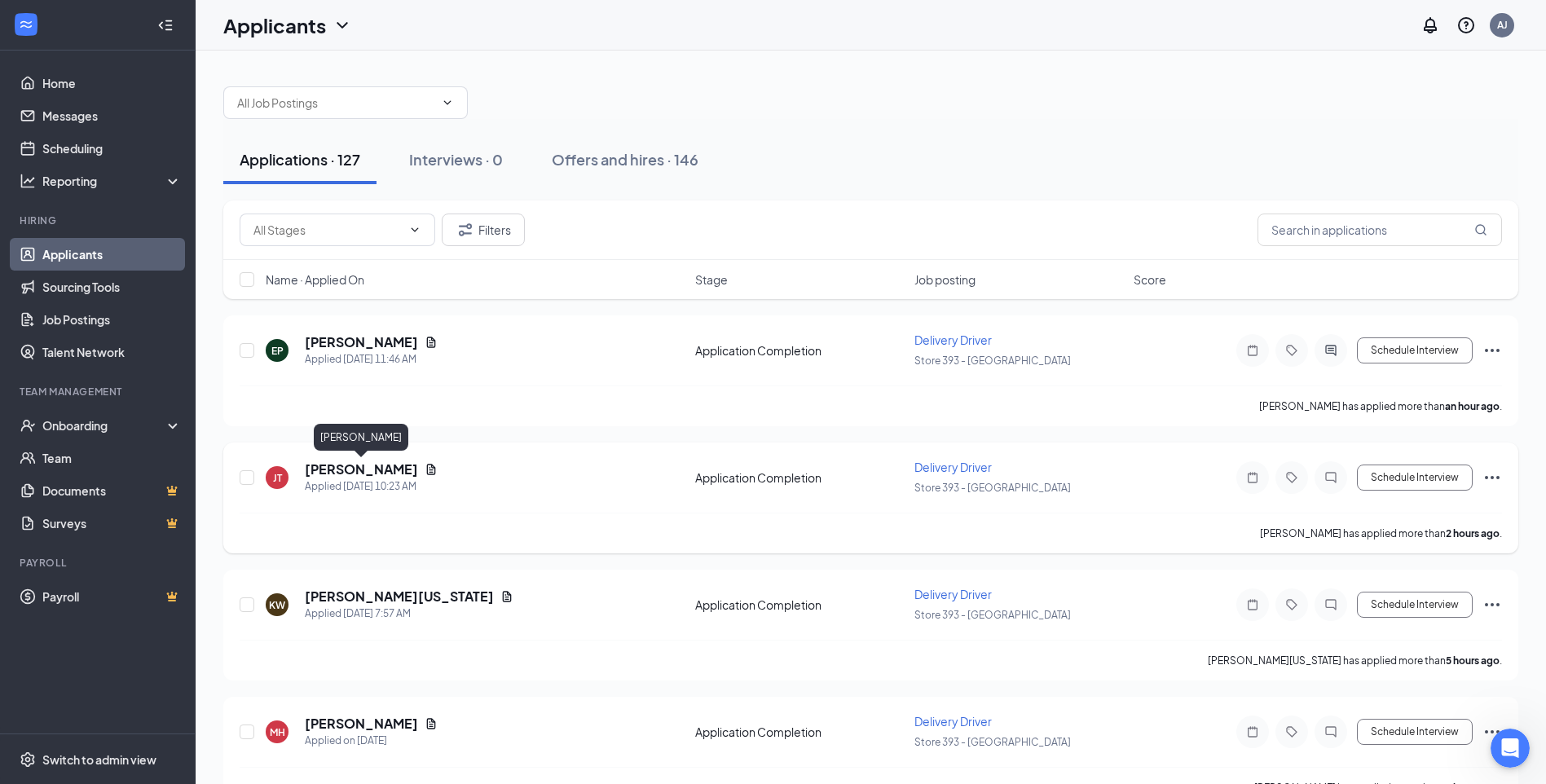
click at [362, 467] on h5 "[PERSON_NAME]" at bounding box center [361, 469] width 113 height 18
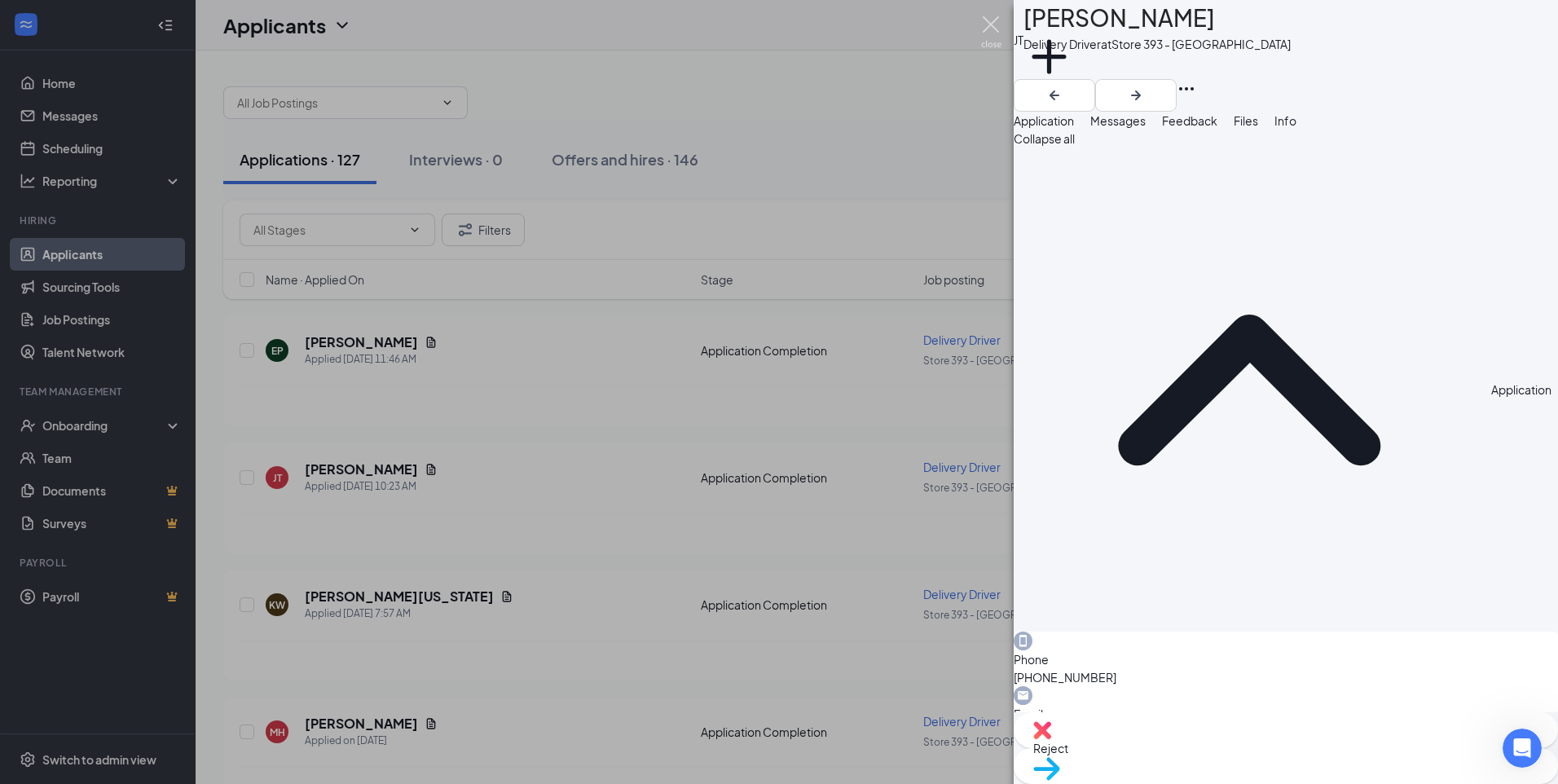
click at [998, 19] on img at bounding box center [992, 32] width 21 height 32
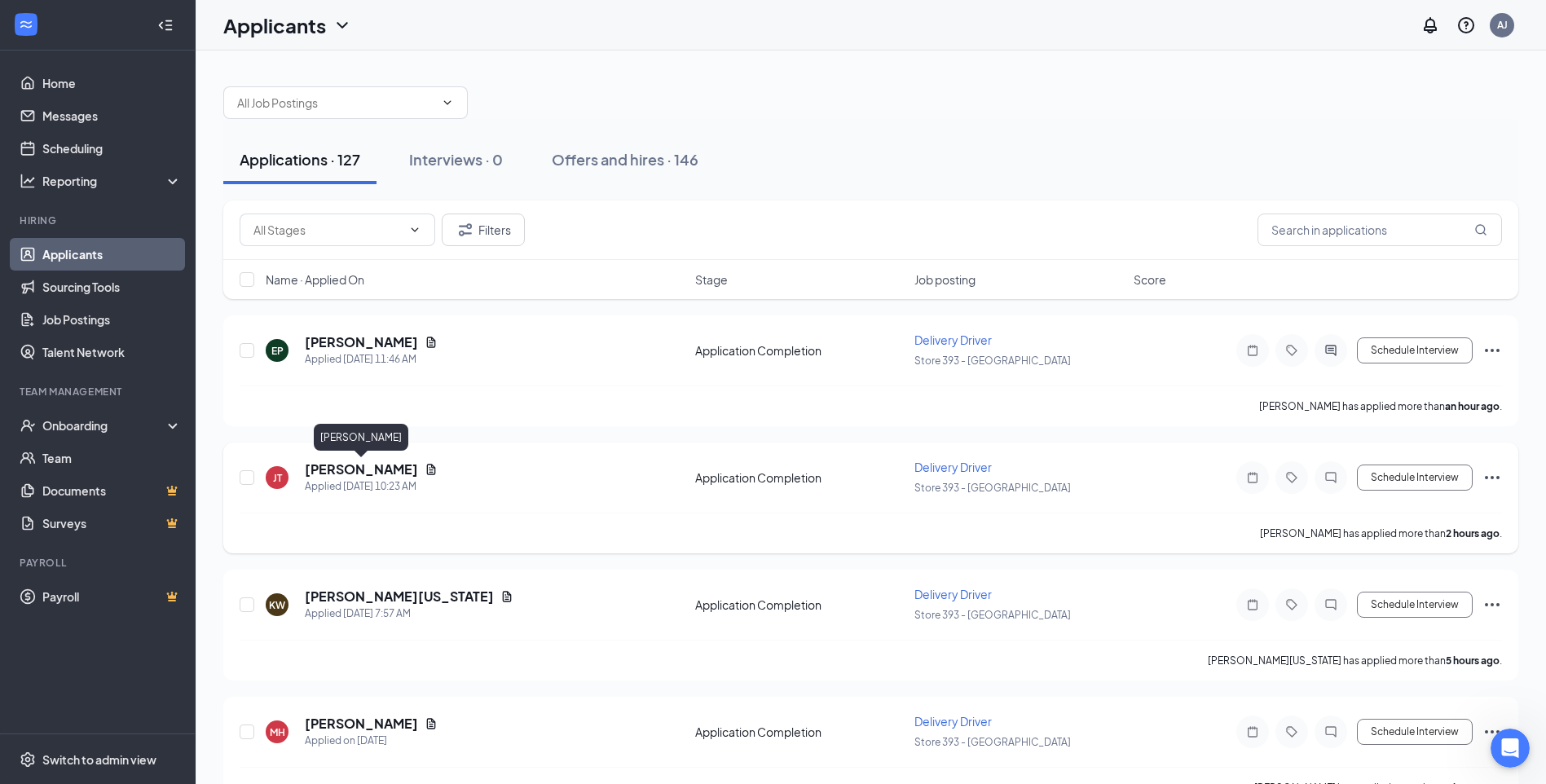
click at [402, 468] on h5 "[PERSON_NAME]" at bounding box center [361, 469] width 113 height 18
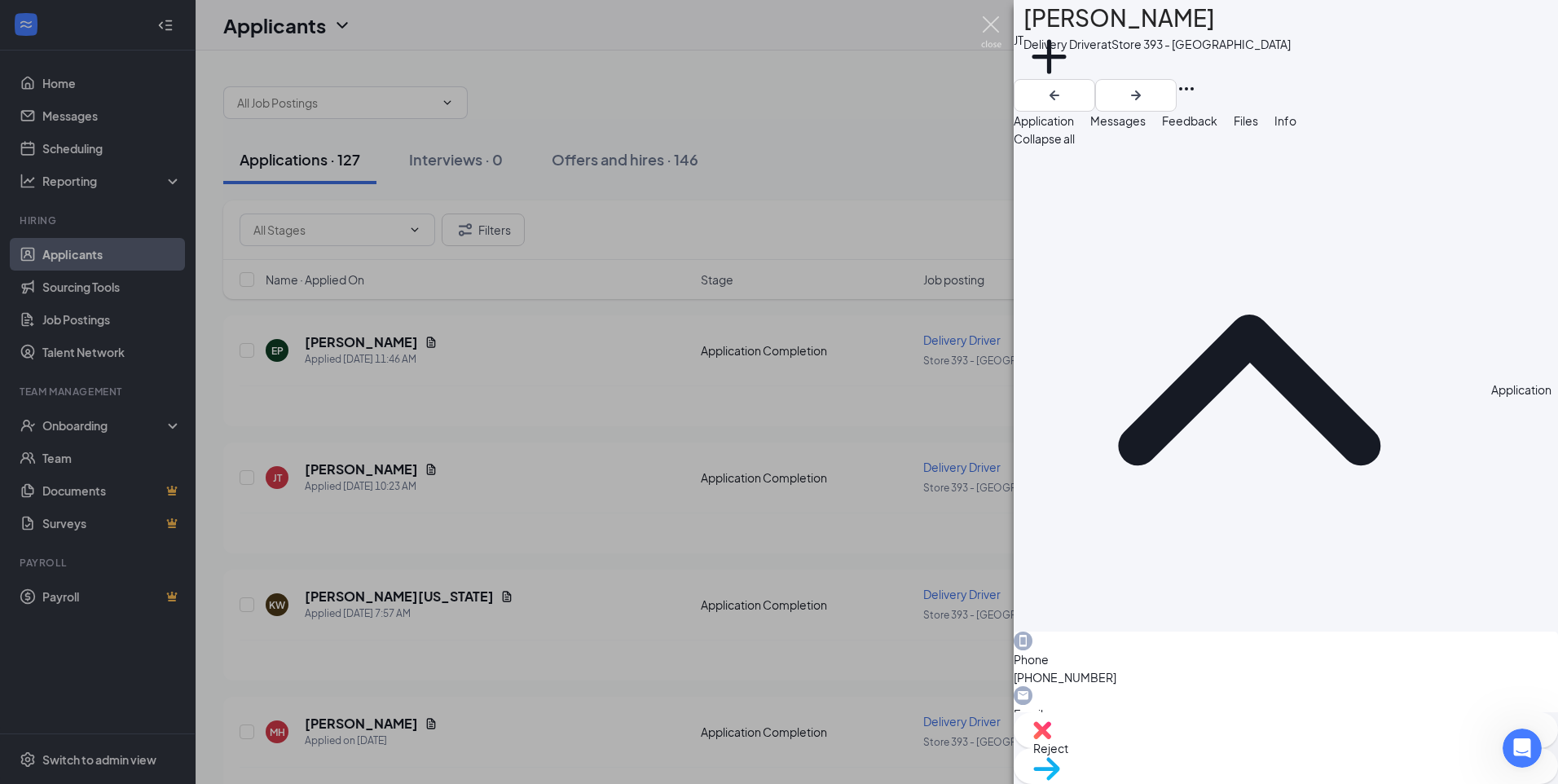
drag, startPoint x: 999, startPoint y: 36, endPoint x: 942, endPoint y: 193, distance: 167.0
click at [998, 36] on img at bounding box center [992, 32] width 21 height 32
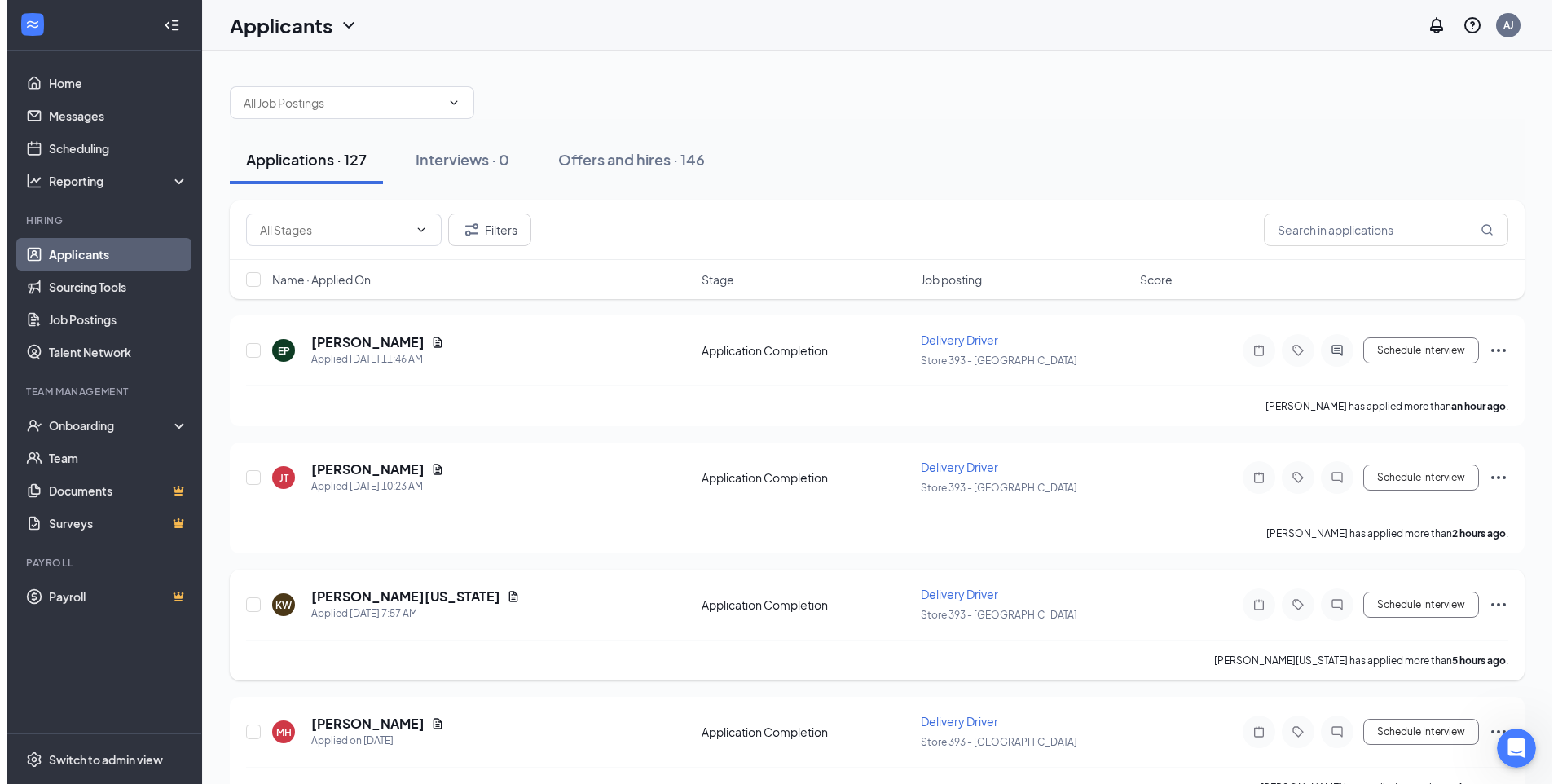
scroll to position [81, 0]
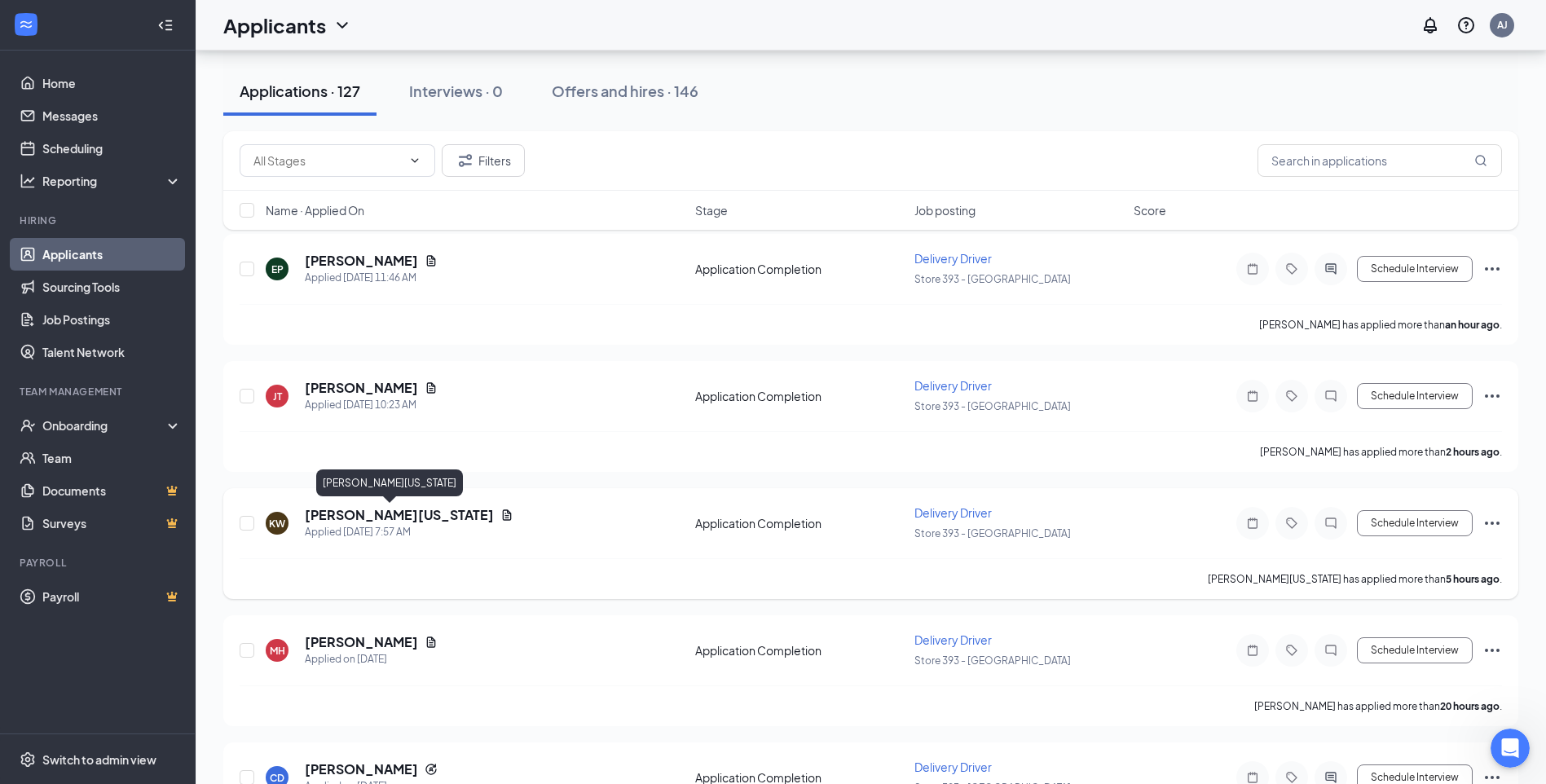
click at [392, 515] on h5 "[PERSON_NAME][US_STATE]" at bounding box center [398, 515] width 189 height 18
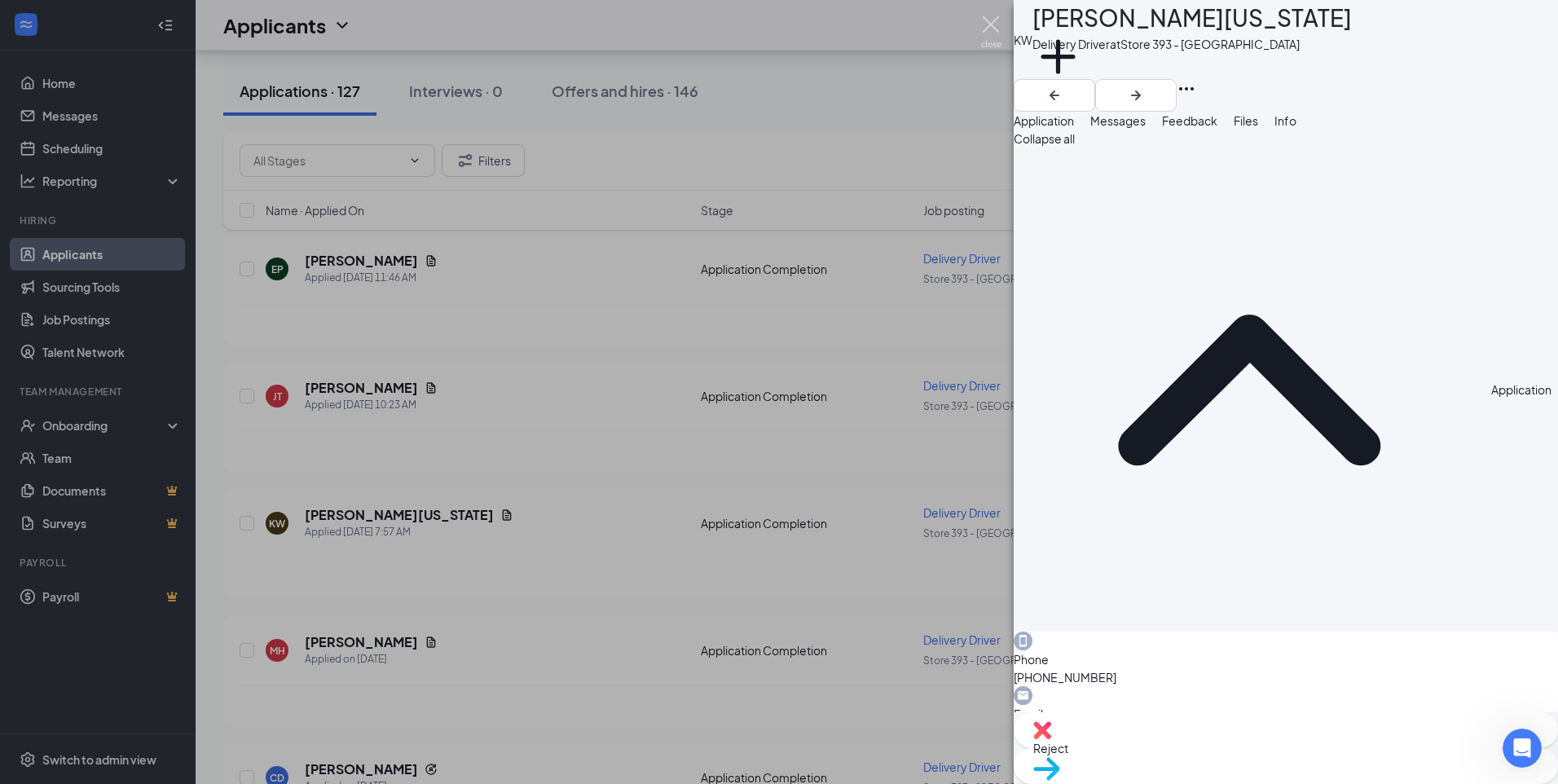
click at [986, 27] on img at bounding box center [992, 32] width 21 height 32
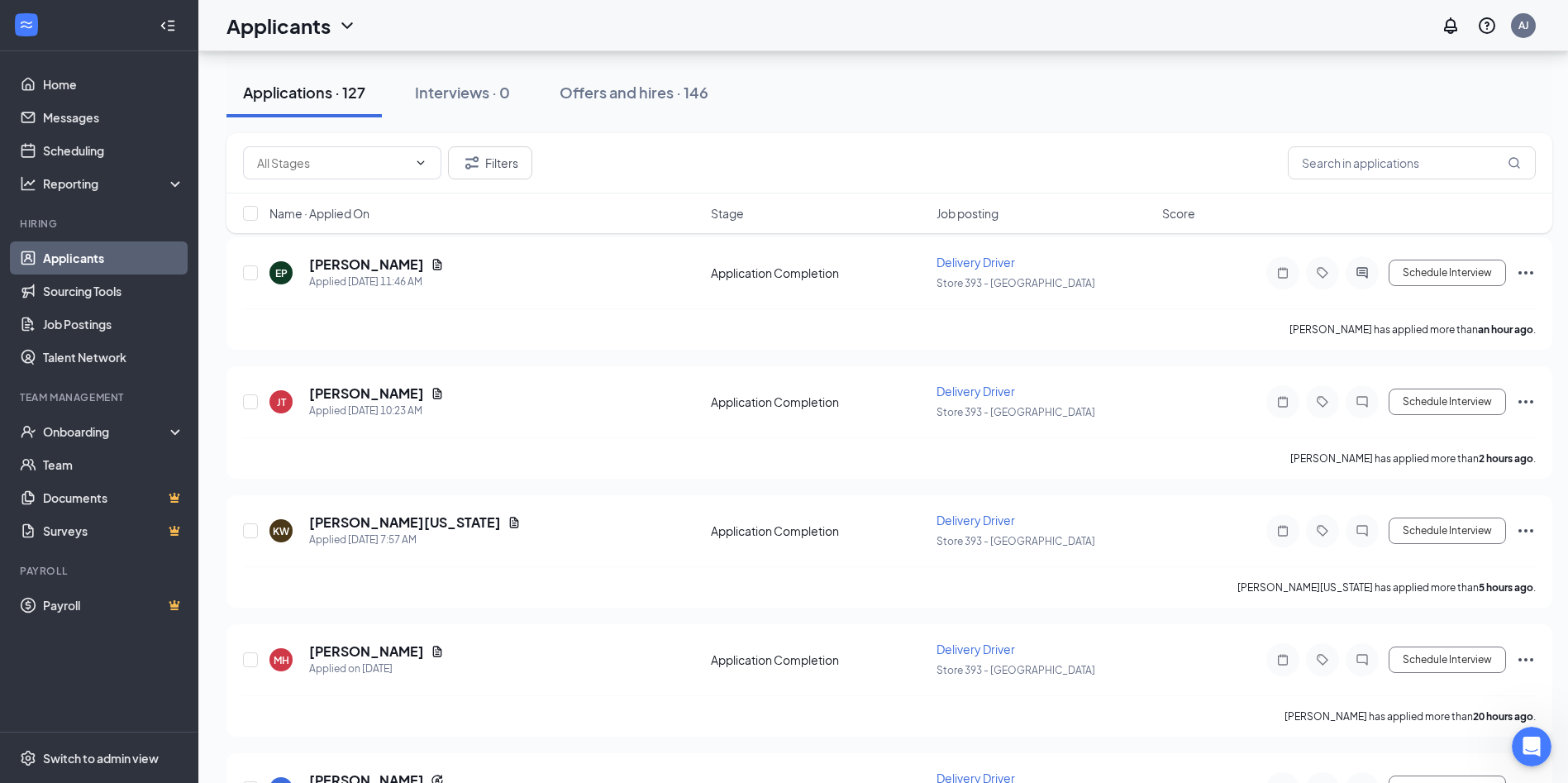
scroll to position [1197, 0]
drag, startPoint x: 1536, startPoint y: 44, endPoint x: 1506, endPoint y: 44, distance: 30.0
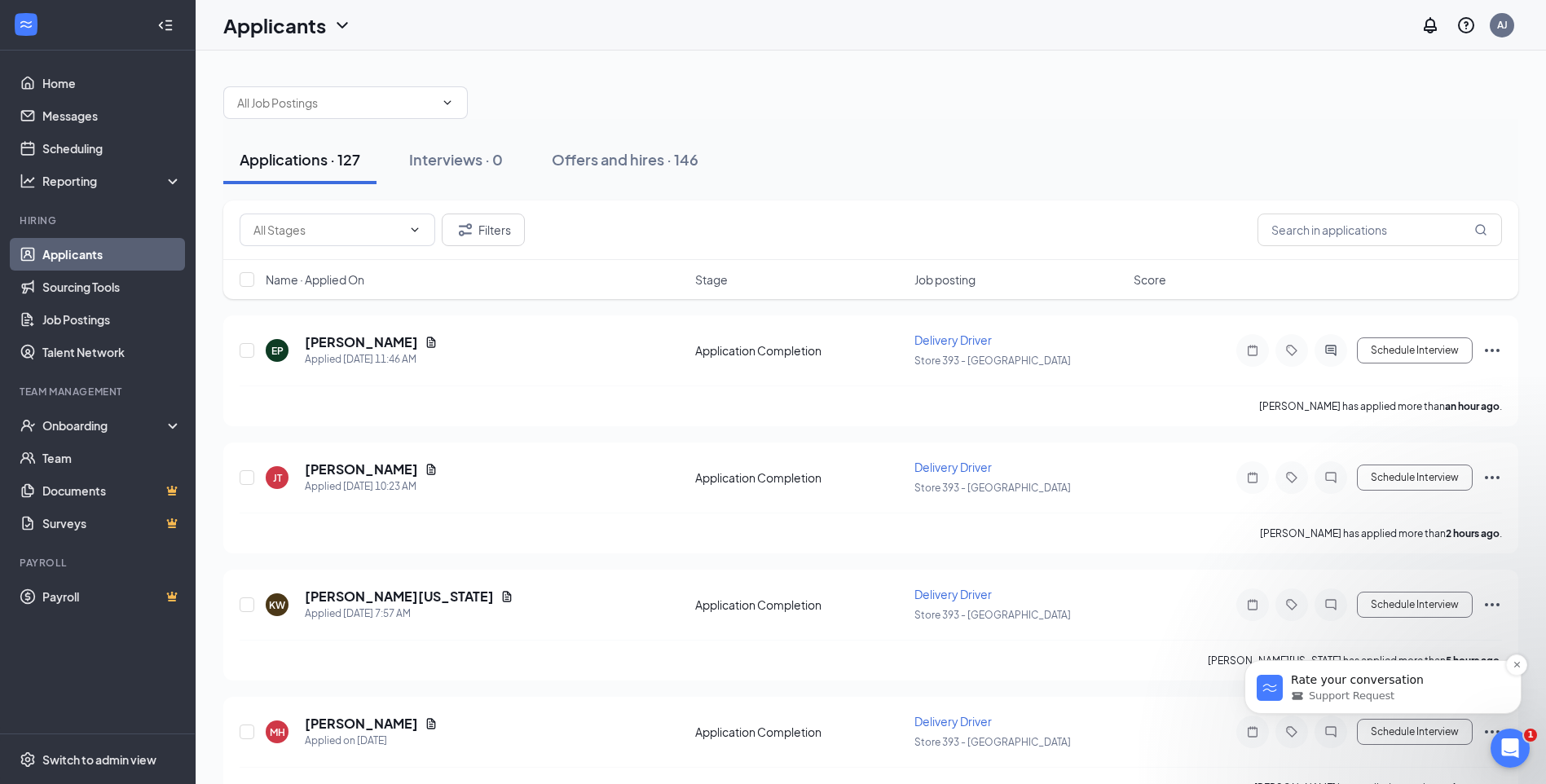
scroll to position [0, 0]
click at [1401, 687] on p "Rate your conversation" at bounding box center [1396, 680] width 210 height 16
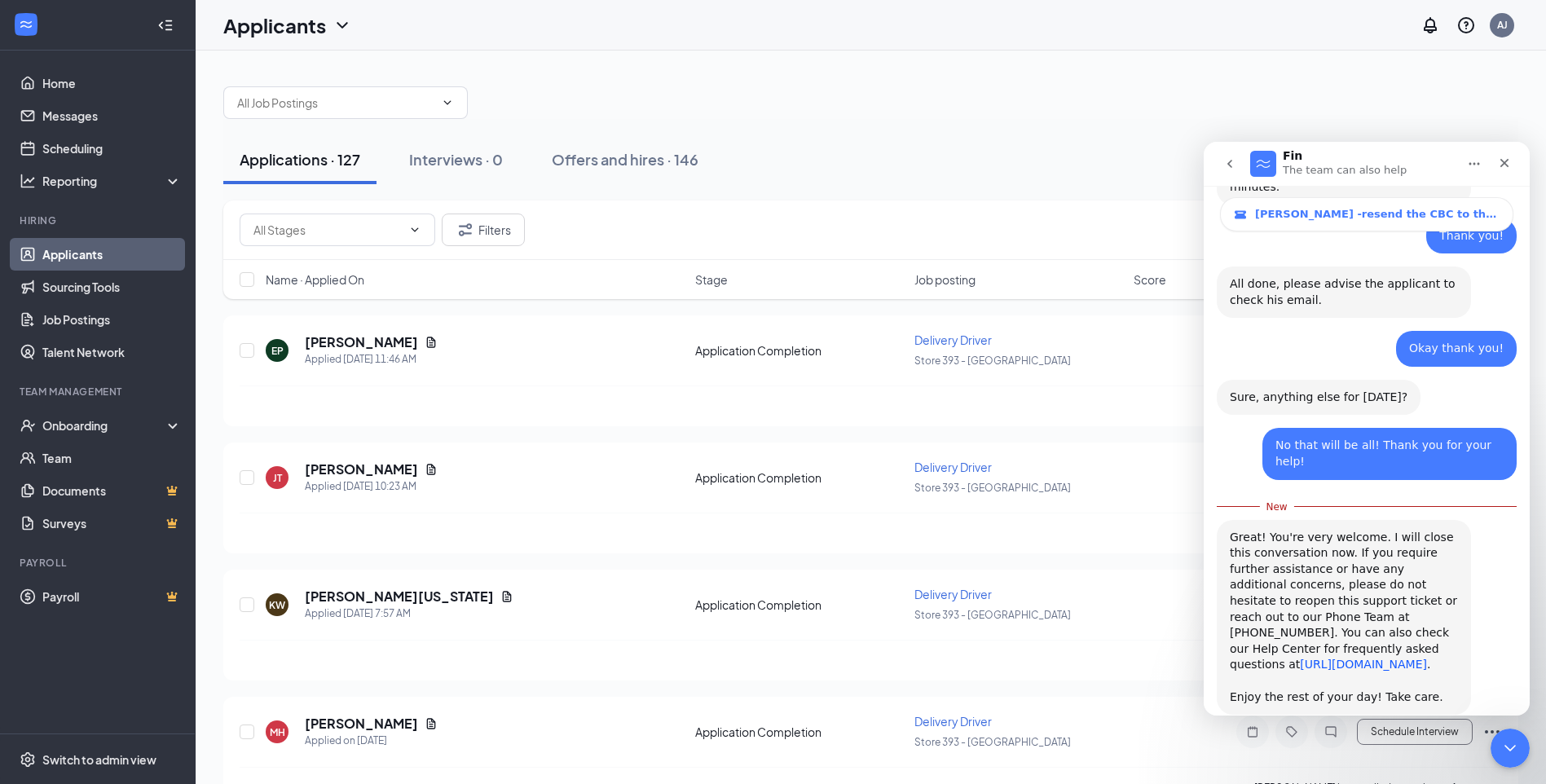
scroll to position [1489, 0]
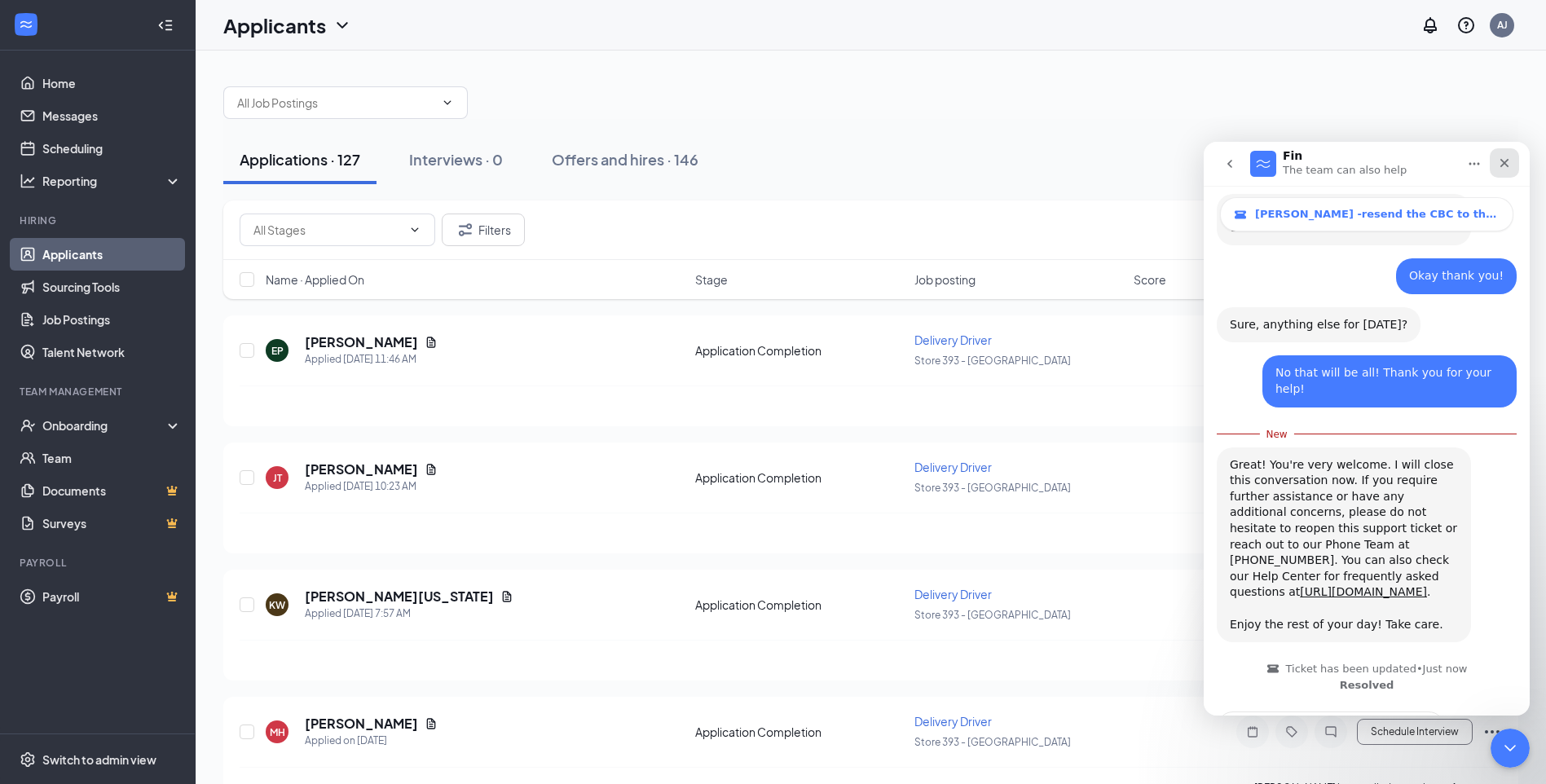
click at [1510, 172] on div "Close" at bounding box center [1504, 162] width 29 height 29
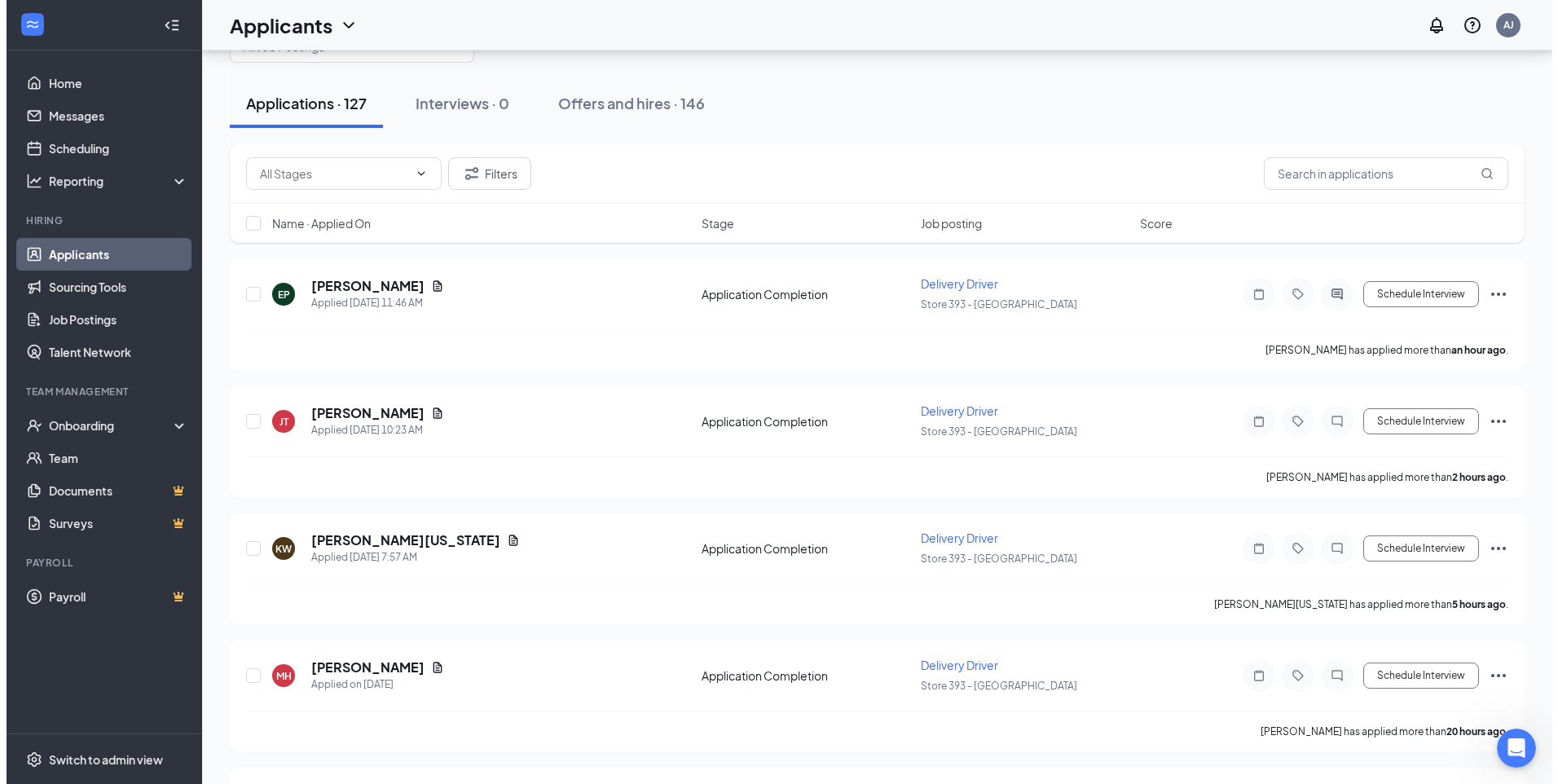
scroll to position [0, 0]
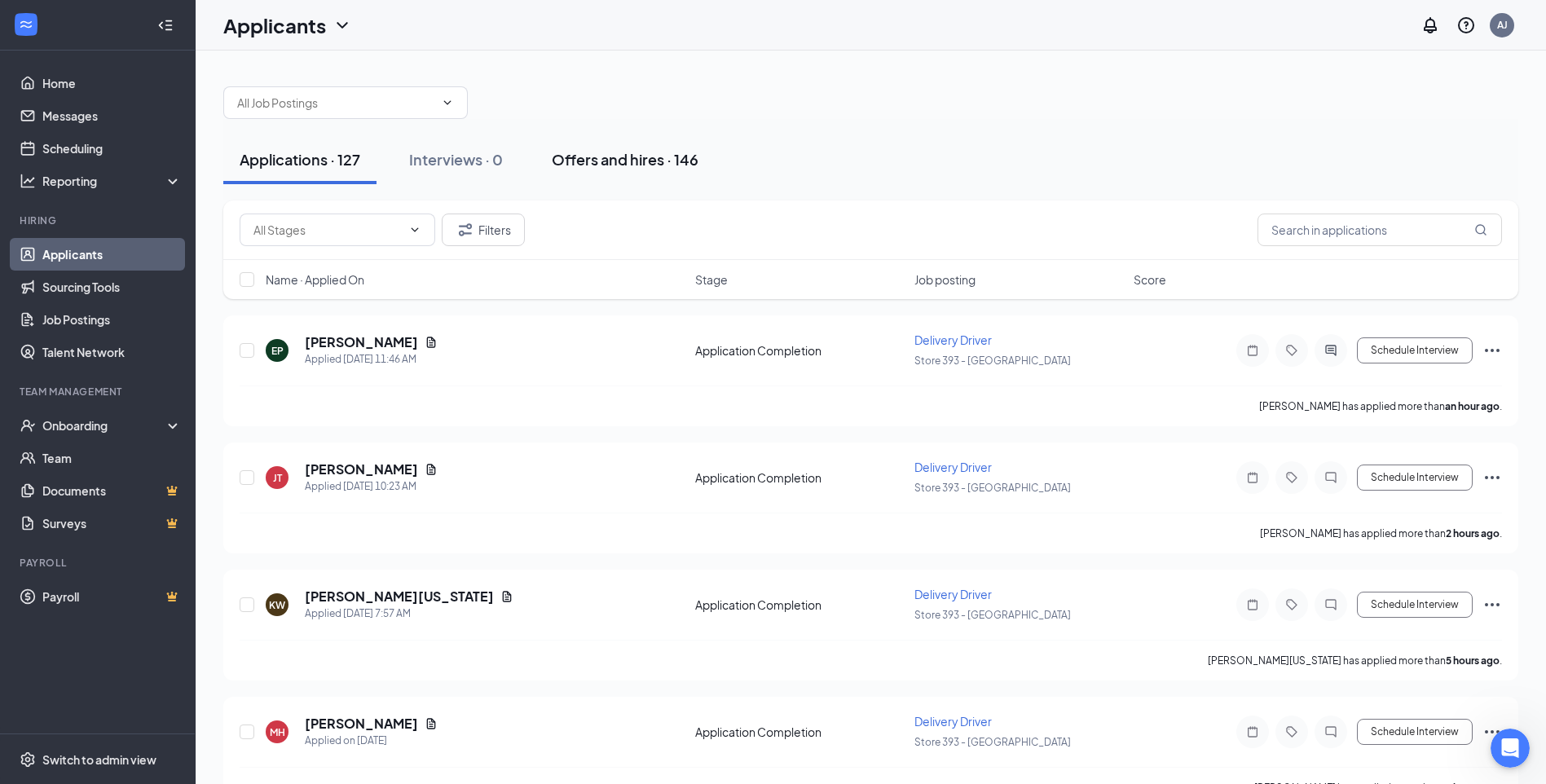
click at [652, 165] on div "Offers and hires · 146" at bounding box center [625, 159] width 147 height 21
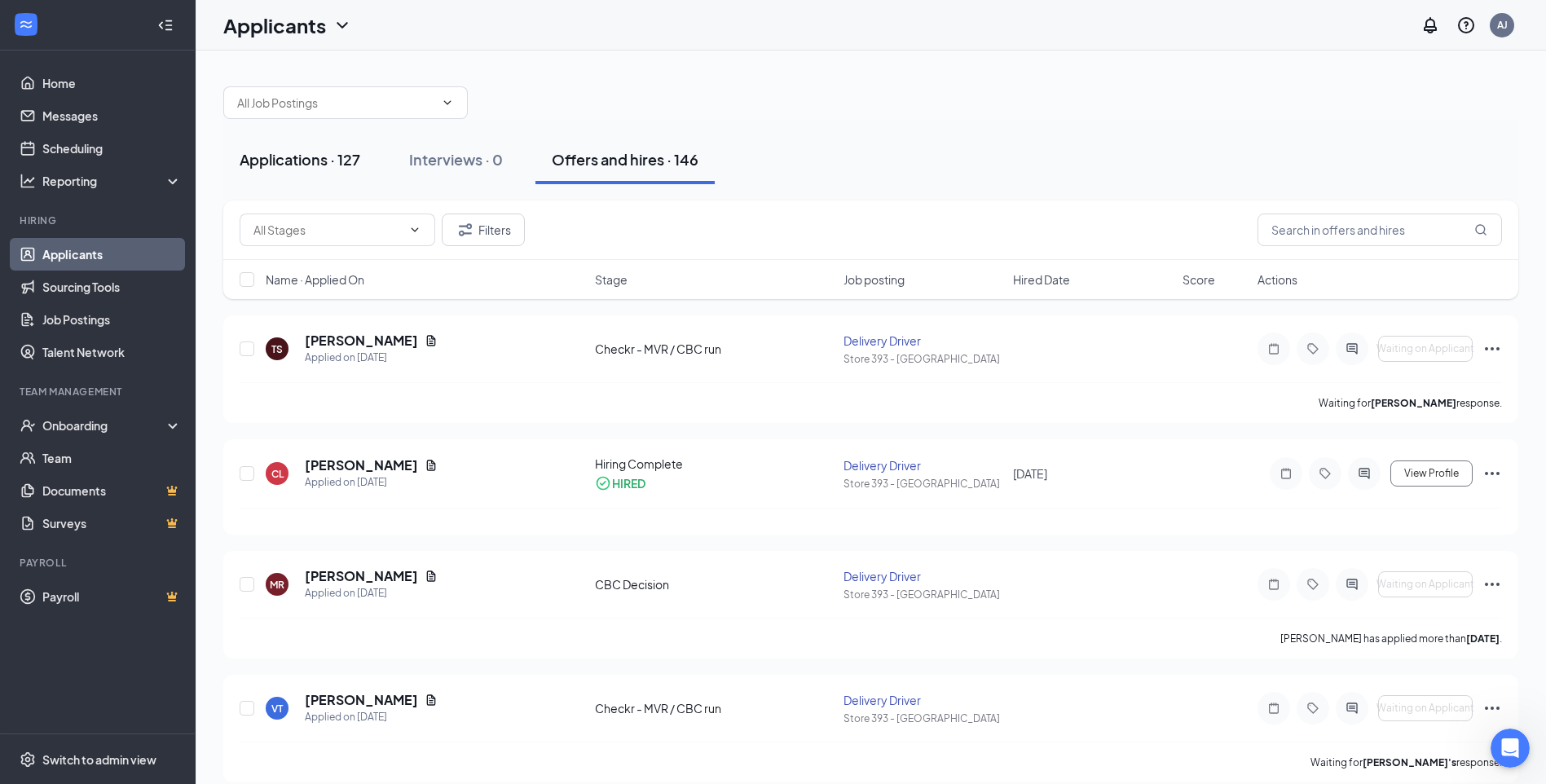
click at [353, 162] on div "Applications · 127" at bounding box center [299, 159] width 121 height 21
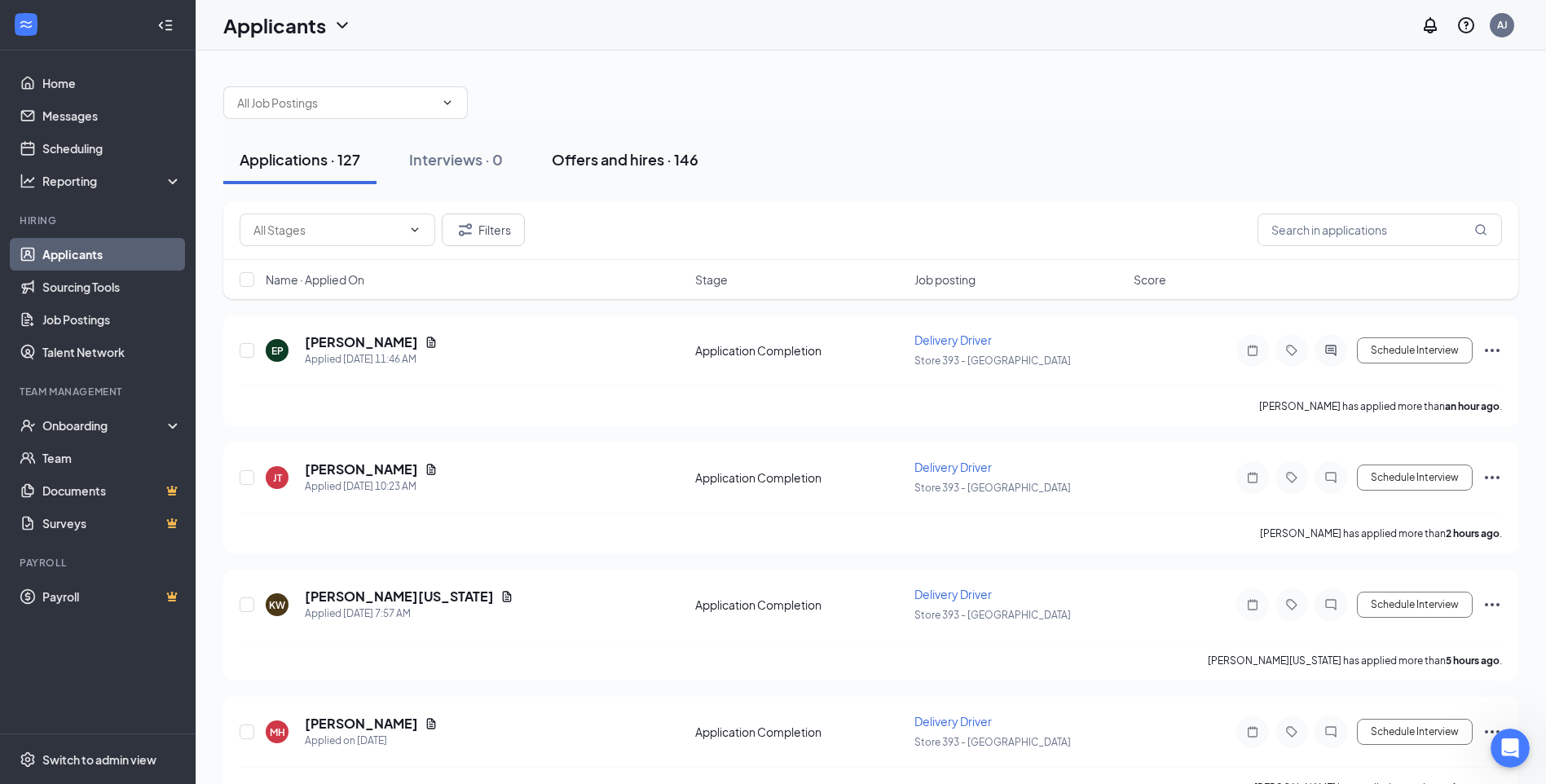
click at [575, 170] on button "Offers and hires · 146" at bounding box center [625, 159] width 180 height 49
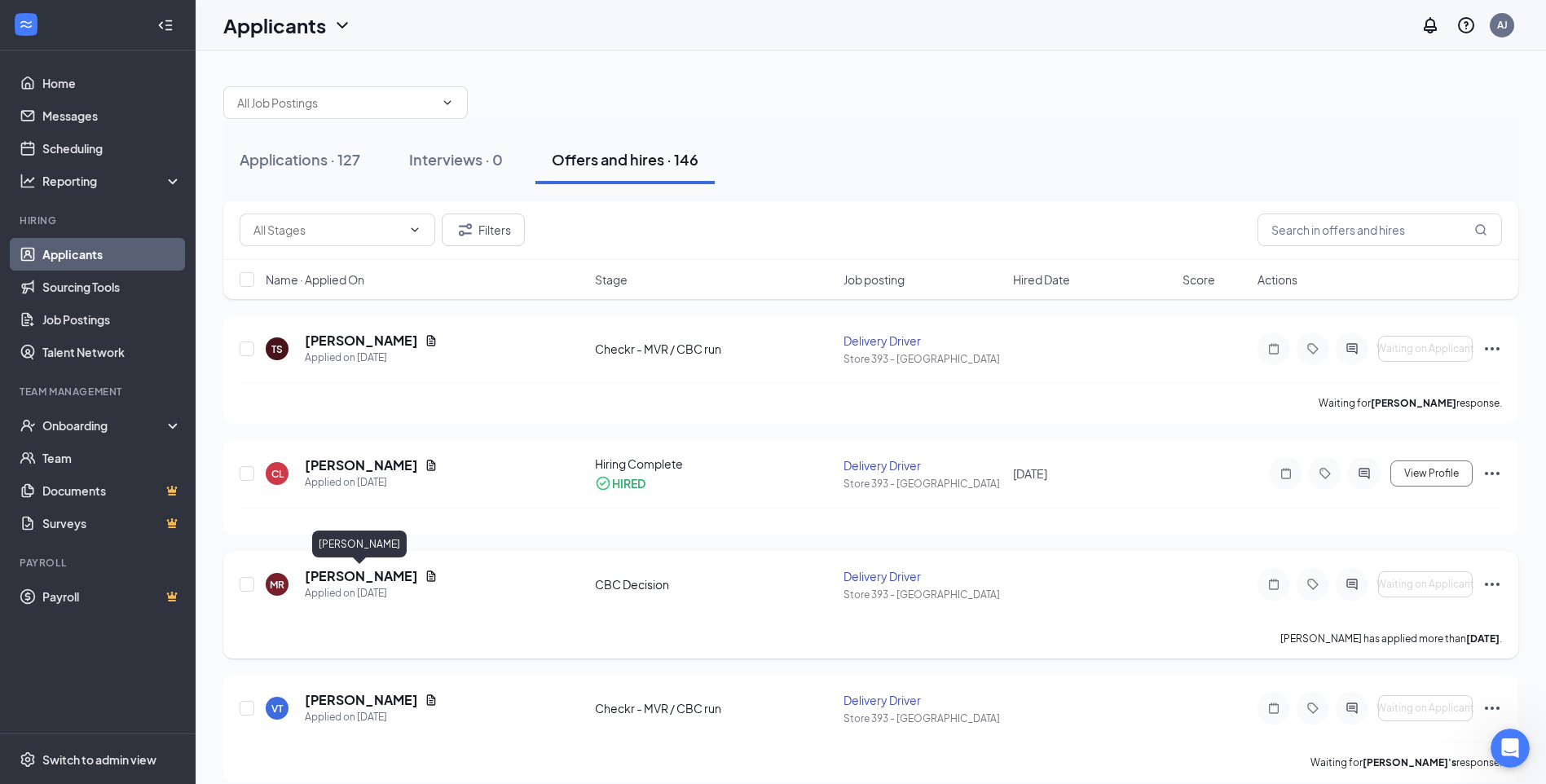
click at [384, 569] on h5 "[PERSON_NAME]" at bounding box center [361, 575] width 113 height 18
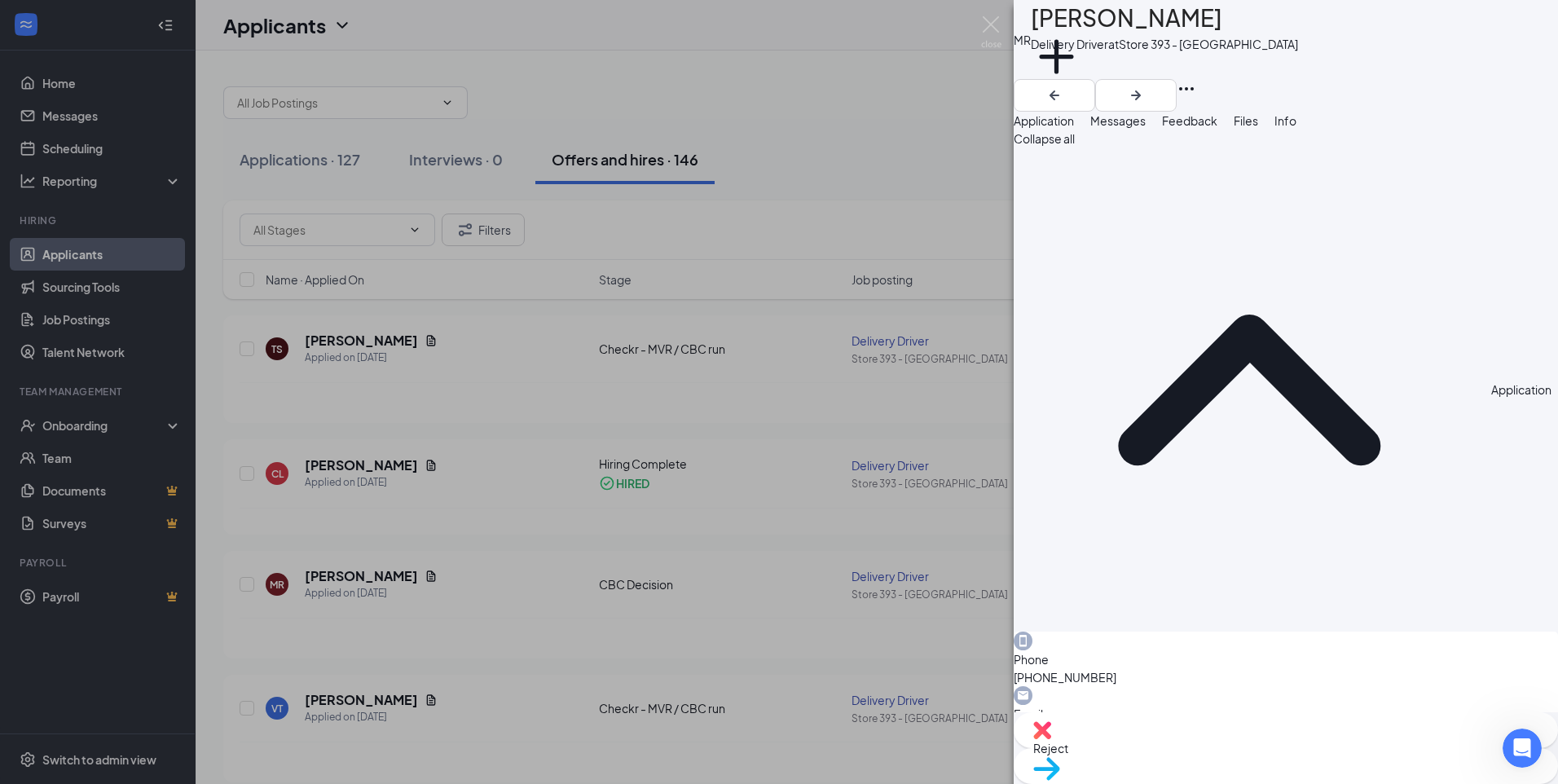
click at [1146, 128] on span "Messages" at bounding box center [1118, 120] width 56 height 15
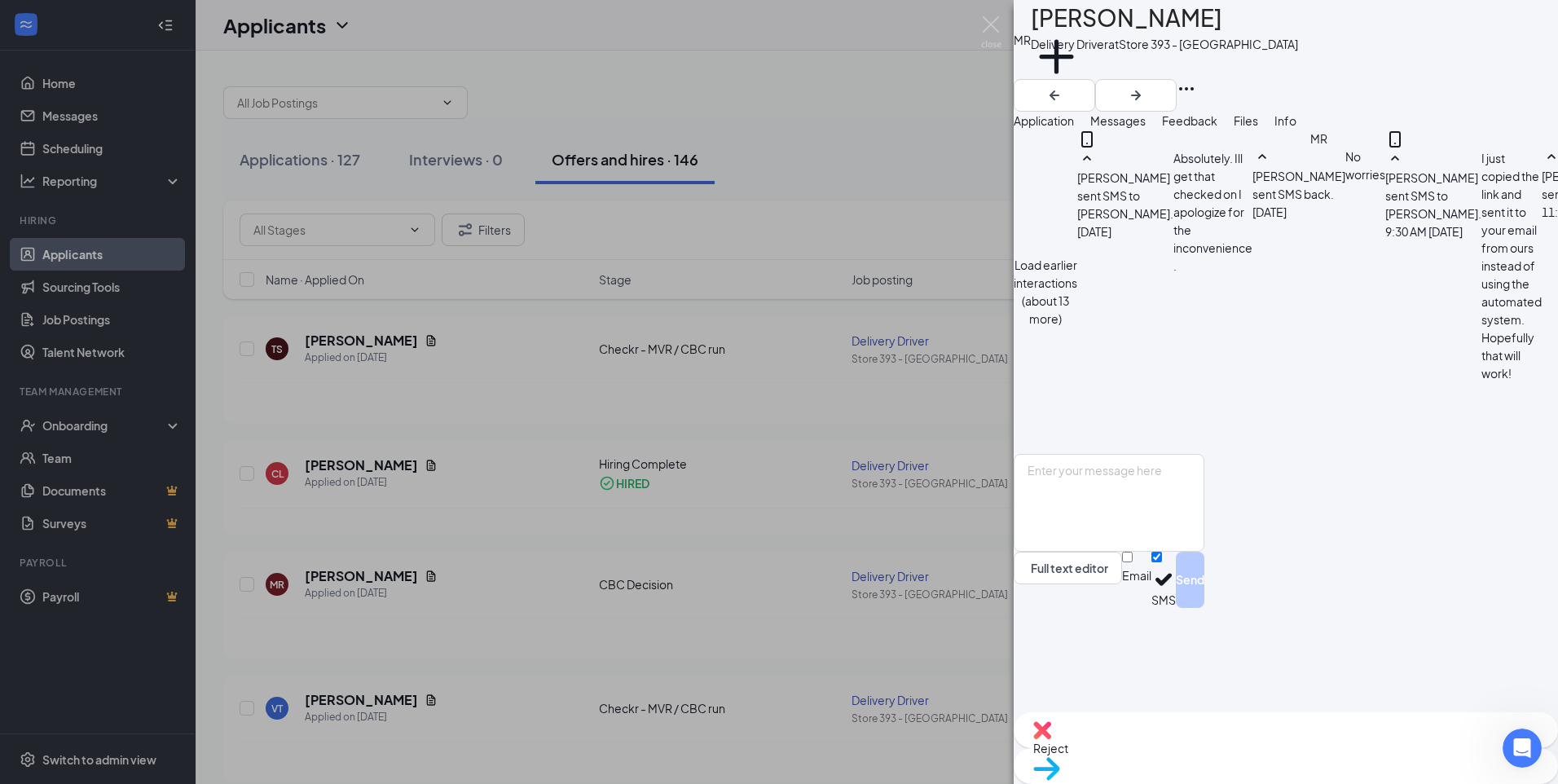
scroll to position [557, 0]
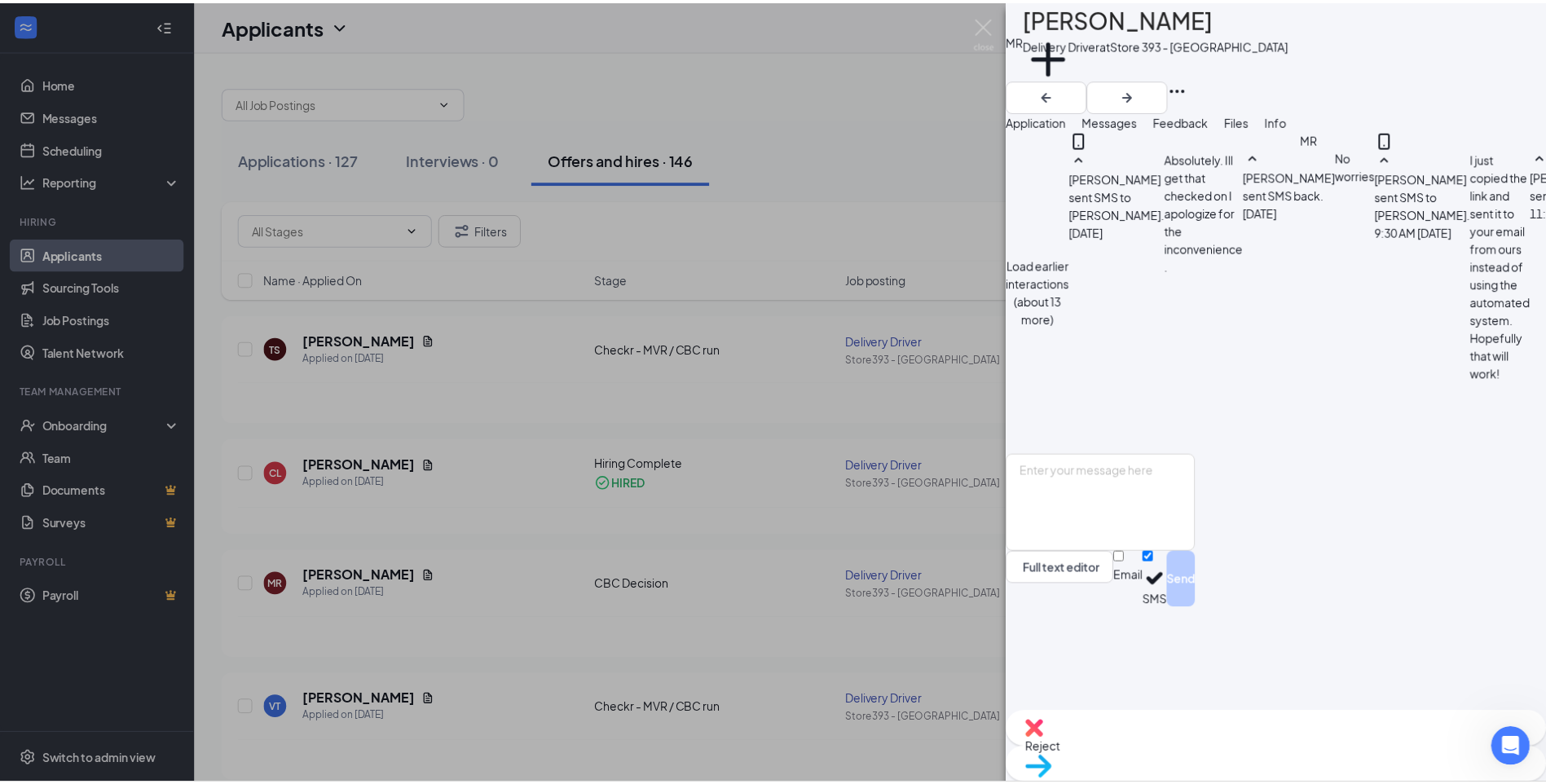
scroll to position [763, 0]
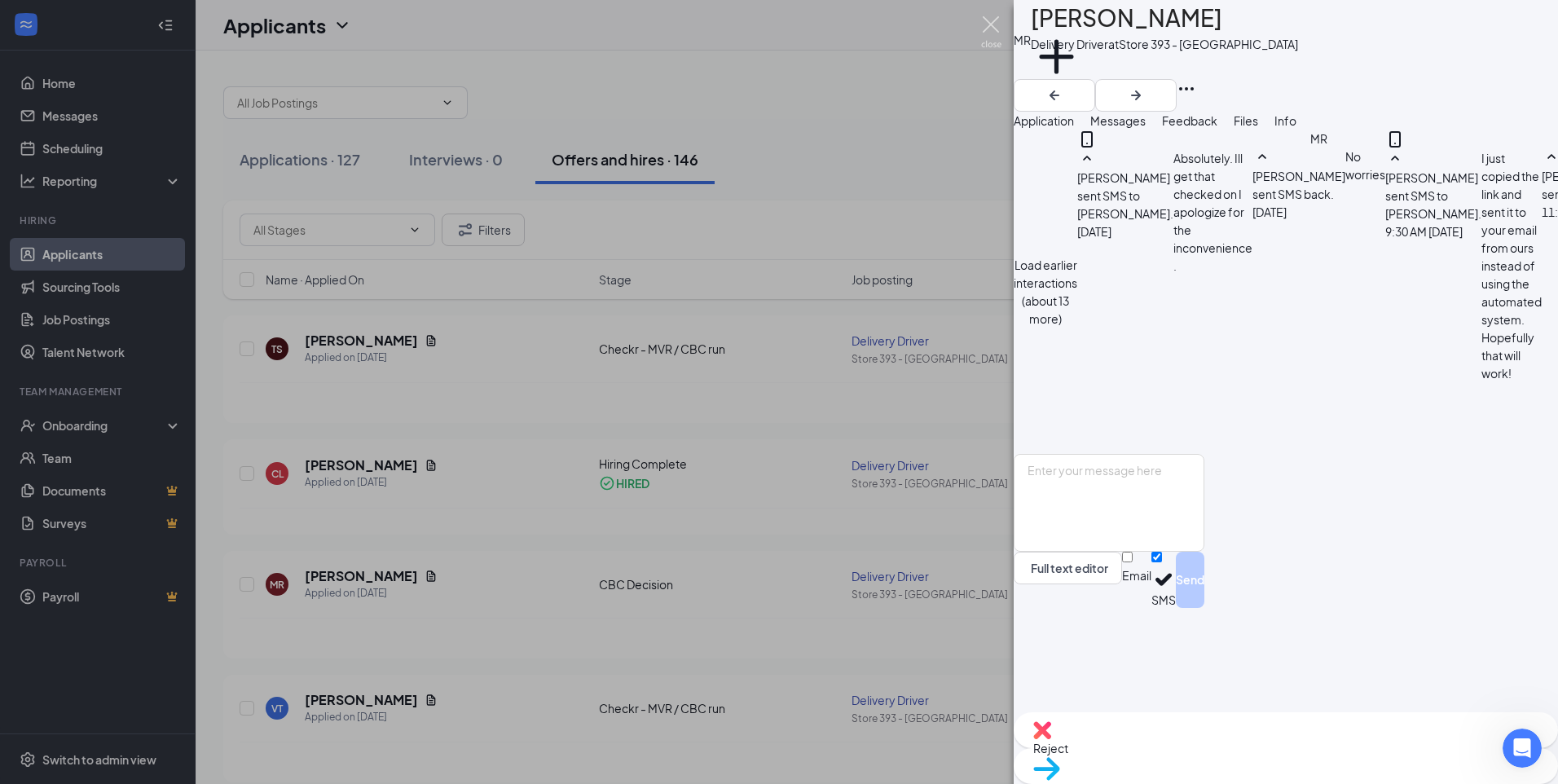
click at [989, 22] on img at bounding box center [992, 32] width 21 height 32
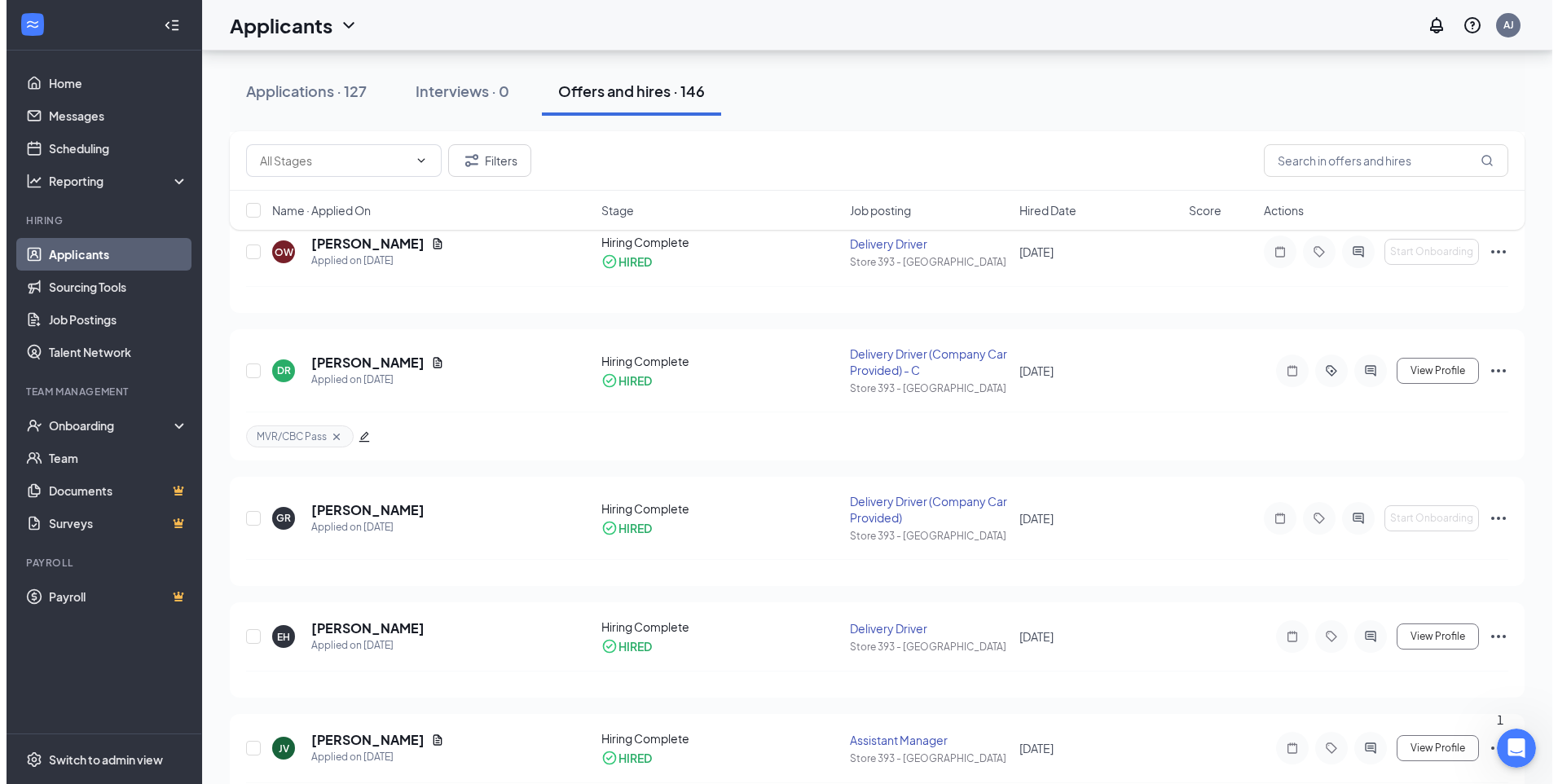
scroll to position [1630, 0]
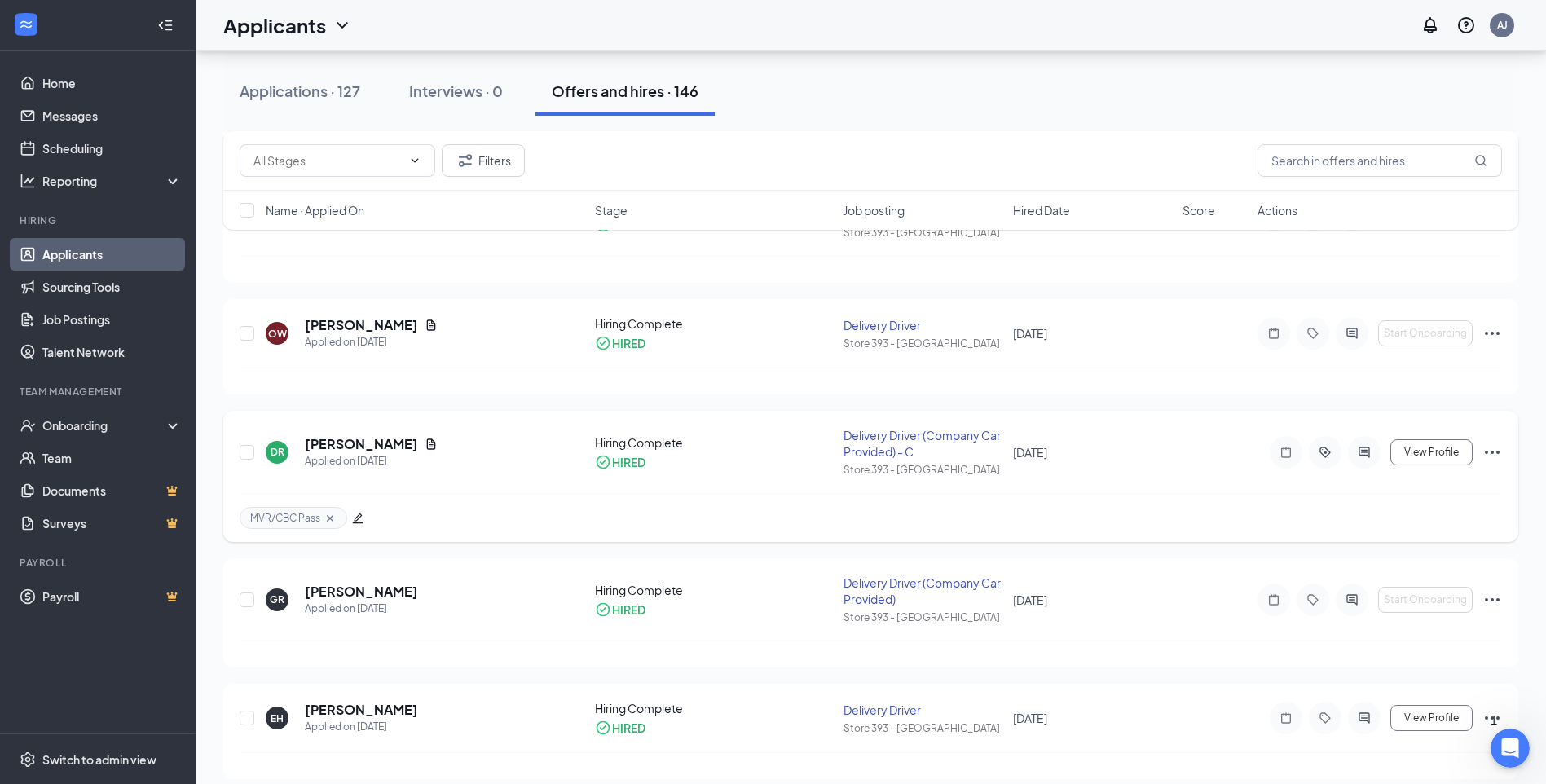
click at [360, 517] on icon "edit" at bounding box center [358, 519] width 10 height 10
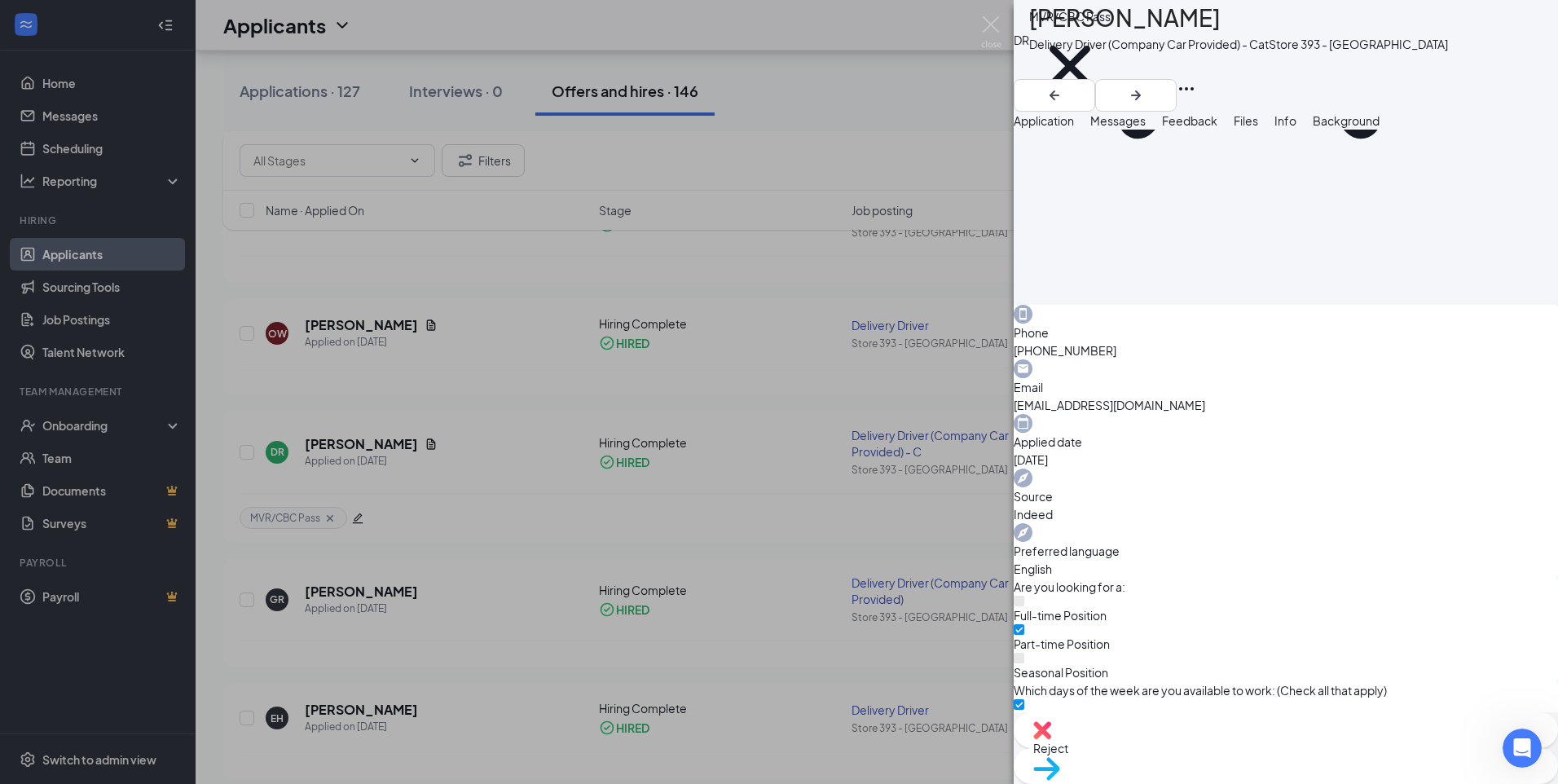
scroll to position [914, 0]
click at [1297, 130] on div "Info" at bounding box center [1286, 121] width 22 height 18
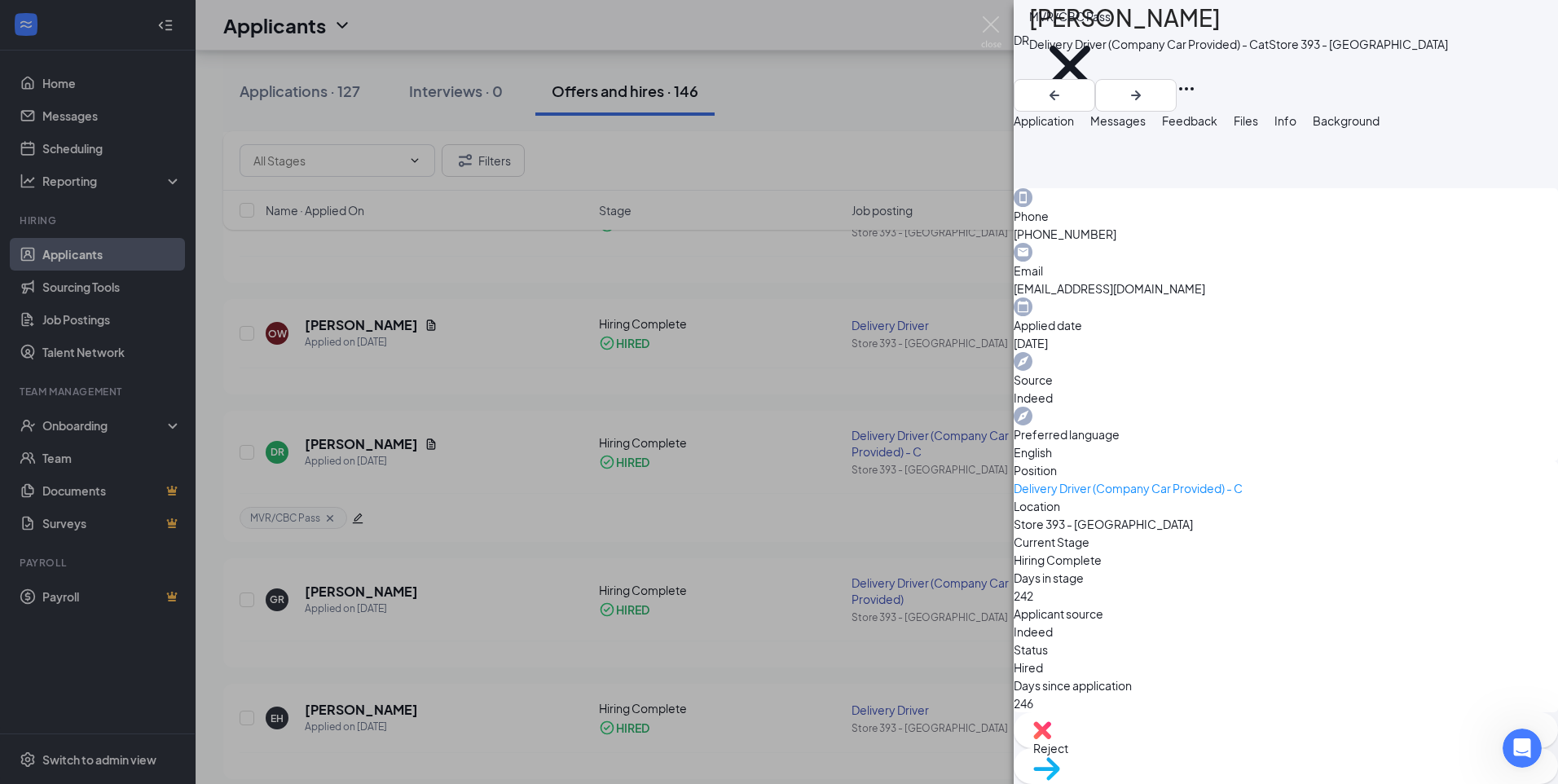
click at [1380, 128] on span "Background" at bounding box center [1347, 120] width 67 height 15
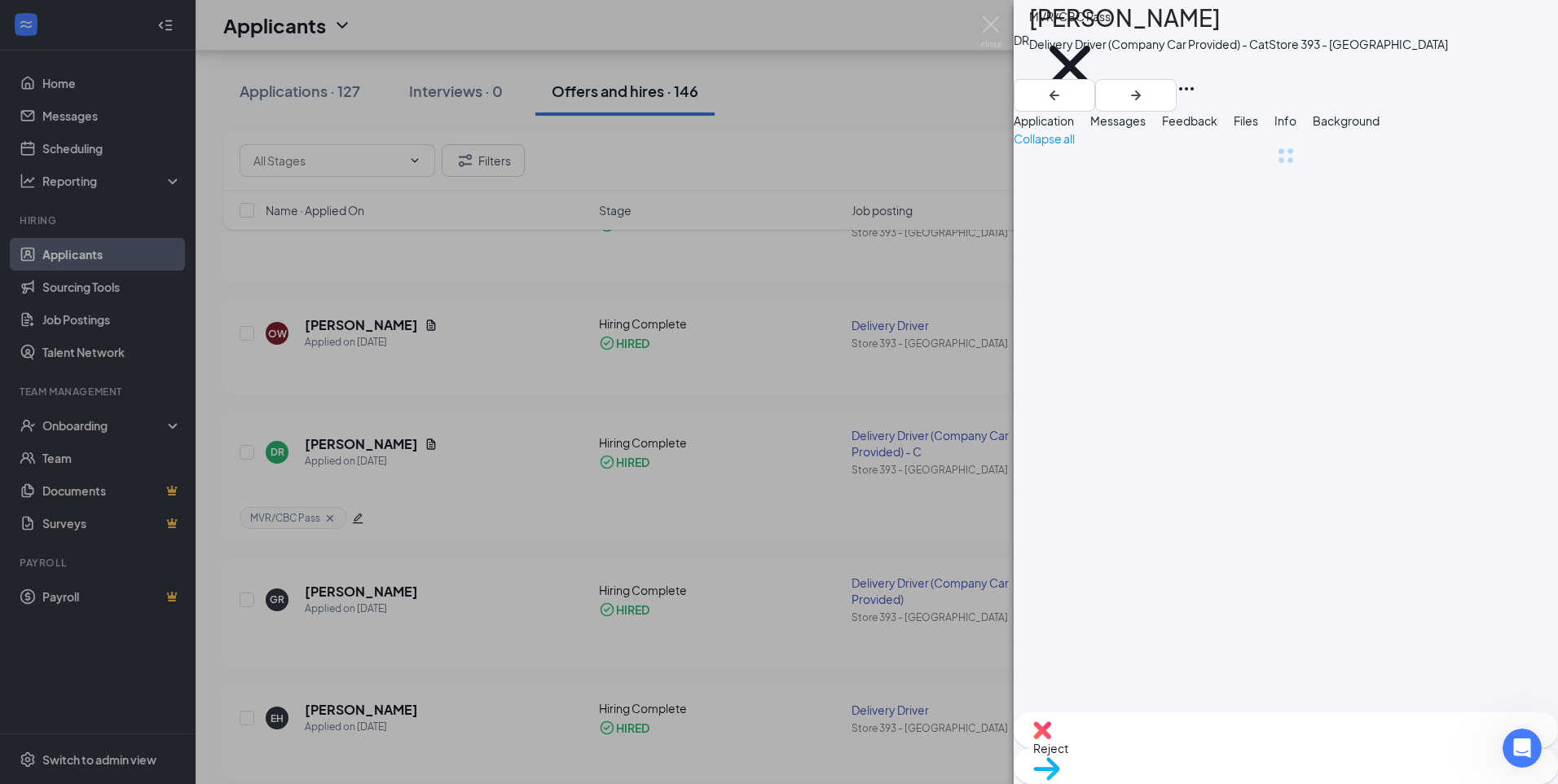
scroll to position [0, 67]
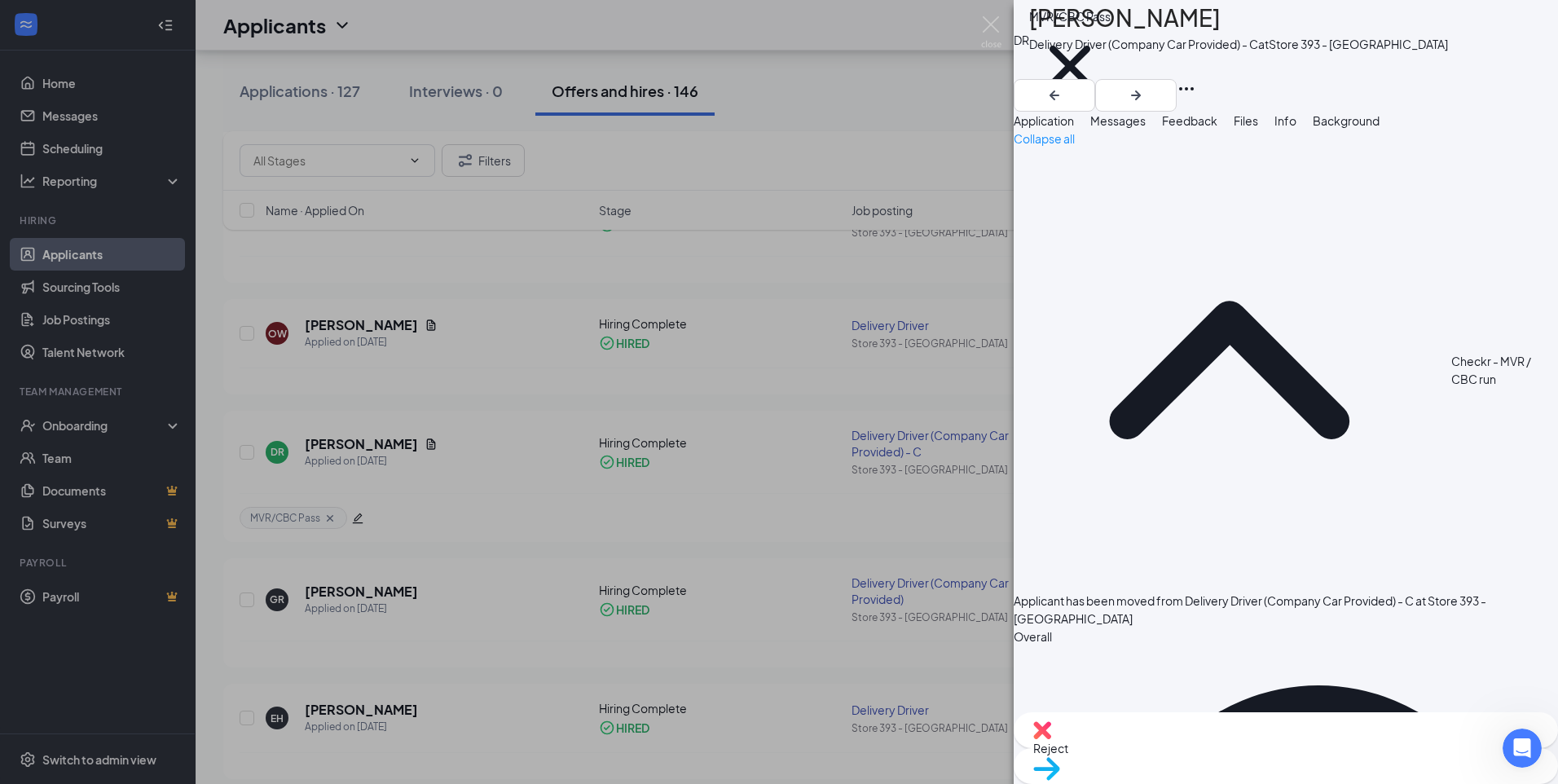
click at [1030, 128] on span "Application" at bounding box center [1044, 120] width 61 height 15
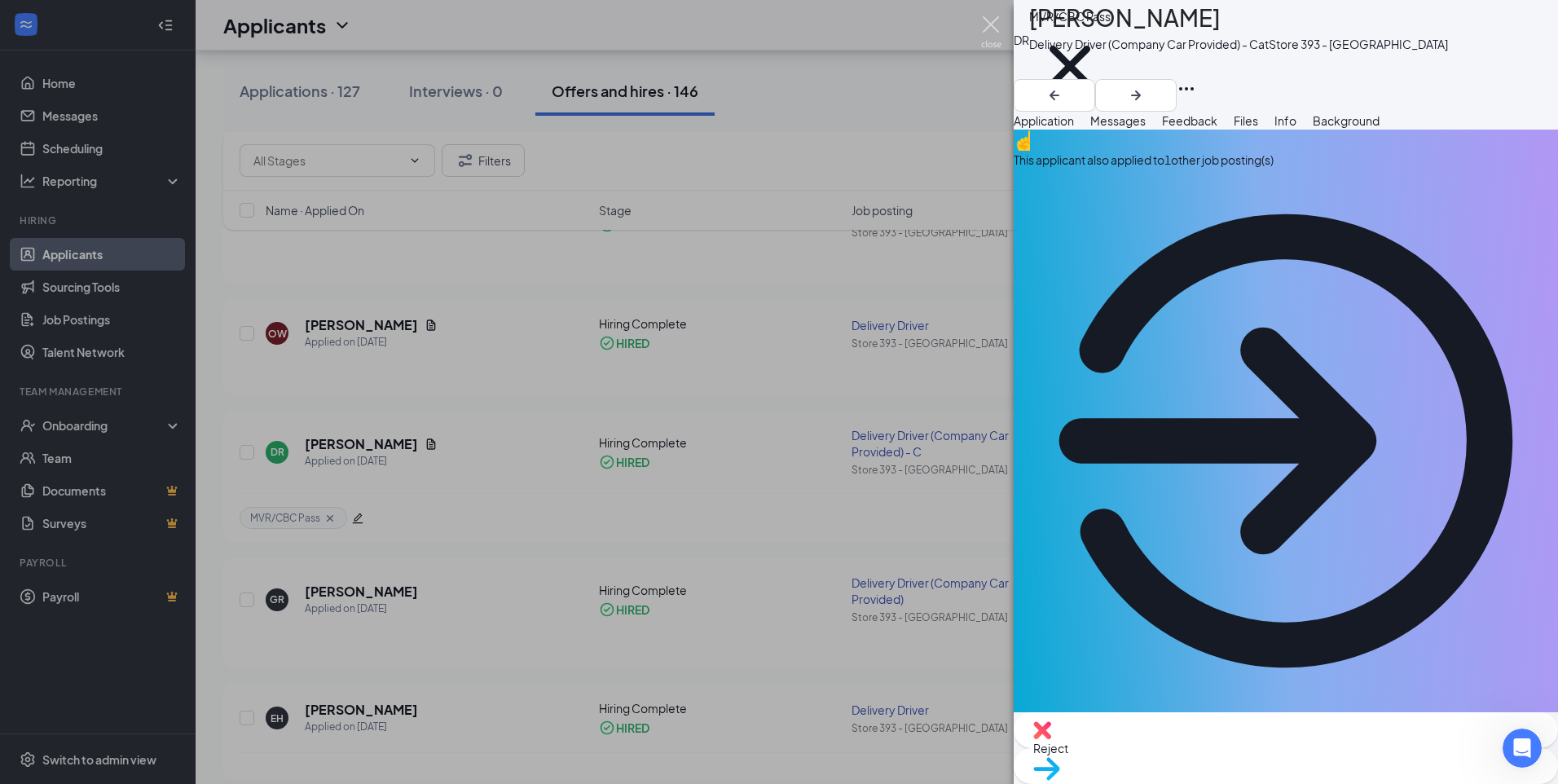
click at [989, 27] on img at bounding box center [992, 32] width 21 height 32
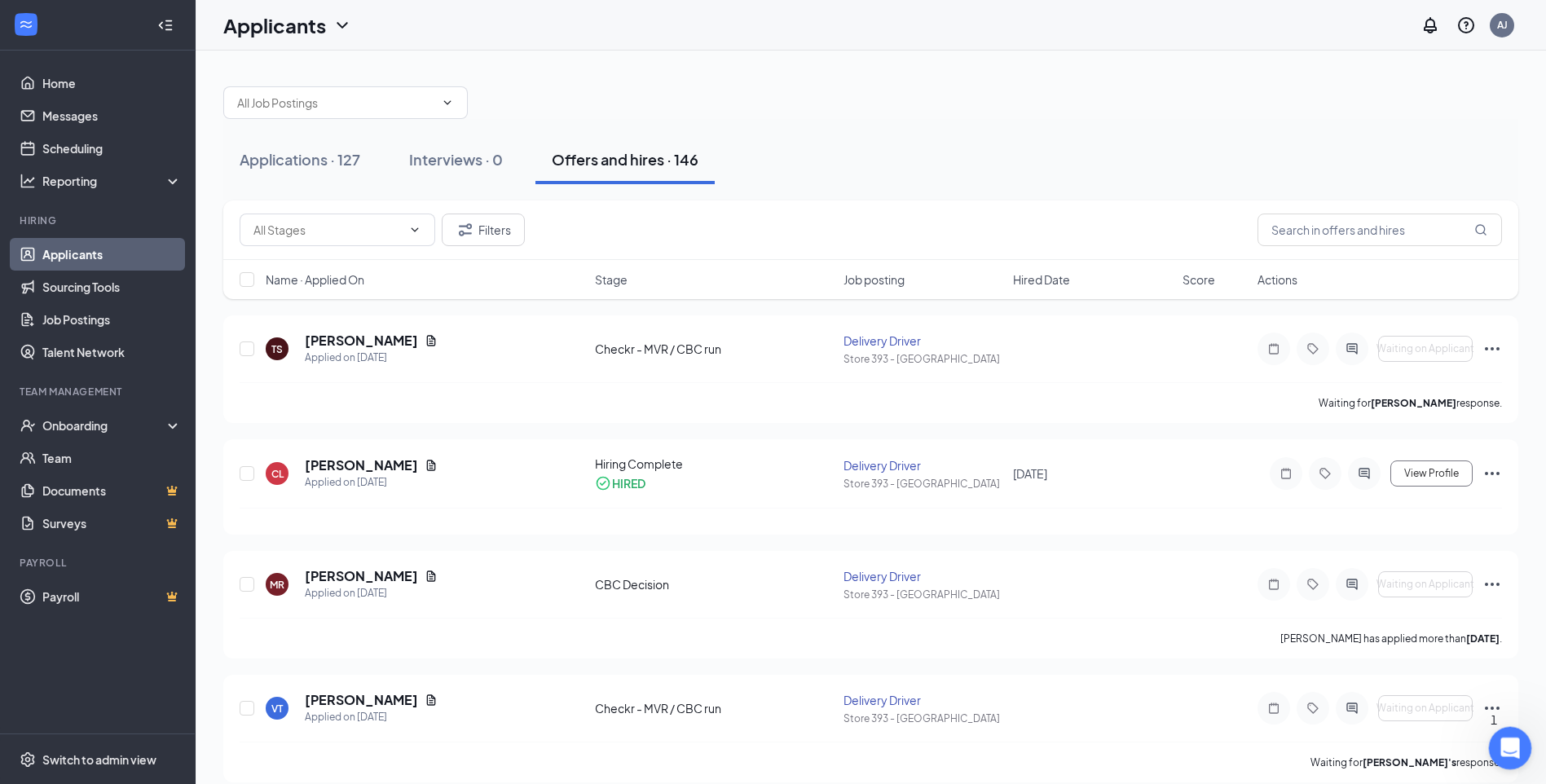
click at [1519, 740] on div "Open Intercom Messenger" at bounding box center [1508, 746] width 54 height 54
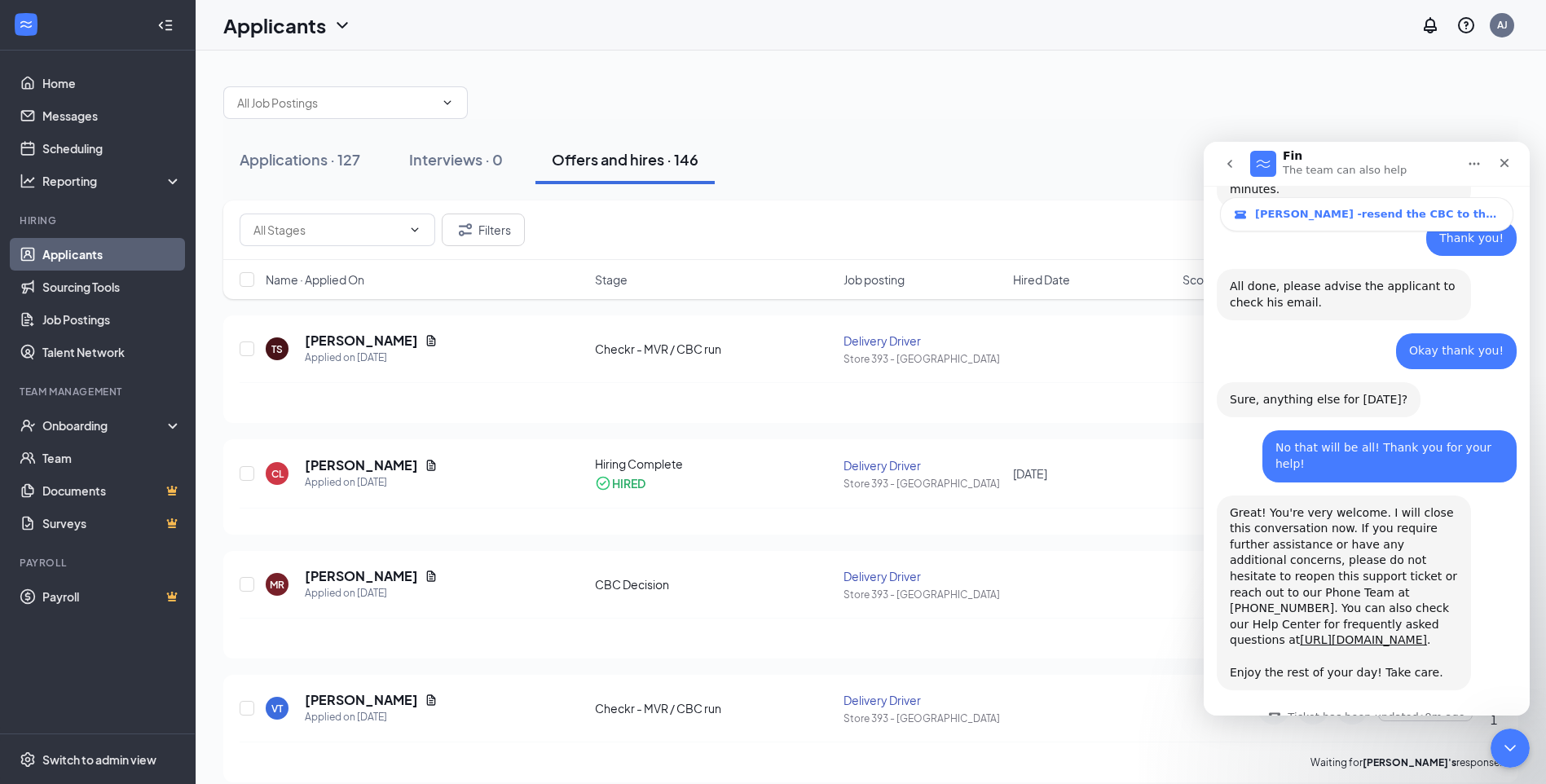
scroll to position [1463, 0]
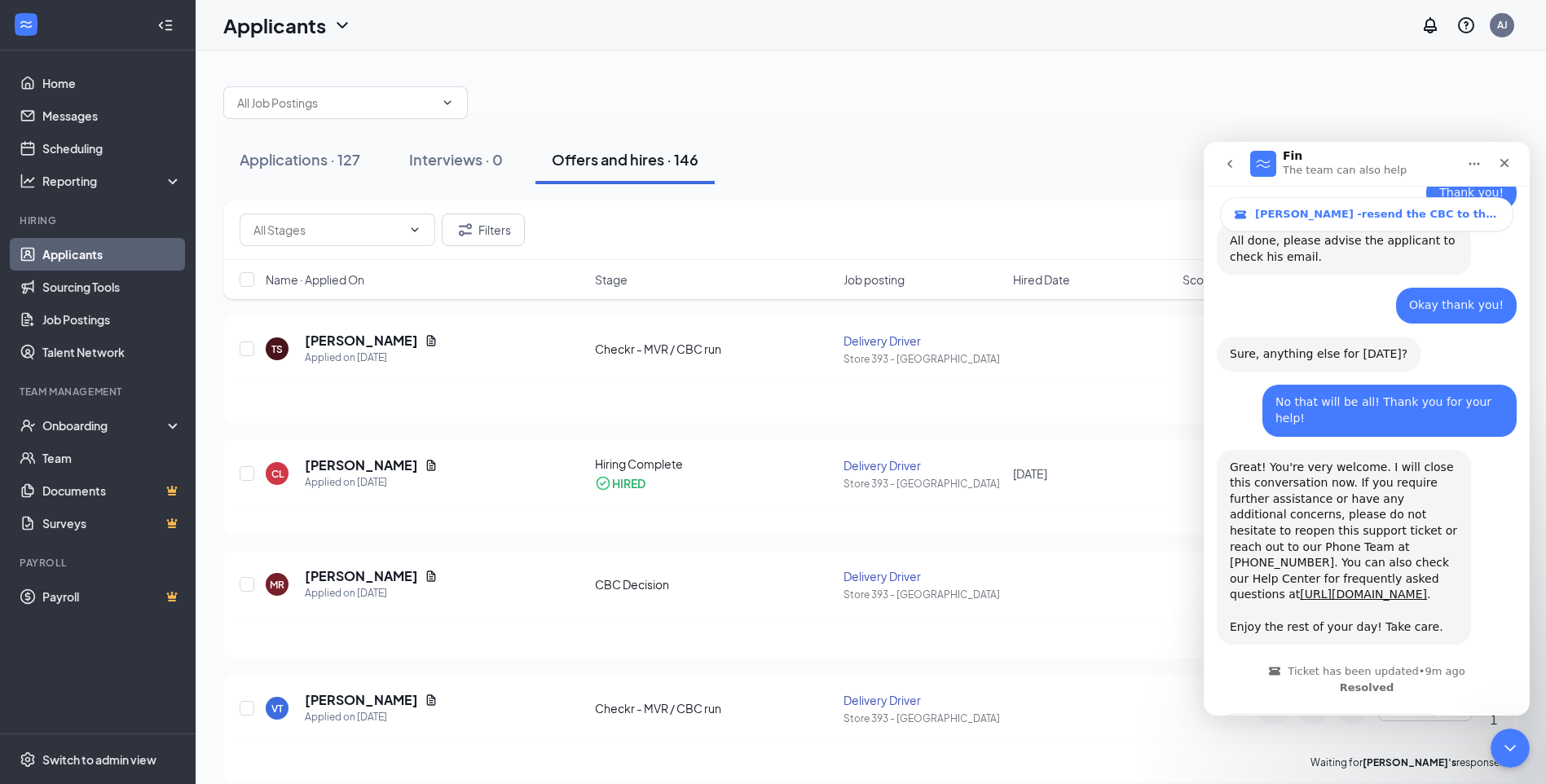
click at [1402, 758] on span "Amazing" at bounding box center [1407, 773] width 29 height 29
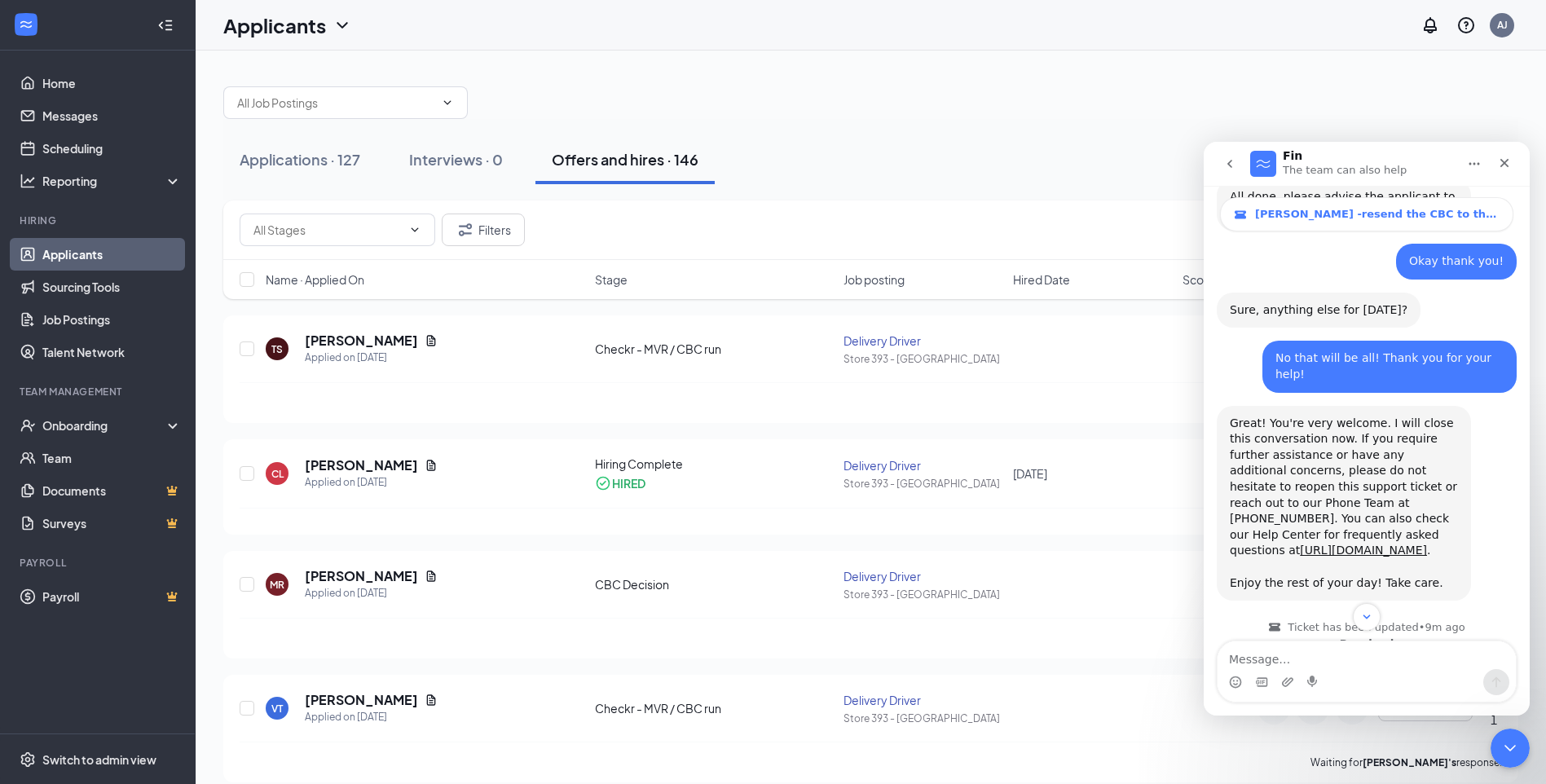
scroll to position [1565, 0]
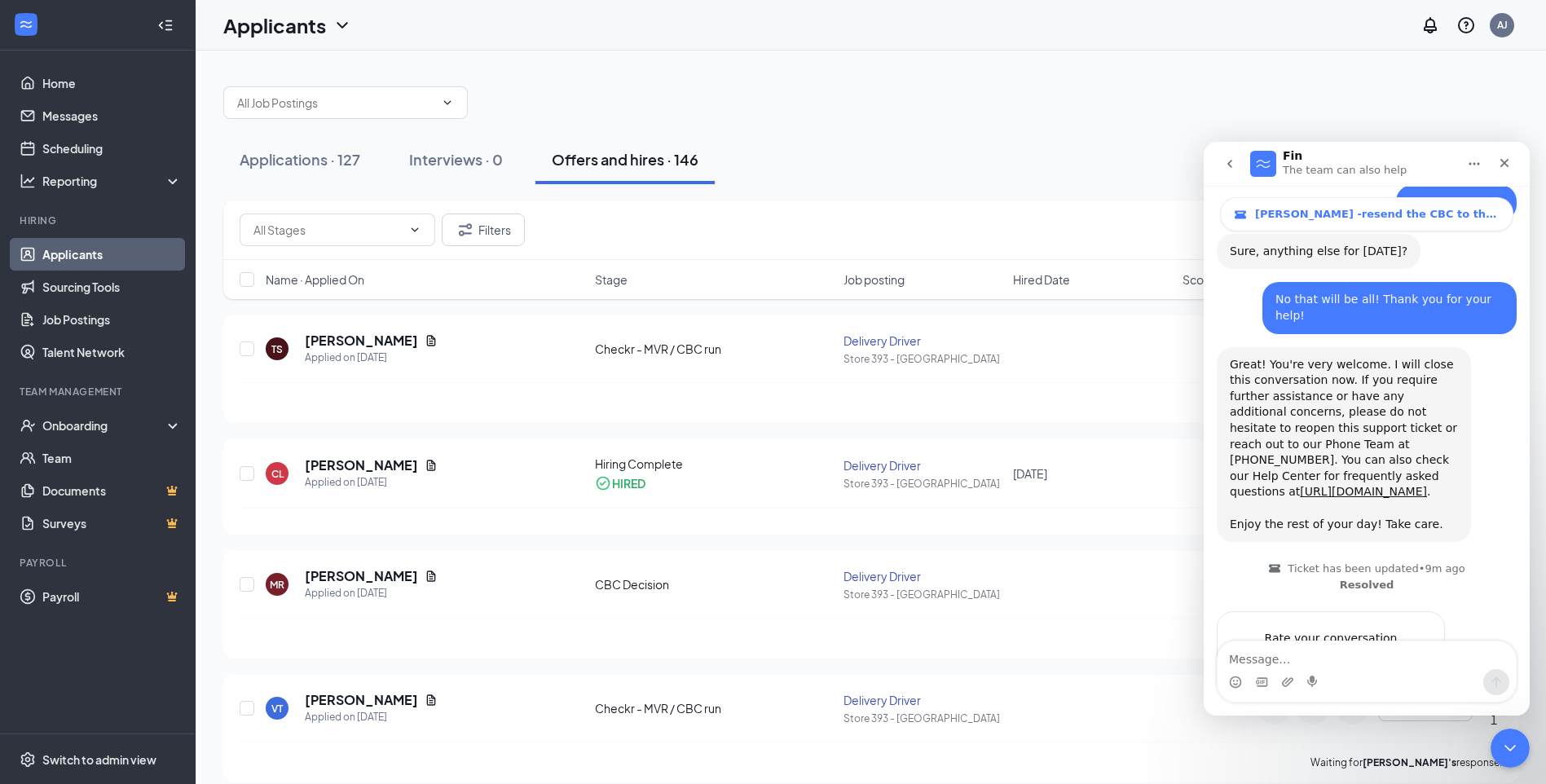
click at [1467, 162] on button "Home" at bounding box center [1474, 163] width 31 height 31
click at [1509, 159] on icon "Close" at bounding box center [1504, 162] width 13 height 13
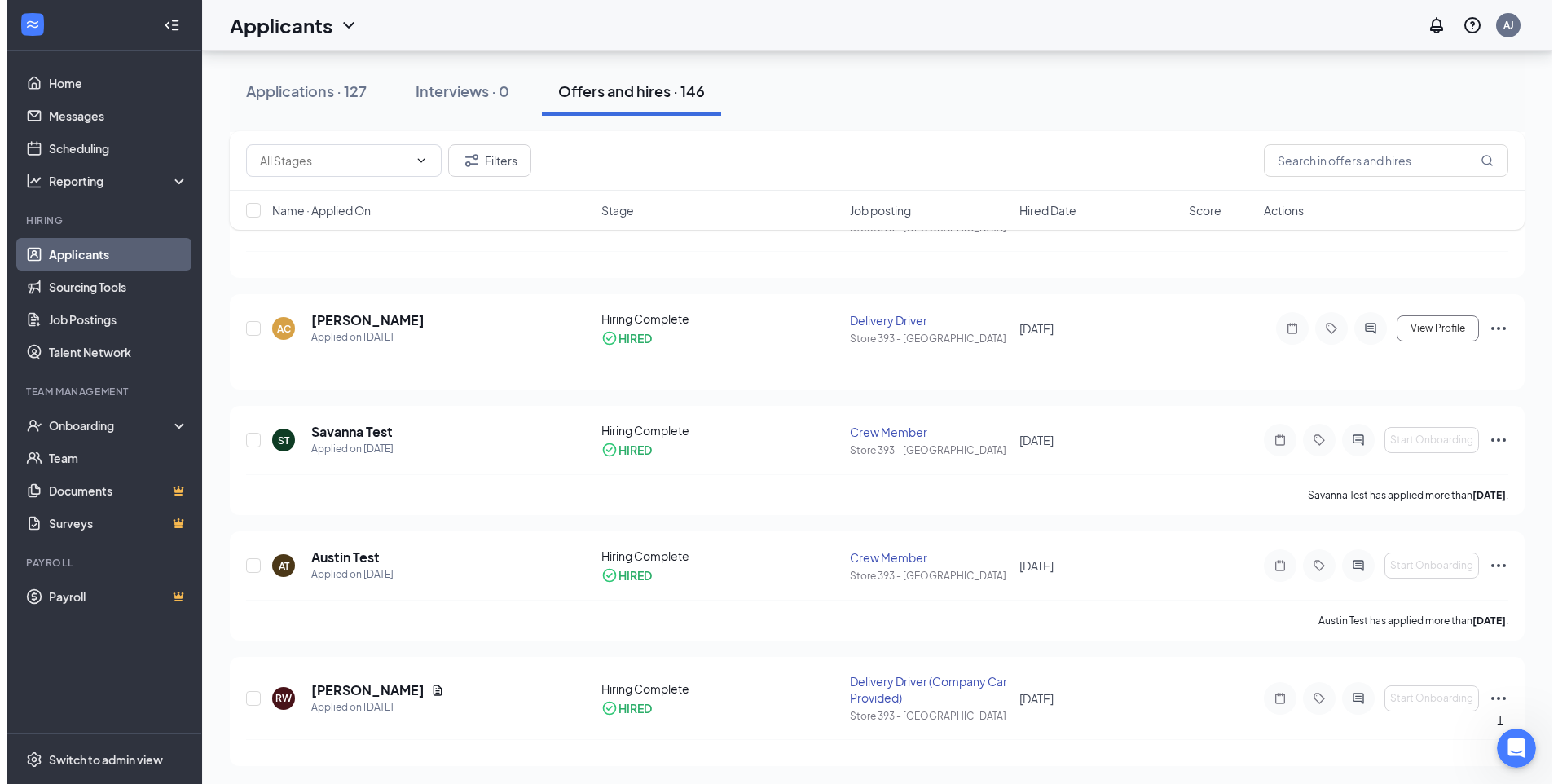
scroll to position [16603, 0]
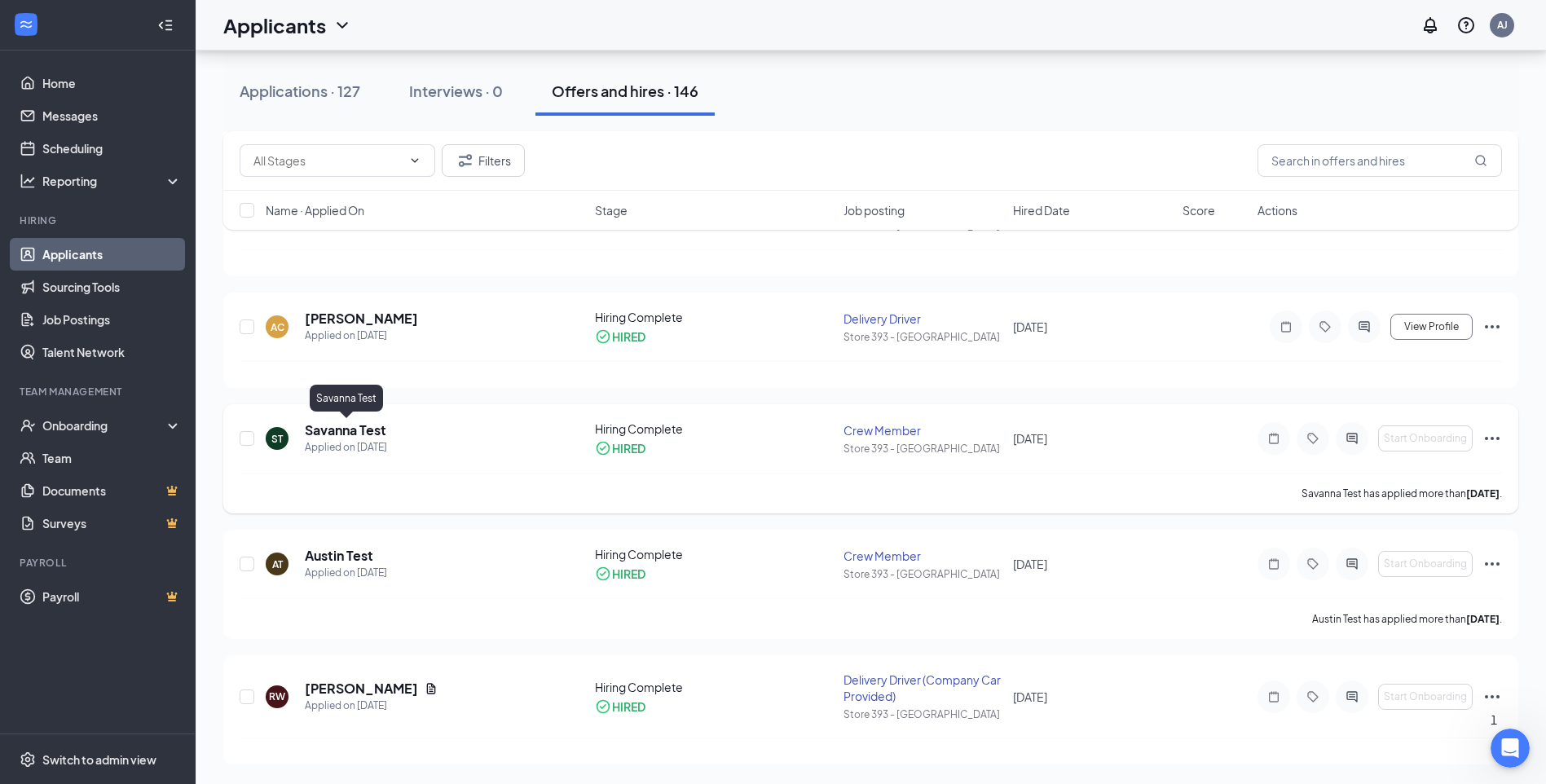
click at [360, 425] on h5 "Savanna Test" at bounding box center [345, 430] width 81 height 18
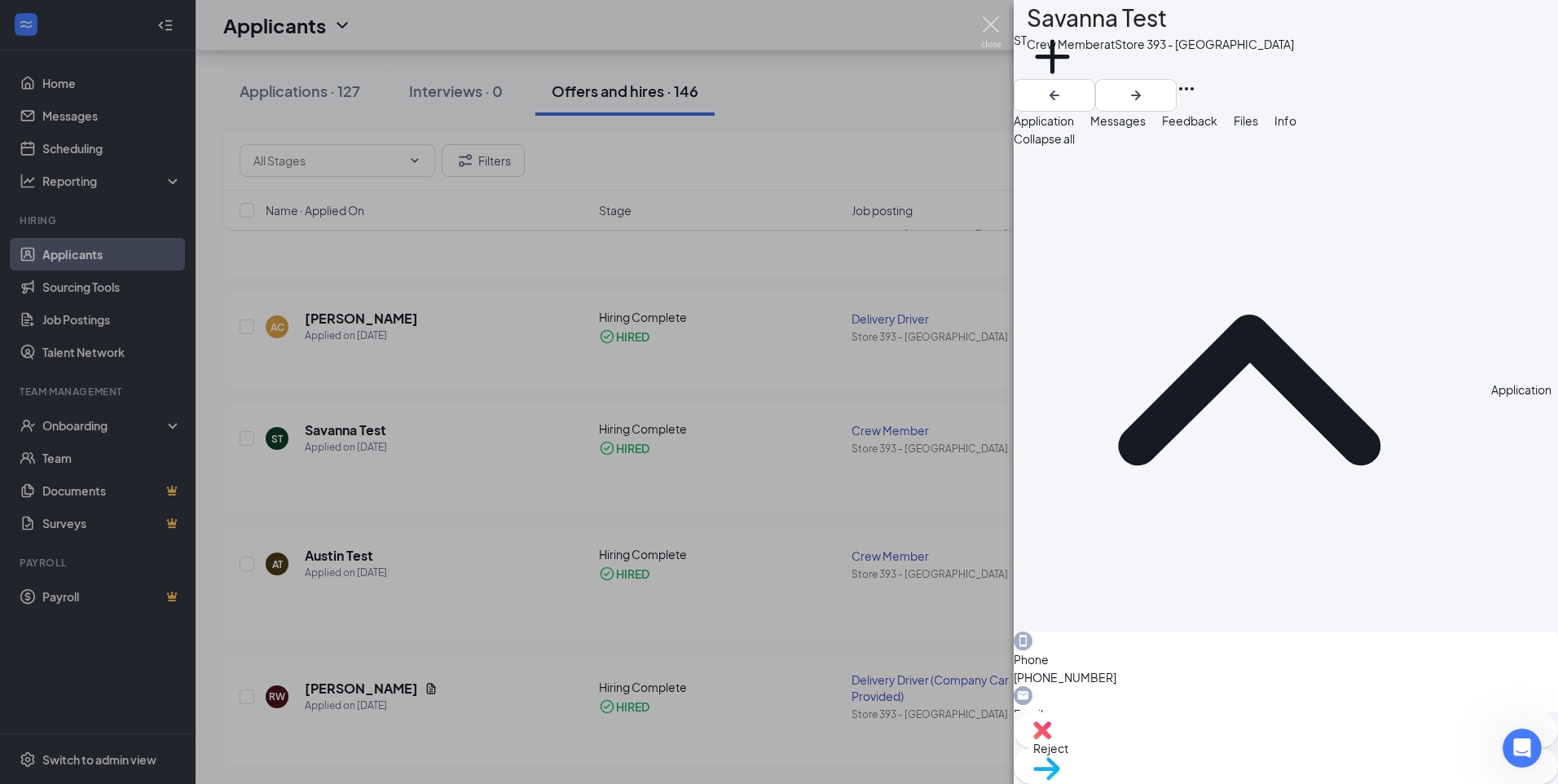
click at [988, 27] on img at bounding box center [992, 32] width 21 height 32
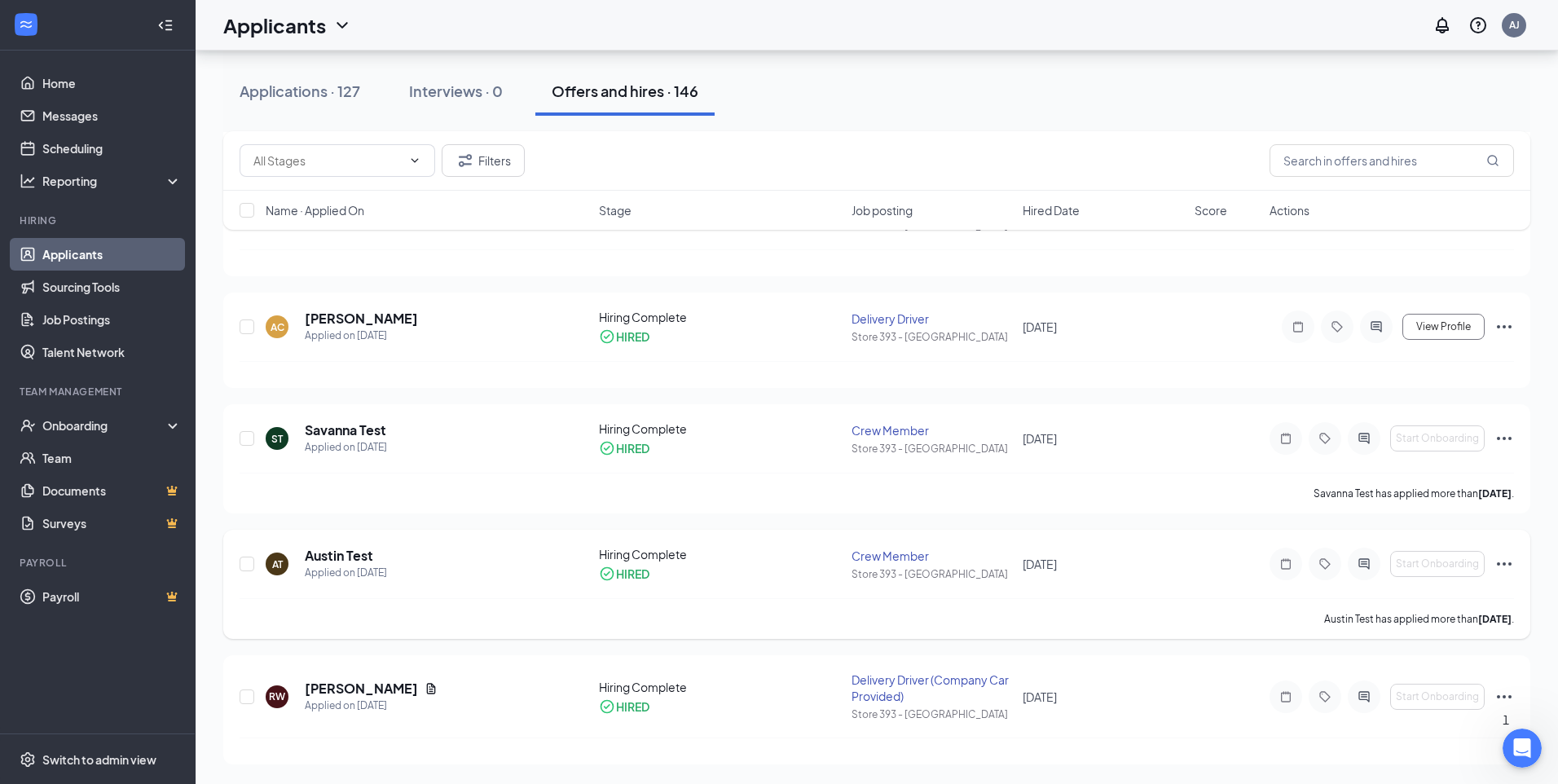
click at [335, 555] on h5 "Austin Test" at bounding box center [339, 556] width 68 height 18
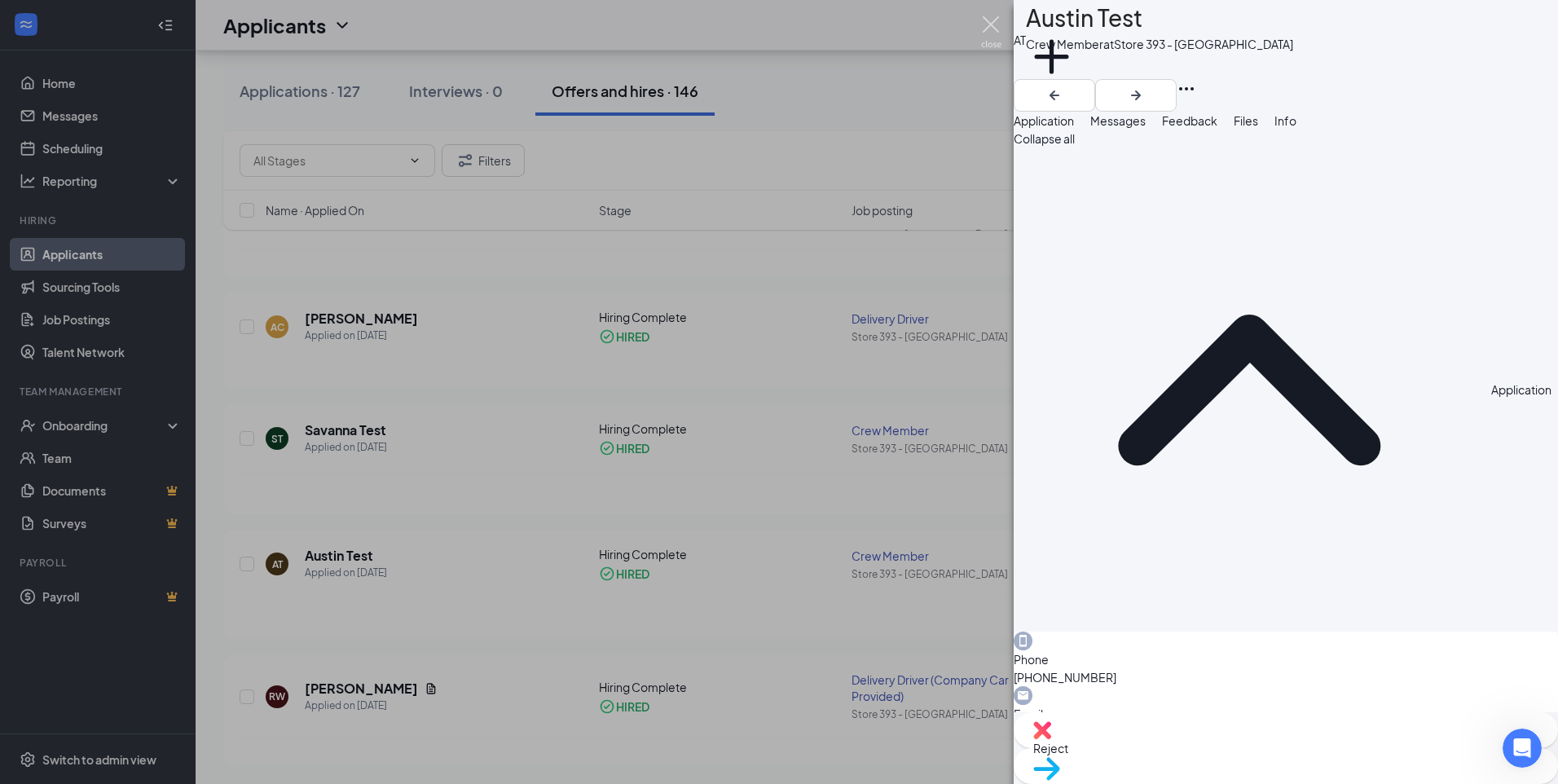
click at [1001, 29] on img at bounding box center [992, 32] width 21 height 32
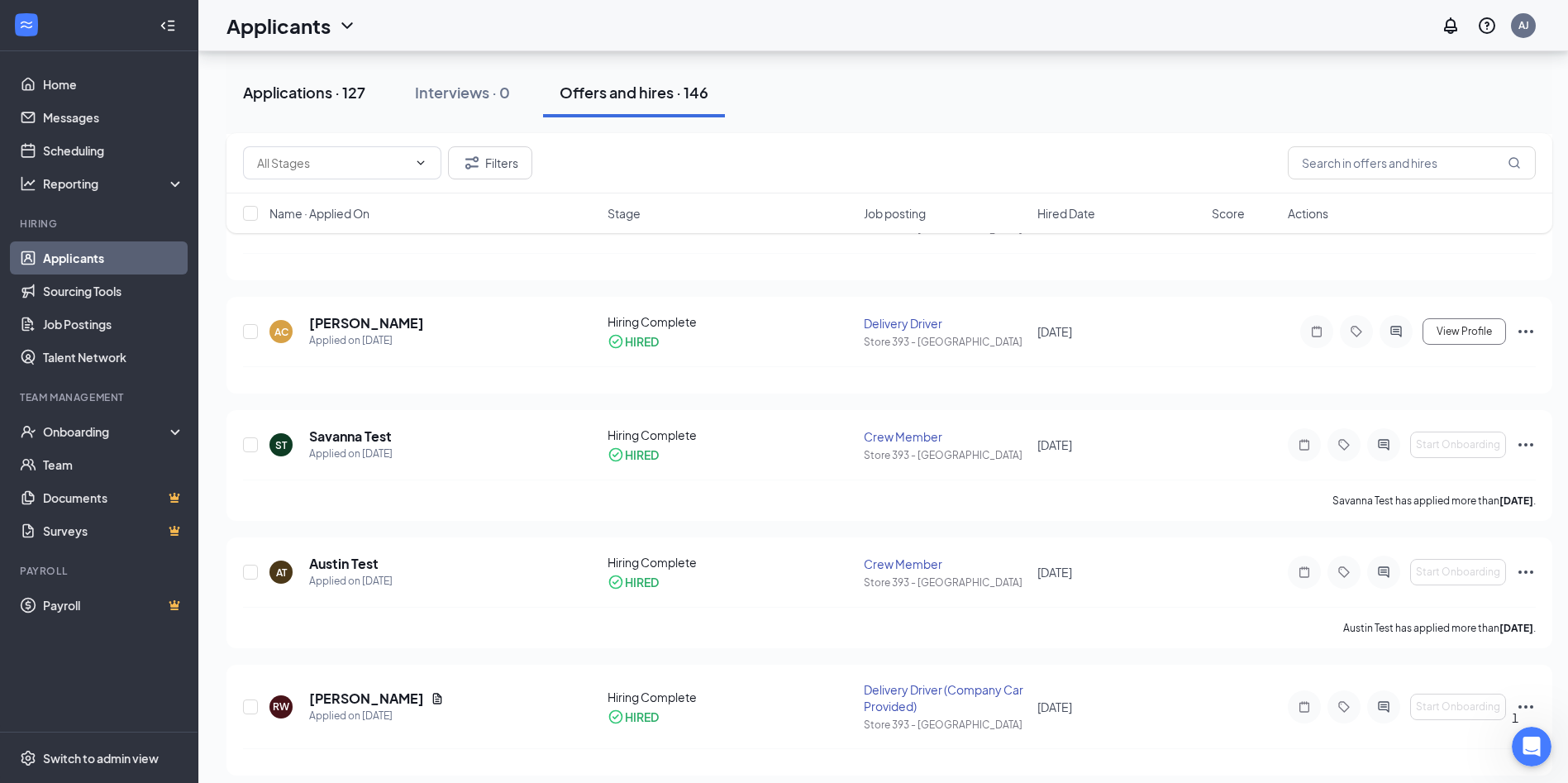
click at [346, 99] on div "Applications · 127" at bounding box center [304, 92] width 122 height 21
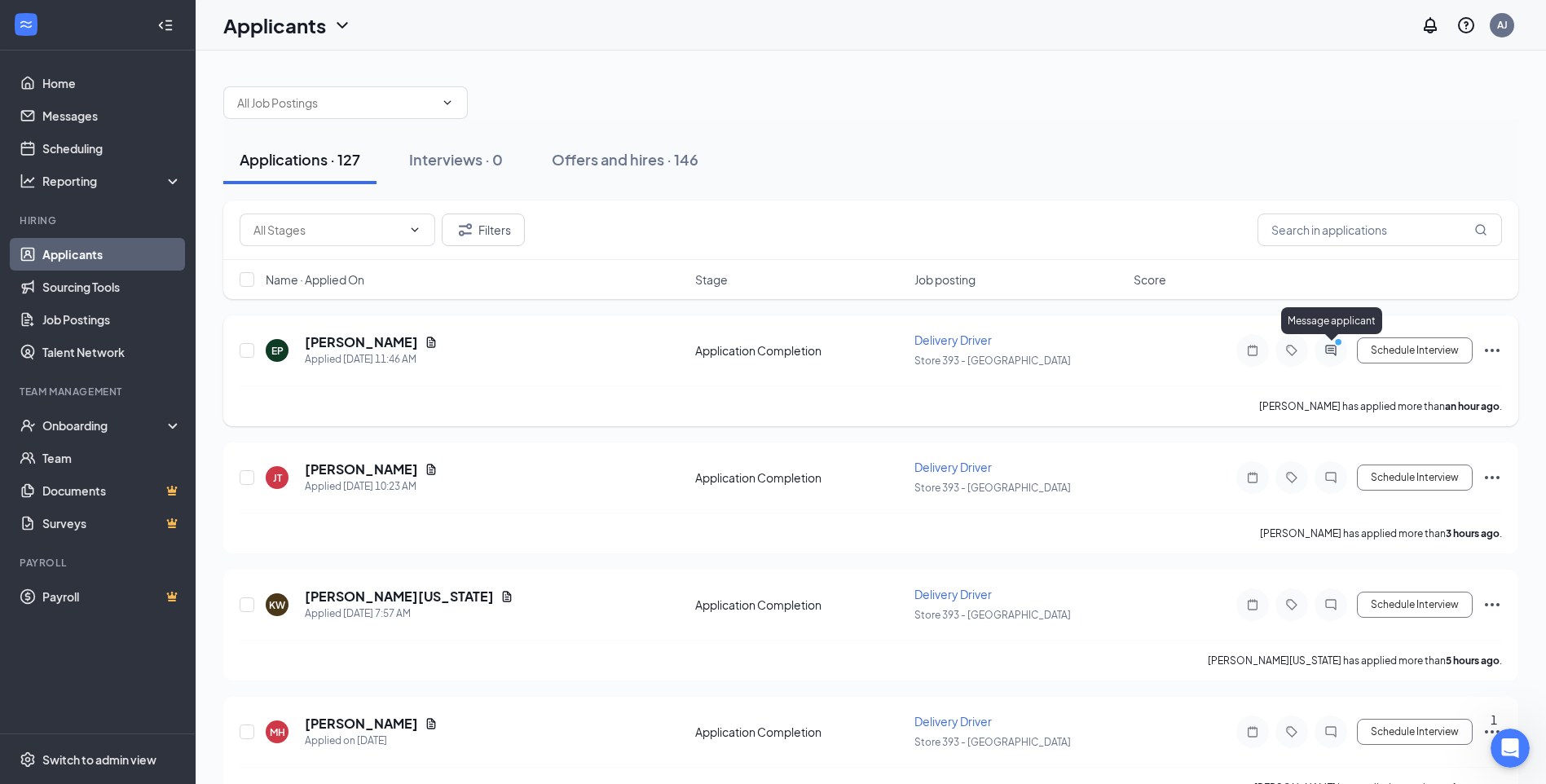
click at [1327, 350] on icon "ActiveChat" at bounding box center [1331, 350] width 20 height 13
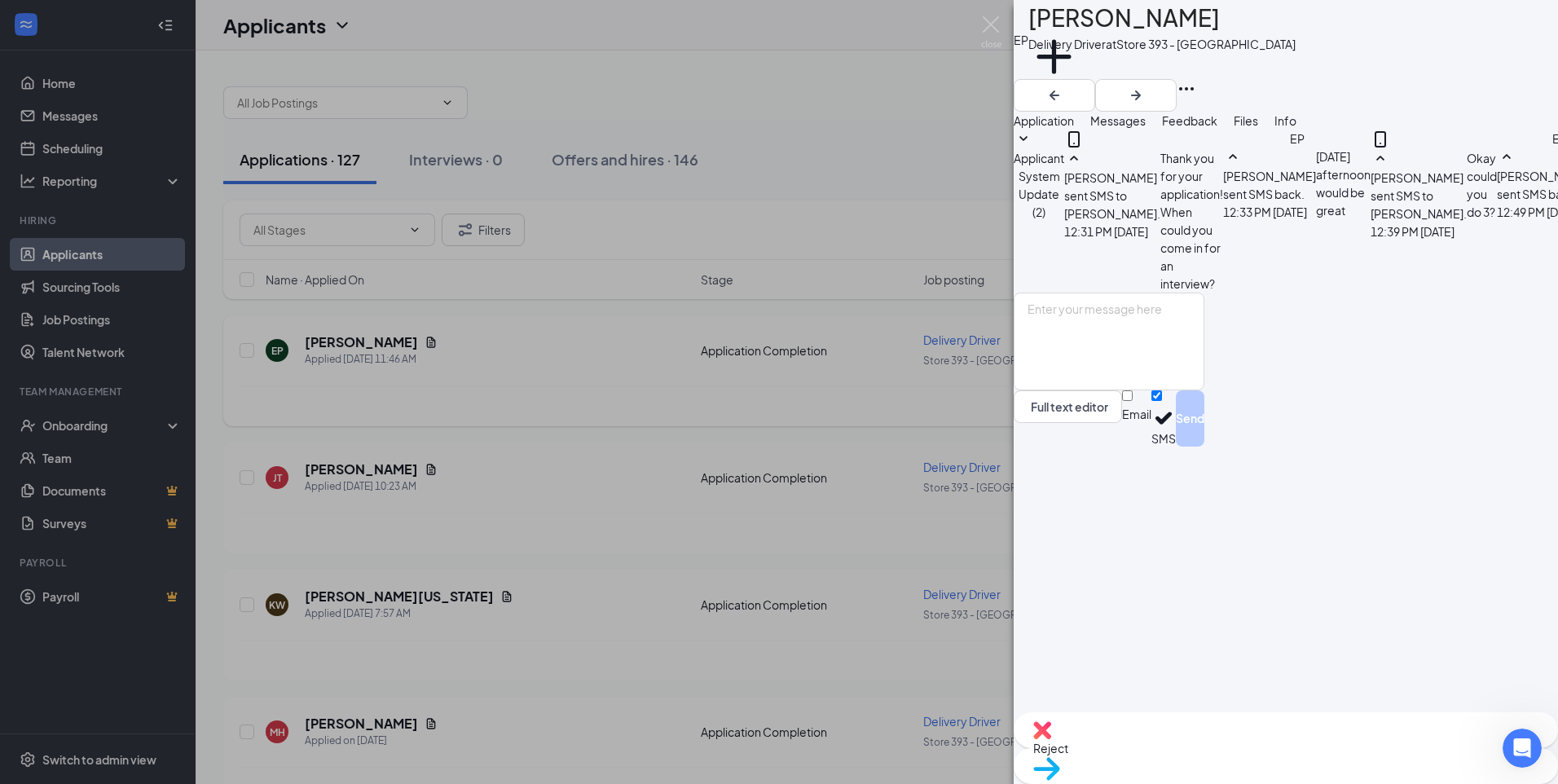
scroll to position [60, 0]
click at [1205, 391] on textarea at bounding box center [1109, 341] width 191 height 97
type textarea "Great! We'll see you then!"
click at [1205, 446] on button "Send" at bounding box center [1189, 419] width 28 height 56
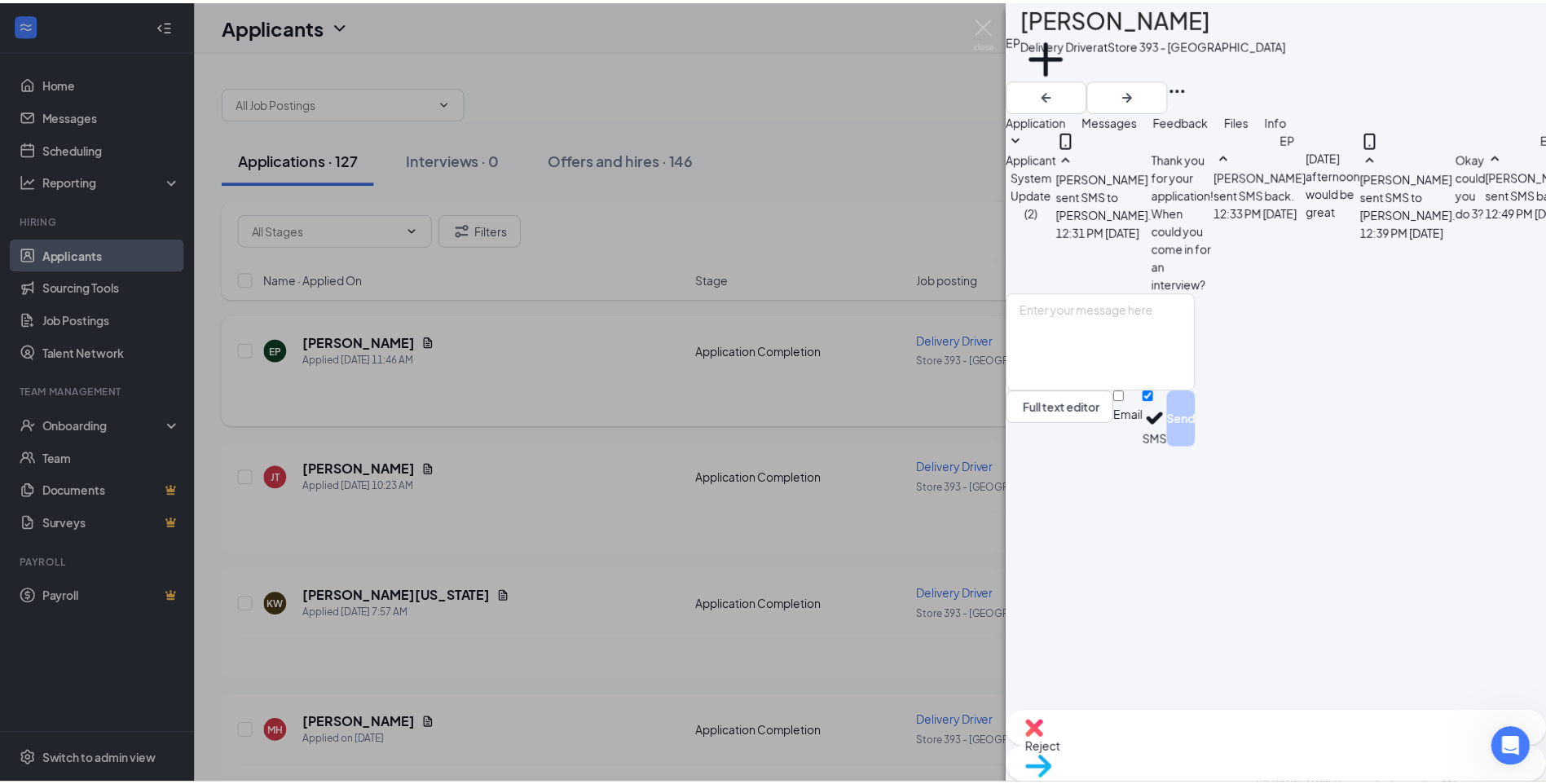
scroll to position [164, 0]
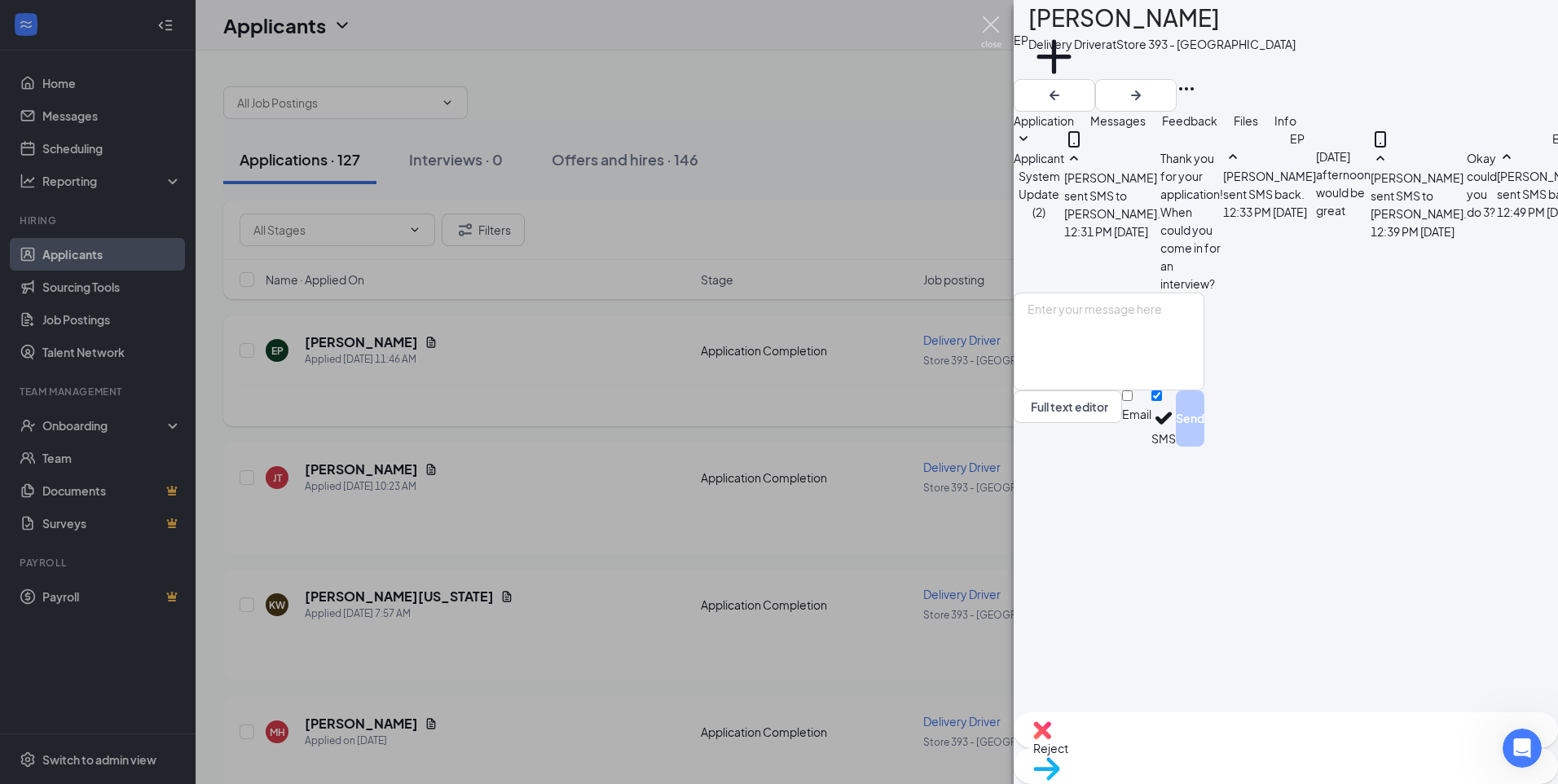
click at [995, 35] on img at bounding box center [992, 32] width 21 height 32
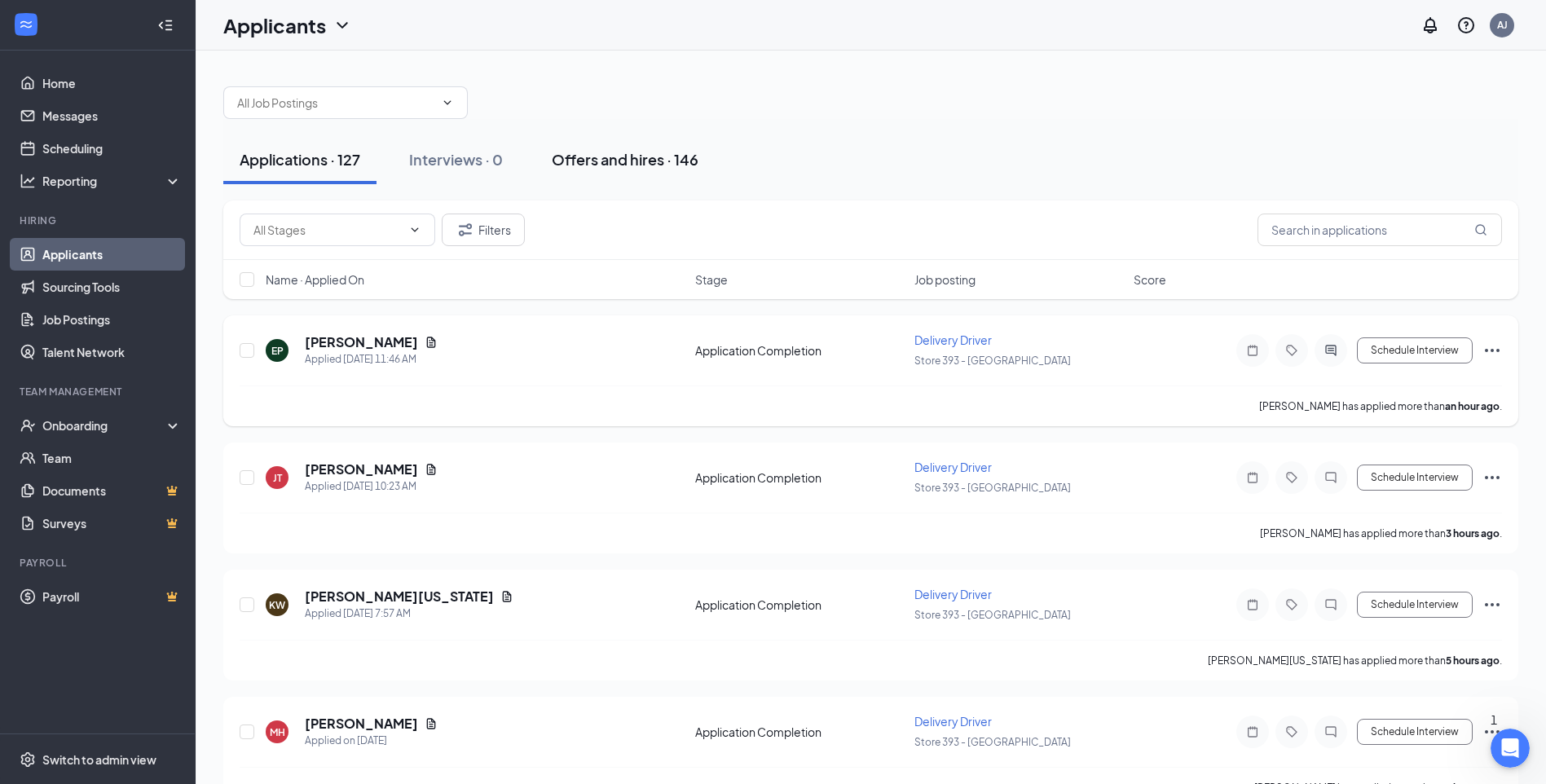
click at [602, 167] on div "Offers and hires · 146" at bounding box center [625, 159] width 147 height 21
click at [1327, 353] on icon "ActiveChat" at bounding box center [1331, 350] width 10 height 10
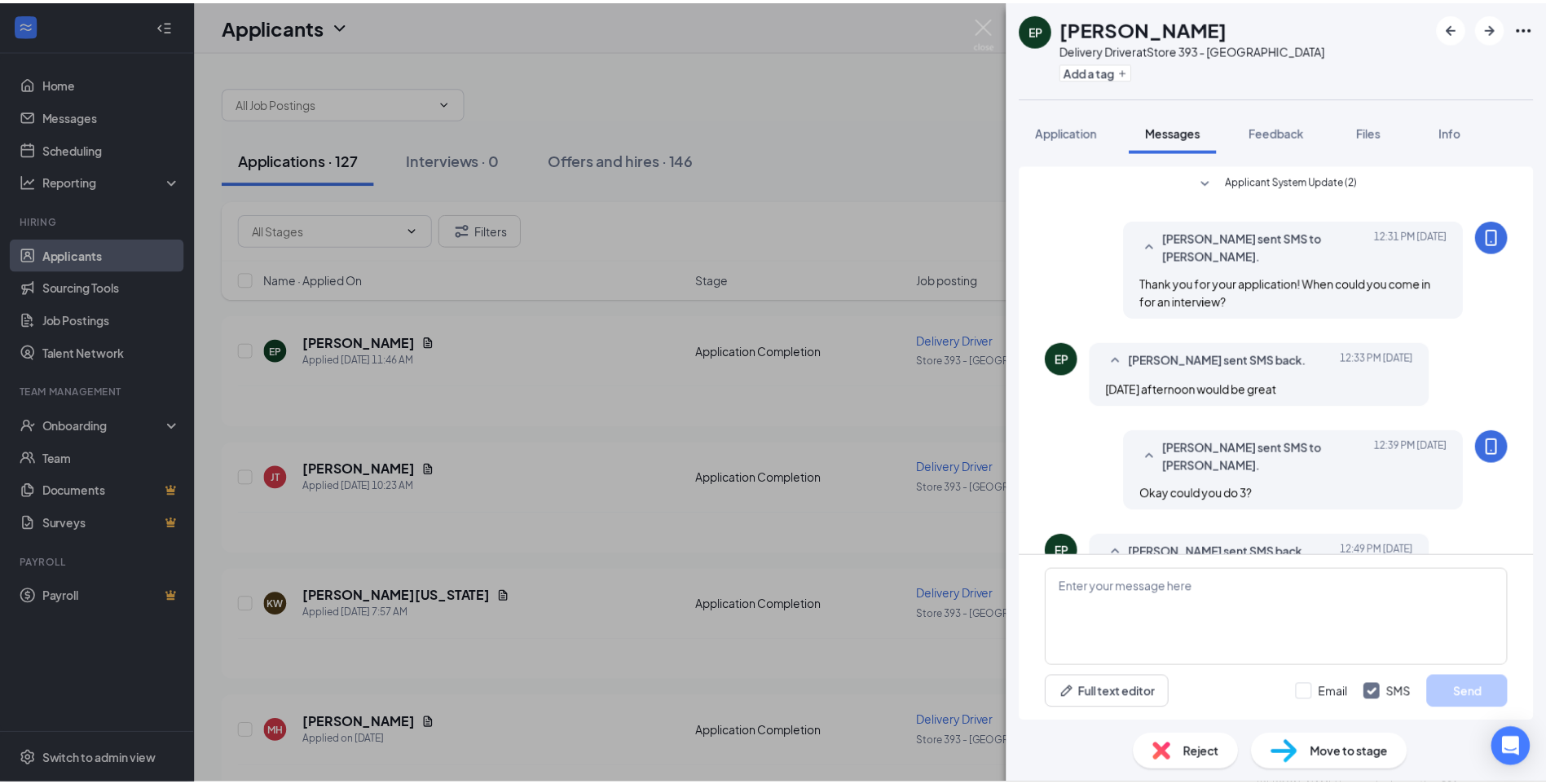
scroll to position [164, 0]
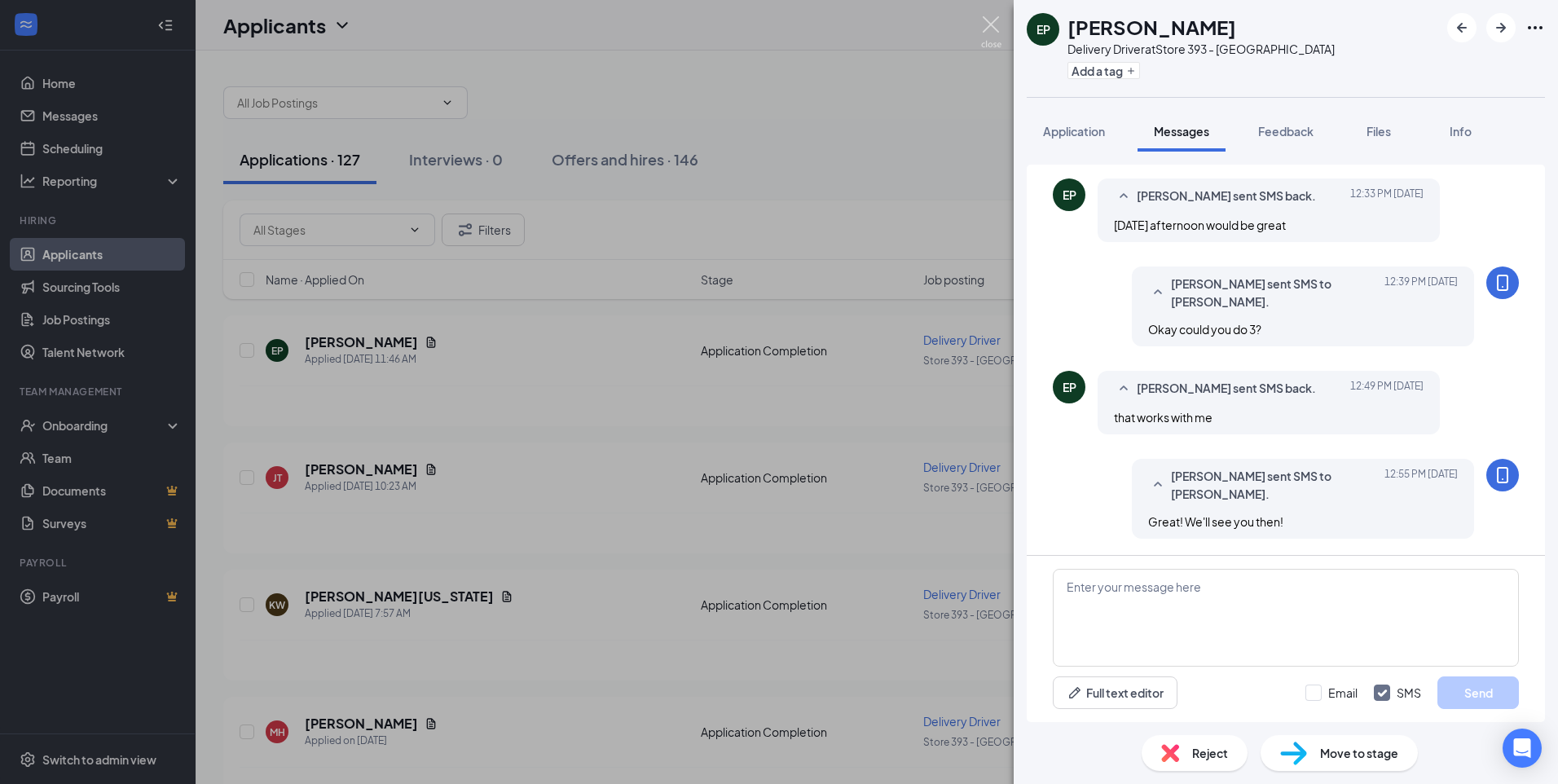
click at [987, 23] on img at bounding box center [992, 32] width 21 height 32
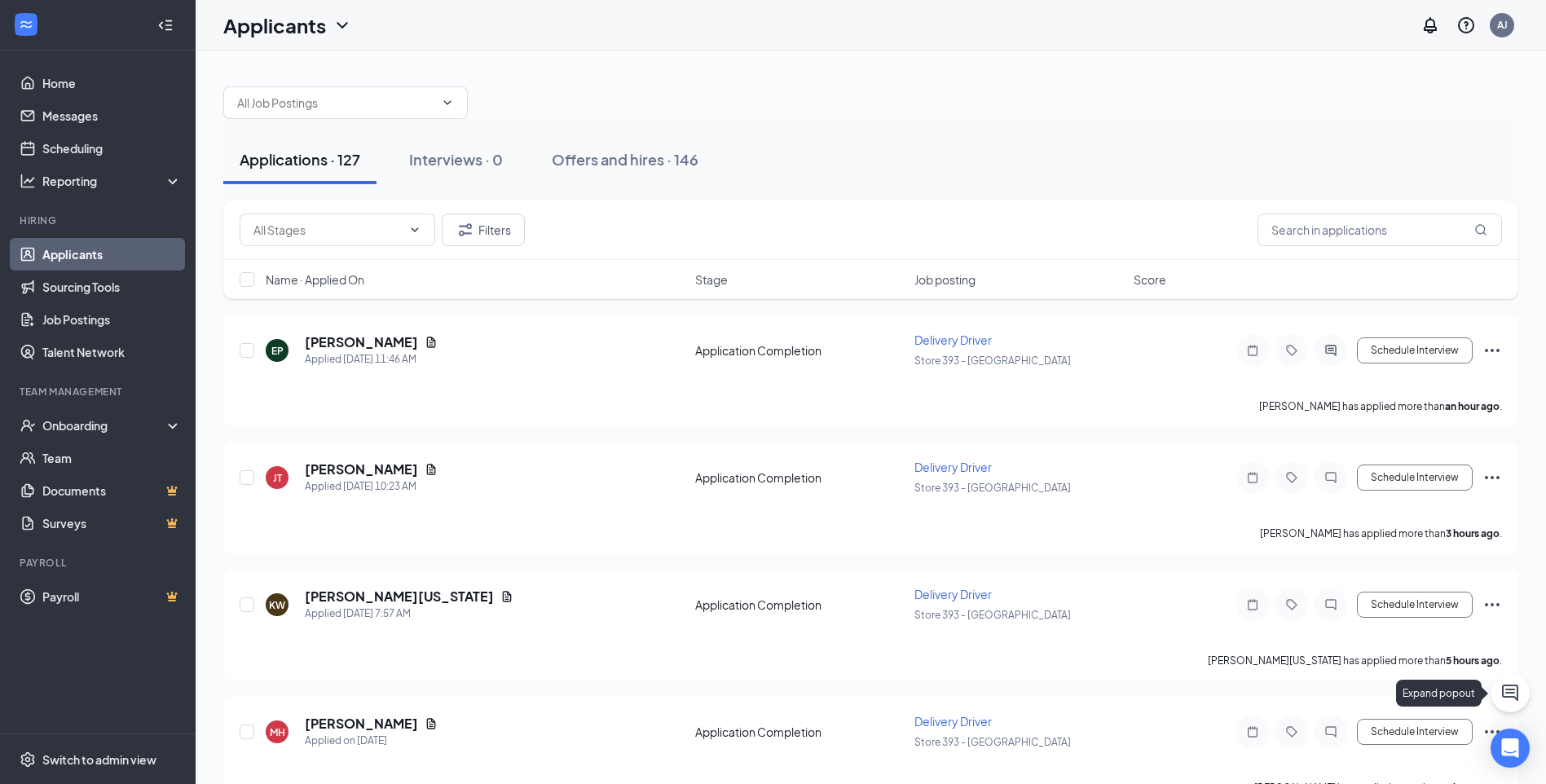
click at [1499, 691] on button at bounding box center [1510, 693] width 39 height 39
click at [1401, 769] on icon "ChevronUp" at bounding box center [1400, 763] width 20 height 20
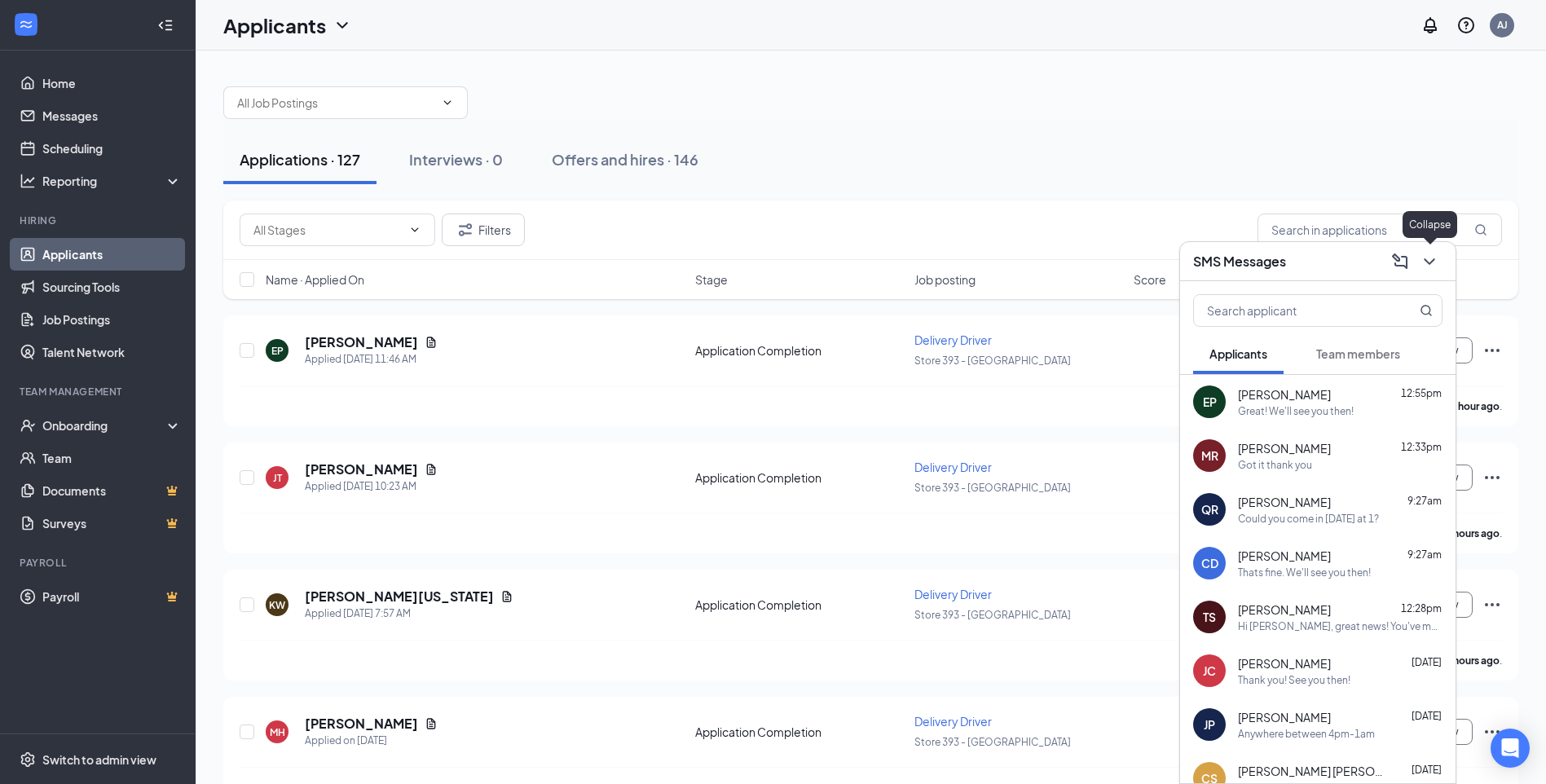
click at [1426, 256] on icon "ChevronDown" at bounding box center [1429, 262] width 20 height 20
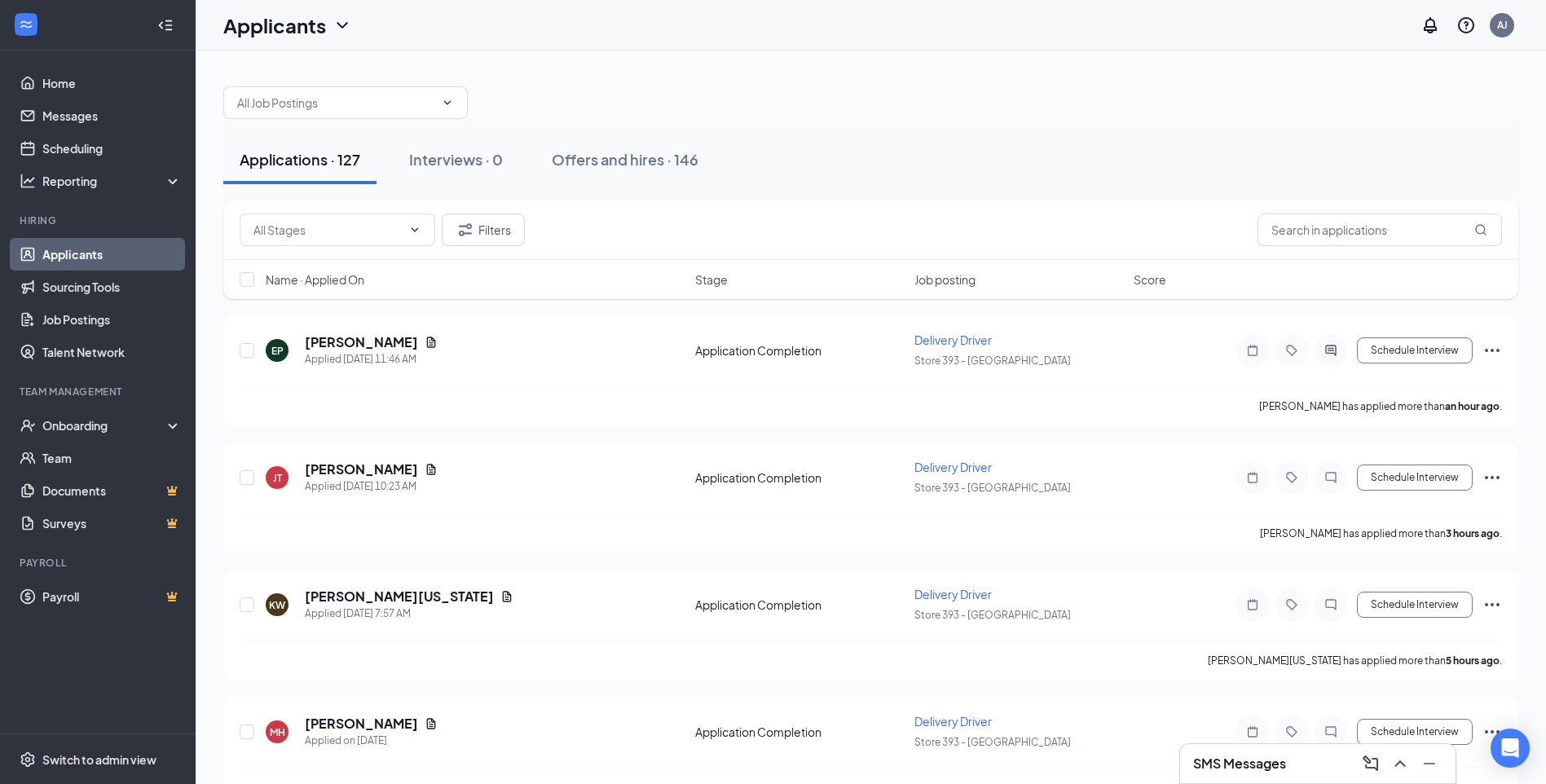
click at [626, 174] on button "Offers and hires · 146" at bounding box center [625, 159] width 180 height 49
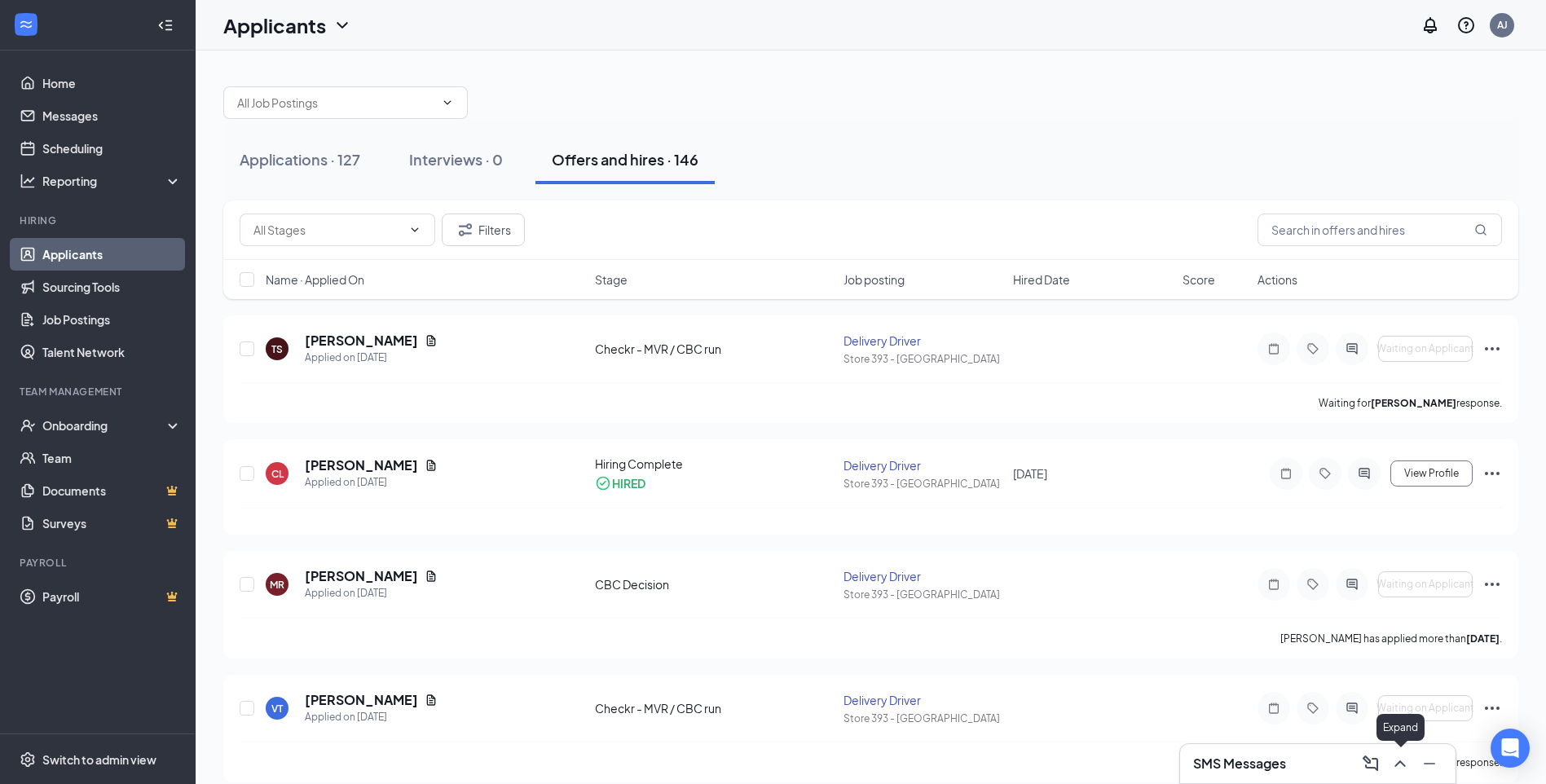
click at [1406, 771] on icon "ChevronUp" at bounding box center [1400, 763] width 20 height 20
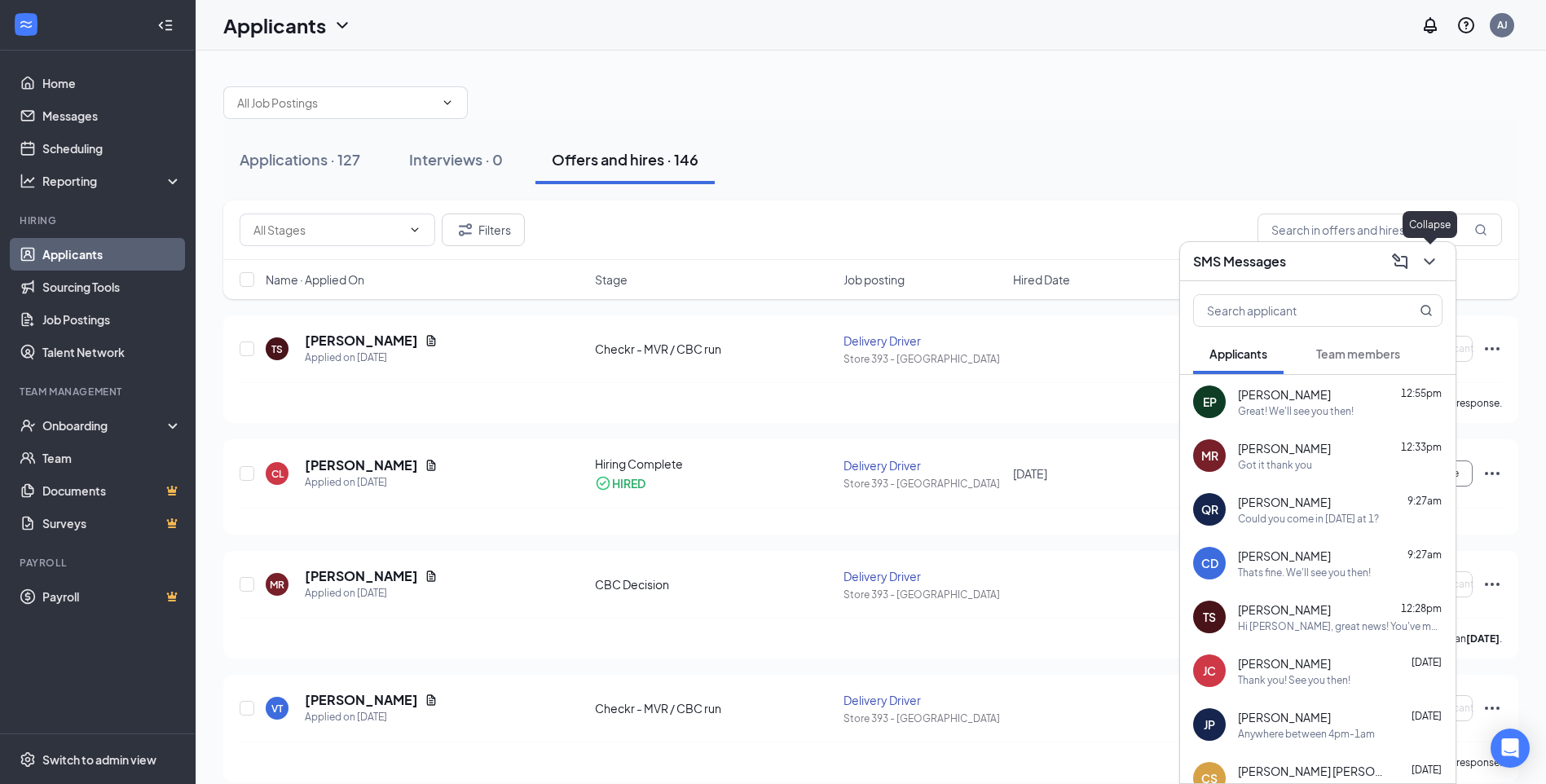
click at [1433, 268] on icon "ChevronDown" at bounding box center [1429, 262] width 20 height 20
